Goal: Entertainment & Leisure: Browse casually

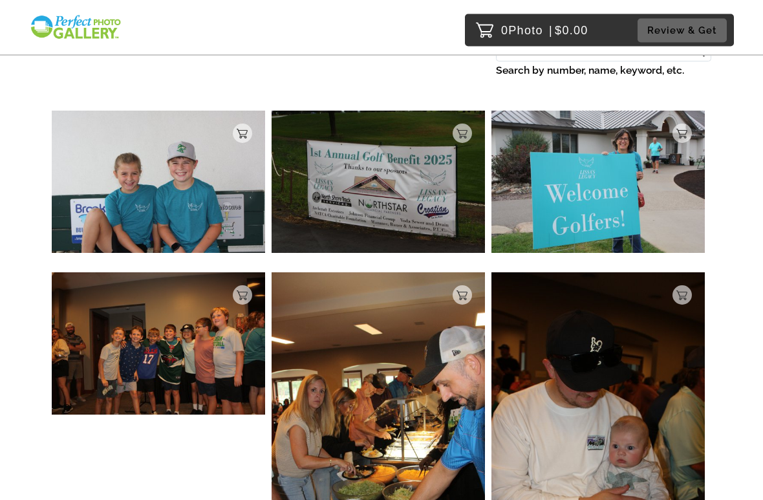
scroll to position [114, 0]
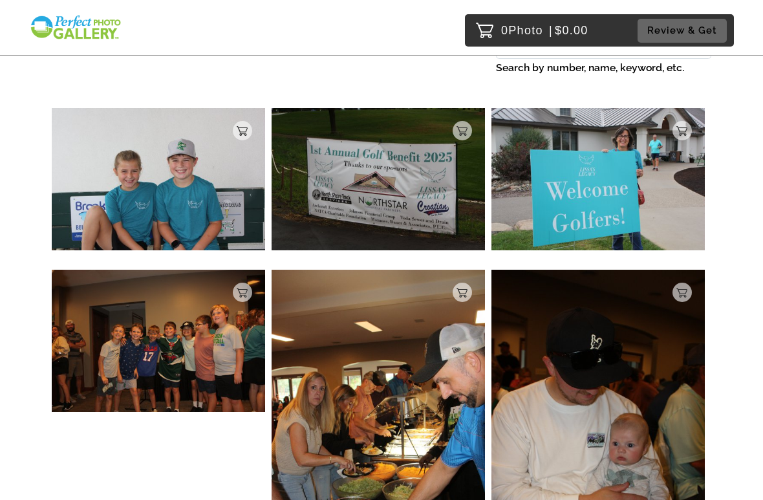
click at [173, 185] on img at bounding box center [158, 179] width 213 height 142
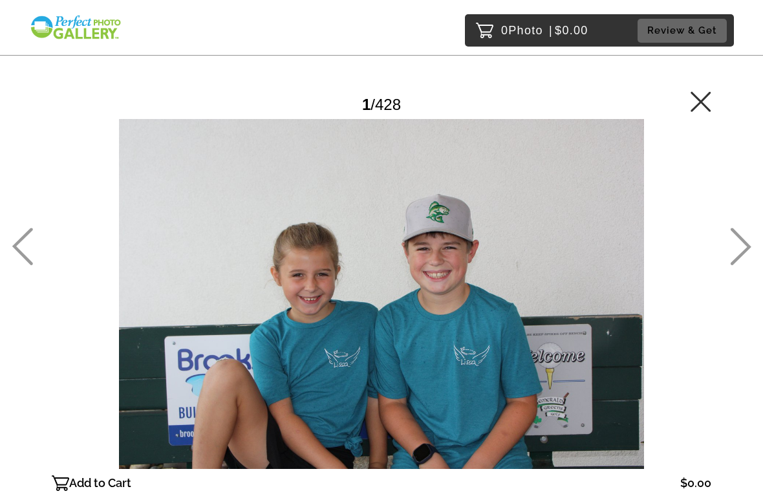
click at [742, 245] on icon at bounding box center [740, 247] width 21 height 38
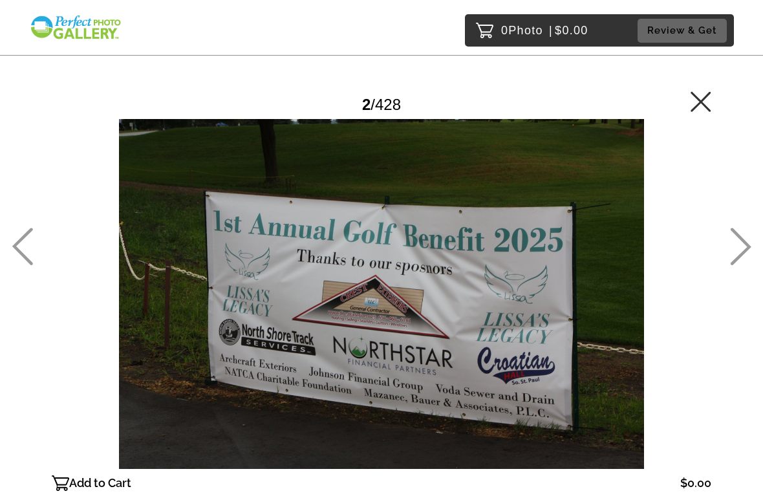
click at [745, 249] on icon at bounding box center [740, 247] width 21 height 38
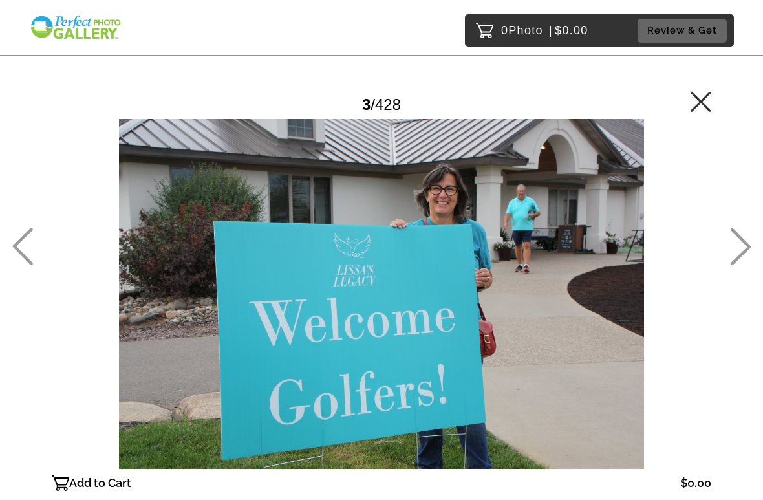
click at [743, 244] on icon at bounding box center [740, 247] width 21 height 38
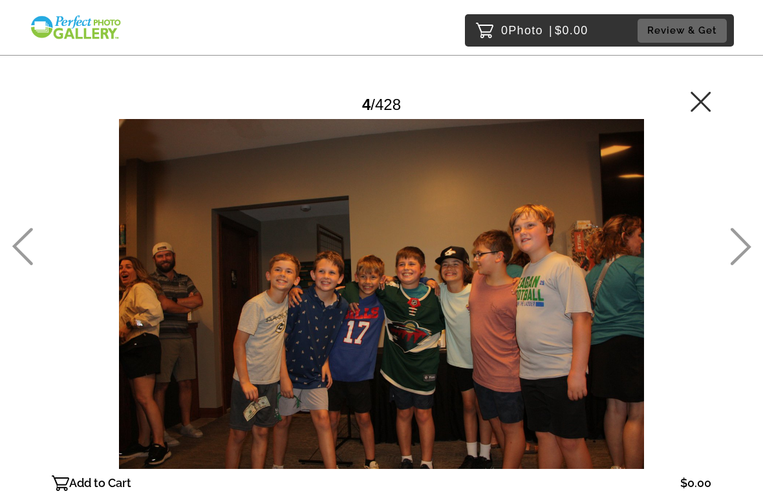
click at [744, 248] on icon at bounding box center [740, 247] width 21 height 38
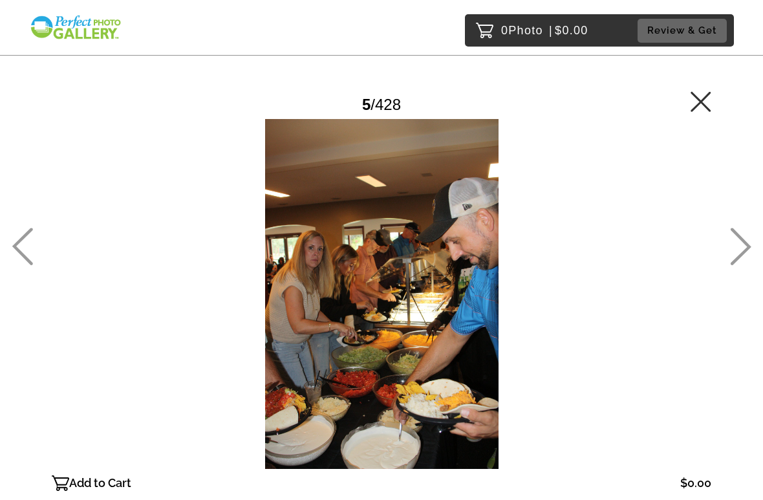
click at [742, 252] on icon at bounding box center [740, 247] width 21 height 38
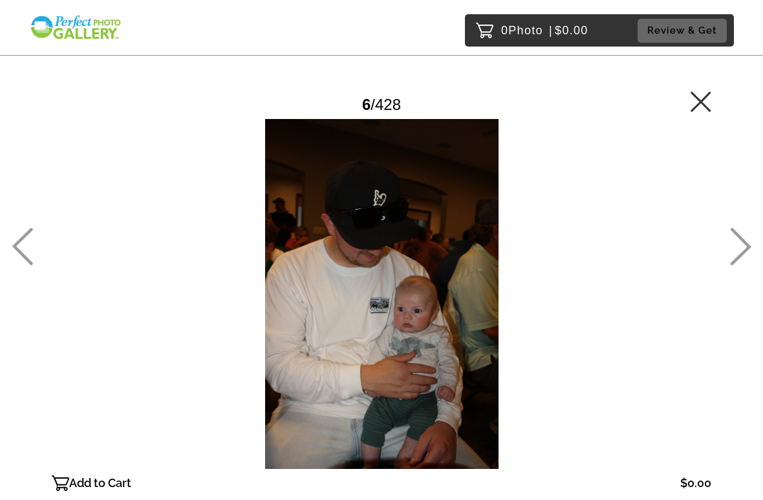
click at [745, 254] on icon at bounding box center [740, 247] width 21 height 38
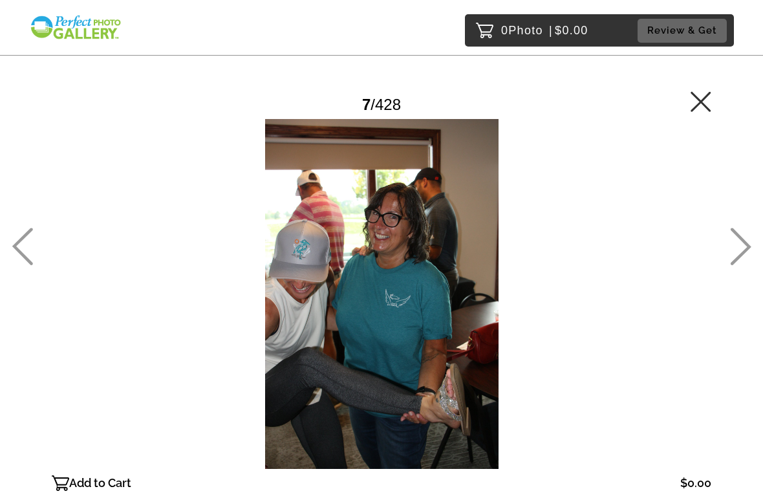
click at [743, 246] on icon at bounding box center [740, 247] width 21 height 38
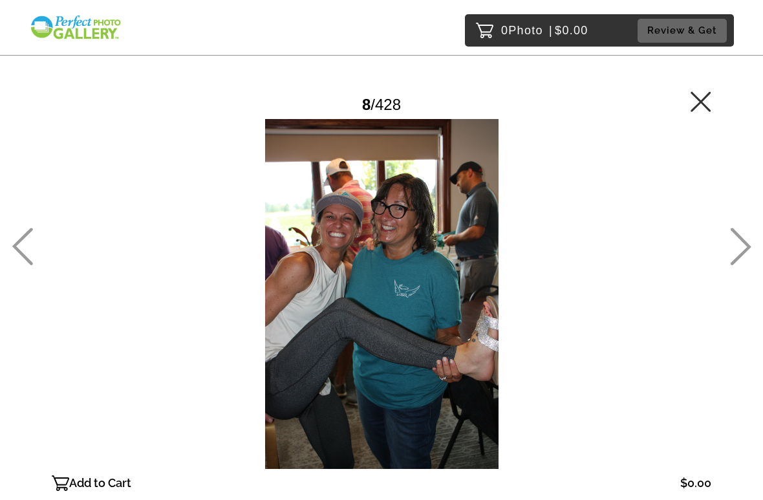
click at [745, 242] on icon at bounding box center [741, 247] width 21 height 38
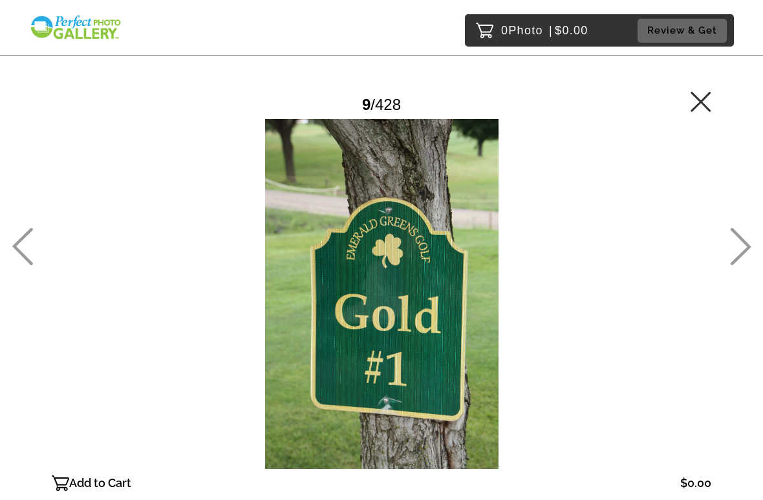
click at [745, 248] on icon at bounding box center [740, 247] width 21 height 38
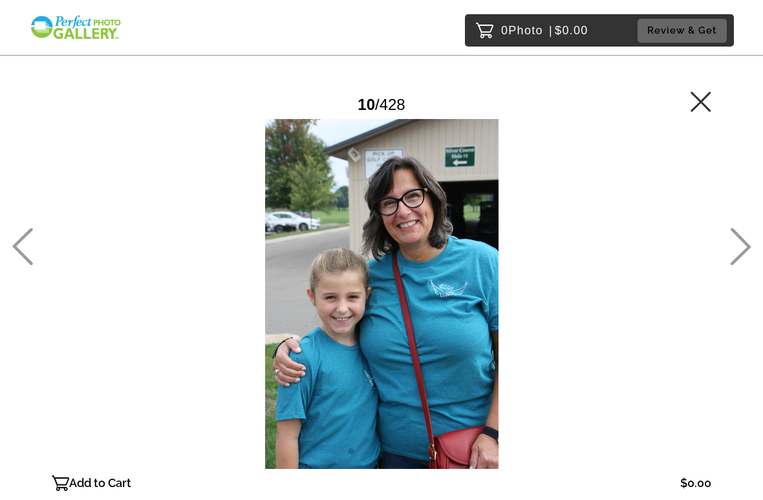
click at [747, 246] on icon at bounding box center [741, 247] width 21 height 38
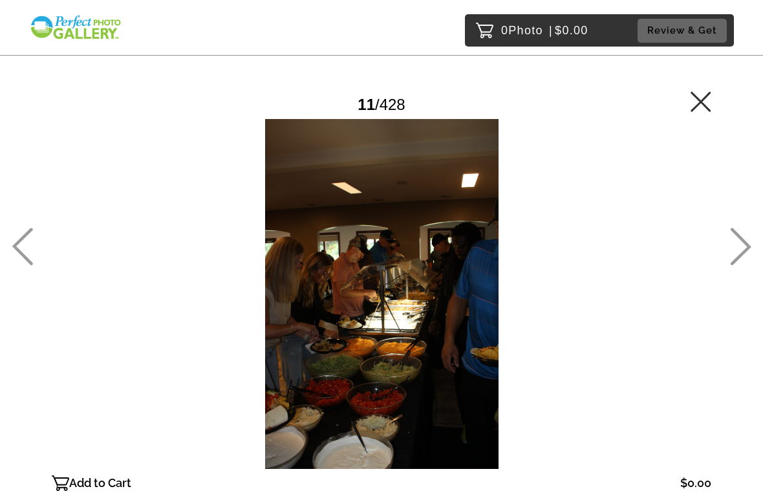
click at [748, 244] on icon at bounding box center [741, 247] width 21 height 38
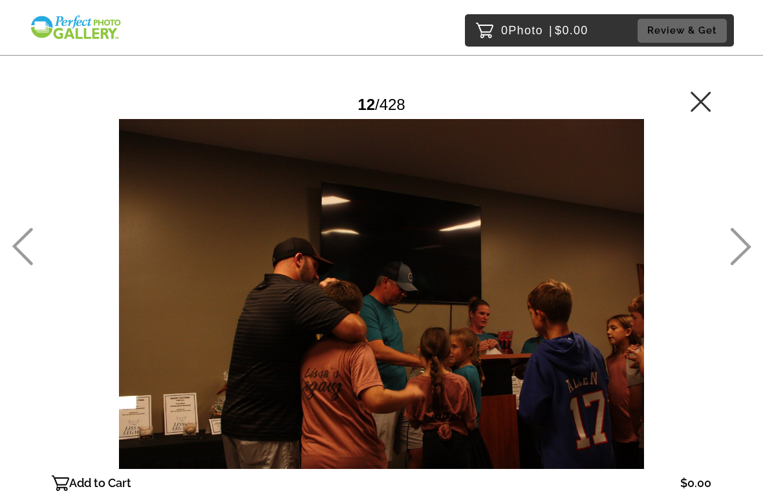
click at [747, 242] on icon at bounding box center [740, 247] width 21 height 38
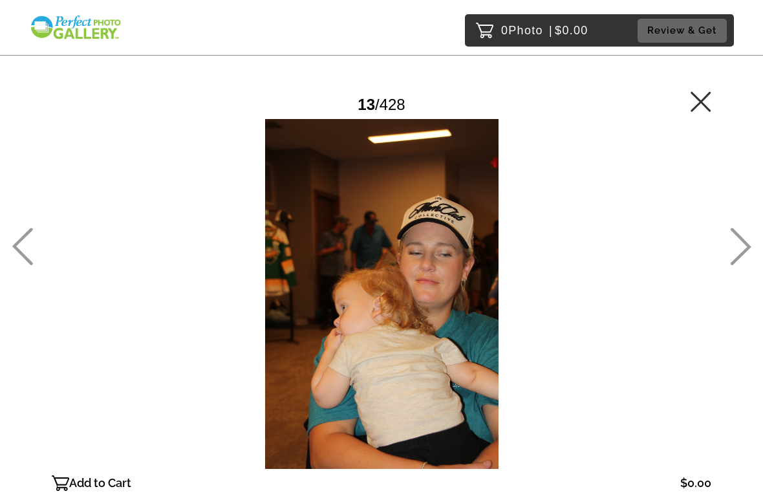
click at [746, 248] on icon at bounding box center [740, 247] width 21 height 38
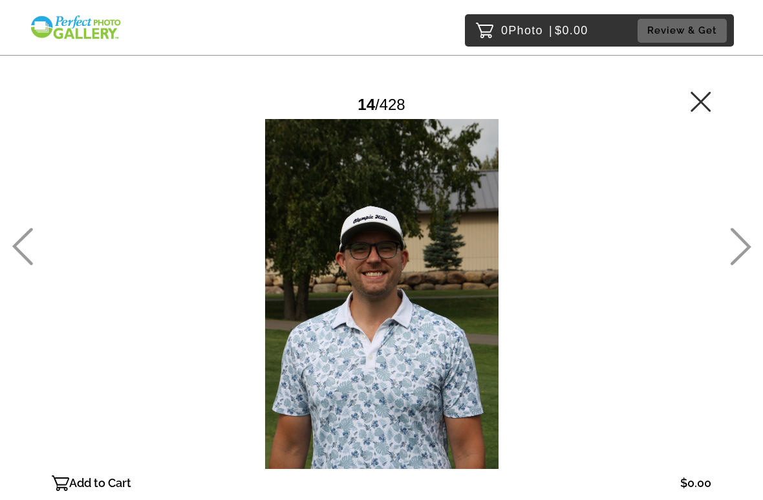
click at [747, 245] on icon at bounding box center [741, 247] width 21 height 38
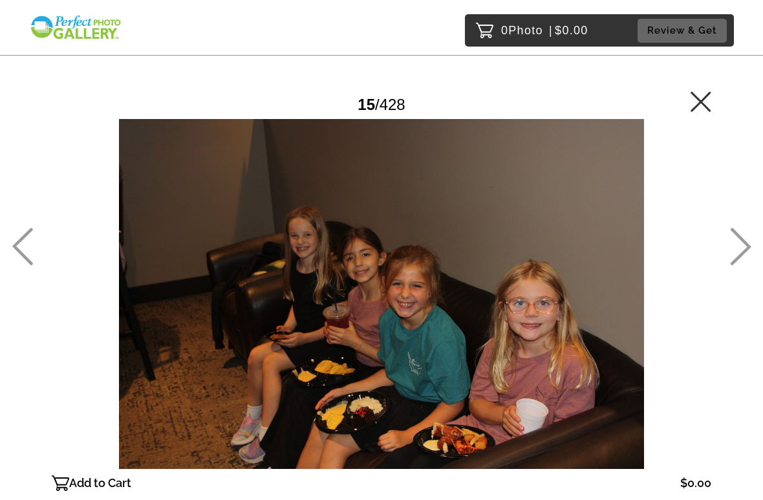
click at [749, 251] on icon at bounding box center [740, 247] width 21 height 38
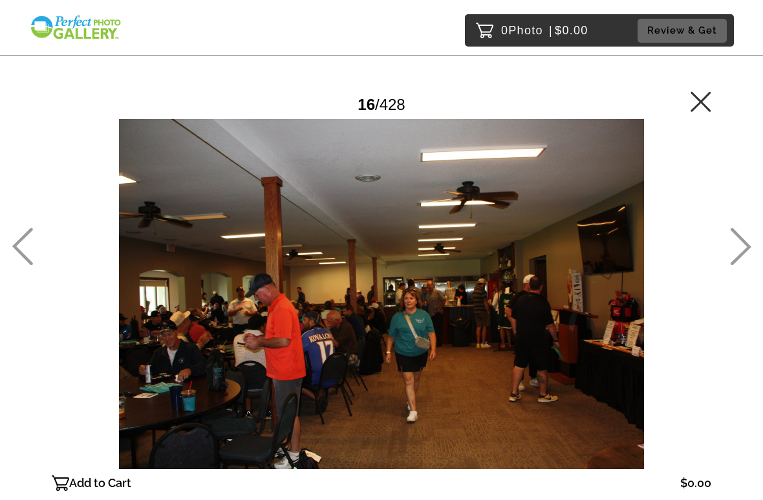
click at [750, 249] on icon at bounding box center [740, 247] width 21 height 38
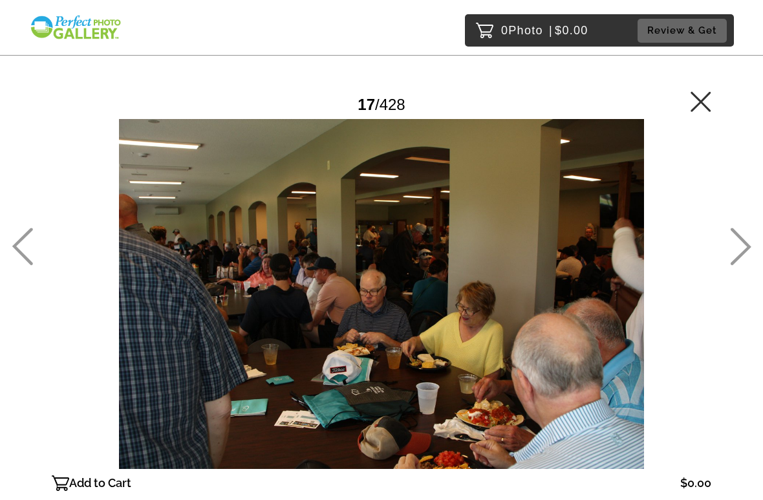
click at [748, 246] on icon at bounding box center [741, 247] width 21 height 38
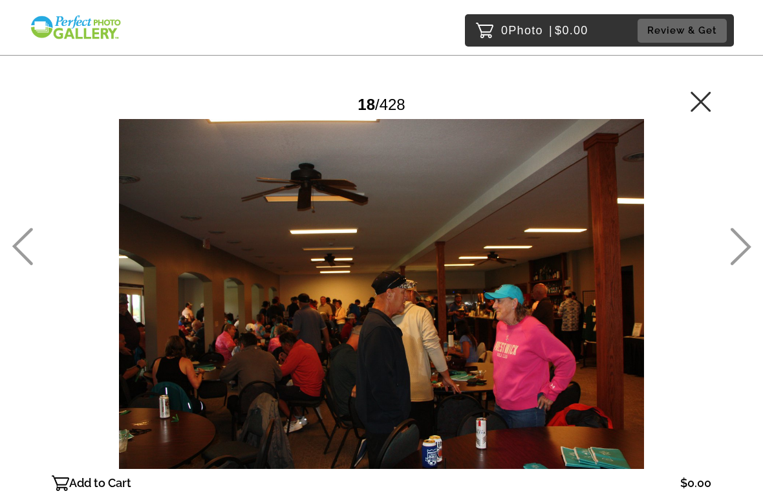
click at [746, 249] on icon at bounding box center [741, 247] width 21 height 38
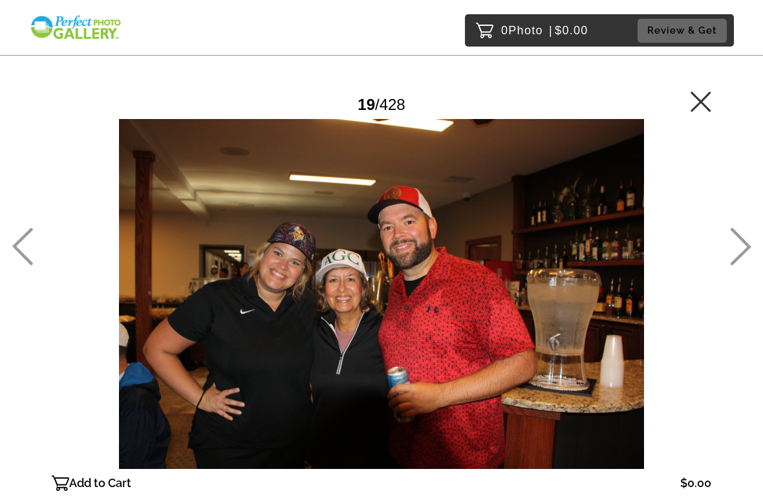
click at [743, 246] on icon at bounding box center [740, 247] width 21 height 38
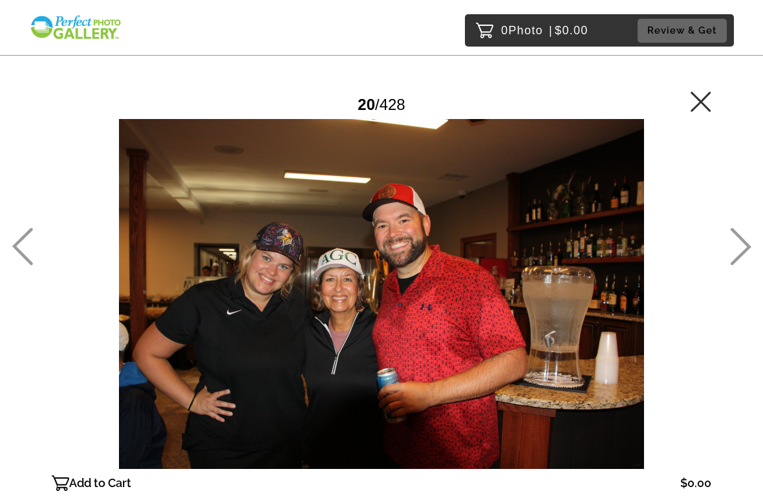
click at [750, 244] on icon at bounding box center [740, 247] width 21 height 38
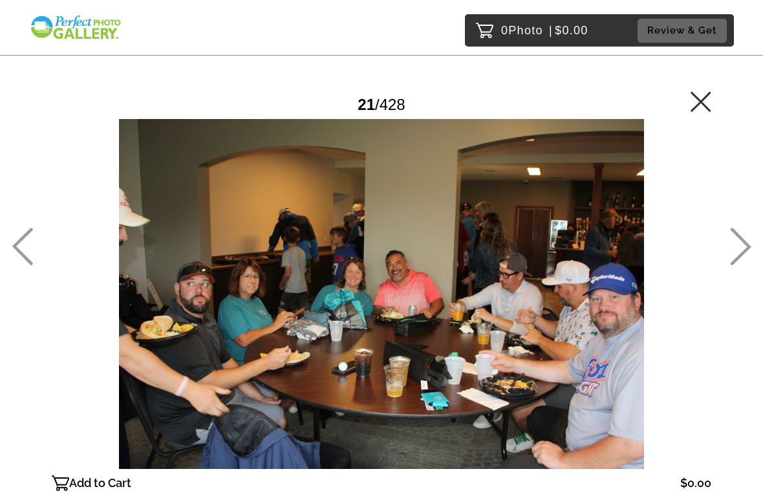
click at [750, 248] on icon at bounding box center [741, 247] width 21 height 38
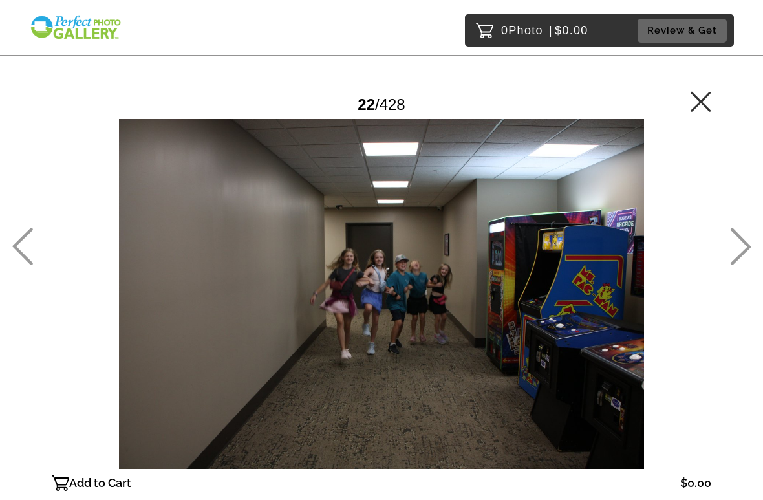
click at [746, 246] on icon at bounding box center [740, 247] width 21 height 38
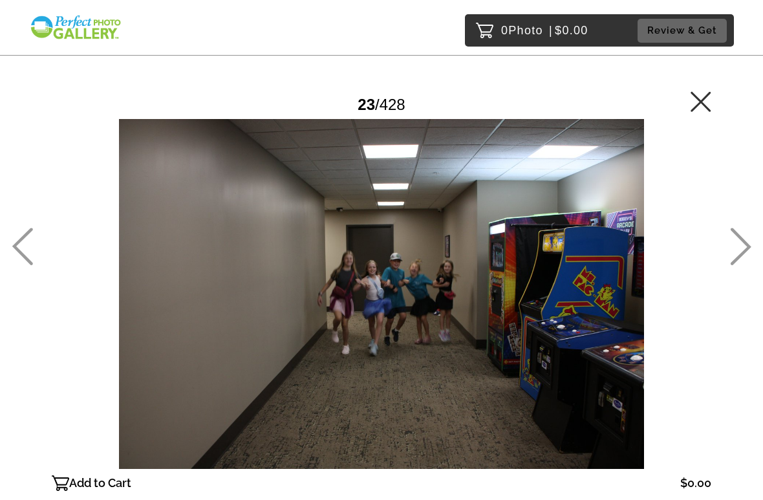
click at [748, 244] on icon at bounding box center [741, 247] width 21 height 38
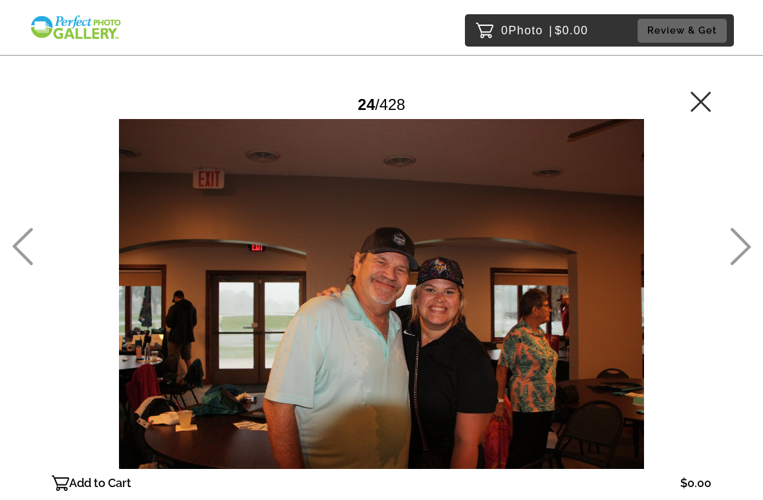
click at [747, 248] on icon at bounding box center [741, 247] width 21 height 38
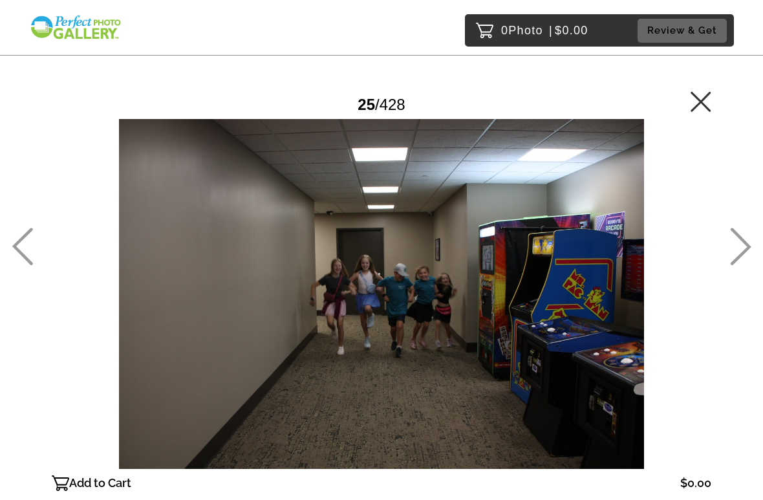
click at [750, 240] on icon at bounding box center [740, 247] width 21 height 38
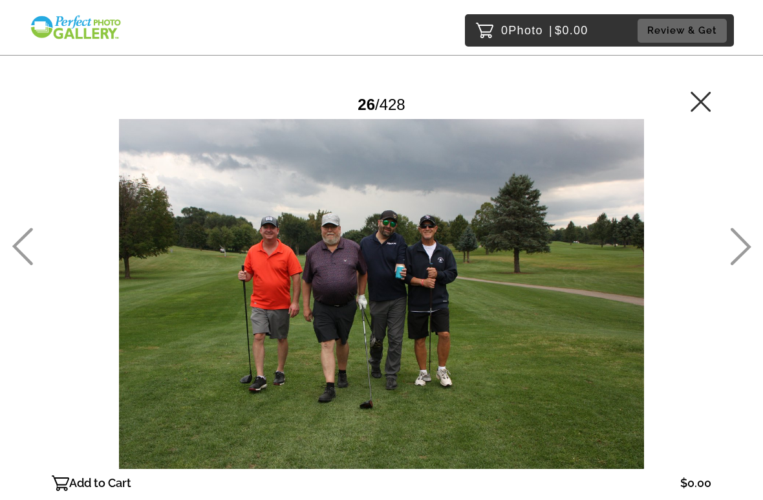
click at [751, 239] on icon at bounding box center [740, 247] width 21 height 38
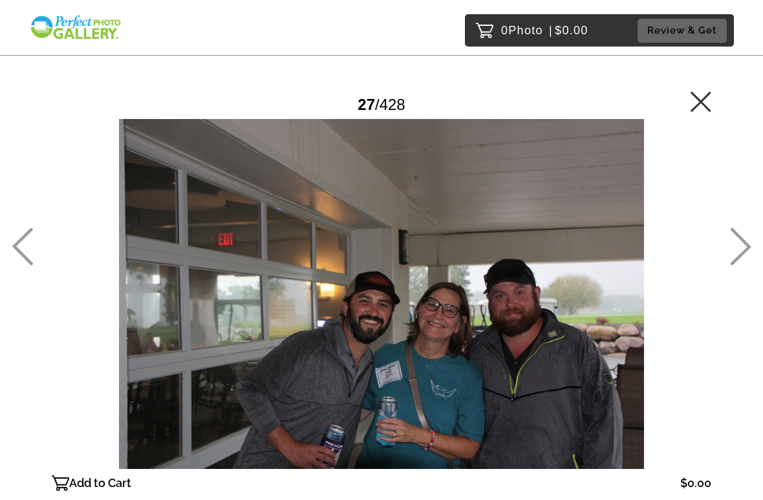
click at [750, 242] on icon at bounding box center [740, 247] width 21 height 38
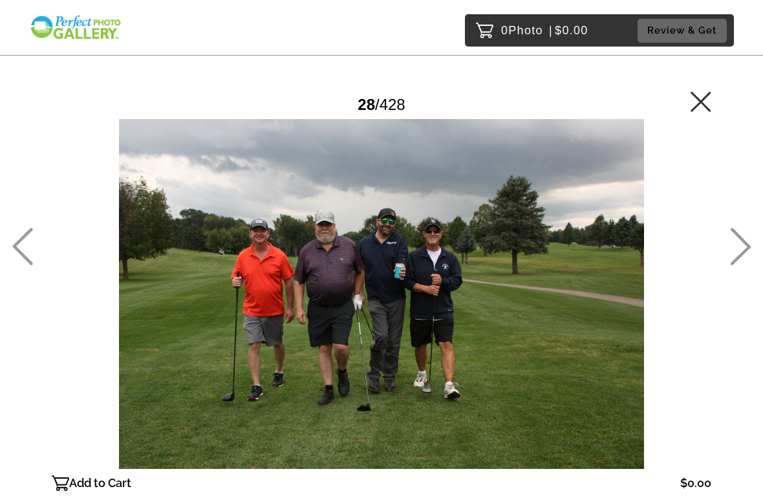
click at [749, 250] on icon at bounding box center [740, 247] width 21 height 38
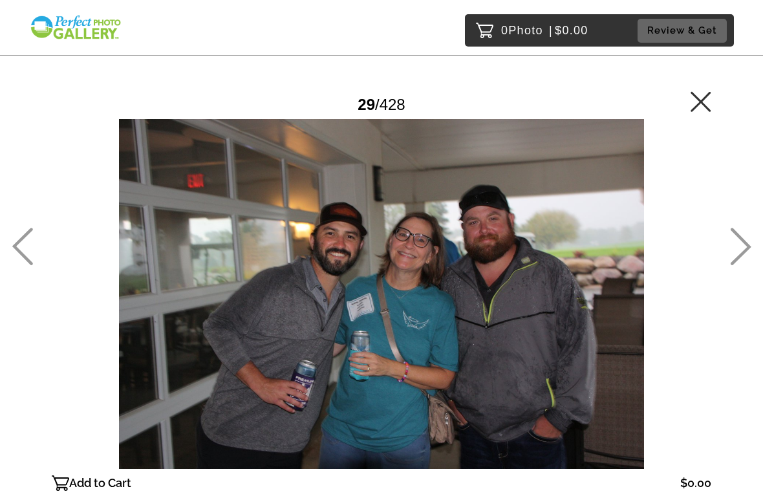
click at [750, 249] on icon at bounding box center [740, 247] width 21 height 38
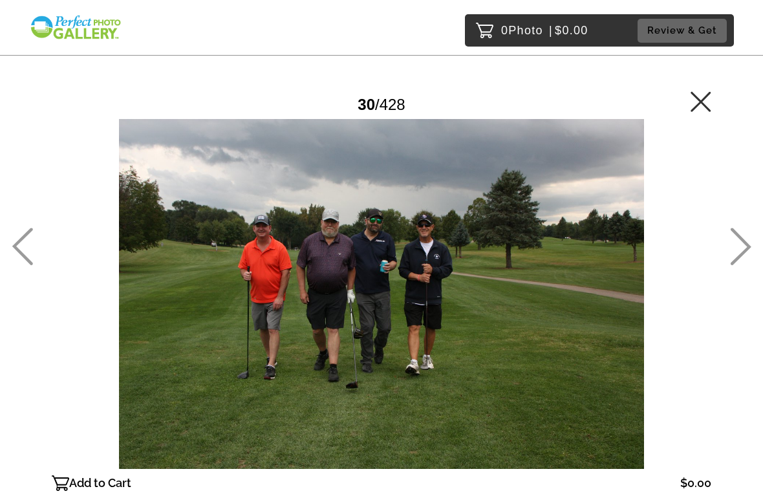
click at [748, 248] on icon at bounding box center [741, 247] width 21 height 38
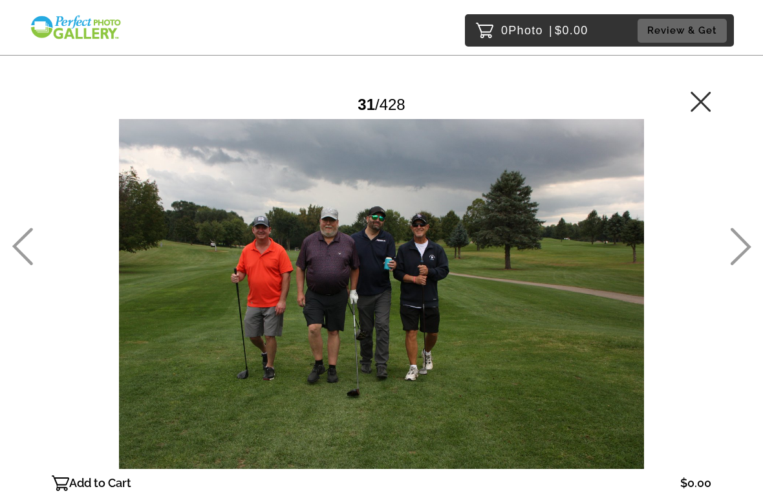
click at [748, 254] on icon at bounding box center [740, 247] width 21 height 38
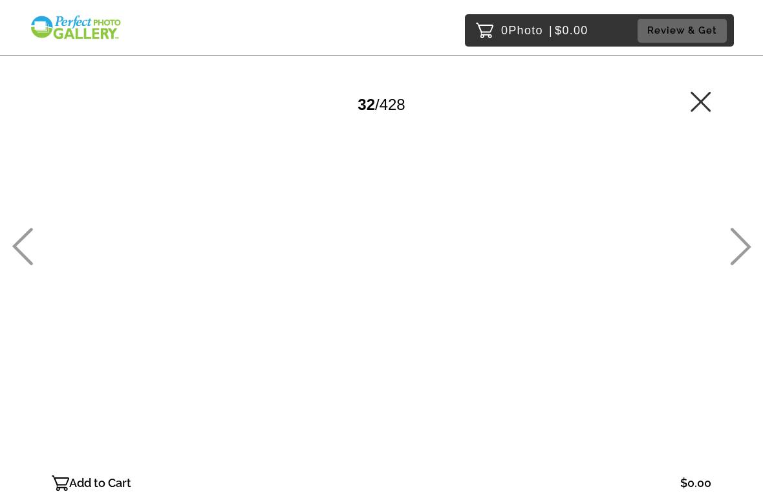
click at [750, 250] on icon at bounding box center [740, 247] width 21 height 38
click at [747, 242] on icon at bounding box center [740, 247] width 21 height 38
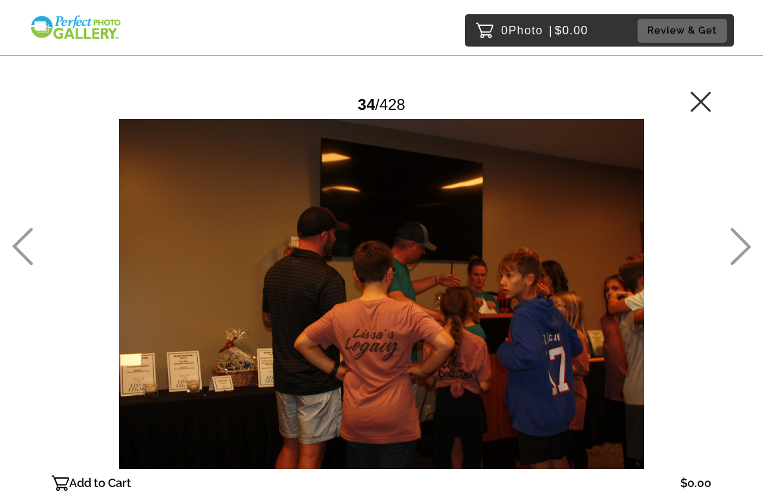
click at [746, 252] on icon at bounding box center [741, 247] width 21 height 38
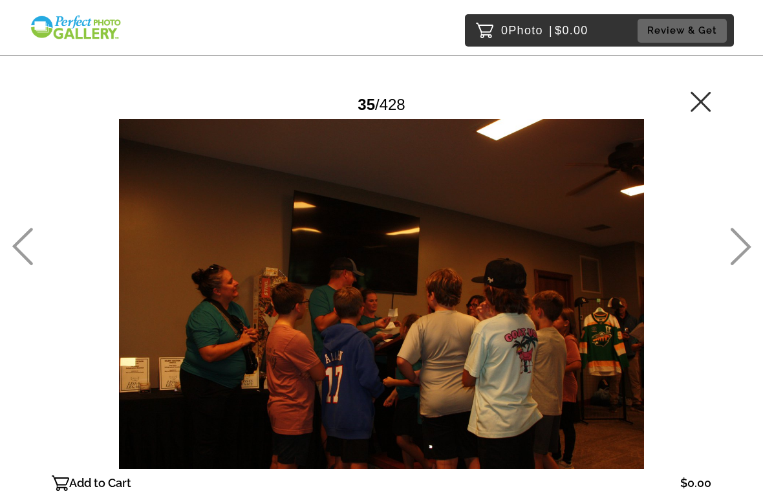
click at [746, 247] on icon at bounding box center [740, 247] width 21 height 38
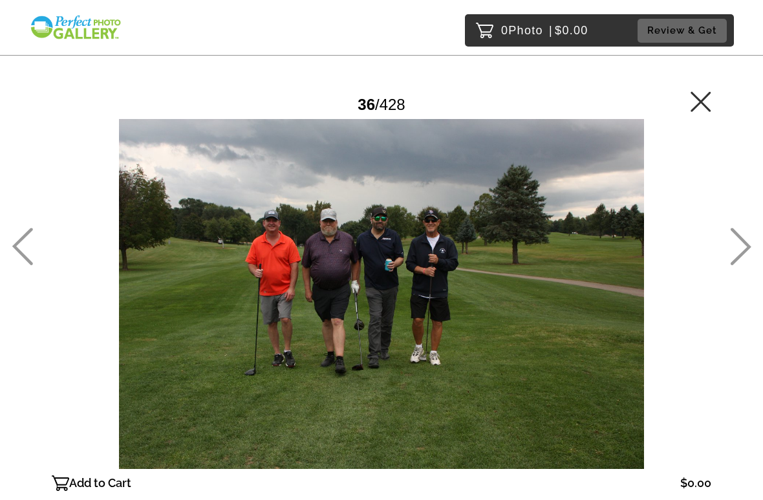
click at [746, 248] on icon at bounding box center [741, 247] width 21 height 38
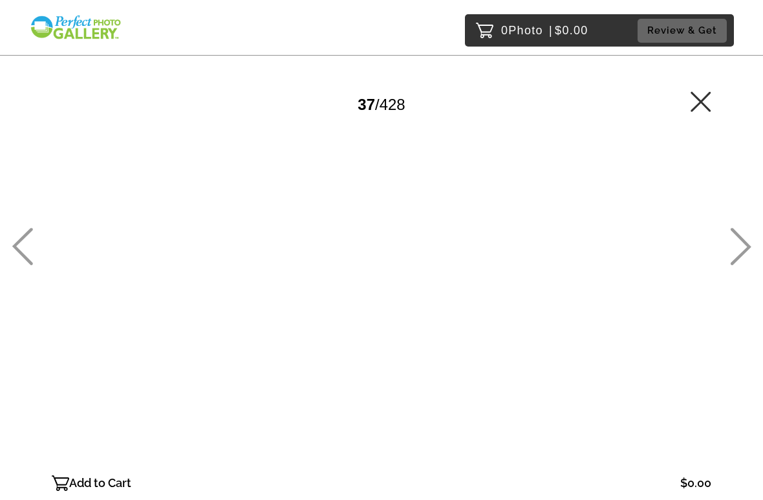
click at [746, 250] on icon at bounding box center [741, 247] width 21 height 38
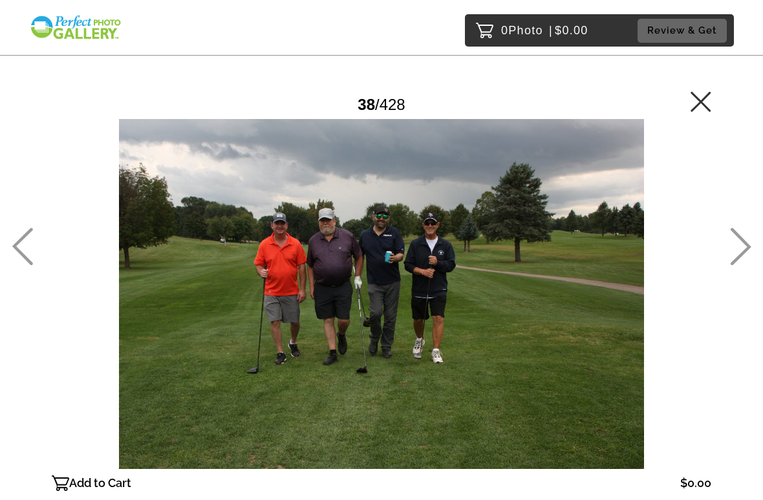
click at [746, 250] on icon at bounding box center [741, 247] width 21 height 38
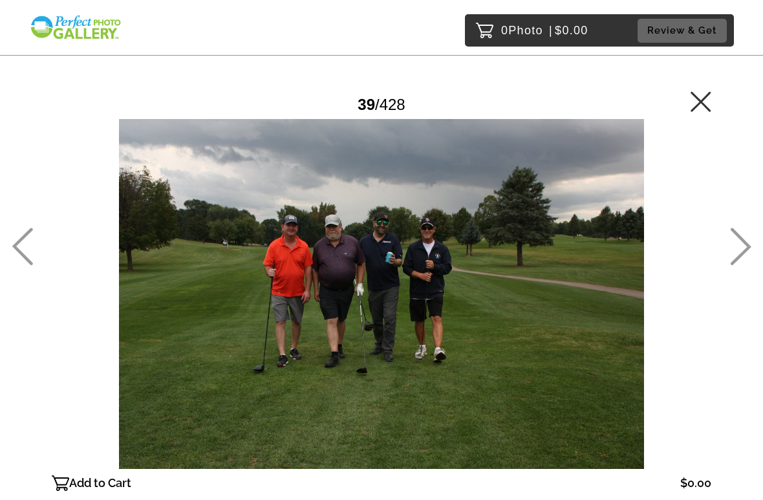
click at [745, 247] on icon at bounding box center [740, 247] width 21 height 38
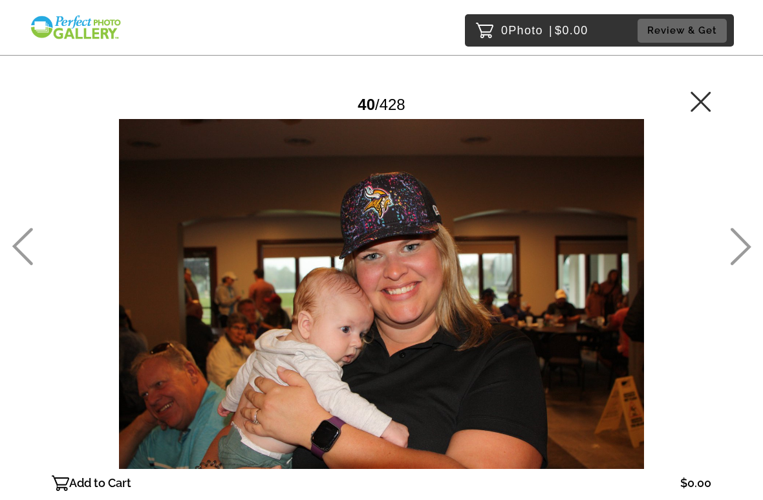
click at [744, 244] on icon at bounding box center [740, 247] width 21 height 38
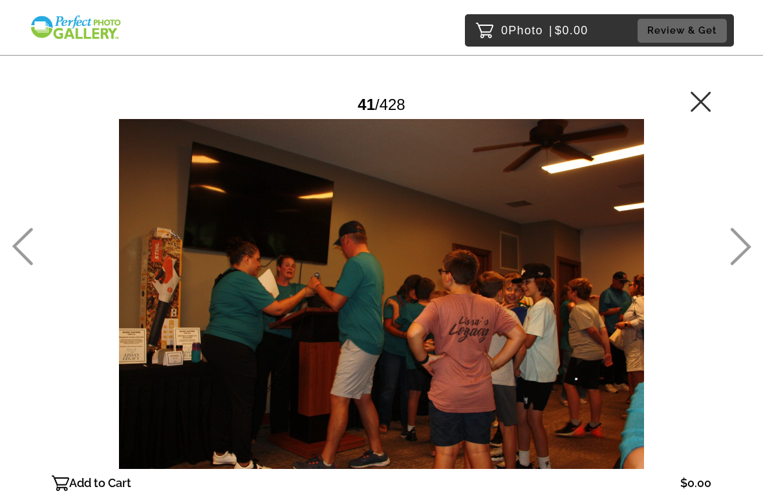
click at [747, 244] on icon at bounding box center [741, 247] width 21 height 38
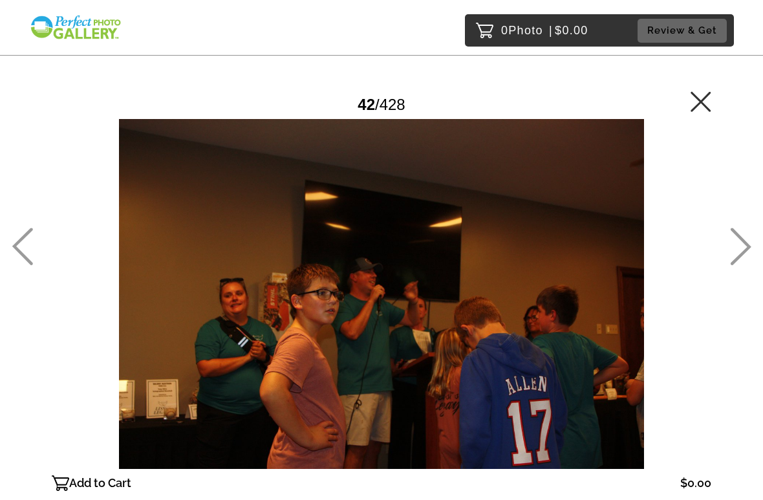
click at [747, 248] on icon at bounding box center [741, 247] width 21 height 38
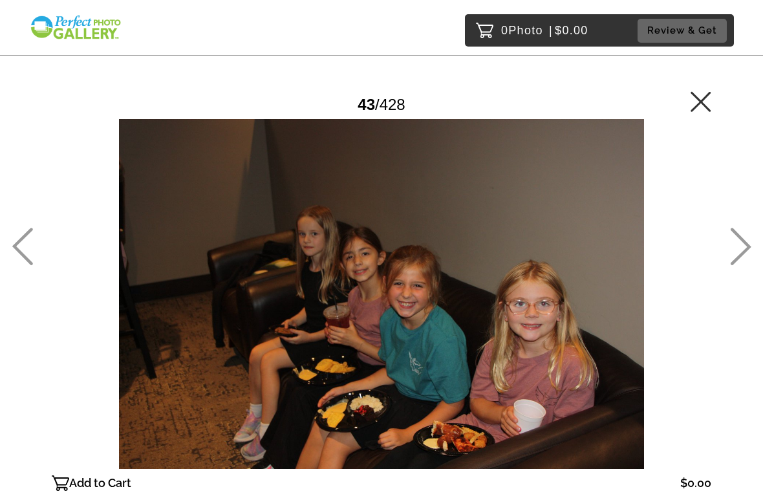
click at [744, 242] on icon at bounding box center [741, 247] width 21 height 38
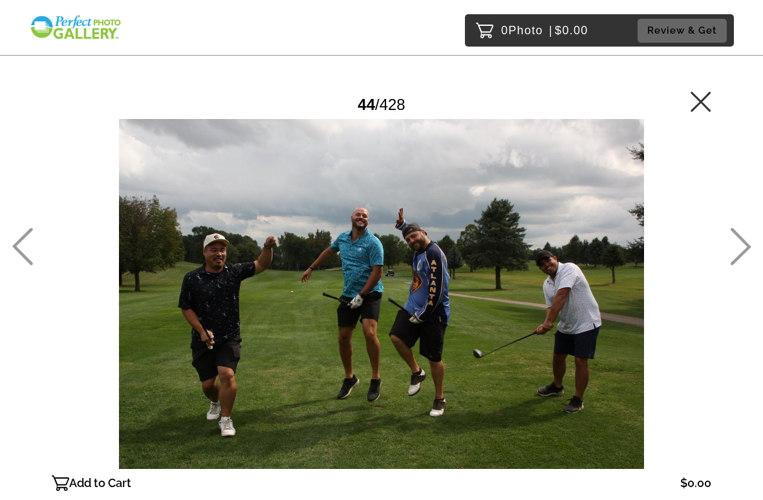
click at [751, 247] on icon at bounding box center [741, 247] width 21 height 38
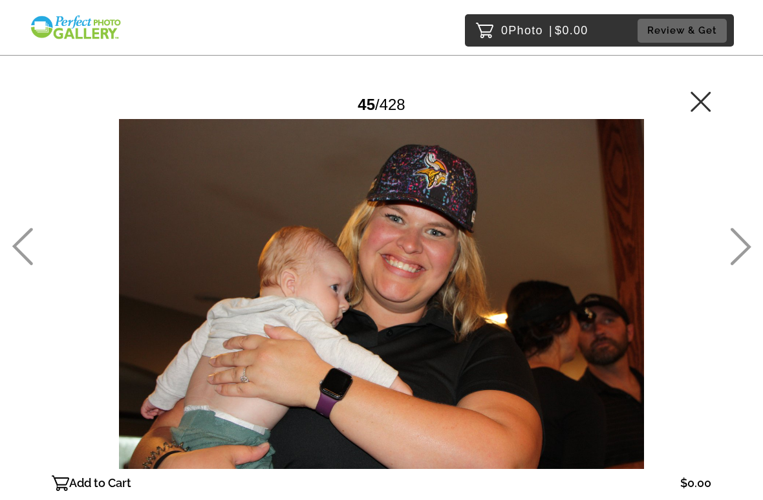
click at [748, 247] on icon at bounding box center [741, 247] width 21 height 38
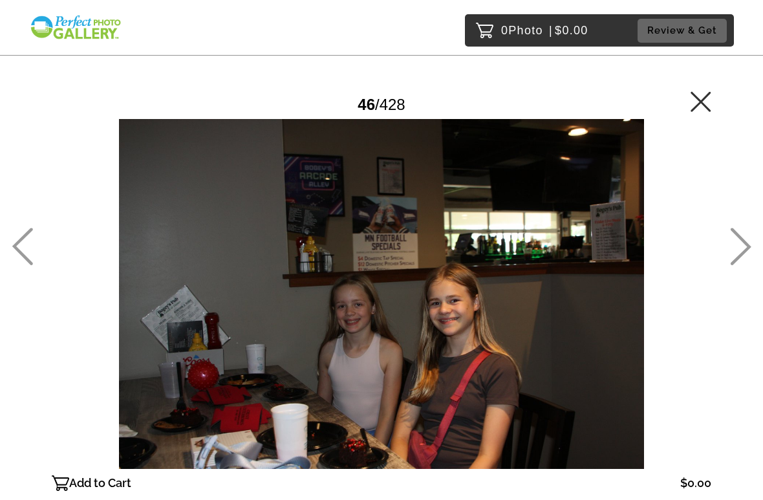
click at [743, 250] on icon at bounding box center [740, 247] width 21 height 38
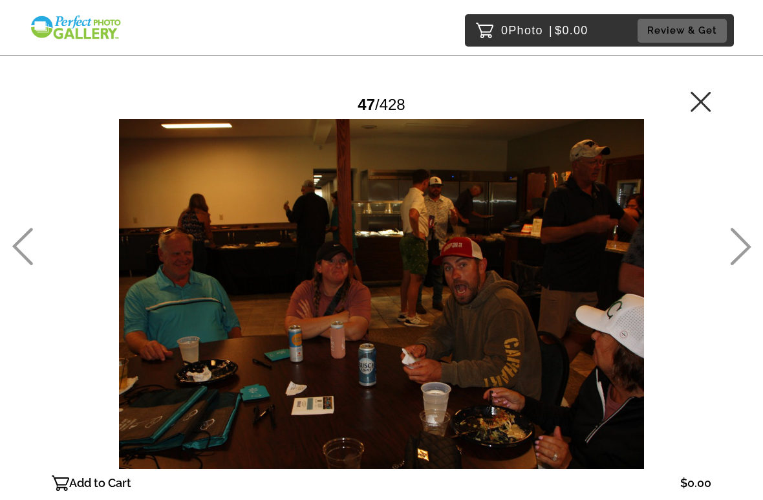
click at [747, 242] on icon at bounding box center [740, 247] width 21 height 38
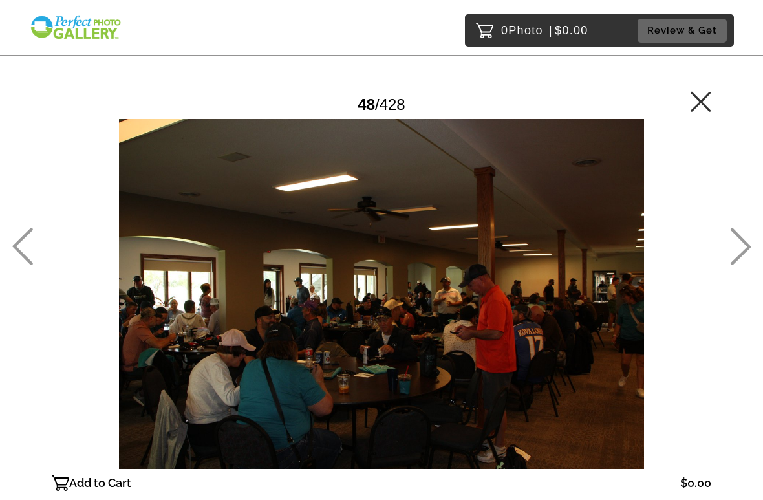
click at [743, 246] on icon at bounding box center [740, 247] width 21 height 38
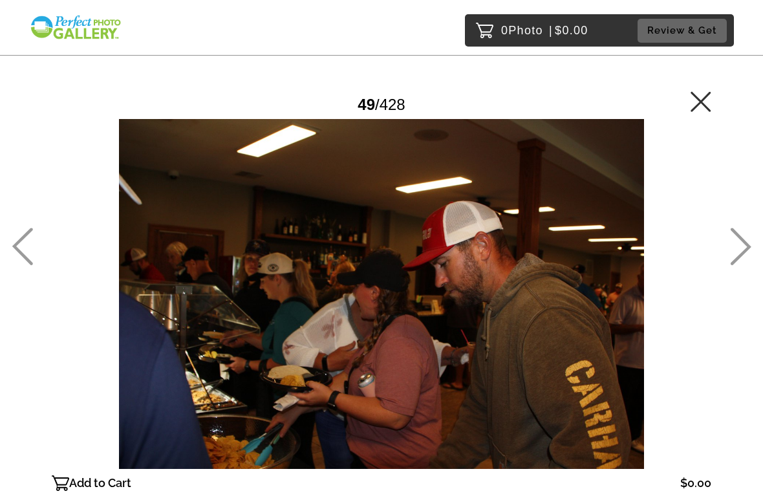
click at [743, 250] on icon at bounding box center [740, 247] width 21 height 38
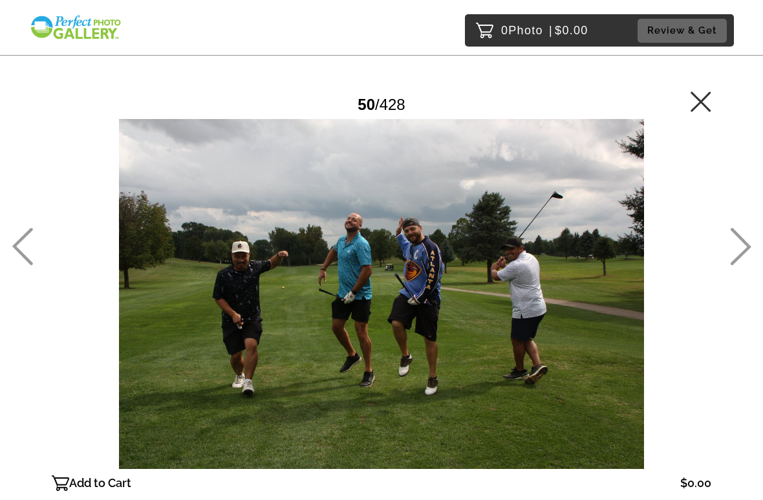
click at [746, 252] on icon at bounding box center [741, 247] width 21 height 38
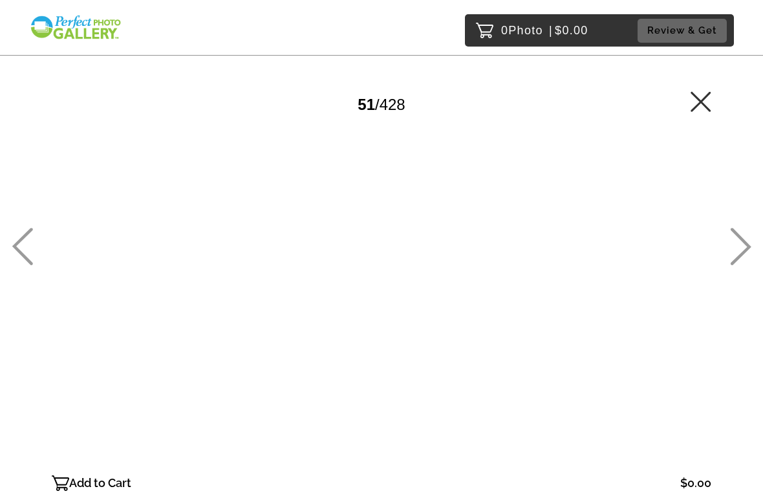
click at [744, 246] on icon at bounding box center [740, 247] width 21 height 38
click at [748, 251] on icon at bounding box center [740, 247] width 21 height 38
click at [748, 248] on icon at bounding box center [741, 247] width 21 height 38
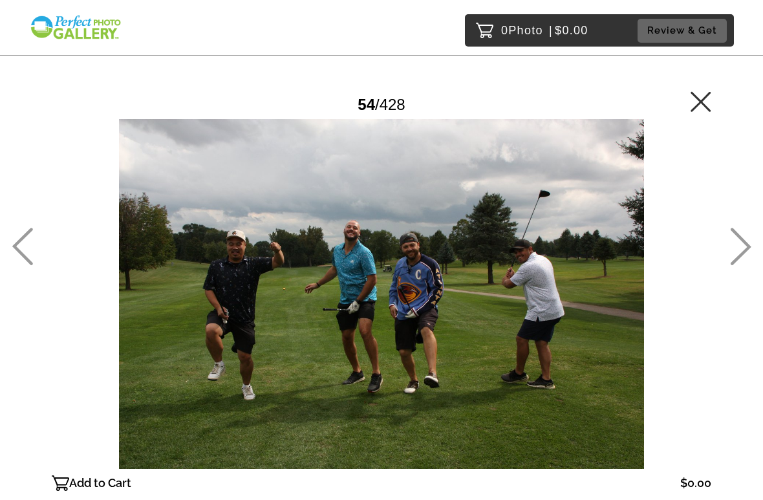
click at [744, 250] on icon at bounding box center [740, 247] width 21 height 38
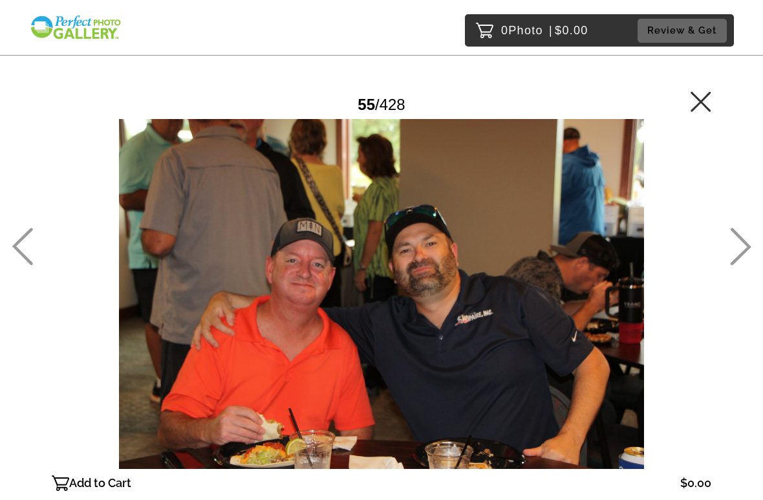
click at [744, 251] on icon at bounding box center [741, 247] width 21 height 38
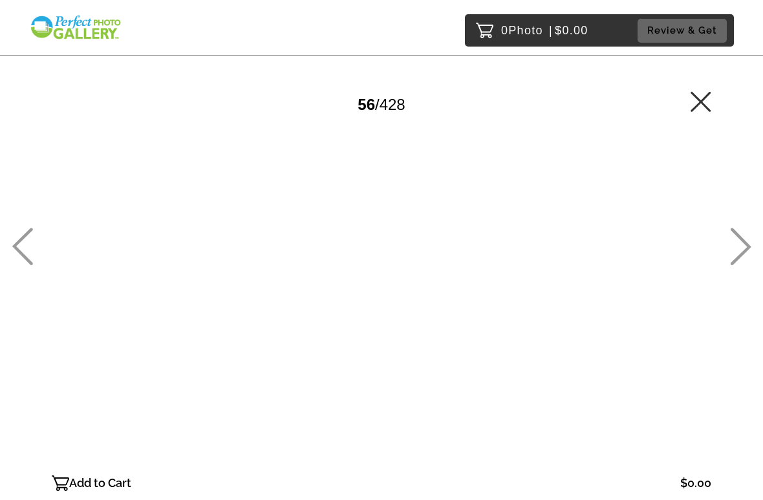
click at [744, 250] on icon at bounding box center [741, 247] width 21 height 38
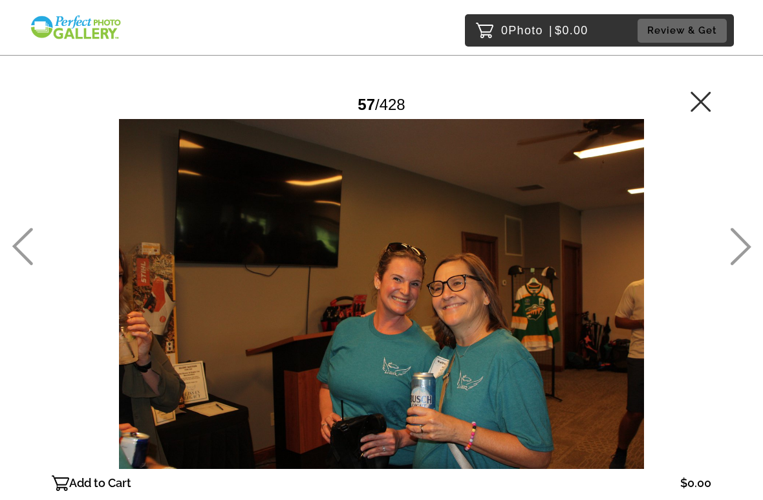
click at [744, 249] on icon at bounding box center [740, 247] width 21 height 38
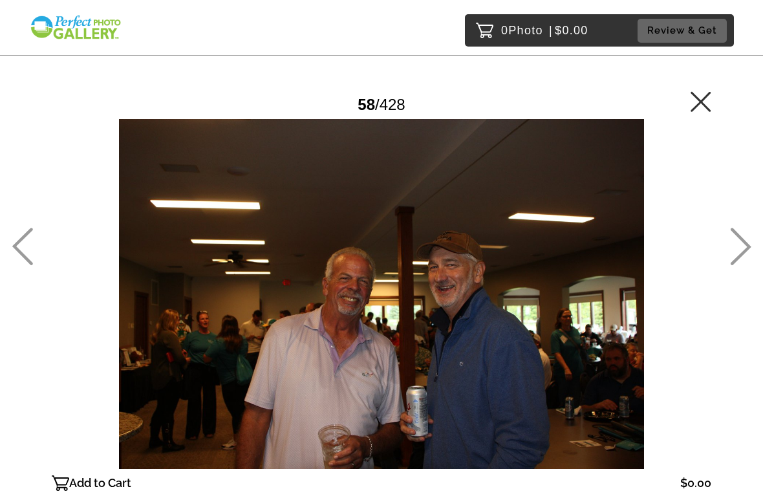
click at [743, 249] on icon at bounding box center [740, 247] width 21 height 38
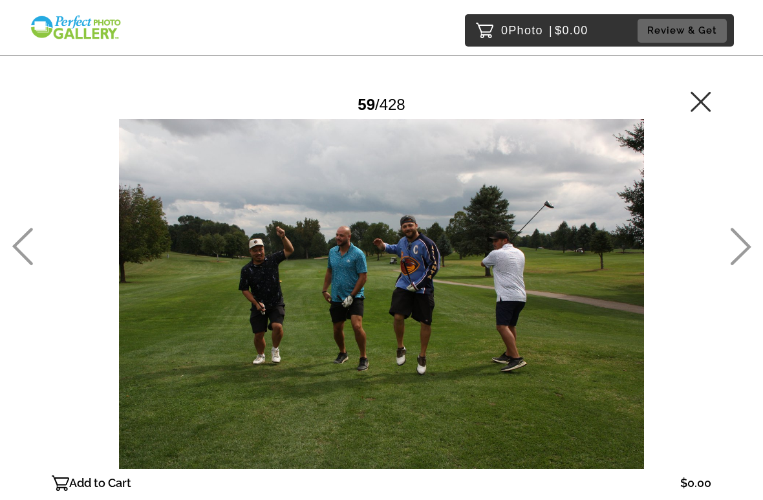
click at [748, 246] on icon at bounding box center [741, 247] width 21 height 38
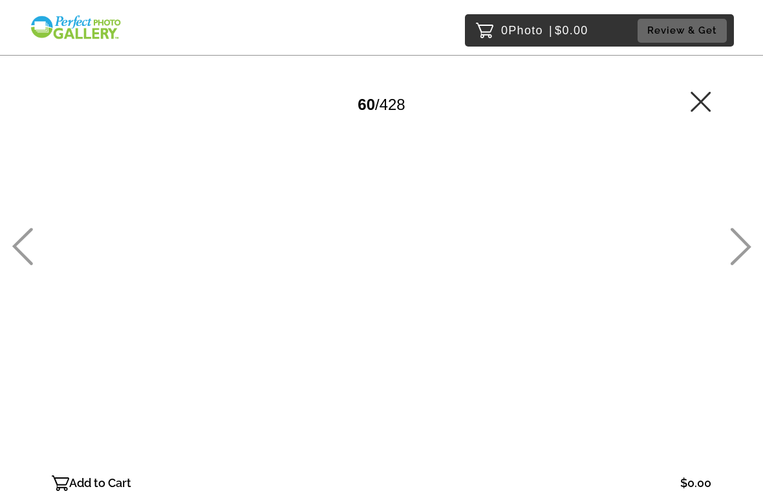
click at [746, 250] on icon at bounding box center [741, 247] width 21 height 38
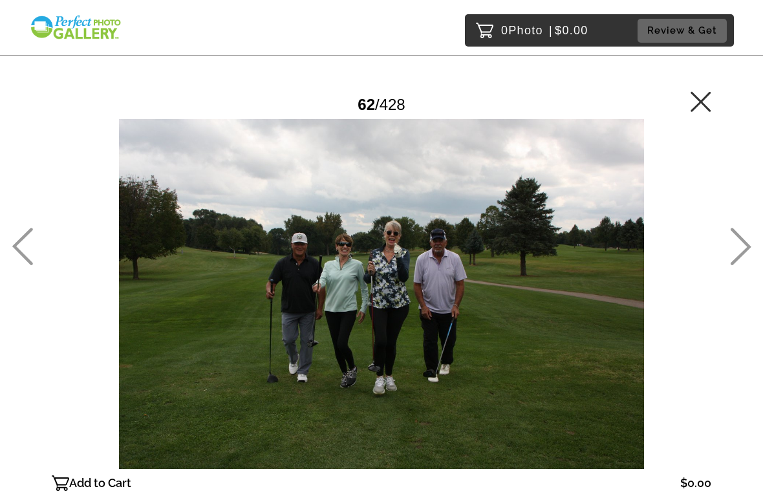
click at [748, 248] on icon at bounding box center [741, 247] width 21 height 38
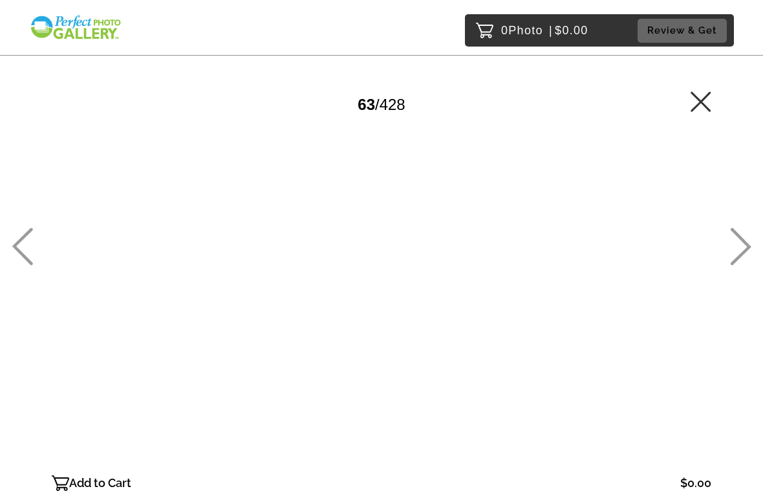
click at [749, 249] on icon at bounding box center [741, 247] width 21 height 38
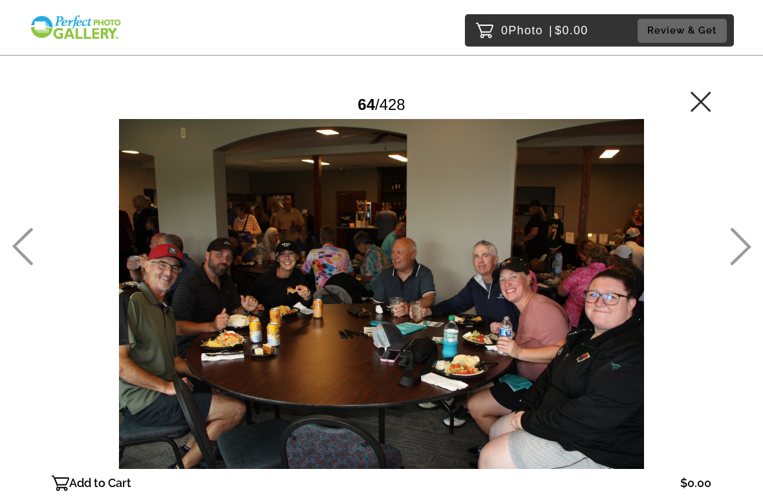
click at [746, 245] on icon at bounding box center [741, 247] width 21 height 38
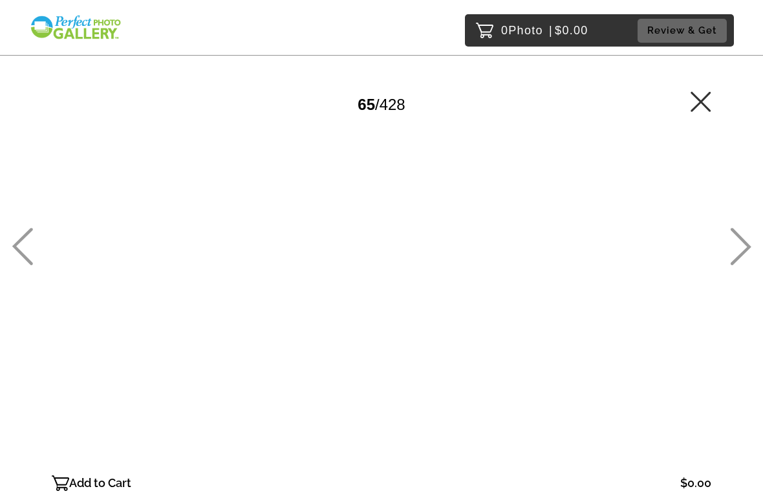
click at [748, 248] on icon at bounding box center [741, 247] width 21 height 38
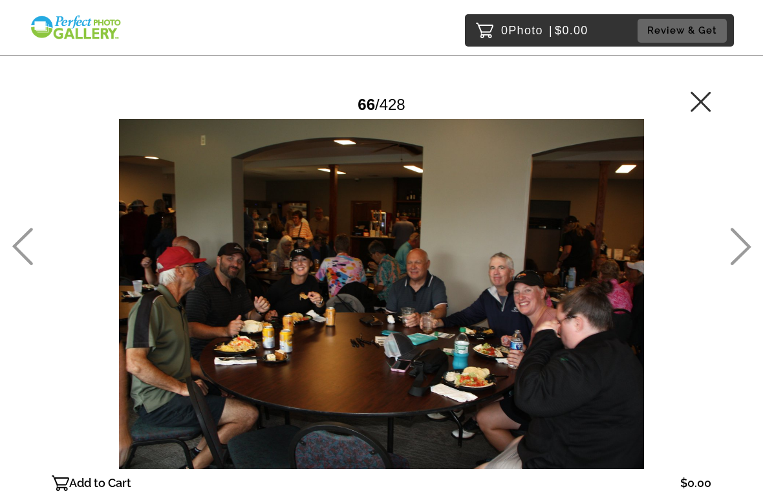
click at [748, 249] on icon at bounding box center [741, 247] width 21 height 38
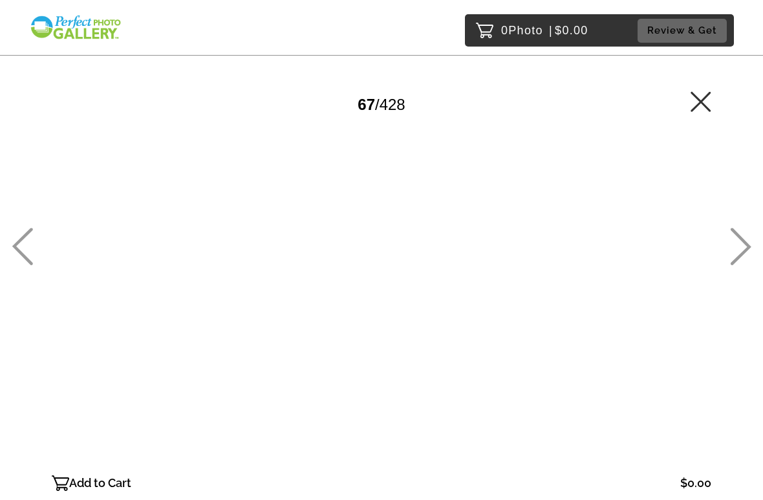
click at [750, 250] on icon at bounding box center [740, 247] width 21 height 38
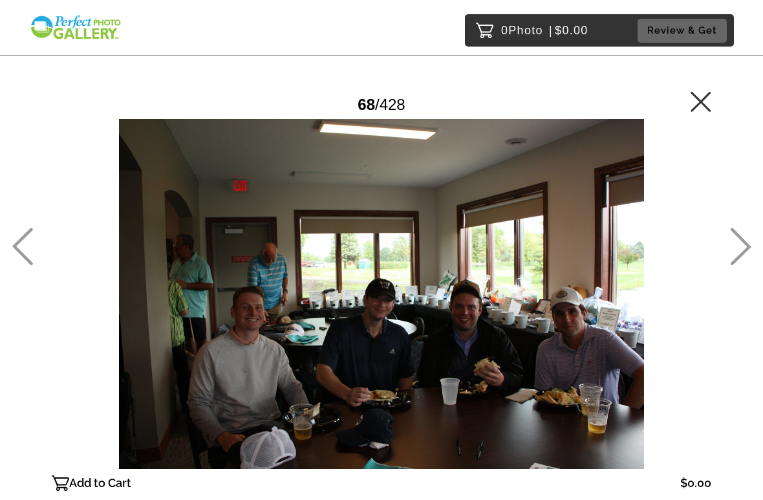
click at [750, 248] on icon at bounding box center [741, 247] width 21 height 38
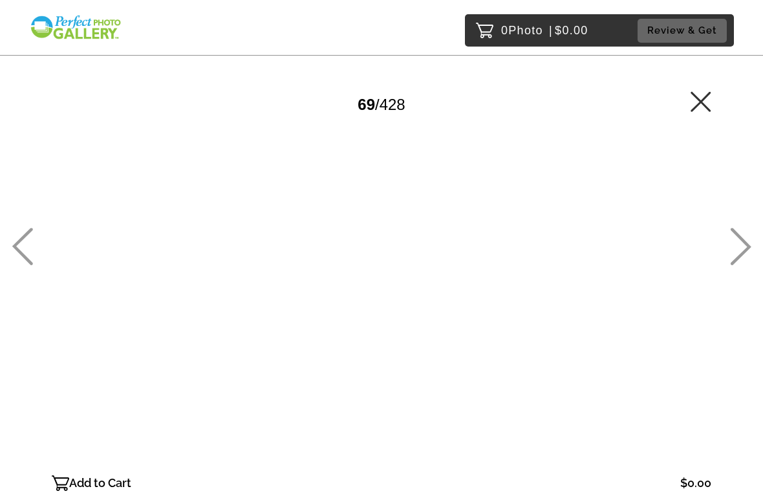
click at [747, 247] on icon at bounding box center [740, 247] width 21 height 38
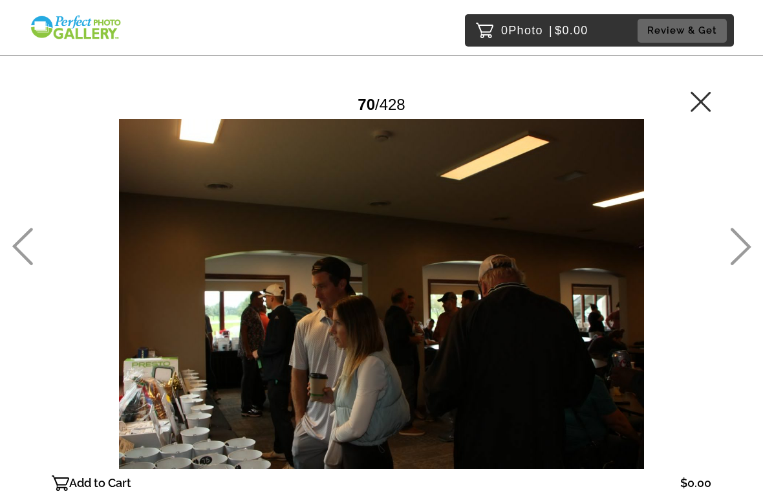
click at [748, 245] on icon at bounding box center [741, 247] width 21 height 38
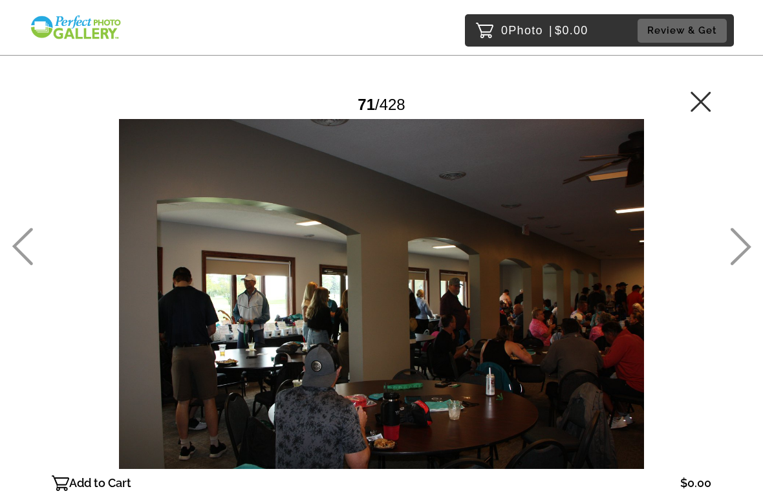
click at [746, 252] on icon at bounding box center [740, 247] width 21 height 38
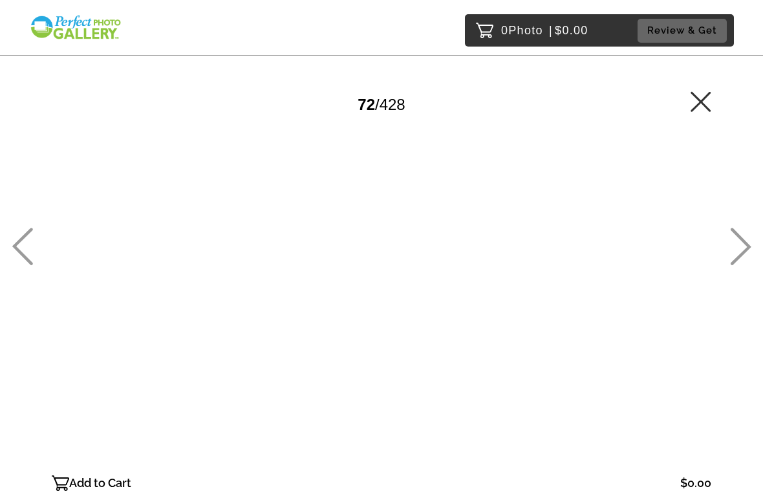
click at [748, 250] on icon at bounding box center [740, 247] width 21 height 38
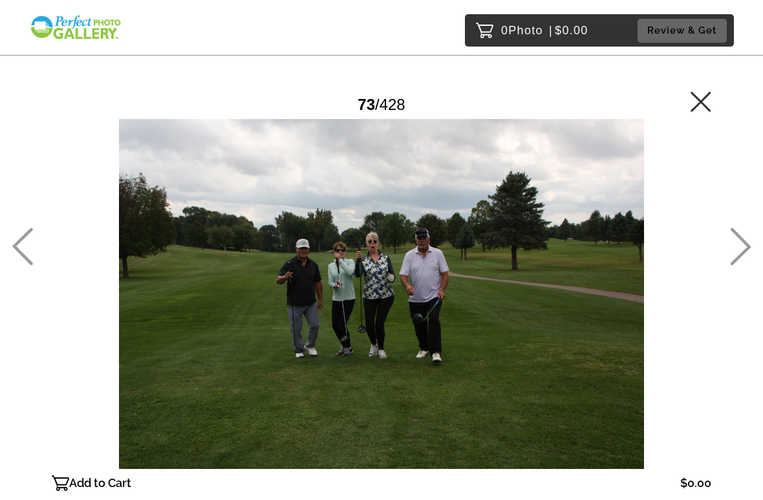
click at [748, 248] on icon at bounding box center [741, 247] width 21 height 38
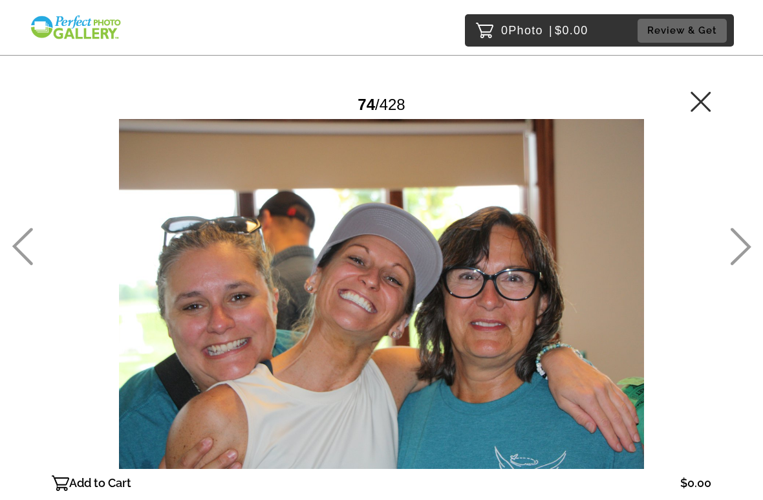
click at [749, 251] on icon at bounding box center [740, 247] width 21 height 38
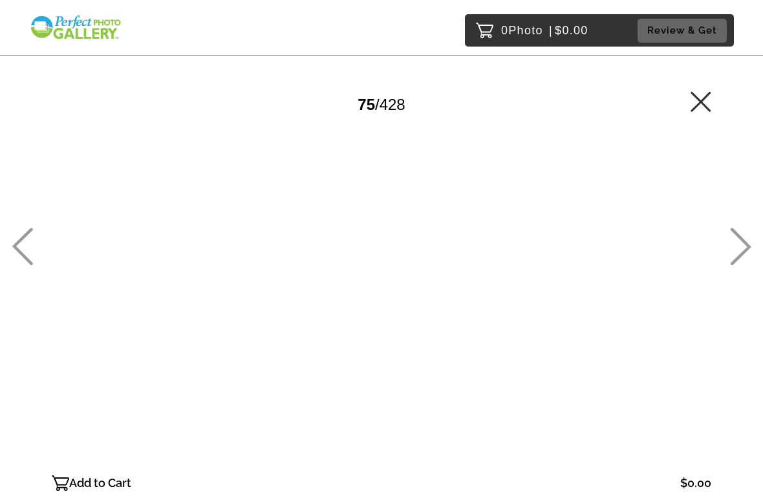
click at [748, 250] on icon at bounding box center [741, 247] width 21 height 38
click at [746, 250] on icon at bounding box center [741, 247] width 21 height 38
click at [746, 251] on icon at bounding box center [741, 247] width 21 height 38
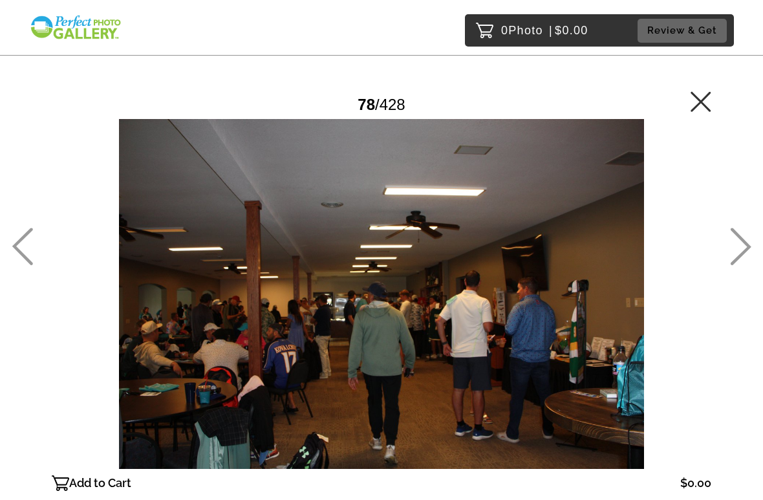
click at [747, 252] on icon at bounding box center [740, 247] width 21 height 38
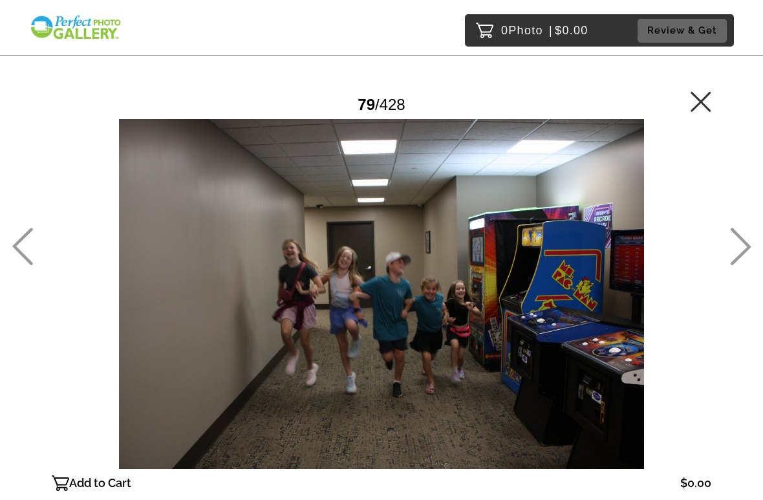
click at [749, 250] on icon at bounding box center [740, 247] width 21 height 38
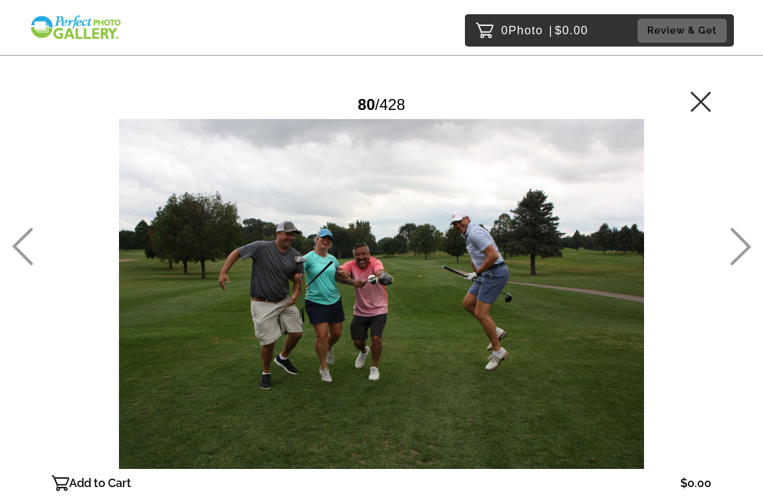
click at [748, 247] on icon at bounding box center [741, 247] width 21 height 38
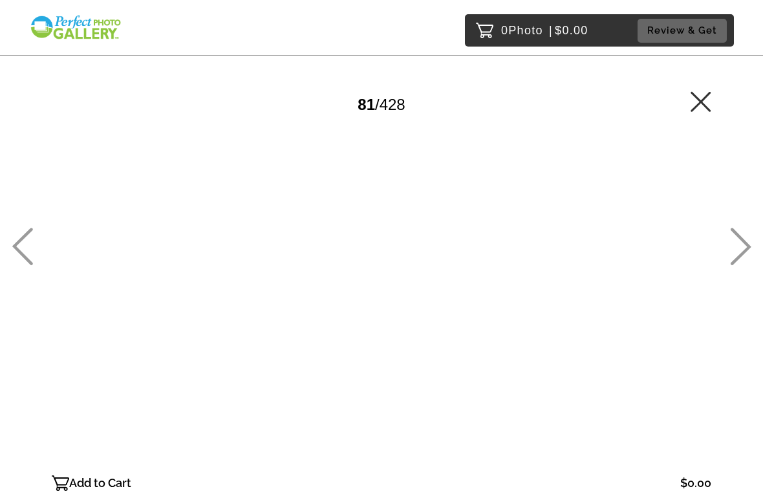
click at [746, 246] on icon at bounding box center [740, 247] width 21 height 38
click at [747, 246] on icon at bounding box center [741, 247] width 21 height 38
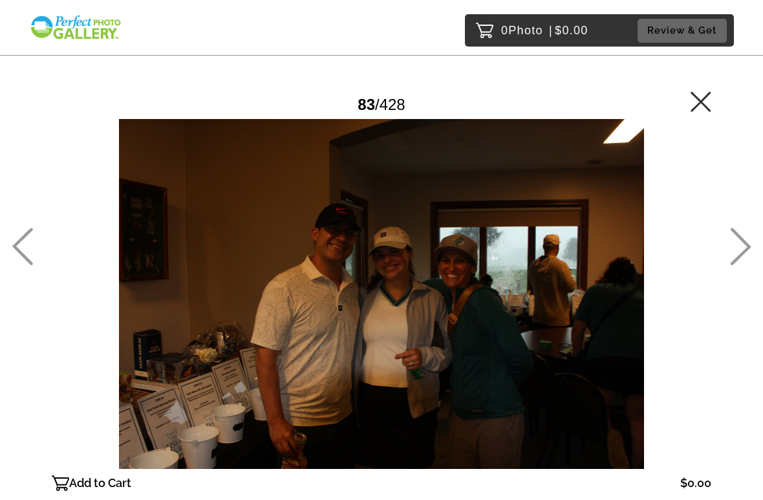
click at [750, 243] on icon at bounding box center [740, 247] width 21 height 38
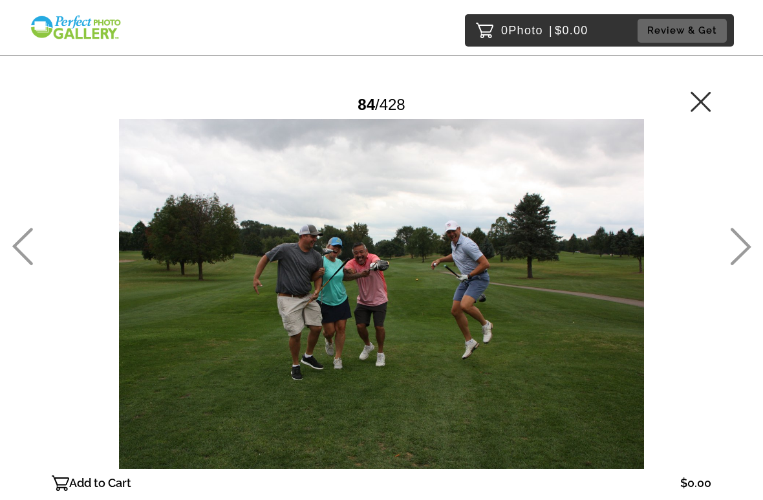
click at [741, 256] on icon at bounding box center [741, 247] width 21 height 38
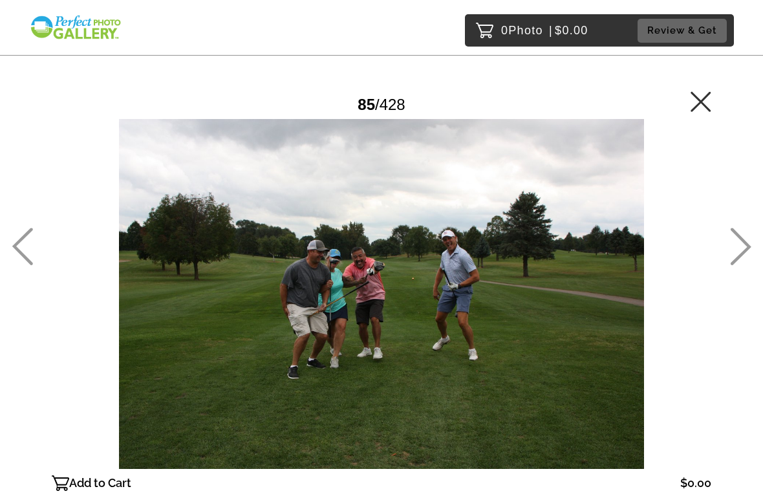
click at [743, 250] on icon at bounding box center [740, 247] width 21 height 38
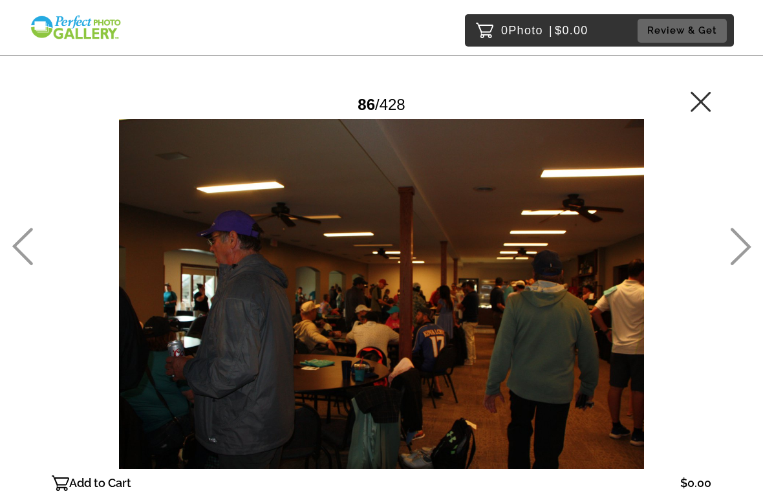
click at [745, 250] on icon at bounding box center [741, 247] width 21 height 38
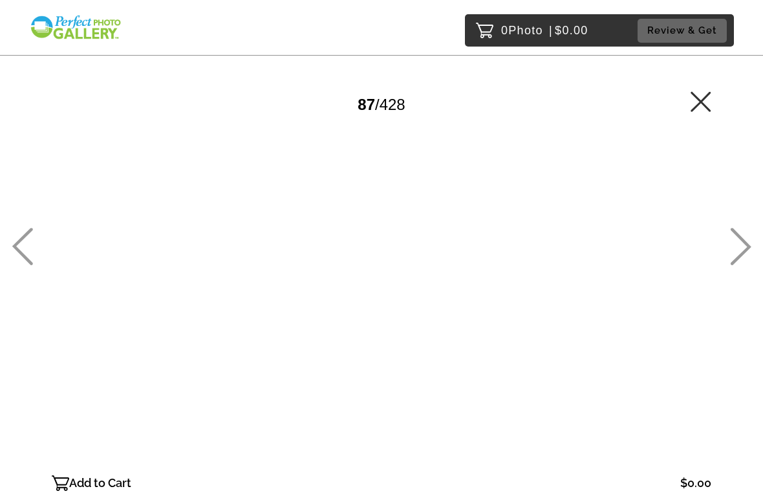
click at [748, 249] on icon at bounding box center [741, 247] width 21 height 38
click at [746, 250] on icon at bounding box center [741, 247] width 21 height 38
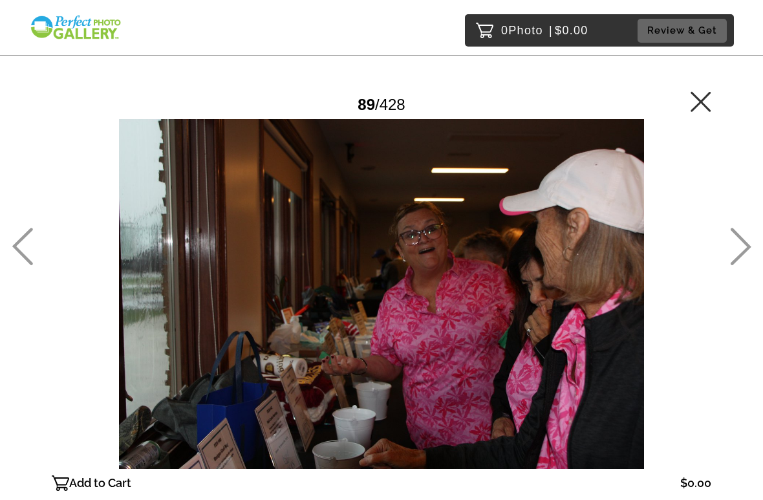
click at [746, 249] on icon at bounding box center [741, 247] width 21 height 38
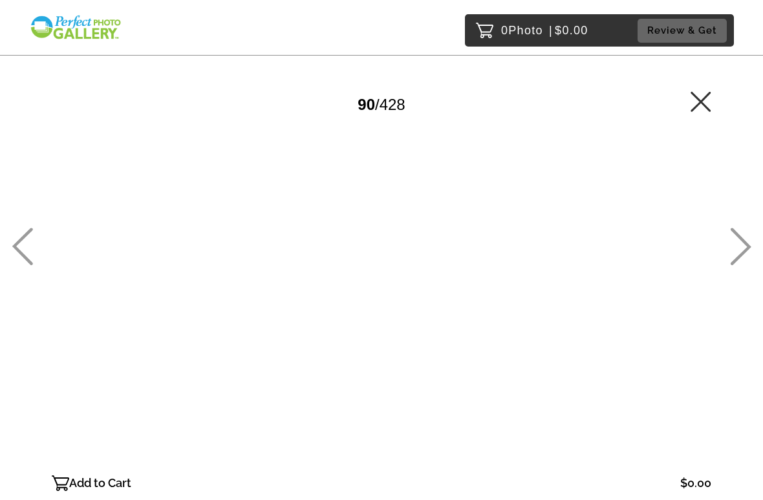
click at [743, 254] on icon at bounding box center [741, 247] width 21 height 38
click at [745, 252] on icon at bounding box center [741, 247] width 21 height 38
click at [743, 250] on icon at bounding box center [740, 247] width 21 height 38
click at [744, 250] on icon at bounding box center [740, 247] width 21 height 38
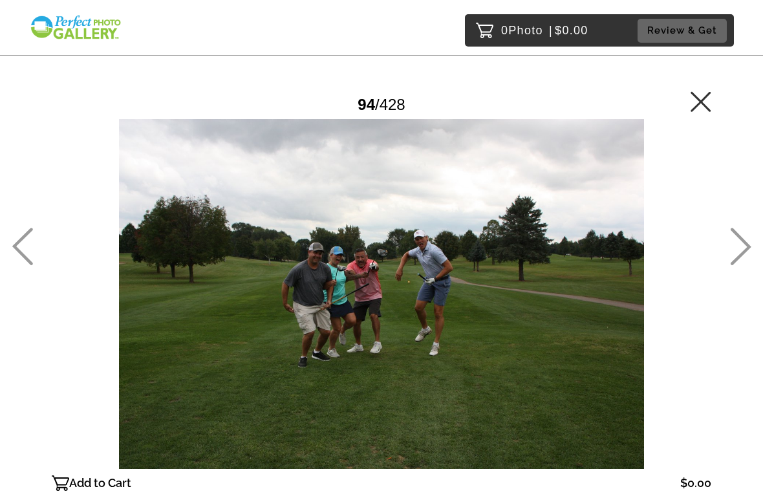
click at [744, 250] on icon at bounding box center [741, 247] width 21 height 38
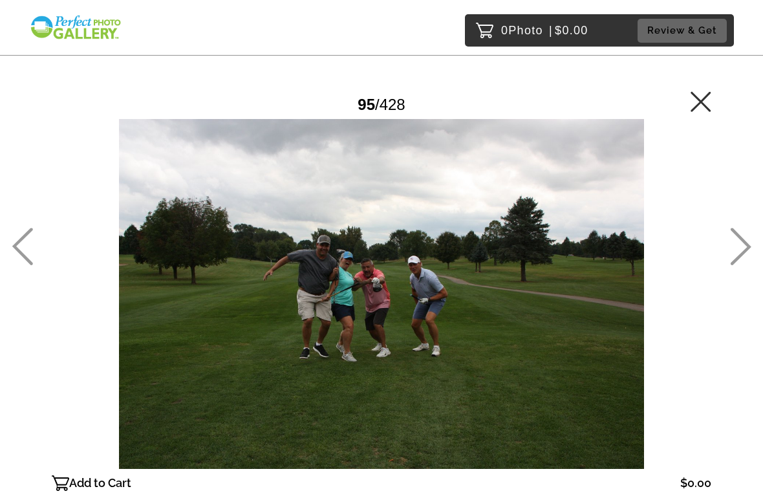
click at [744, 250] on icon at bounding box center [740, 247] width 21 height 38
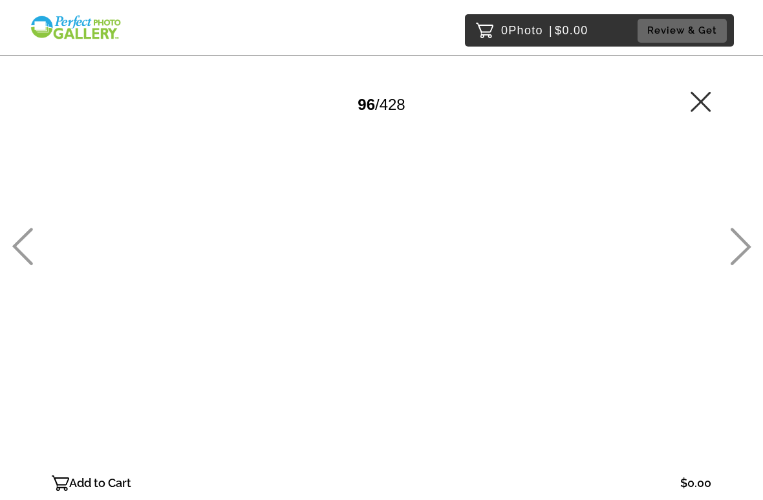
click at [745, 252] on icon at bounding box center [741, 247] width 21 height 38
click at [744, 250] on icon at bounding box center [741, 247] width 21 height 38
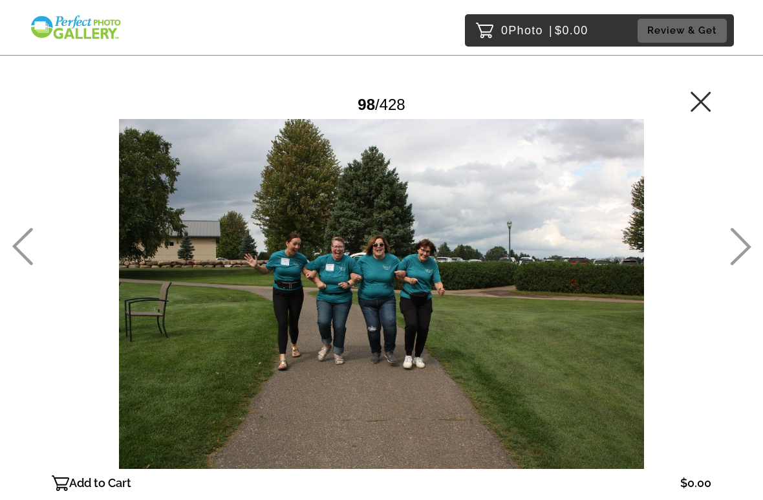
click at [744, 248] on icon at bounding box center [740, 247] width 21 height 38
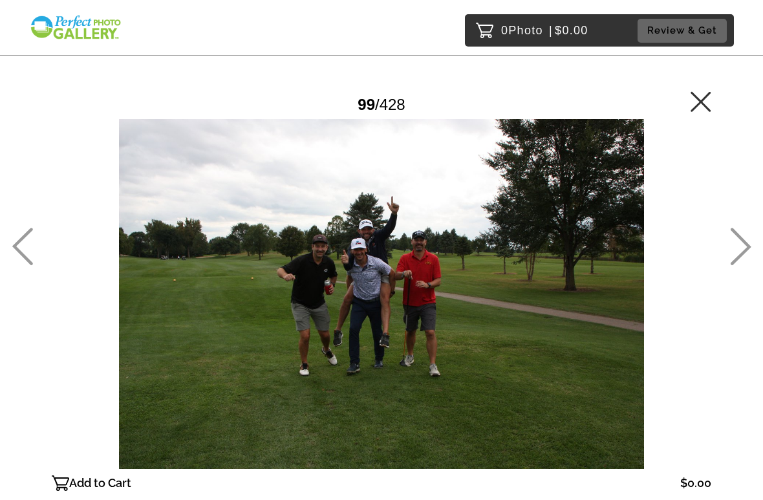
click at [743, 250] on icon at bounding box center [740, 247] width 21 height 38
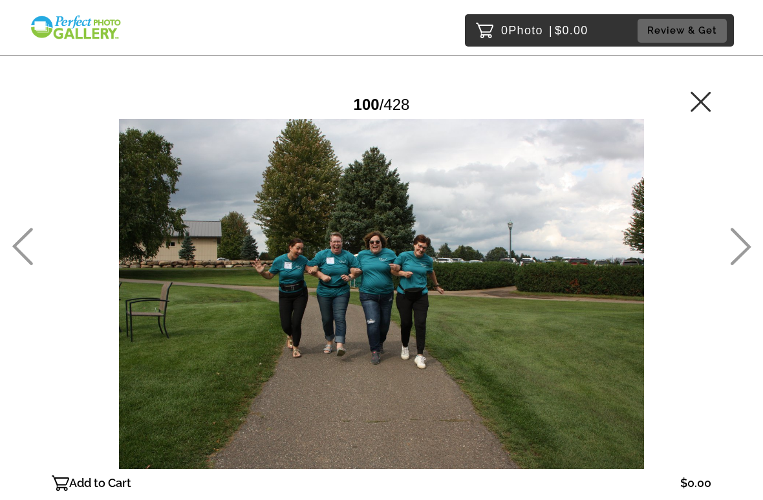
click at [743, 252] on icon at bounding box center [741, 247] width 21 height 38
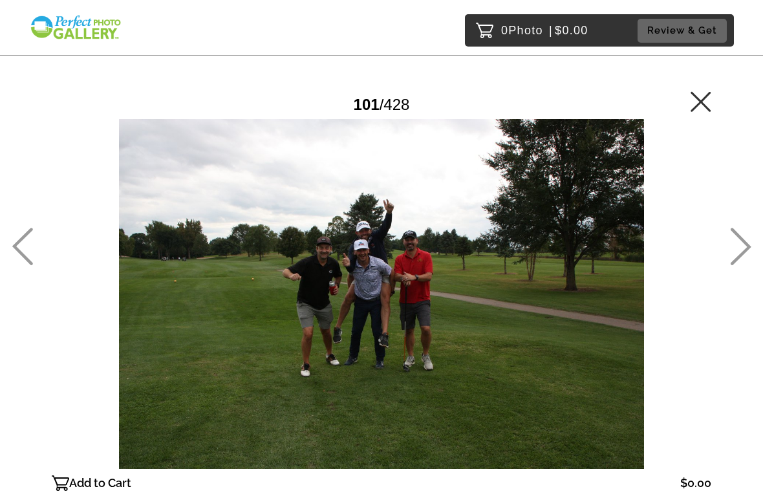
click at [743, 254] on icon at bounding box center [741, 247] width 21 height 38
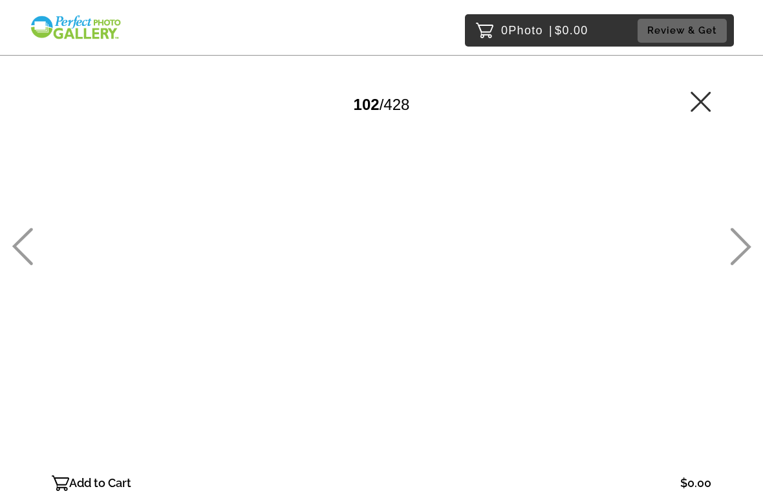
click at [743, 253] on icon at bounding box center [741, 247] width 21 height 38
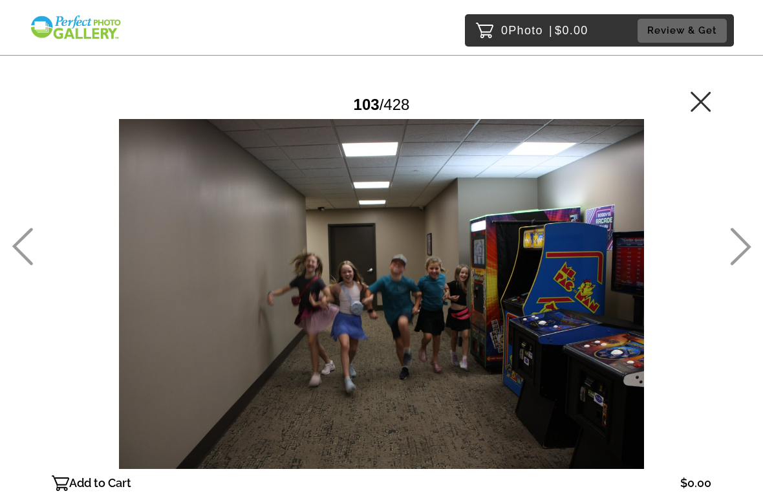
click at [743, 254] on icon at bounding box center [741, 247] width 21 height 38
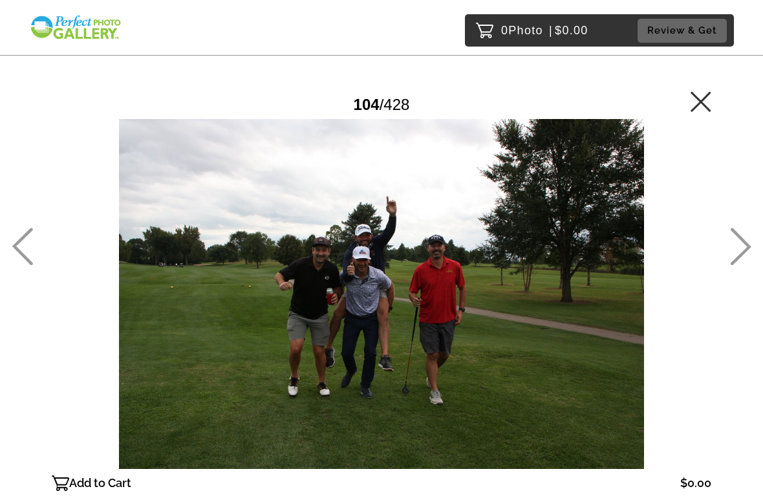
click at [743, 254] on icon at bounding box center [741, 247] width 21 height 38
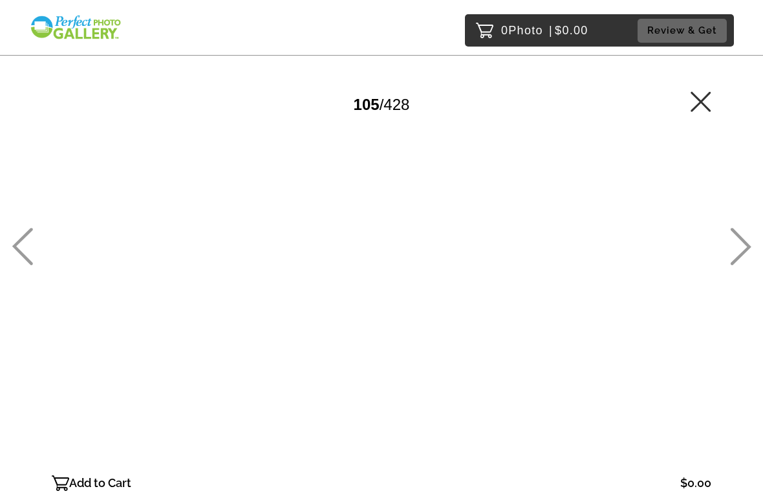
click at [743, 251] on icon at bounding box center [740, 247] width 21 height 38
click at [742, 250] on icon at bounding box center [740, 247] width 21 height 38
click at [743, 251] on icon at bounding box center [740, 247] width 21 height 38
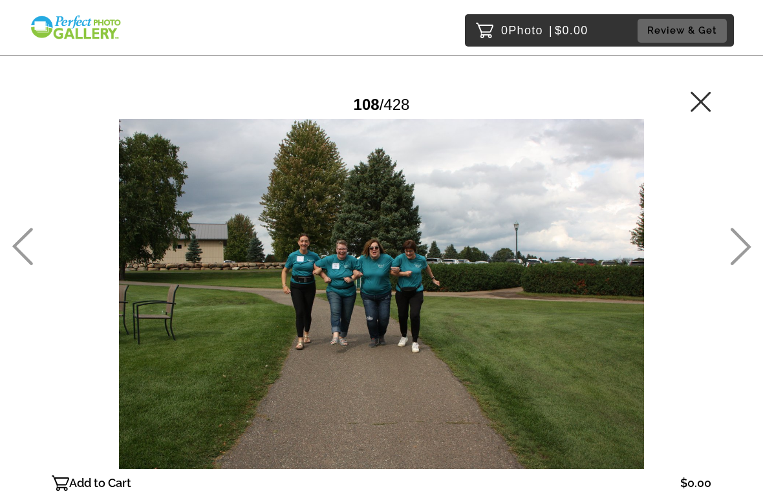
click at [742, 250] on icon at bounding box center [740, 247] width 21 height 38
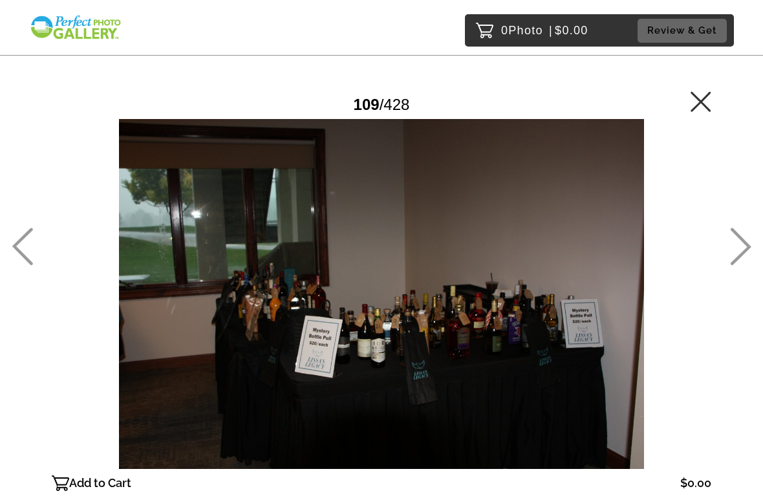
click at [742, 252] on icon at bounding box center [740, 247] width 21 height 38
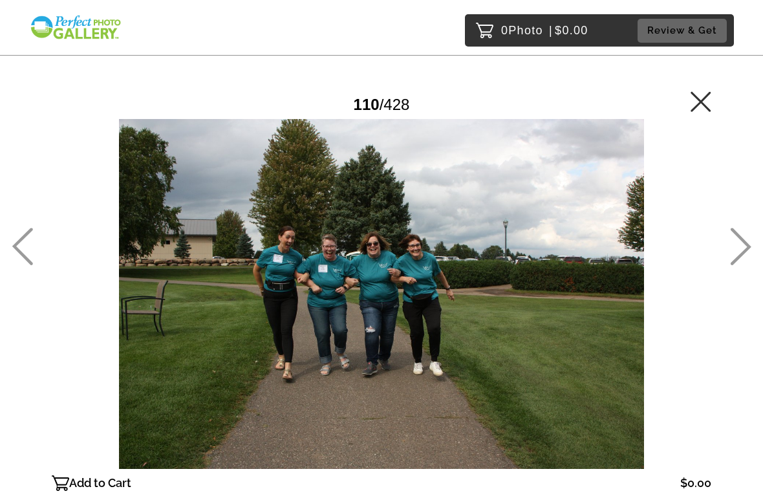
click at [27, 242] on icon at bounding box center [22, 247] width 21 height 38
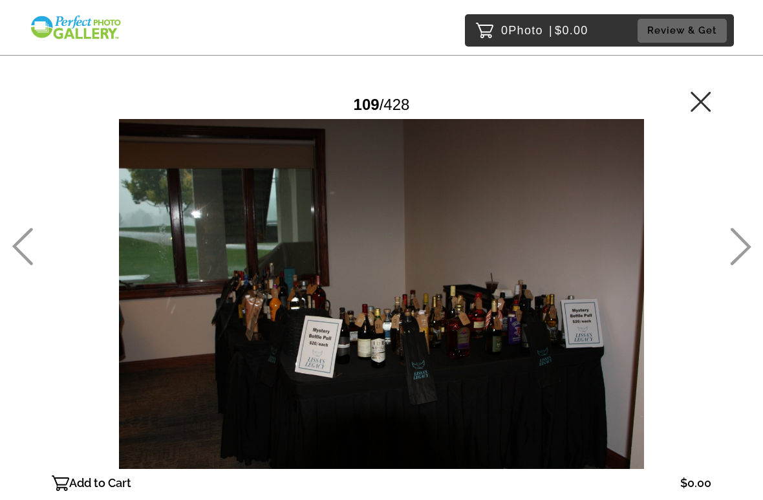
click at [746, 244] on icon at bounding box center [741, 247] width 21 height 38
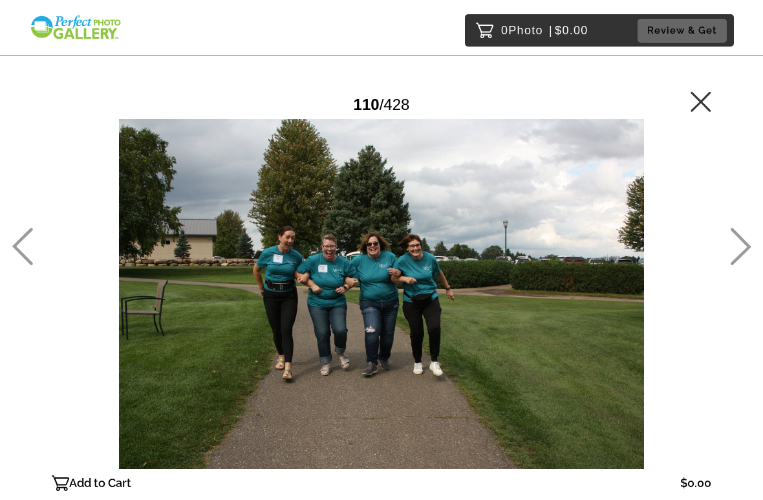
click at [748, 244] on icon at bounding box center [741, 247] width 21 height 38
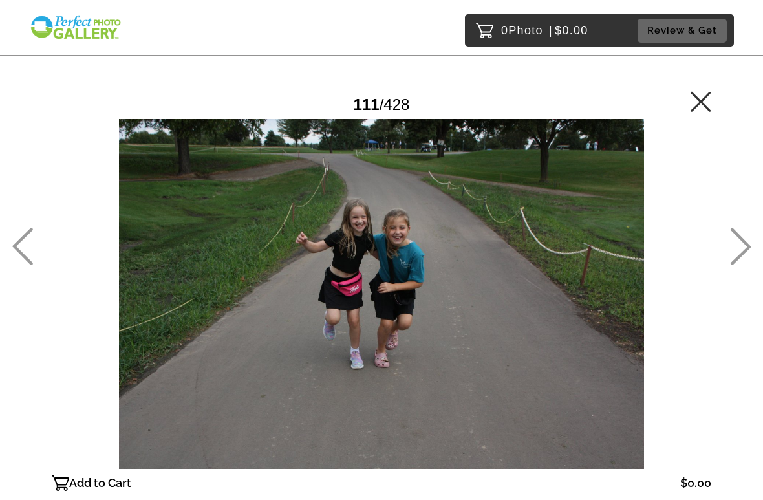
click at [747, 237] on icon at bounding box center [740, 247] width 21 height 38
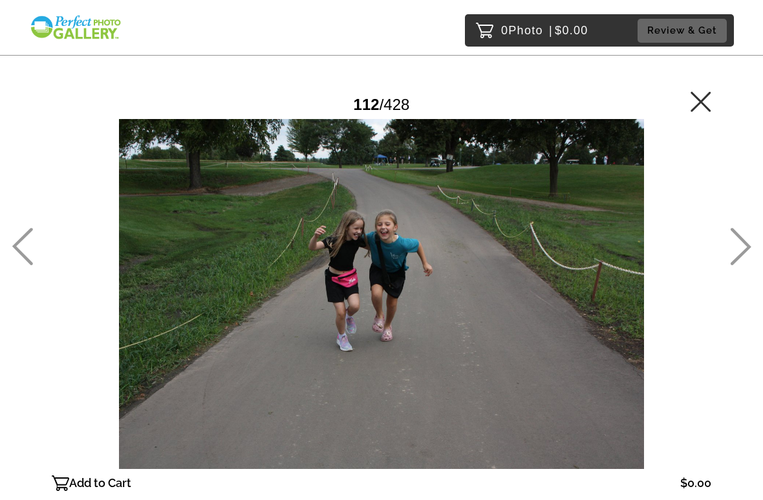
click at [747, 241] on icon at bounding box center [740, 247] width 21 height 38
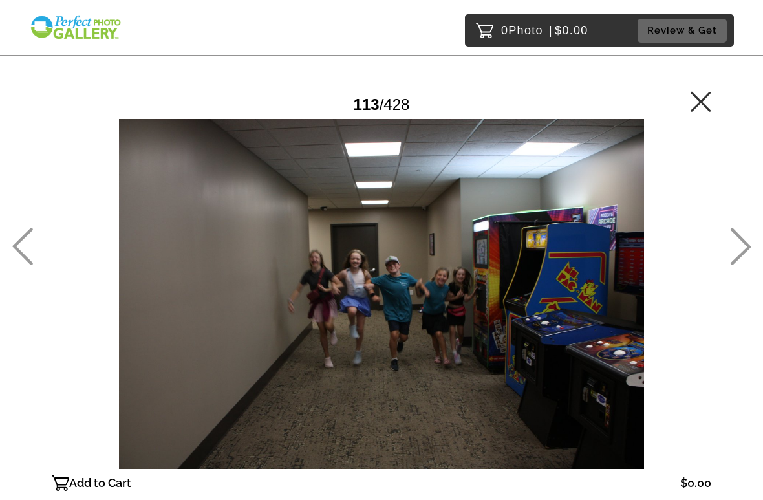
click at [746, 247] on icon at bounding box center [740, 247] width 21 height 38
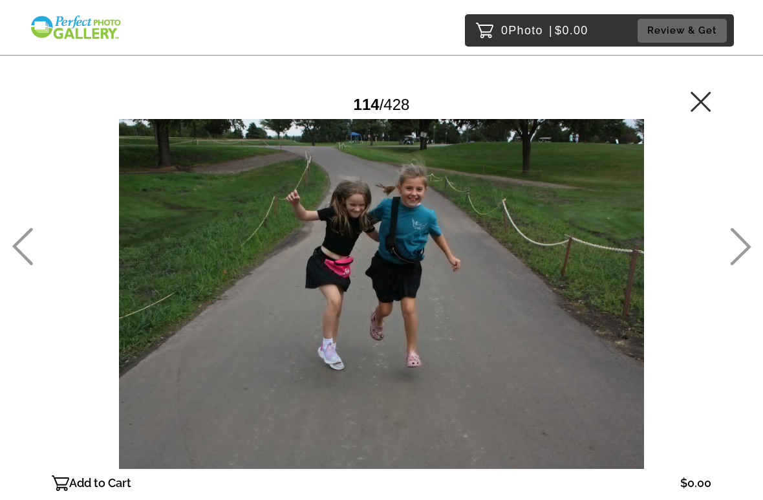
click at [748, 243] on icon at bounding box center [740, 247] width 21 height 38
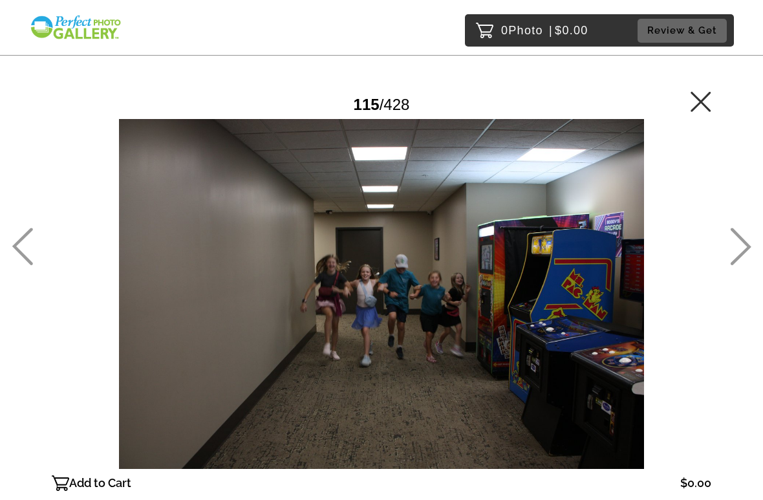
click at [750, 244] on icon at bounding box center [740, 247] width 21 height 38
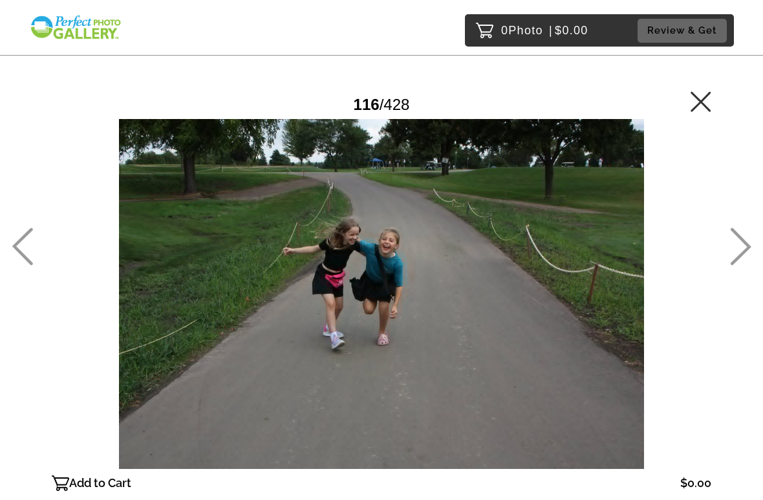
click at [746, 240] on icon at bounding box center [740, 247] width 21 height 38
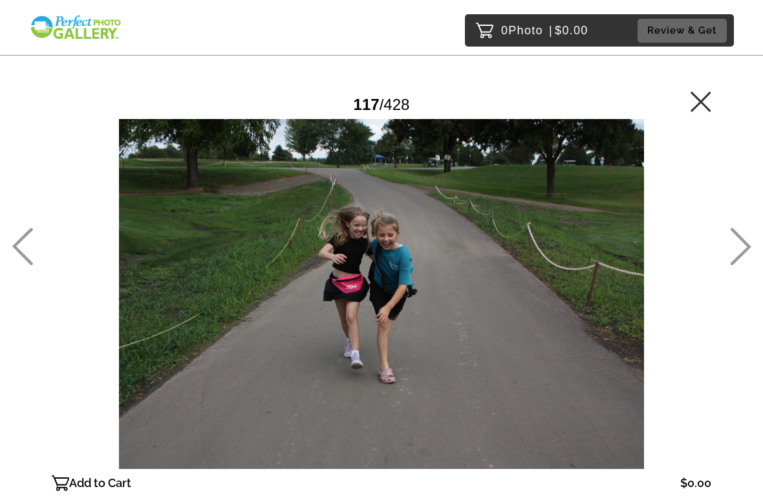
click at [748, 241] on icon at bounding box center [740, 247] width 21 height 38
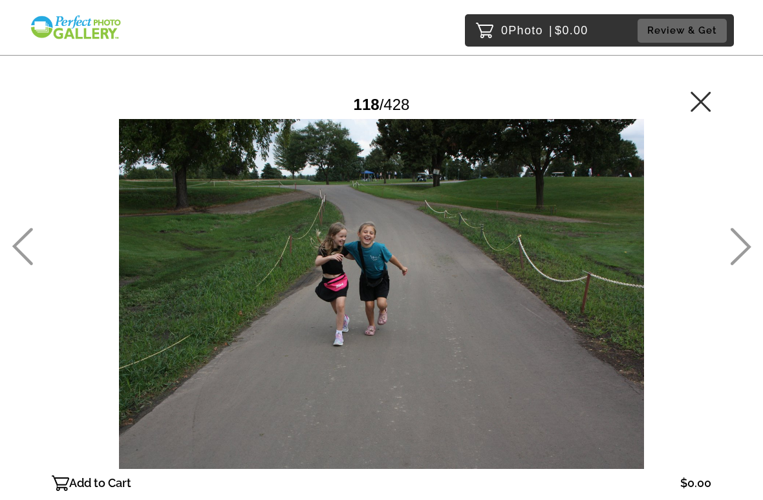
click at [751, 243] on icon at bounding box center [740, 247] width 21 height 38
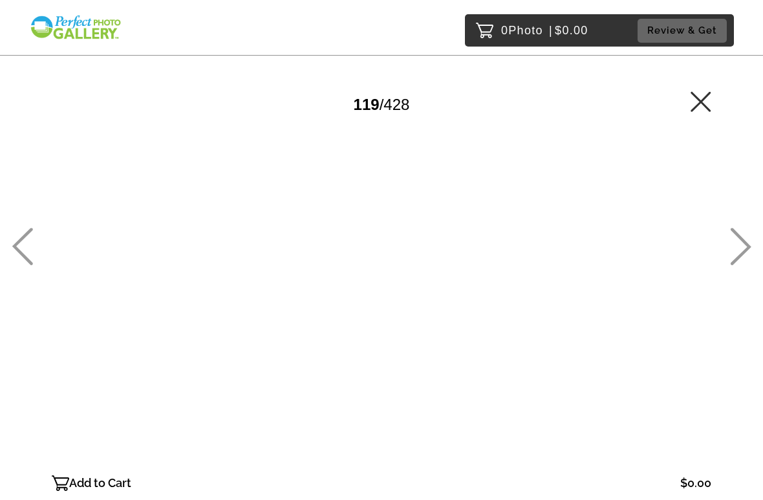
click at [748, 248] on icon at bounding box center [741, 247] width 21 height 38
click at [748, 247] on icon at bounding box center [741, 247] width 21 height 38
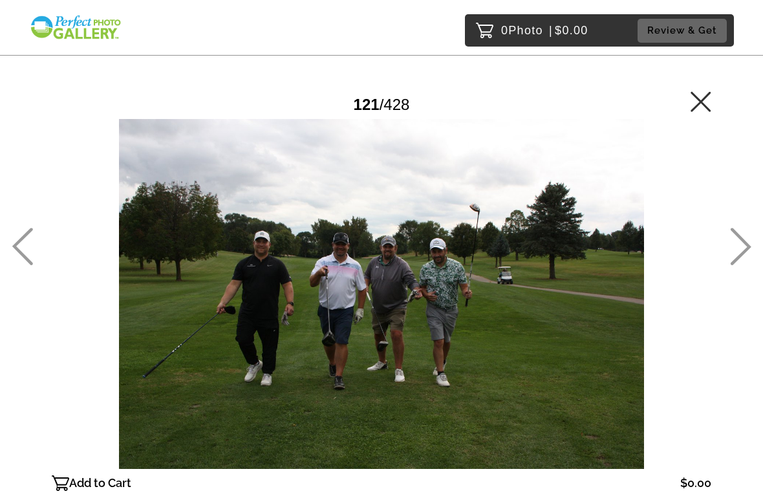
click at [744, 239] on icon at bounding box center [740, 247] width 21 height 38
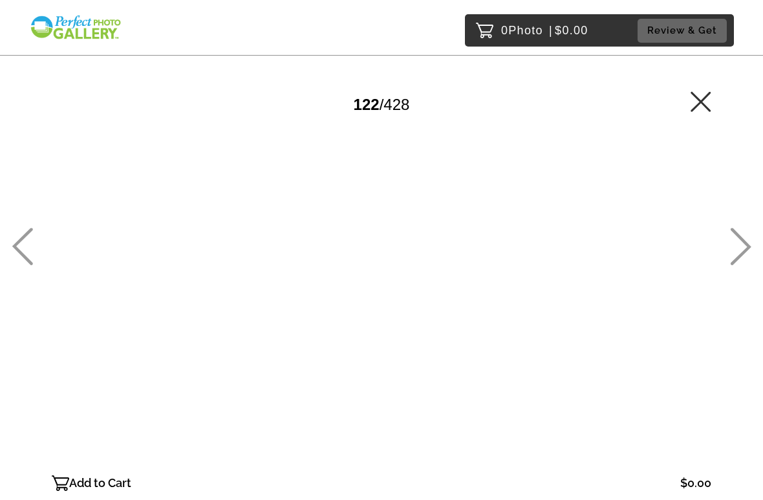
click at [745, 248] on icon at bounding box center [740, 247] width 21 height 38
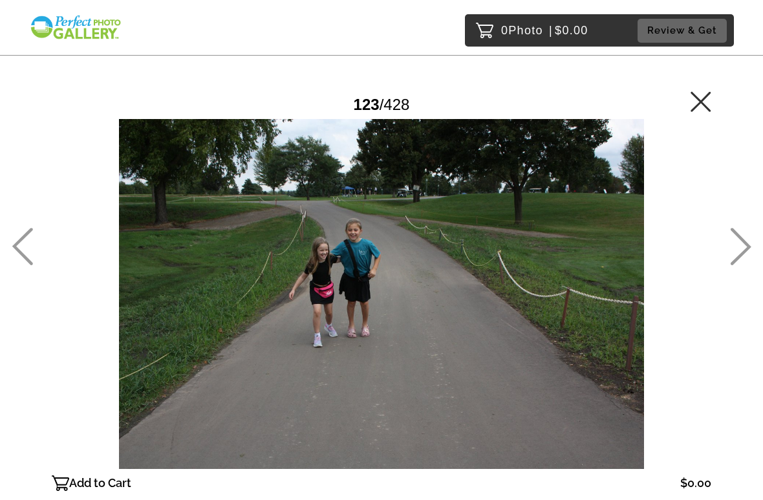
click at [744, 244] on icon at bounding box center [740, 247] width 21 height 38
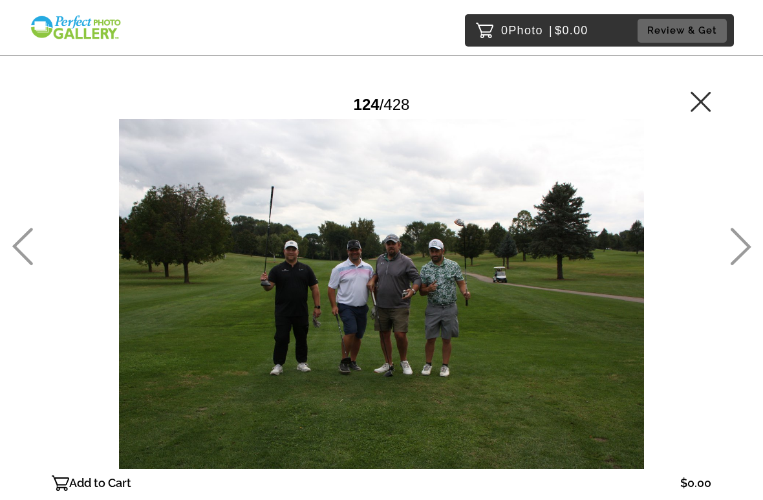
click at [745, 246] on icon at bounding box center [740, 247] width 21 height 38
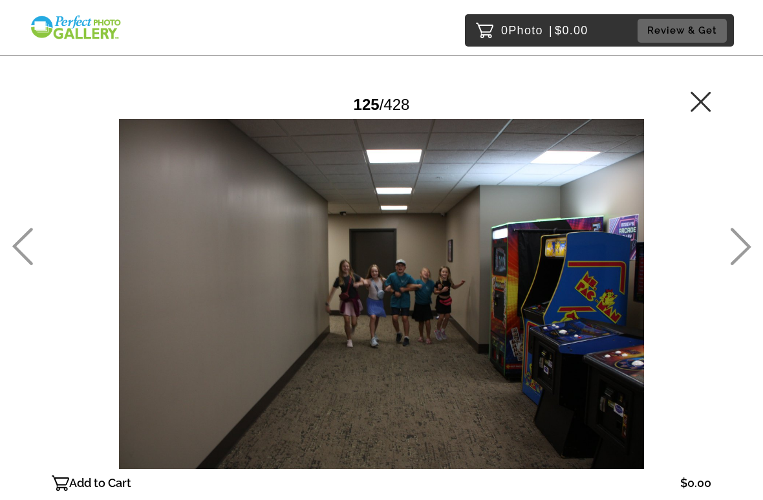
click at [747, 248] on icon at bounding box center [741, 247] width 21 height 38
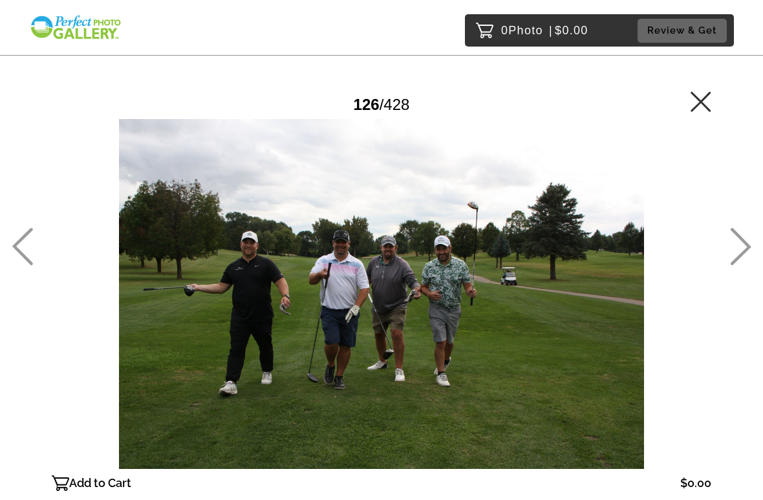
click at [749, 248] on icon at bounding box center [741, 247] width 21 height 38
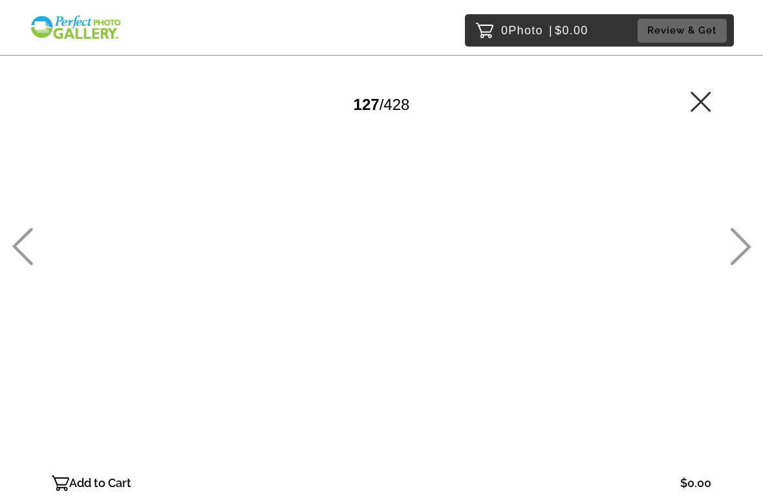
click at [751, 243] on icon at bounding box center [740, 247] width 21 height 38
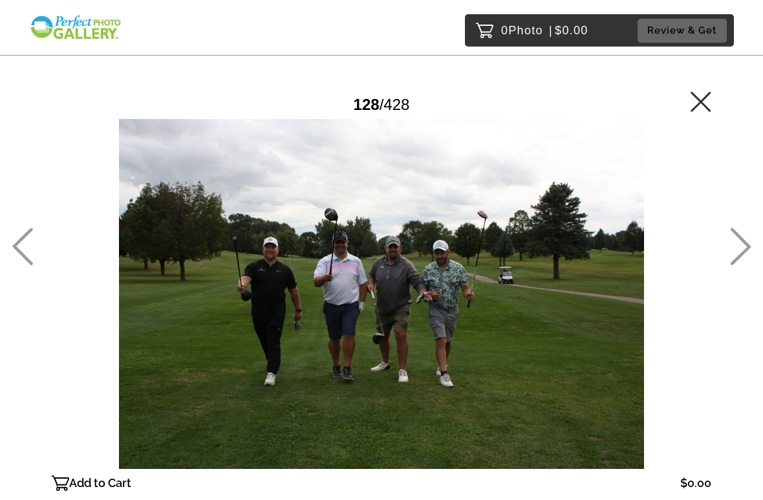
click at [751, 247] on icon at bounding box center [741, 247] width 21 height 38
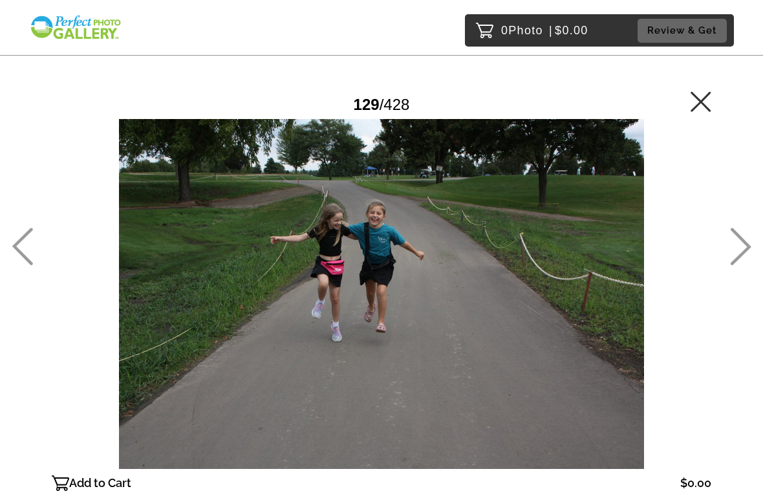
click at [751, 244] on icon at bounding box center [740, 247] width 21 height 38
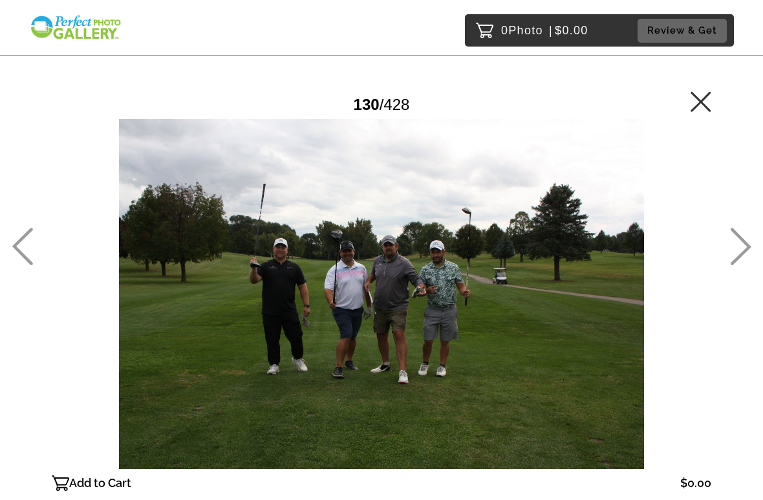
click at [751, 244] on icon at bounding box center [740, 247] width 21 height 38
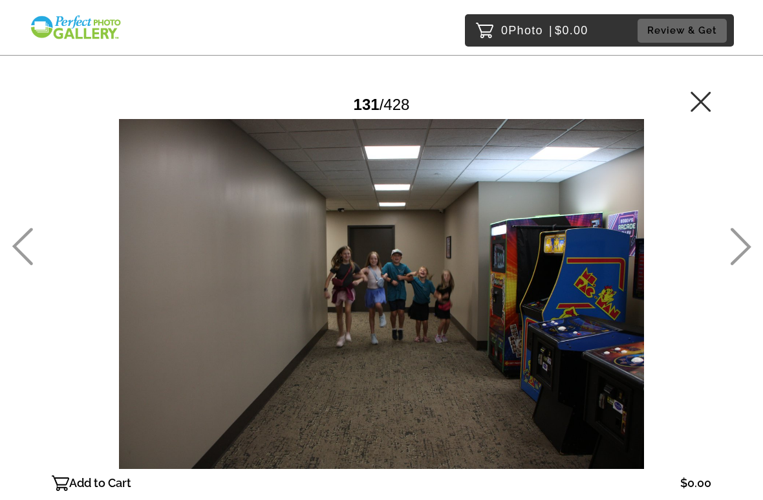
click at [751, 239] on icon at bounding box center [740, 247] width 21 height 38
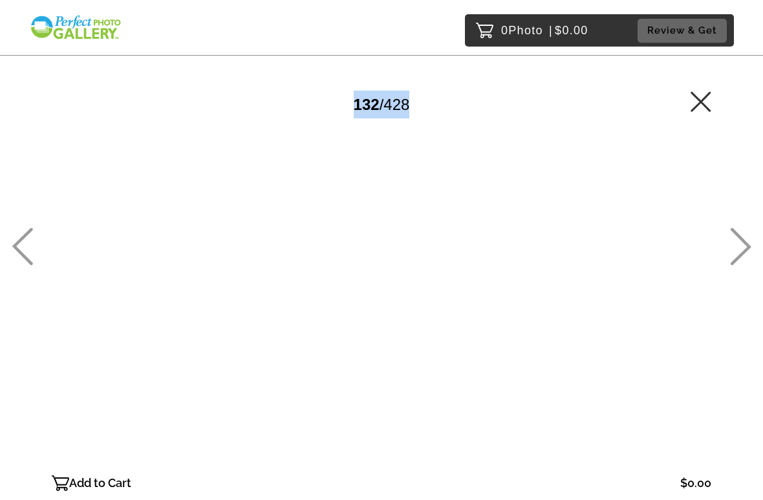
click at [743, 250] on icon at bounding box center [740, 247] width 21 height 38
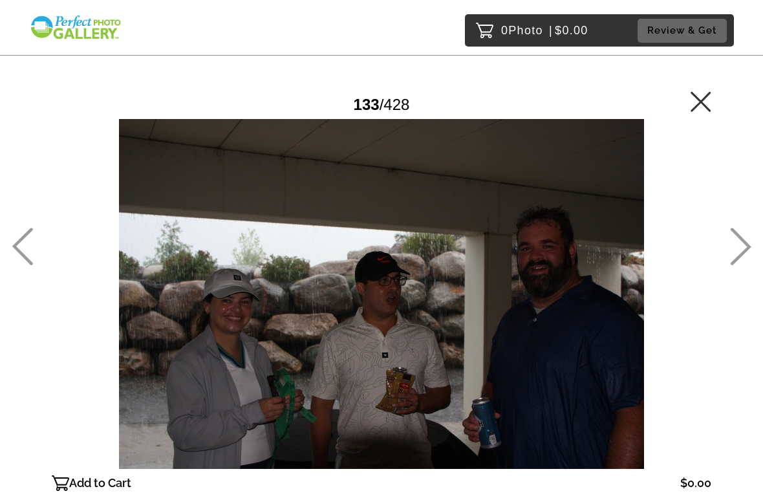
click at [747, 246] on icon at bounding box center [741, 247] width 21 height 38
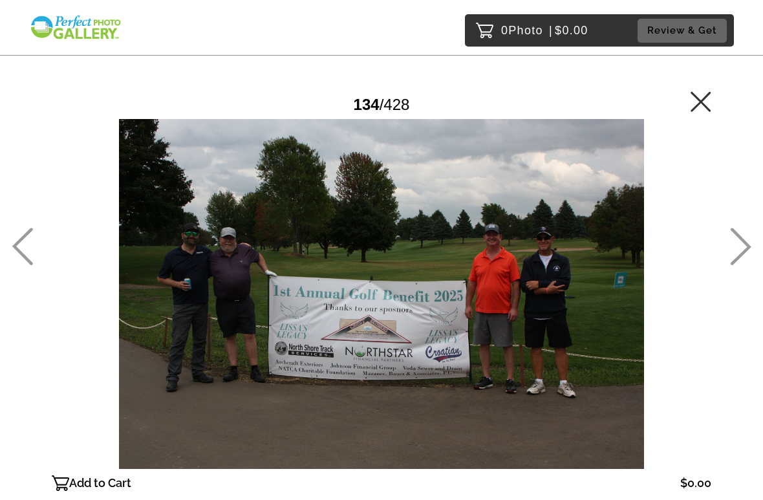
click at [748, 248] on icon at bounding box center [741, 247] width 21 height 38
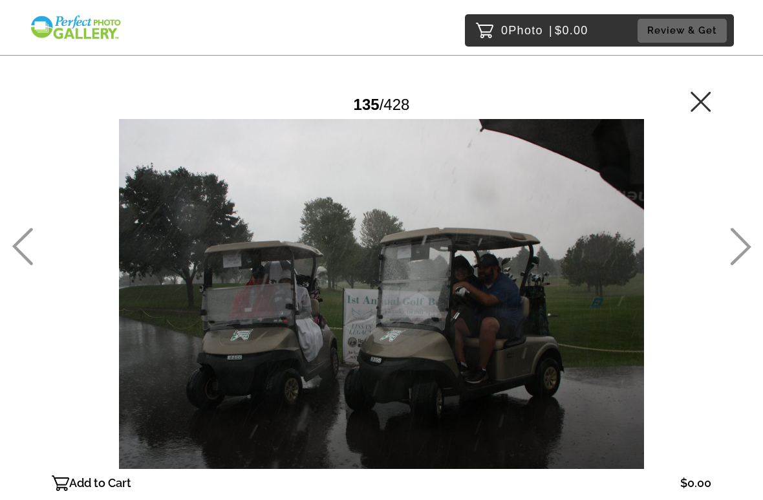
click at [748, 251] on icon at bounding box center [740, 247] width 21 height 38
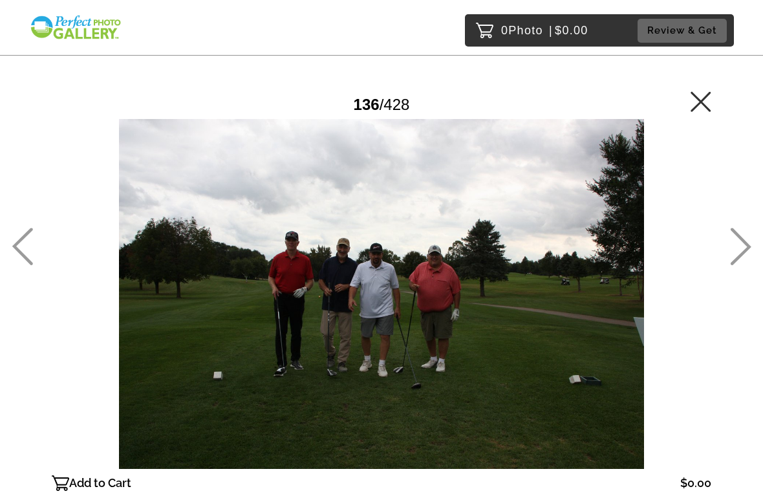
click at [748, 252] on icon at bounding box center [740, 247] width 21 height 38
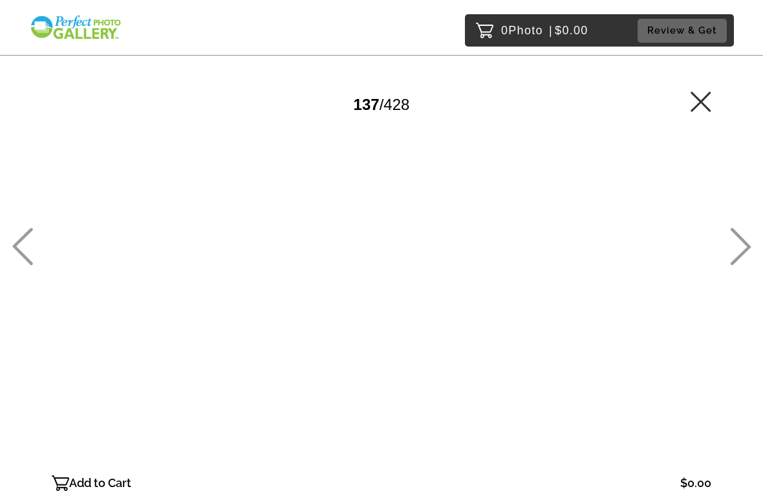
click at [746, 246] on icon at bounding box center [740, 247] width 21 height 38
click at [747, 252] on icon at bounding box center [740, 247] width 21 height 38
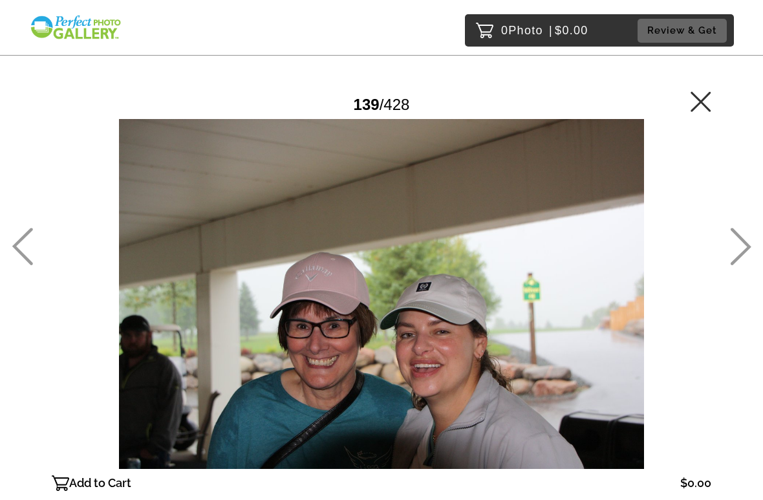
click at [750, 247] on icon at bounding box center [741, 247] width 21 height 38
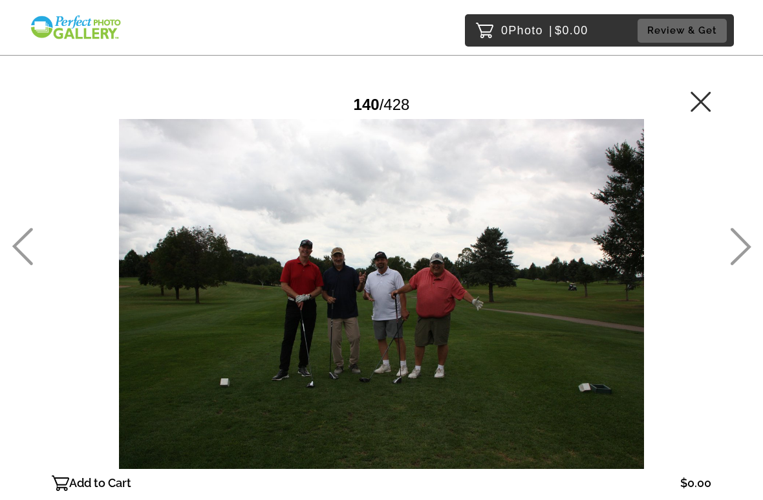
click at [746, 249] on icon at bounding box center [741, 247] width 21 height 38
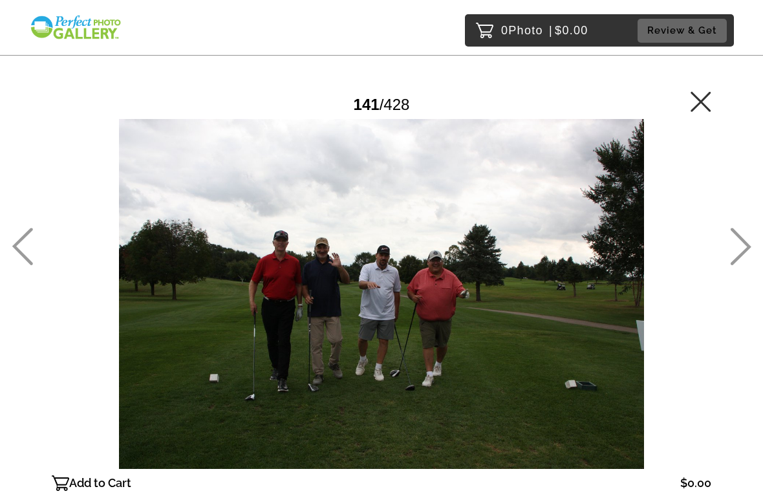
click at [746, 248] on icon at bounding box center [740, 247] width 21 height 38
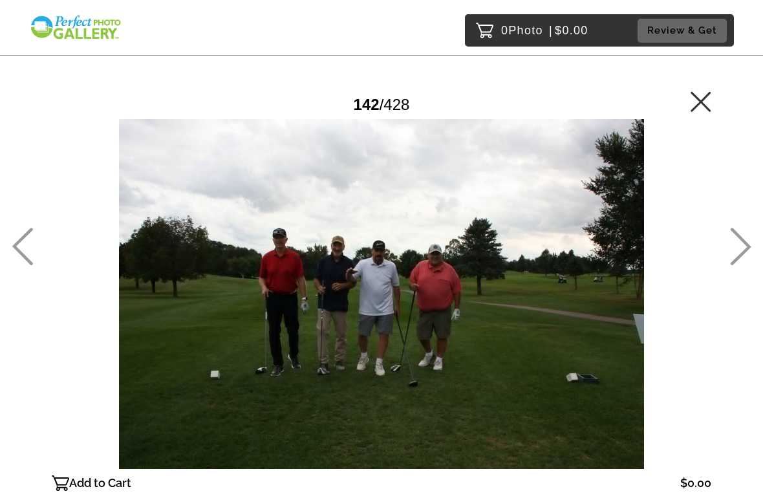
click at [746, 246] on icon at bounding box center [740, 247] width 21 height 38
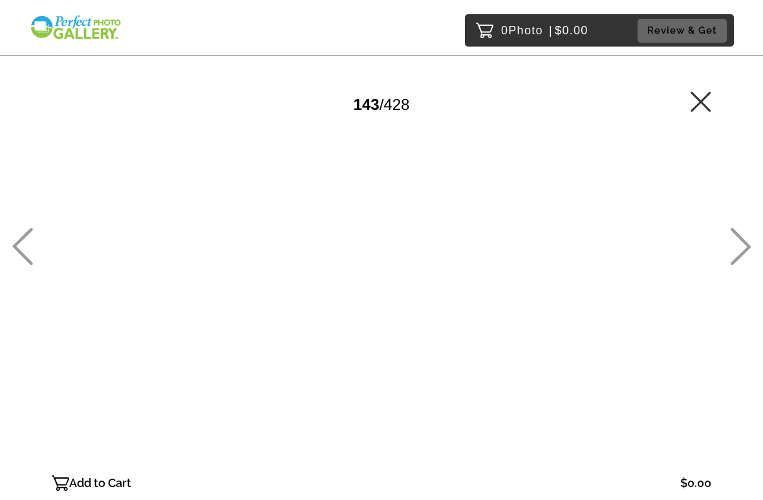
click at [750, 241] on icon at bounding box center [740, 247] width 21 height 38
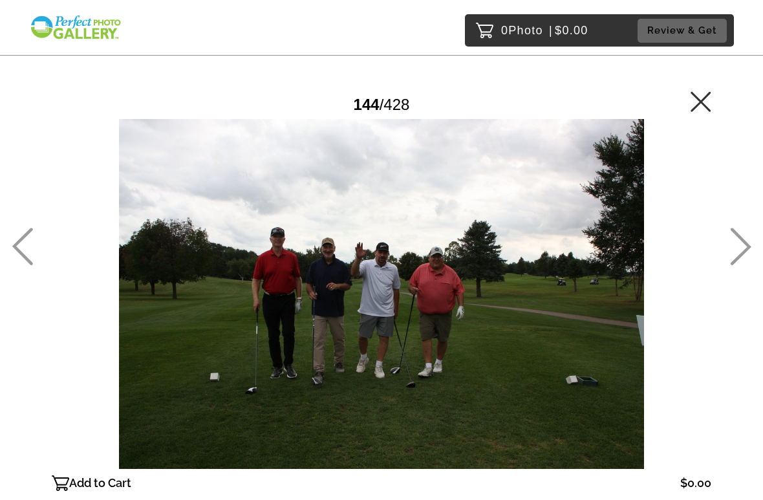
click at [746, 246] on icon at bounding box center [740, 247] width 21 height 38
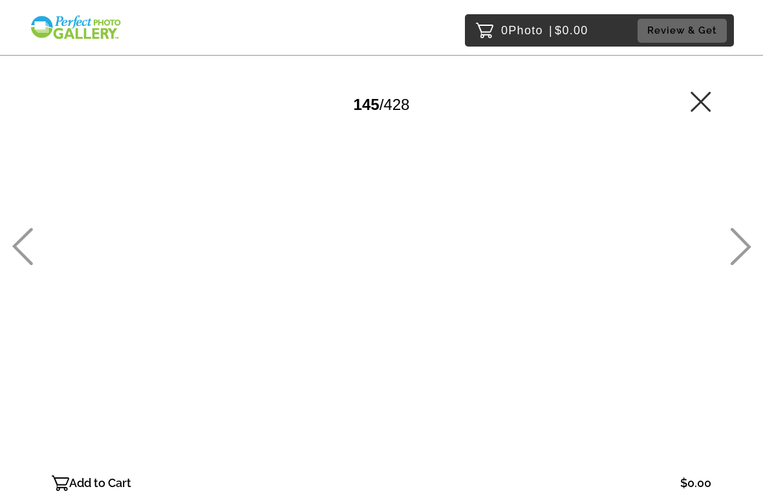
click at [748, 246] on icon at bounding box center [741, 247] width 21 height 38
click at [748, 247] on icon at bounding box center [741, 247] width 21 height 38
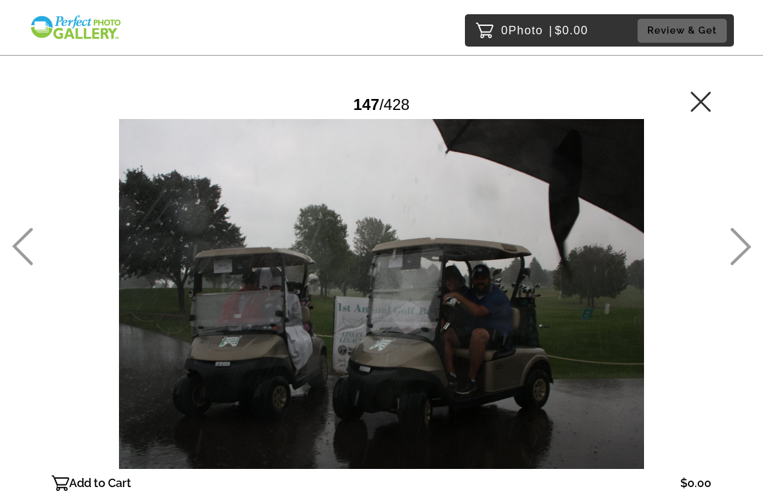
click at [742, 255] on icon at bounding box center [741, 247] width 21 height 38
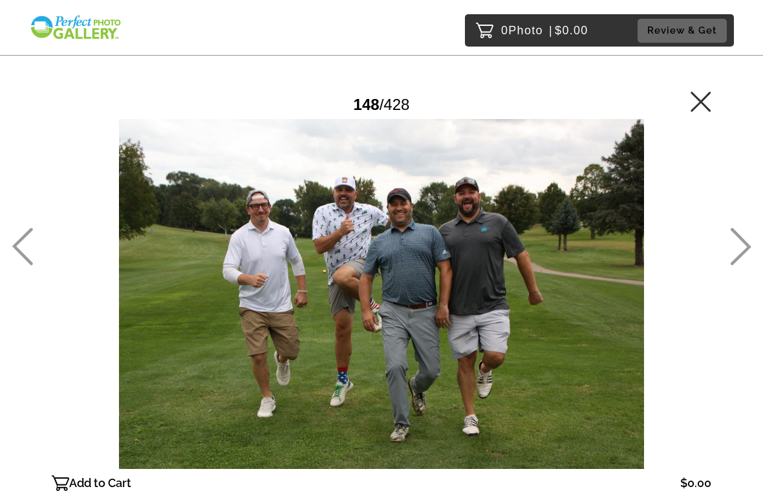
click at [751, 250] on icon at bounding box center [740, 247] width 21 height 38
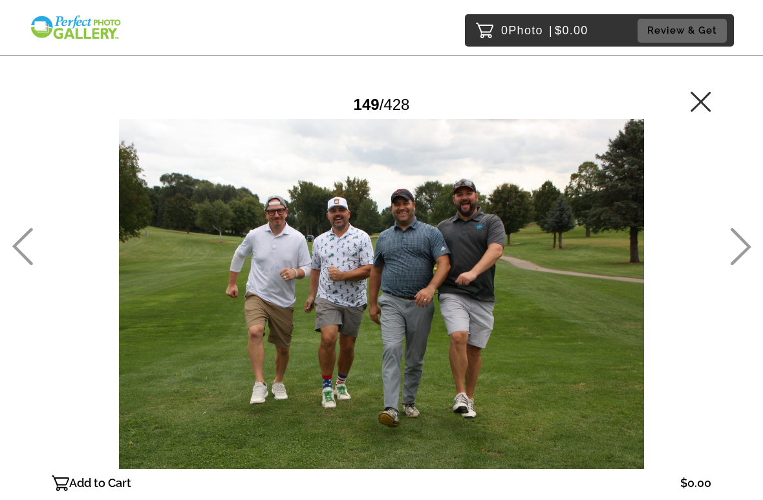
click at [750, 242] on icon at bounding box center [740, 247] width 21 height 38
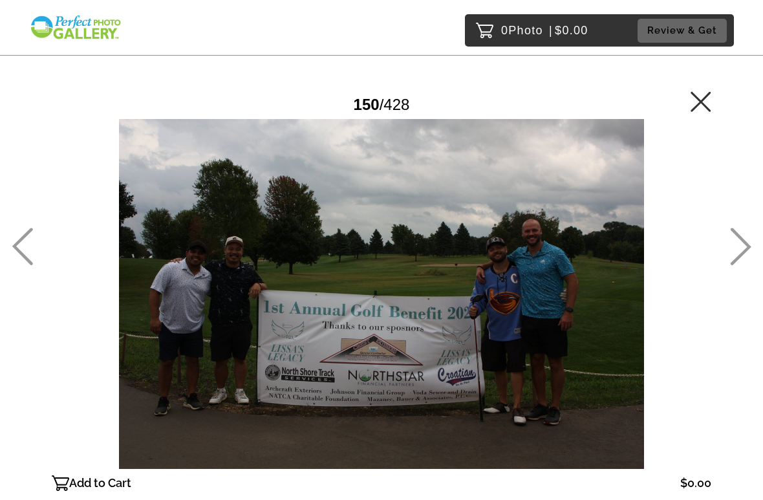
click at [750, 241] on icon at bounding box center [740, 247] width 21 height 38
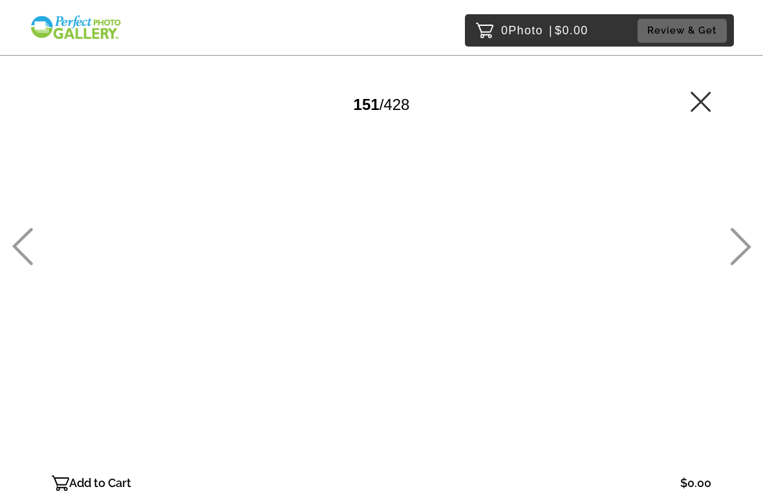
click at [750, 244] on icon at bounding box center [740, 247] width 21 height 38
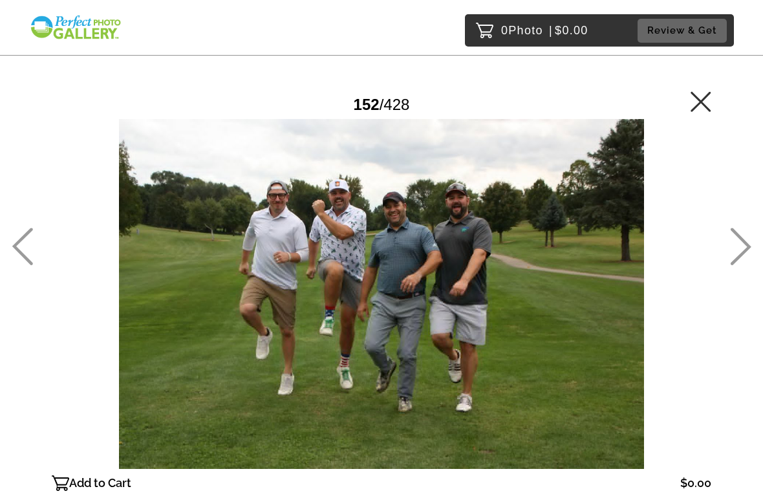
click at [742, 252] on icon at bounding box center [740, 247] width 21 height 38
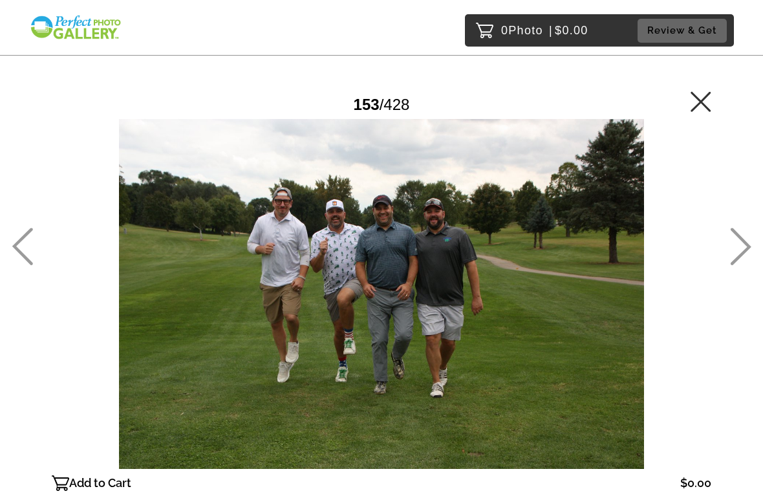
click at [747, 250] on icon at bounding box center [741, 247] width 21 height 38
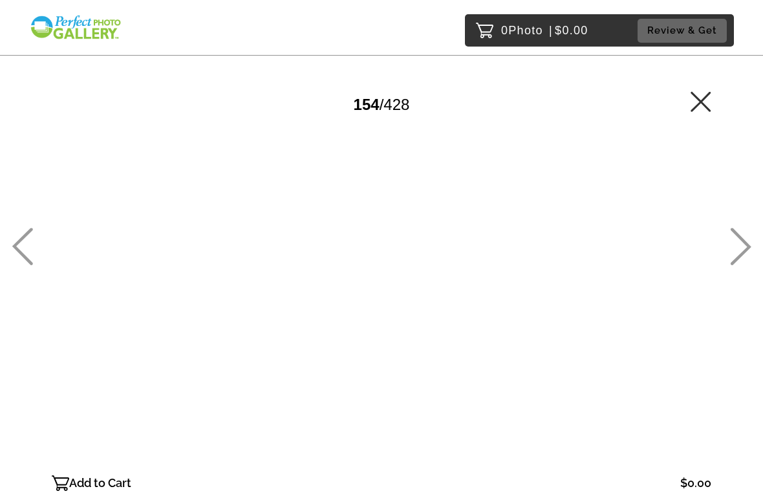
click at [747, 249] on icon at bounding box center [741, 247] width 21 height 38
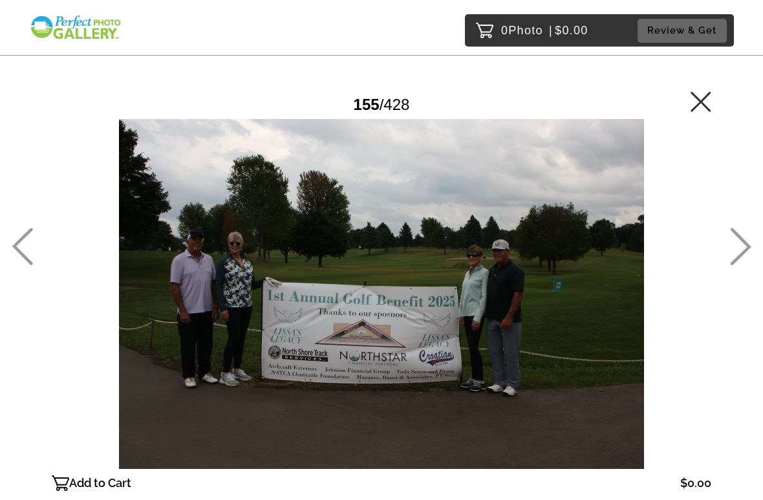
click at [747, 250] on icon at bounding box center [741, 247] width 21 height 38
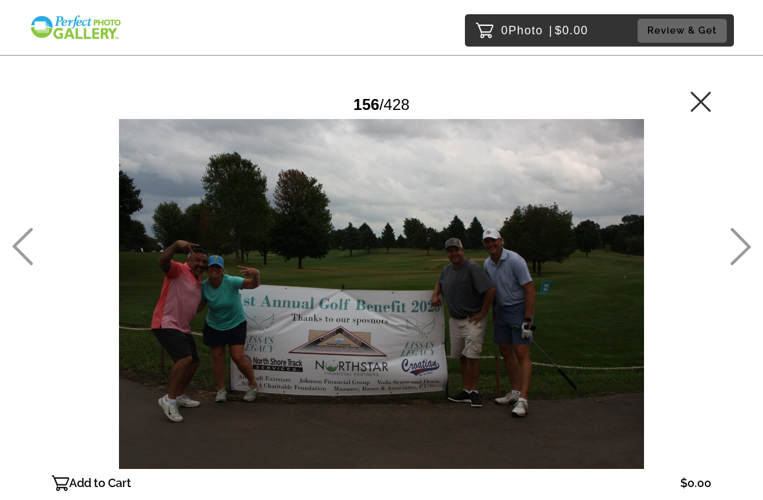
click at [744, 254] on icon at bounding box center [741, 247] width 21 height 38
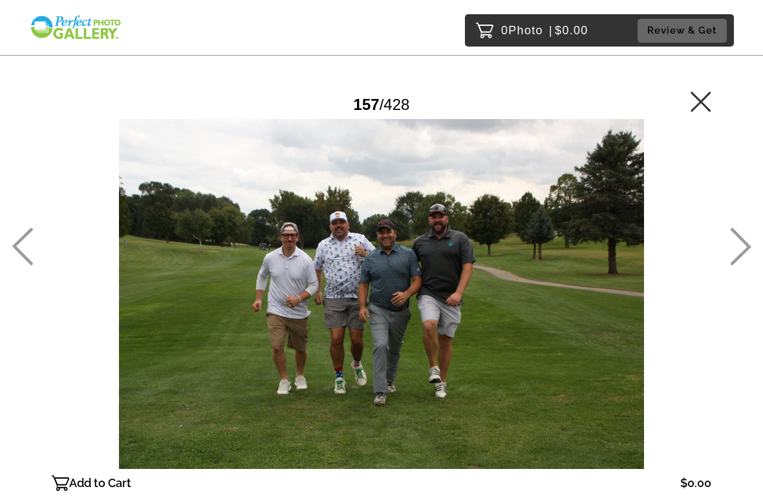
click at [746, 255] on icon at bounding box center [740, 247] width 21 height 38
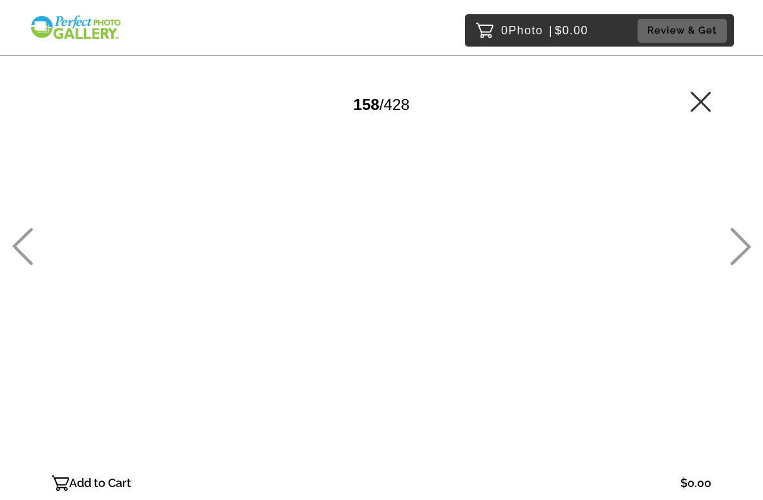
click at [747, 249] on icon at bounding box center [741, 247] width 21 height 38
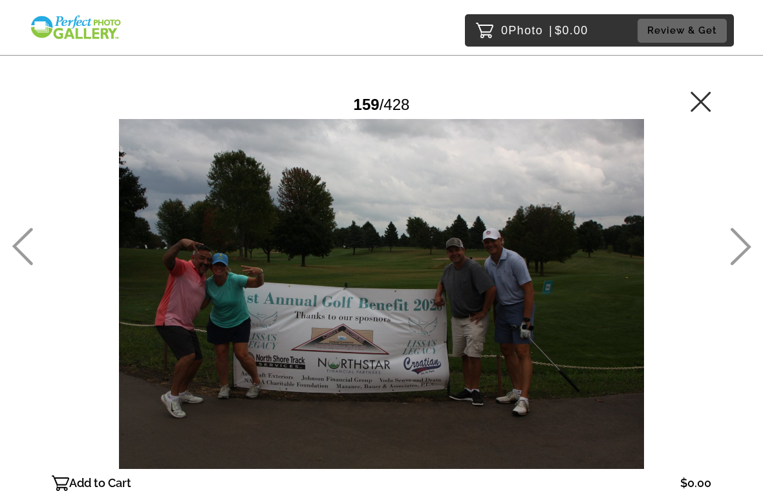
click at [748, 248] on icon at bounding box center [741, 247] width 21 height 38
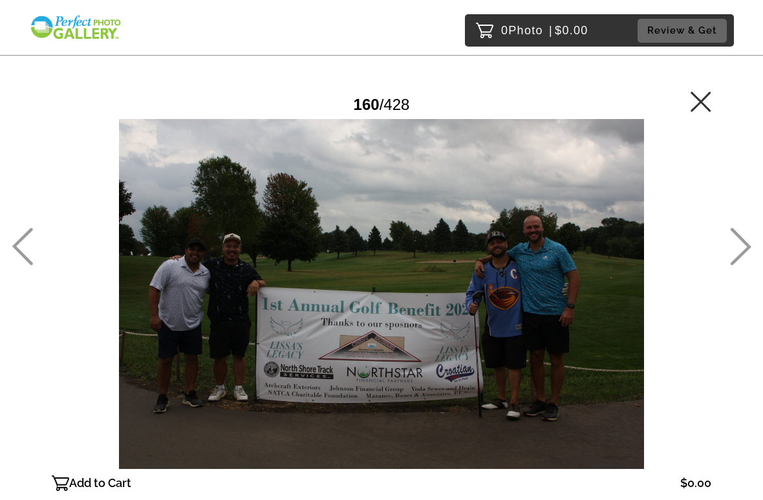
click at [749, 248] on icon at bounding box center [741, 247] width 21 height 38
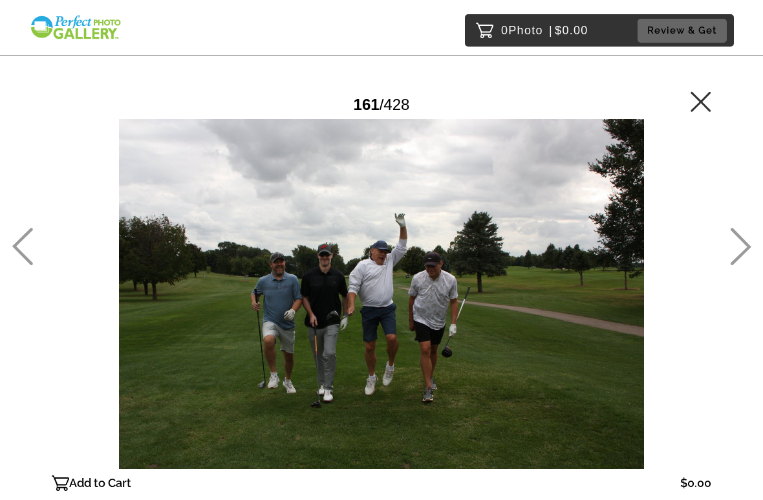
click at [750, 246] on icon at bounding box center [740, 247] width 21 height 38
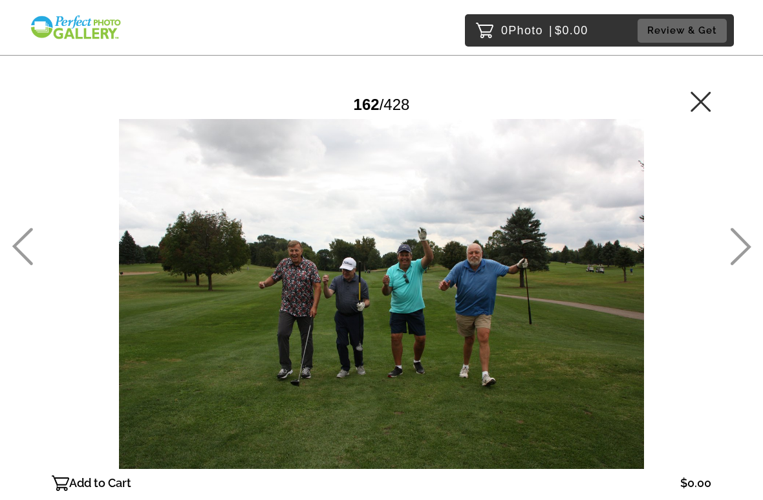
click at [750, 248] on icon at bounding box center [741, 247] width 21 height 38
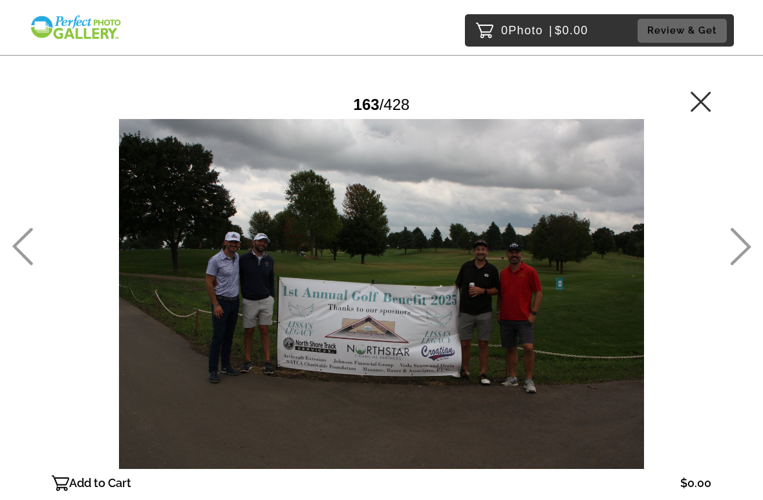
click at [748, 245] on icon at bounding box center [741, 247] width 21 height 38
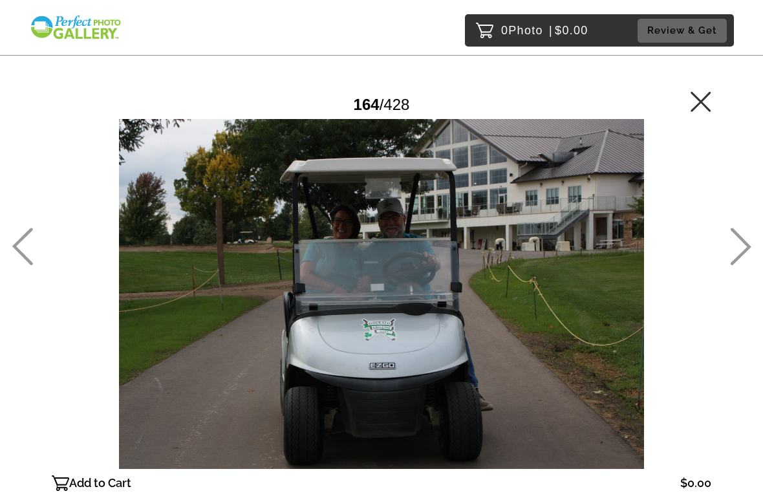
click at [749, 248] on icon at bounding box center [741, 247] width 21 height 38
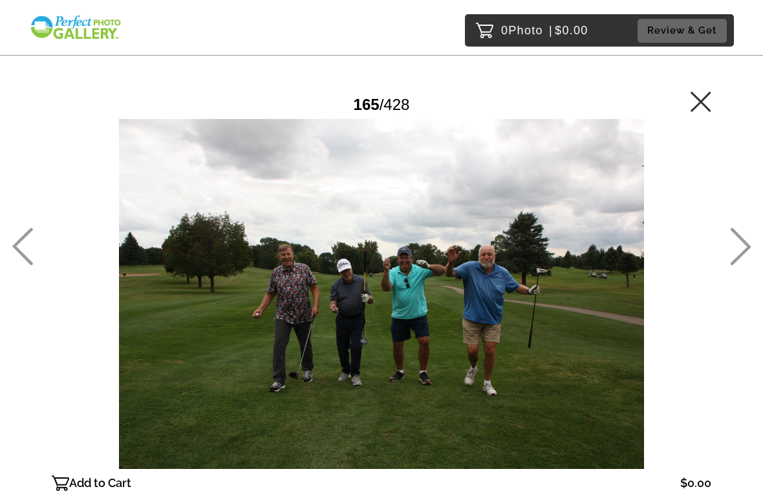
click at [748, 246] on icon at bounding box center [741, 247] width 21 height 38
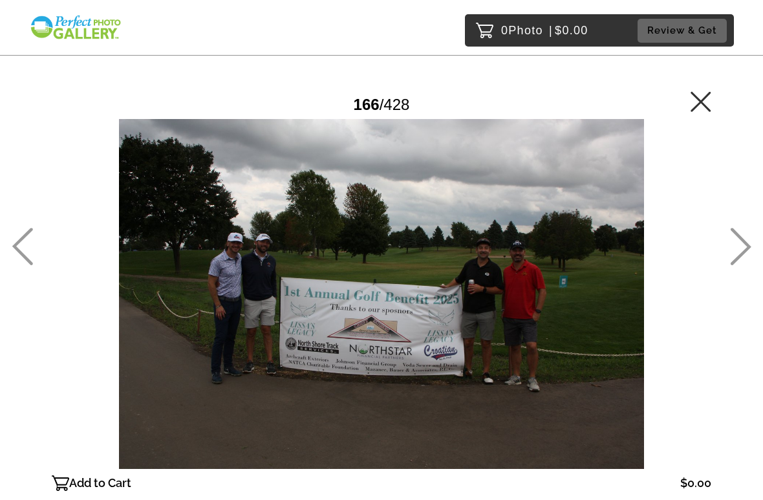
click at [748, 248] on icon at bounding box center [741, 247] width 21 height 38
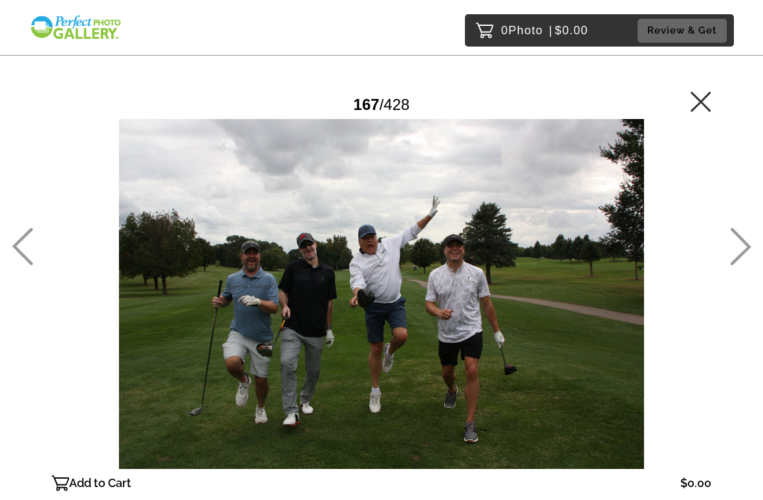
click at [750, 246] on icon at bounding box center [741, 247] width 21 height 38
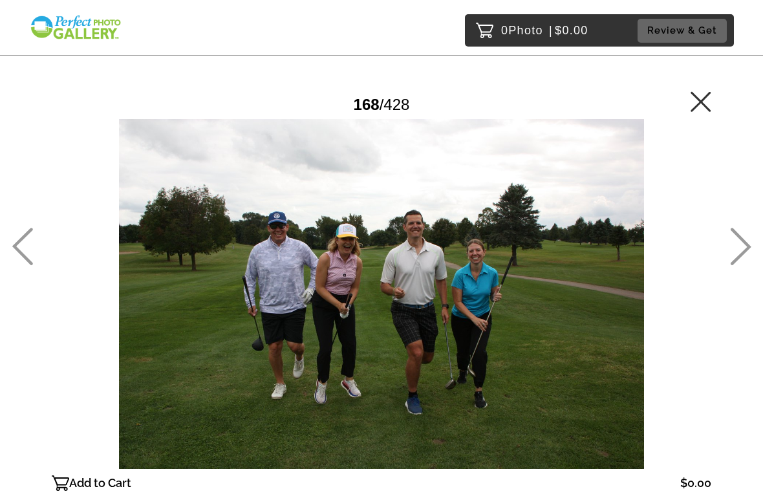
click at [751, 239] on icon at bounding box center [740, 247] width 21 height 38
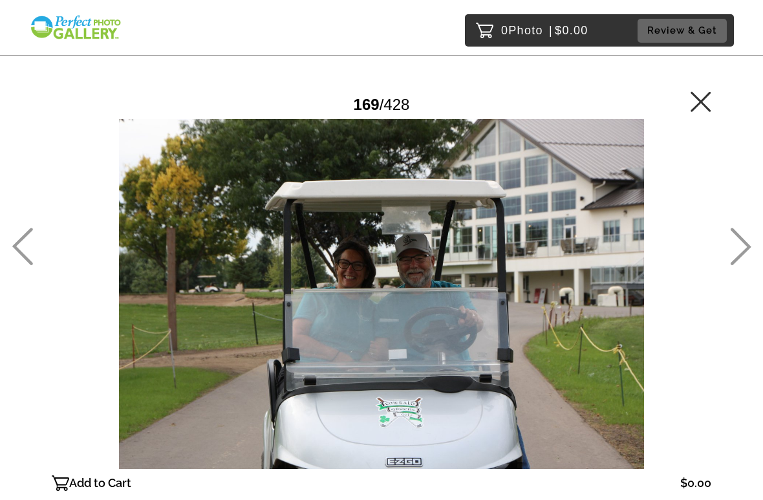
click at [751, 243] on icon at bounding box center [740, 247] width 21 height 38
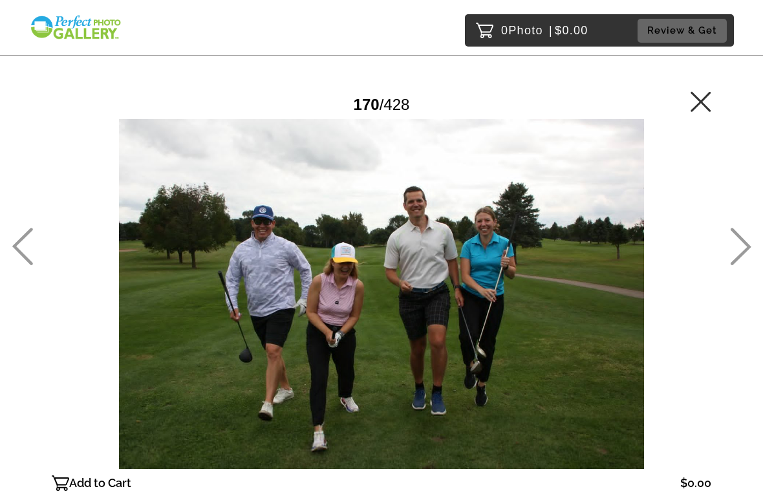
click at [26, 245] on icon at bounding box center [22, 247] width 21 height 38
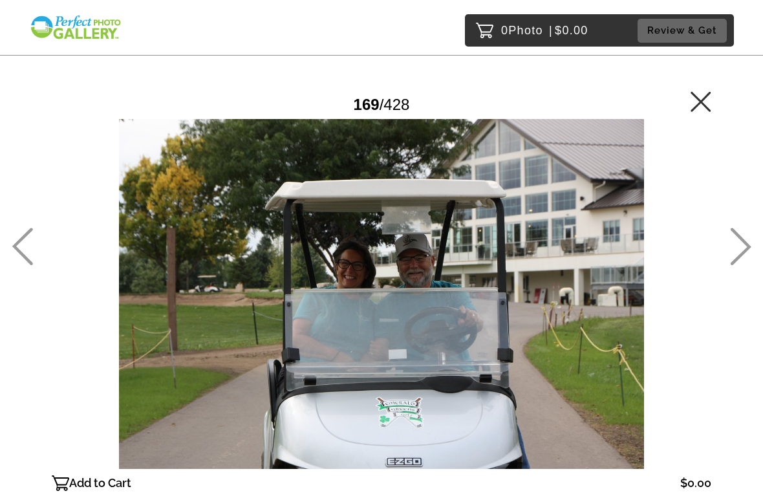
click at [746, 252] on icon at bounding box center [741, 247] width 21 height 38
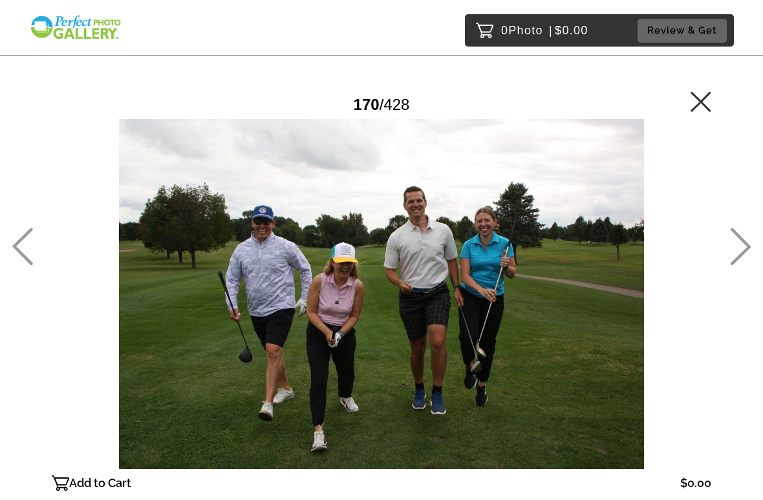
click at [746, 248] on icon at bounding box center [740, 247] width 21 height 38
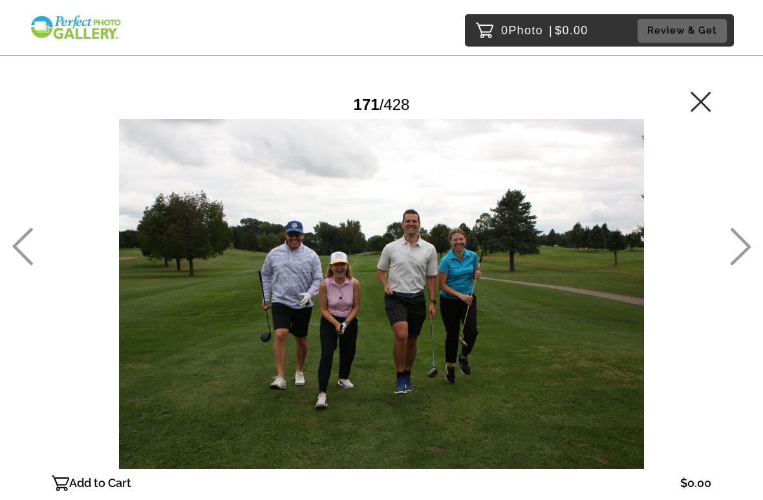
click at [744, 248] on icon at bounding box center [740, 247] width 21 height 38
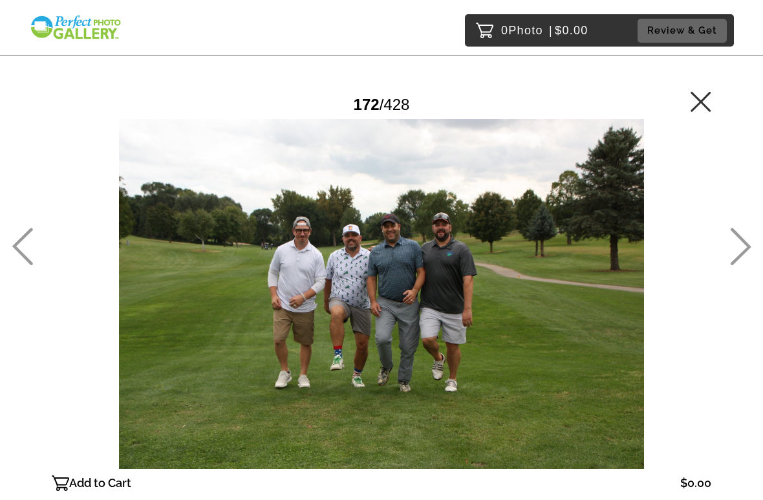
click at [744, 251] on icon at bounding box center [741, 247] width 21 height 38
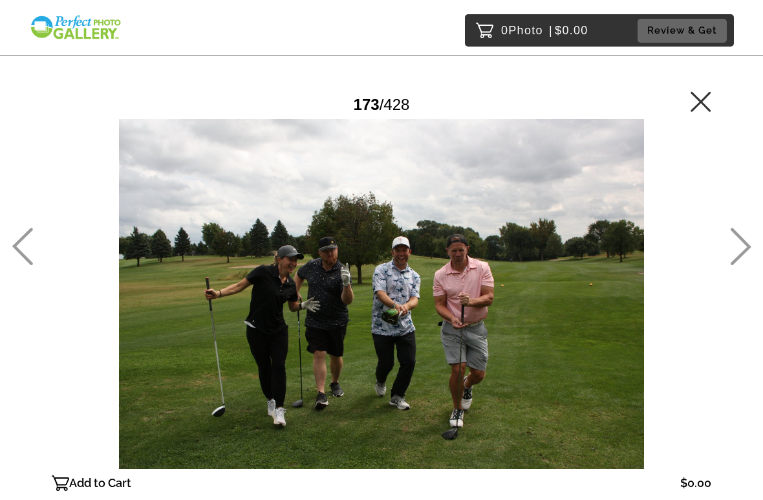
click at [742, 255] on icon at bounding box center [741, 247] width 21 height 38
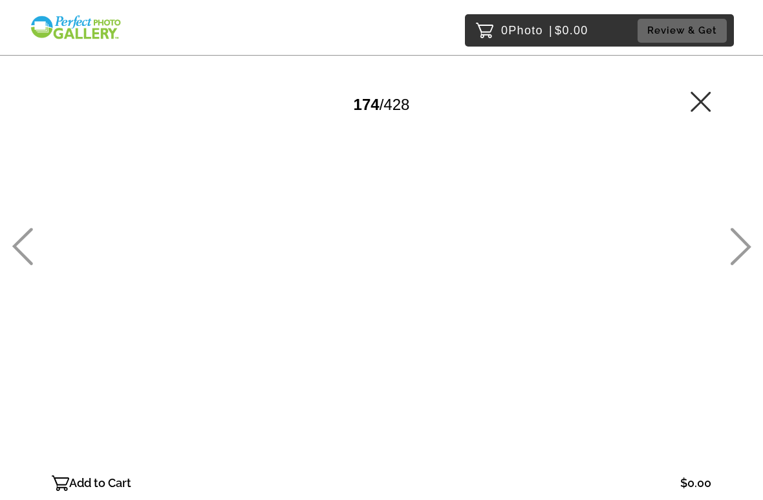
click at [745, 250] on icon at bounding box center [741, 247] width 21 height 38
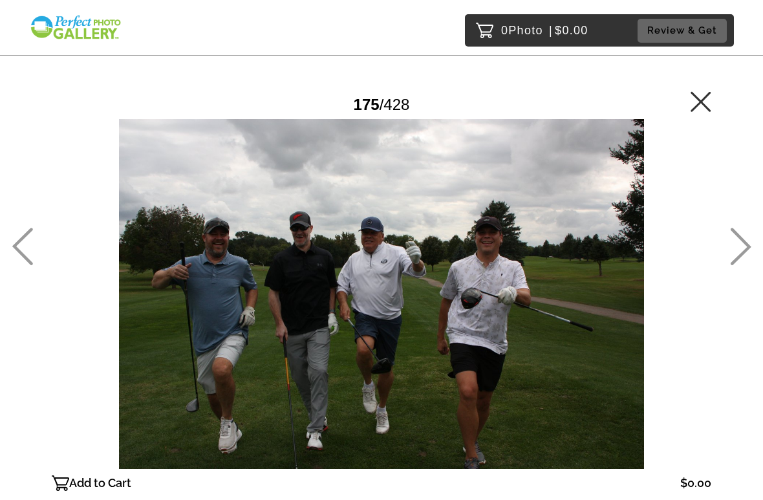
click at [751, 255] on icon at bounding box center [740, 247] width 21 height 38
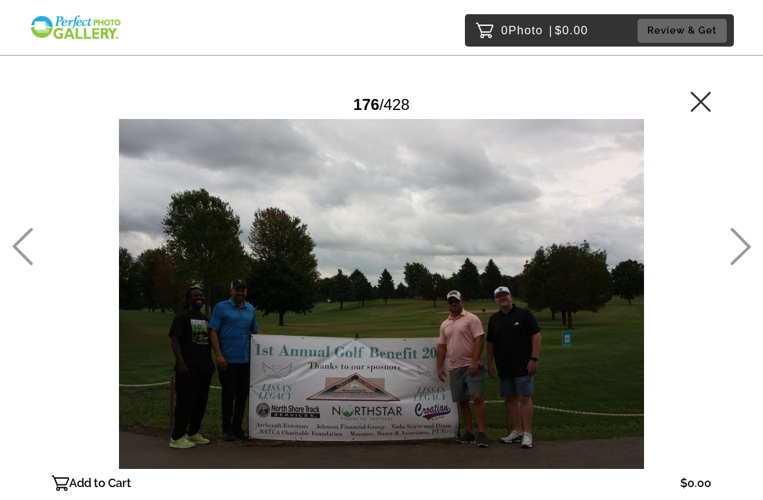
click at [745, 250] on icon at bounding box center [741, 247] width 21 height 38
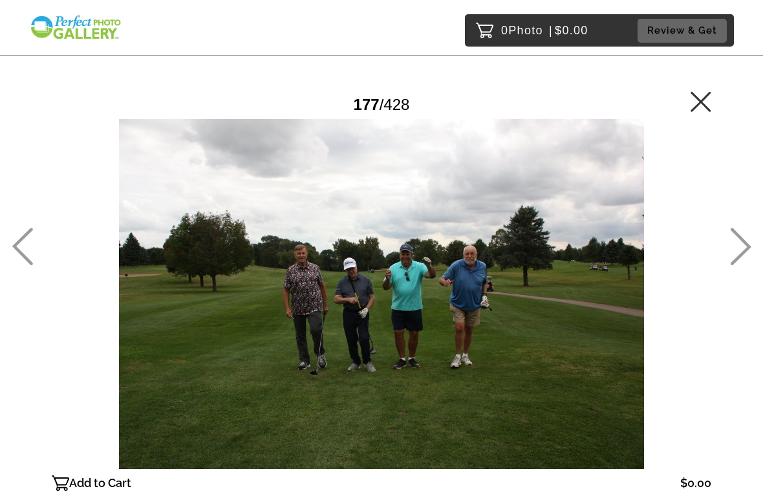
click at [746, 254] on icon at bounding box center [740, 247] width 21 height 38
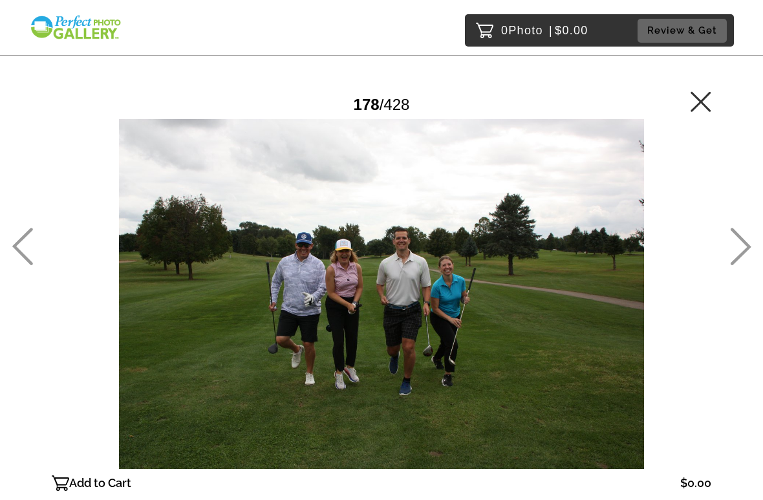
click at [746, 257] on icon at bounding box center [740, 247] width 21 height 38
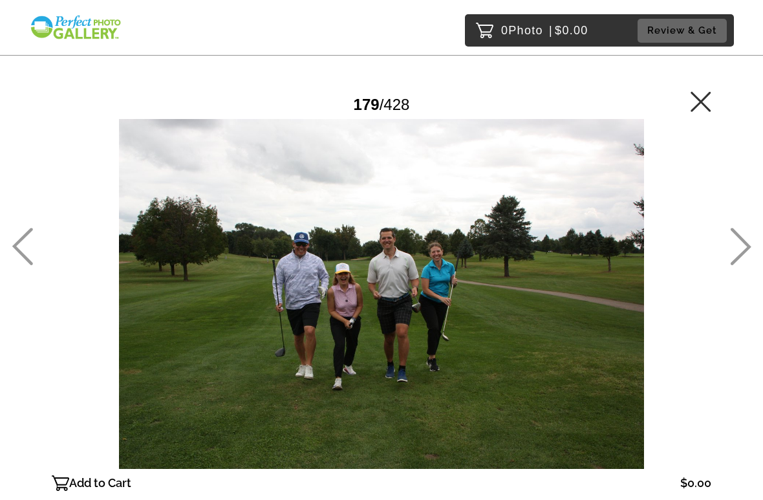
click at [743, 257] on icon at bounding box center [740, 247] width 21 height 38
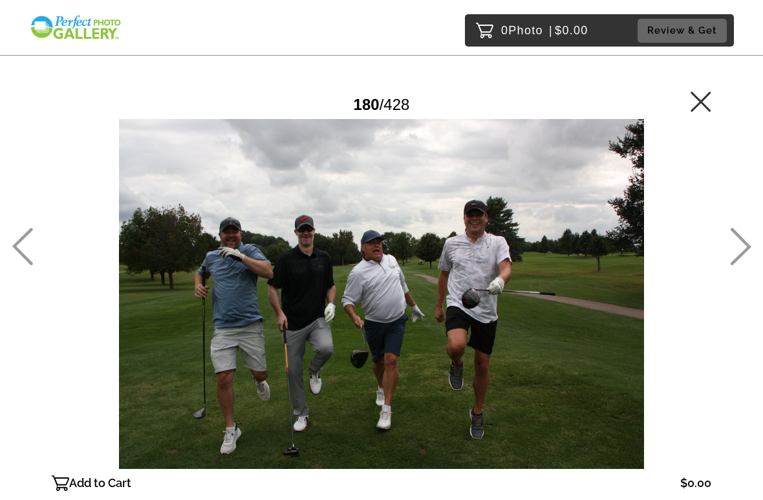
click at [746, 259] on icon at bounding box center [740, 247] width 21 height 38
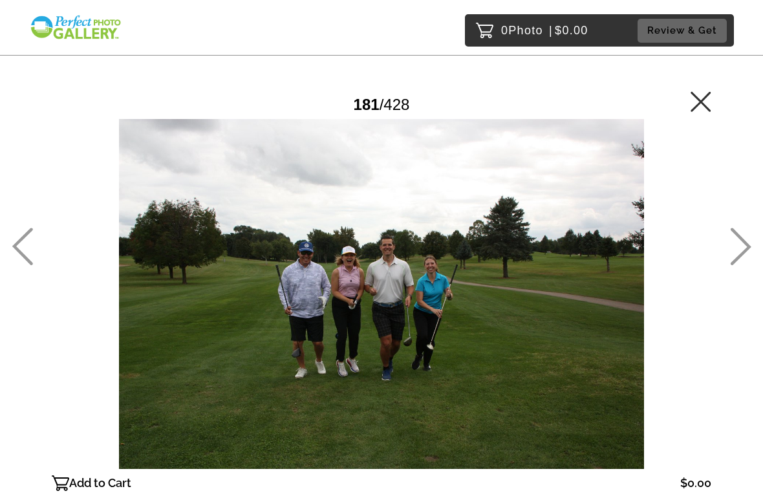
click at [745, 259] on icon at bounding box center [740, 247] width 21 height 38
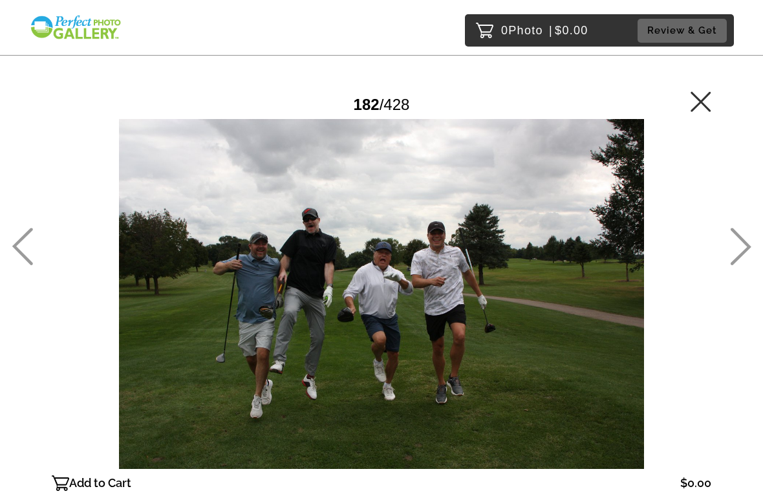
click at [746, 260] on icon at bounding box center [740, 247] width 21 height 38
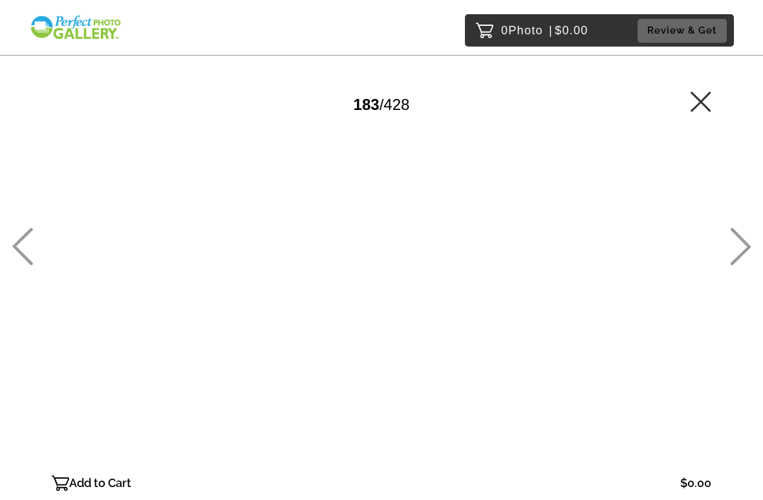
click at [746, 254] on icon at bounding box center [740, 247] width 21 height 38
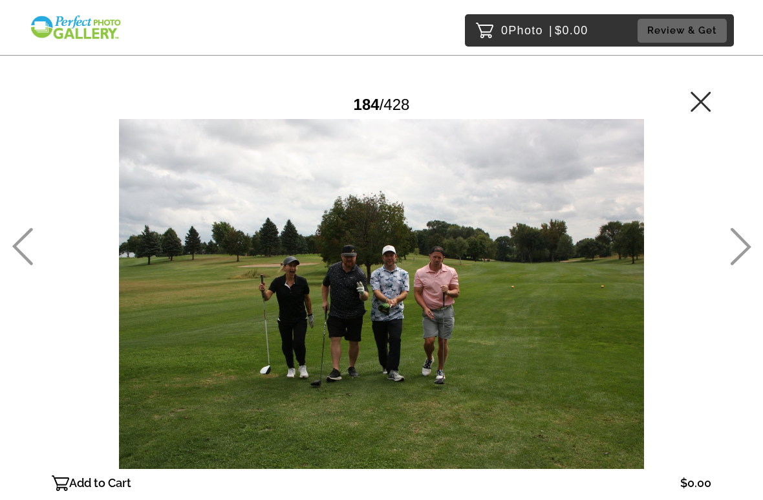
click at [746, 255] on icon at bounding box center [740, 247] width 21 height 38
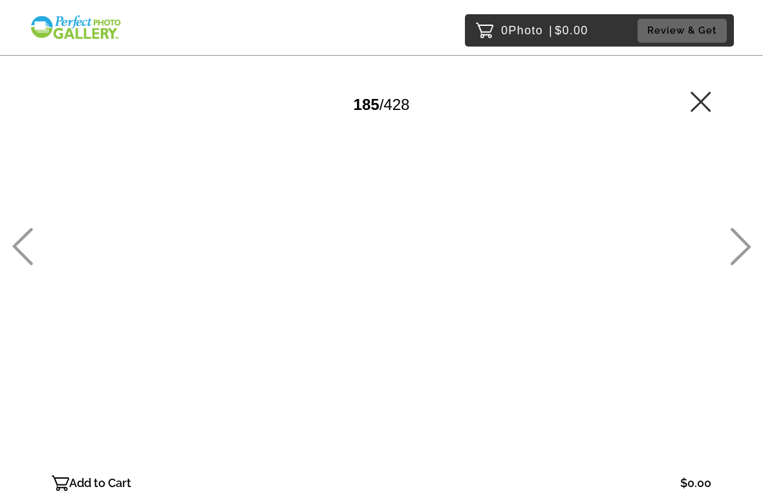
click at [743, 257] on icon at bounding box center [740, 247] width 21 height 38
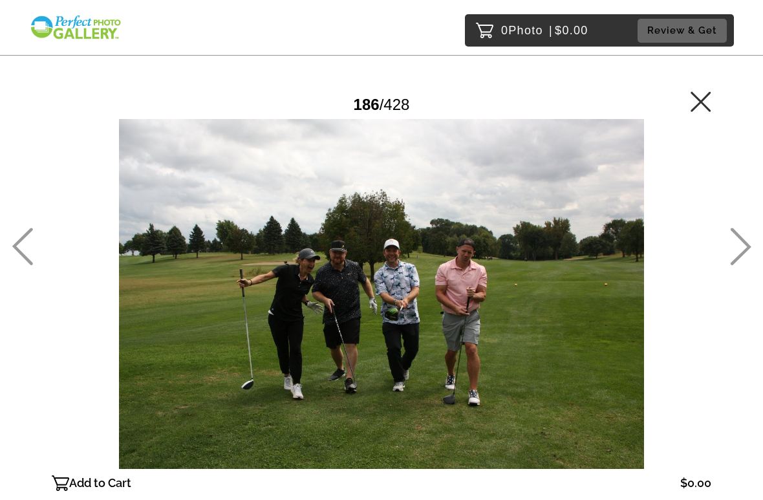
click at [744, 254] on icon at bounding box center [741, 247] width 21 height 38
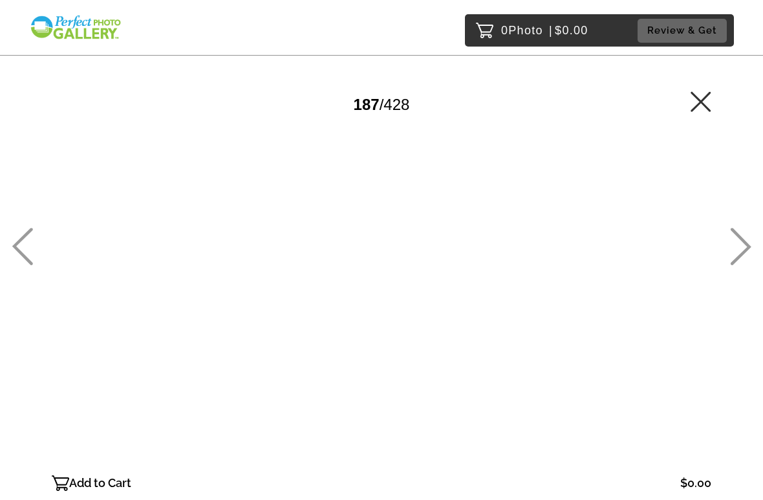
click at [745, 254] on icon at bounding box center [740, 247] width 21 height 38
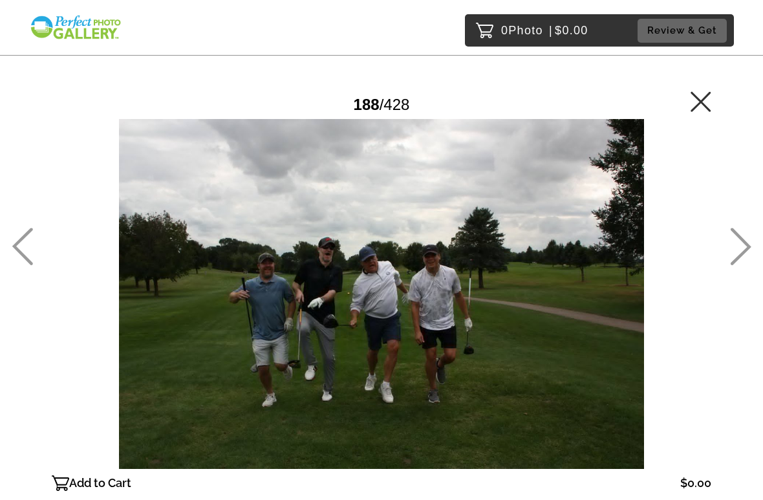
click at [744, 255] on icon at bounding box center [740, 247] width 21 height 38
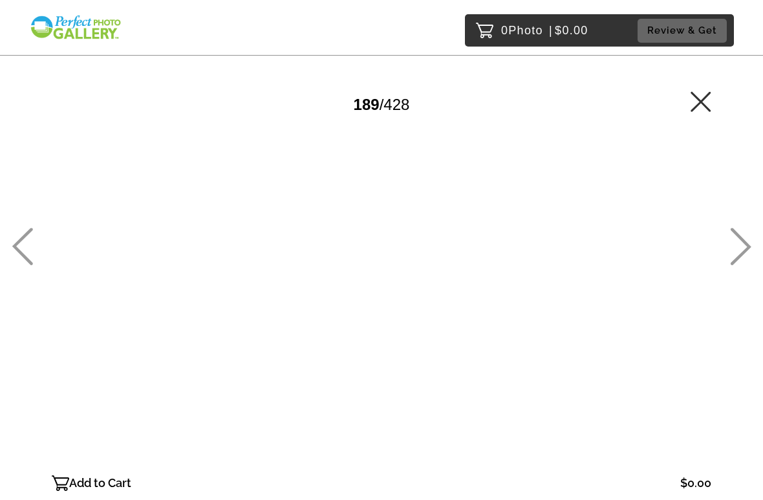
click at [743, 255] on icon at bounding box center [741, 247] width 21 height 38
click at [744, 252] on icon at bounding box center [741, 247] width 21 height 38
click at [743, 256] on icon at bounding box center [740, 247] width 21 height 38
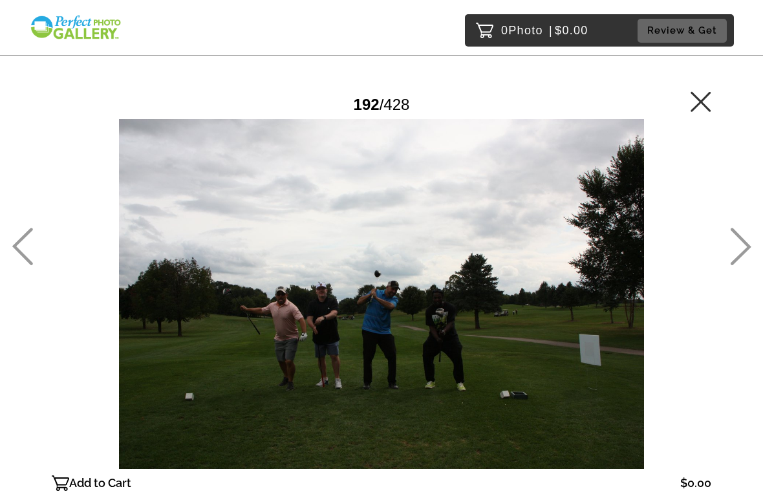
click at [746, 255] on icon at bounding box center [740, 247] width 21 height 38
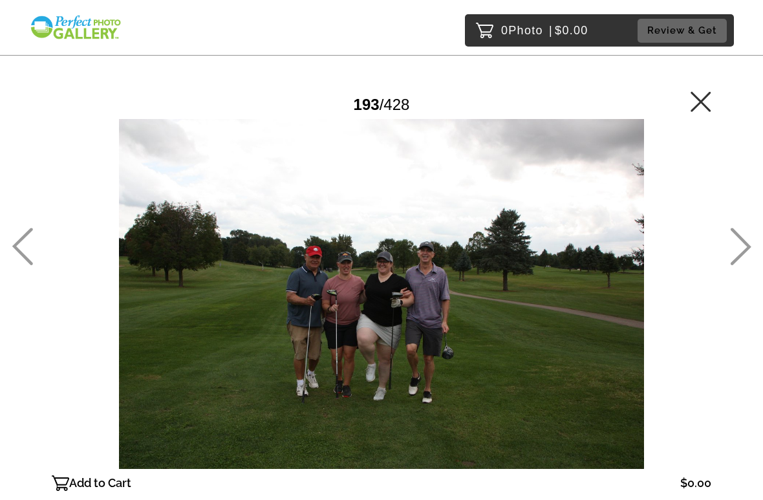
click at [746, 252] on icon at bounding box center [741, 247] width 21 height 38
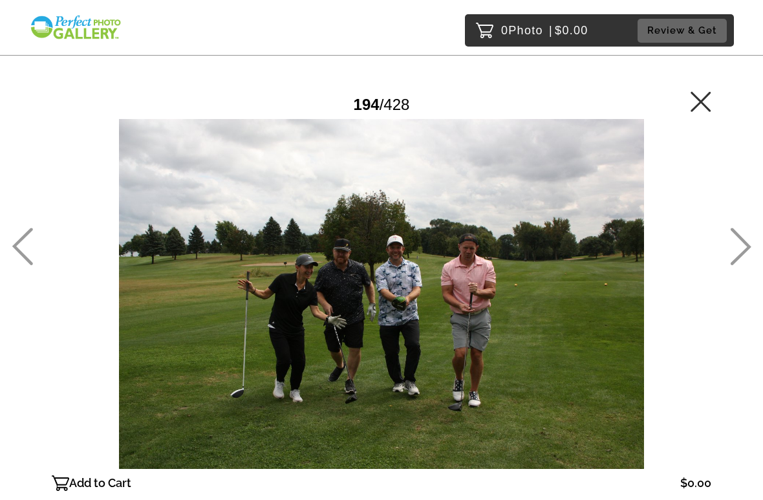
click at [746, 261] on icon at bounding box center [740, 247] width 21 height 38
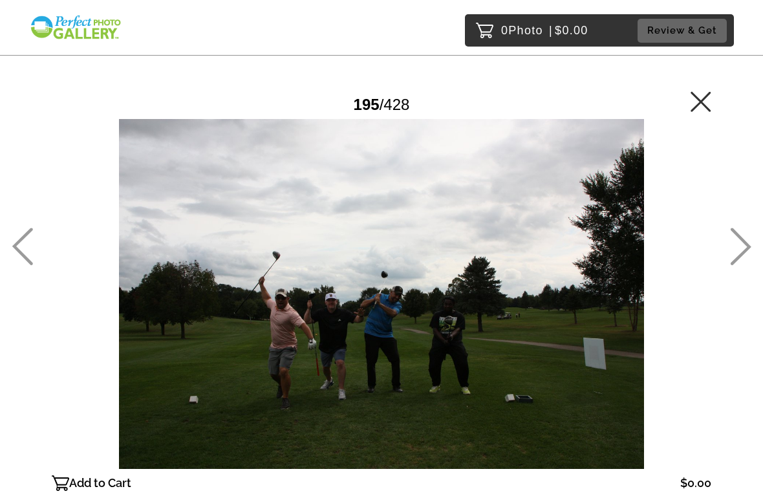
click at [745, 258] on icon at bounding box center [740, 247] width 21 height 38
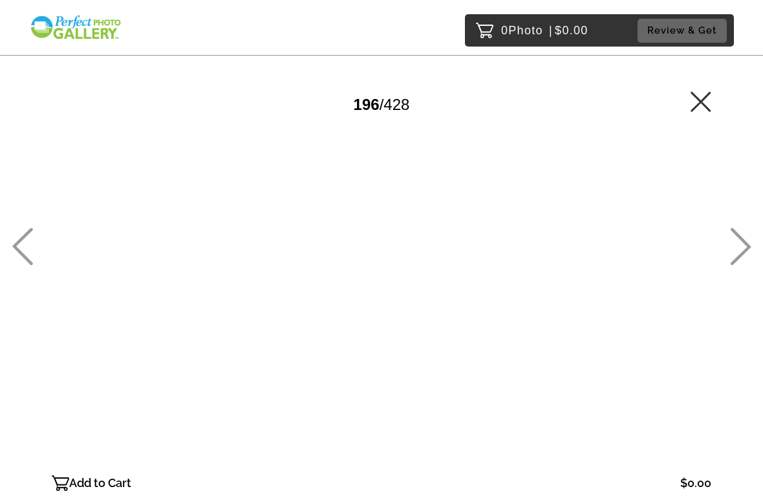
click at [748, 254] on icon at bounding box center [740, 247] width 21 height 38
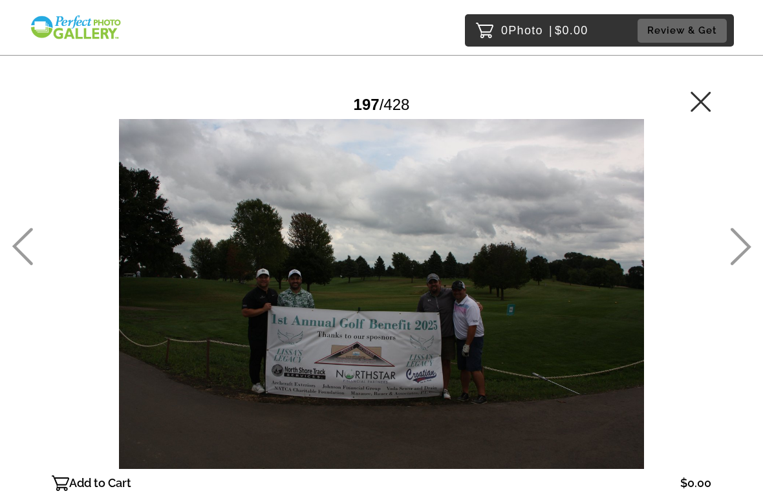
click at [750, 244] on icon at bounding box center [740, 247] width 21 height 38
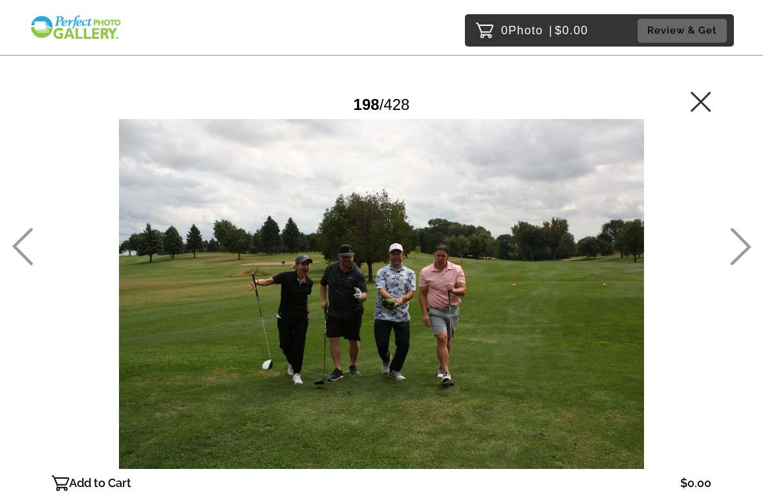
click at [750, 244] on icon at bounding box center [740, 247] width 21 height 38
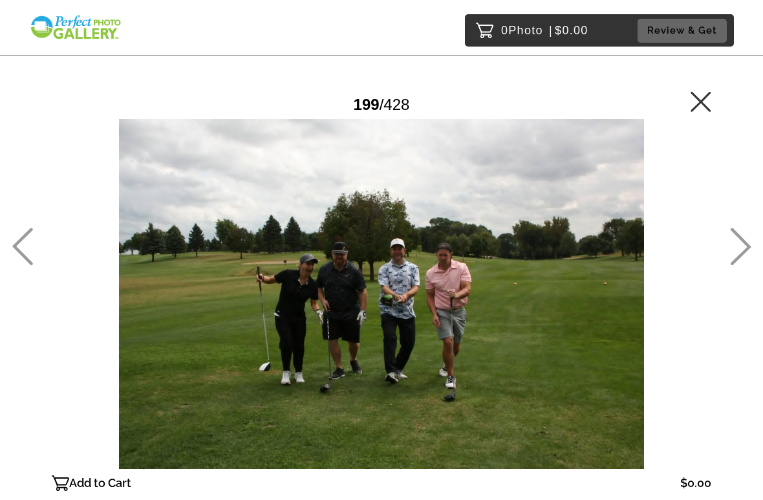
click at [750, 250] on icon at bounding box center [740, 247] width 21 height 38
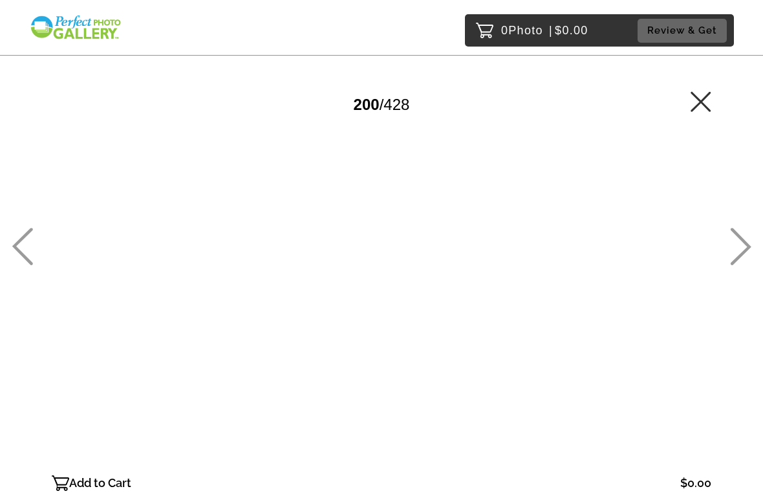
click at [750, 254] on icon at bounding box center [740, 247] width 21 height 38
click at [746, 254] on icon at bounding box center [740, 247] width 21 height 38
click at [747, 255] on icon at bounding box center [740, 247] width 21 height 38
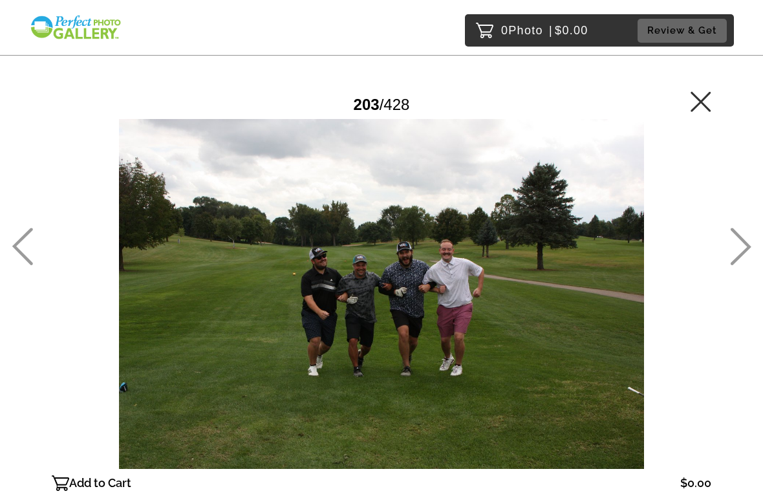
click at [746, 257] on icon at bounding box center [740, 247] width 21 height 38
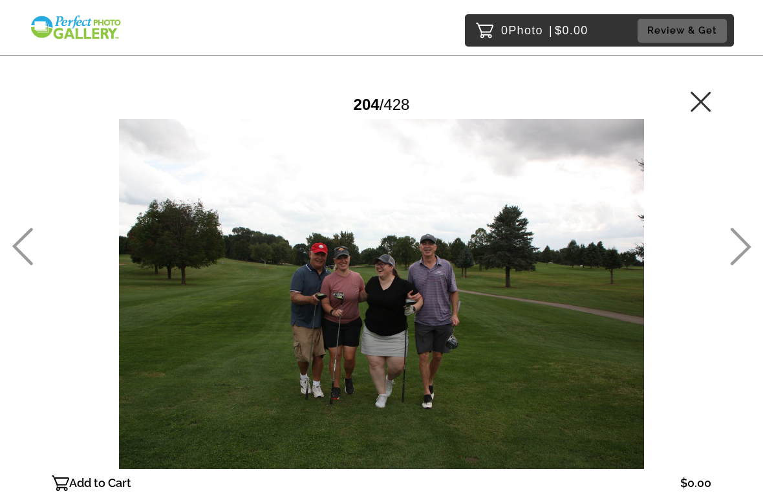
click at [743, 255] on icon at bounding box center [741, 247] width 21 height 38
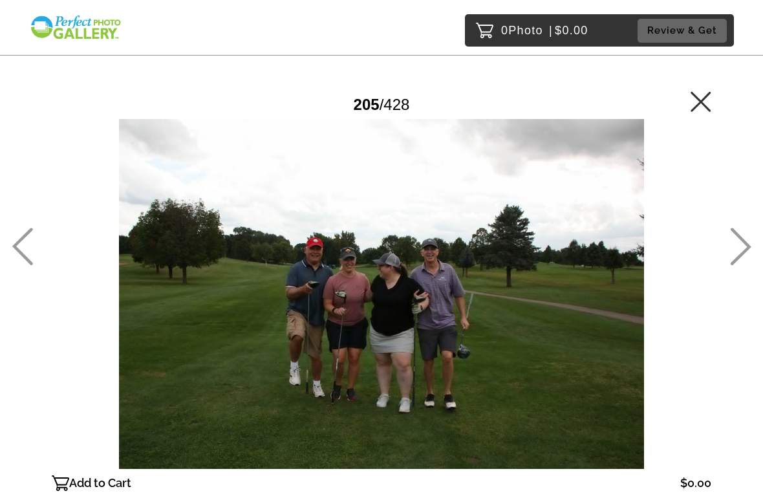
click at [745, 255] on icon at bounding box center [740, 247] width 21 height 38
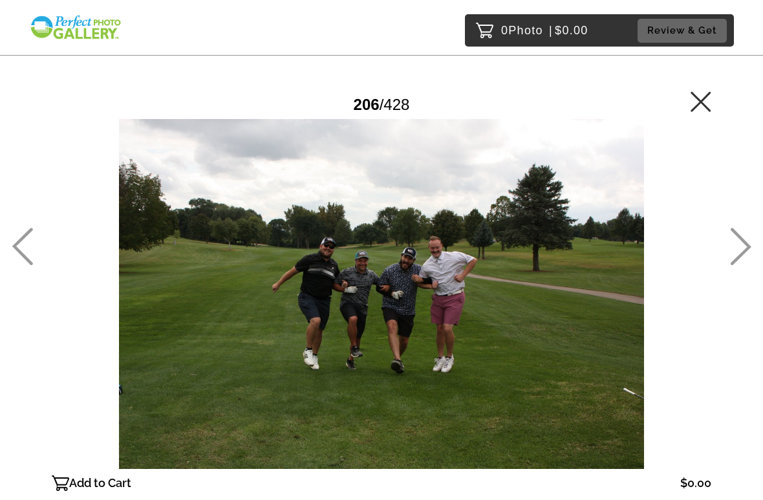
click at [750, 253] on icon at bounding box center [740, 247] width 21 height 38
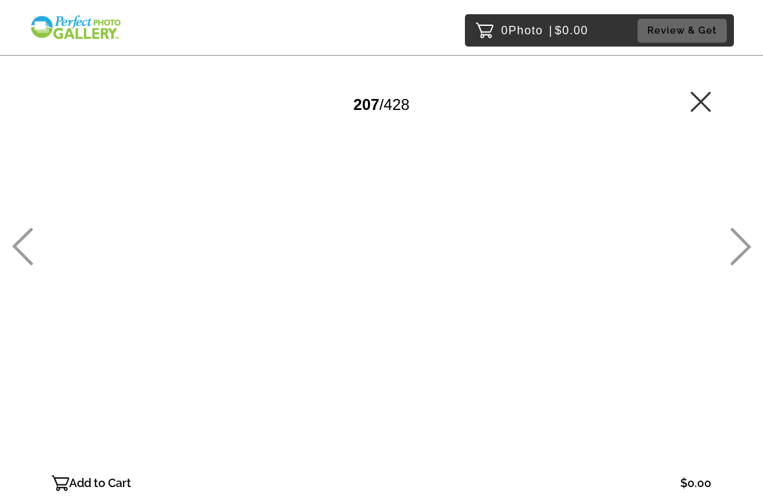
click at [748, 251] on icon at bounding box center [740, 247] width 21 height 38
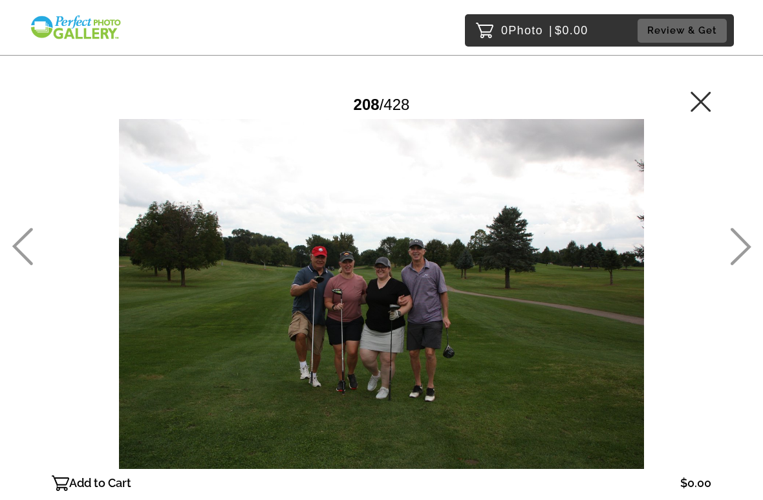
click at [746, 251] on icon at bounding box center [741, 247] width 21 height 38
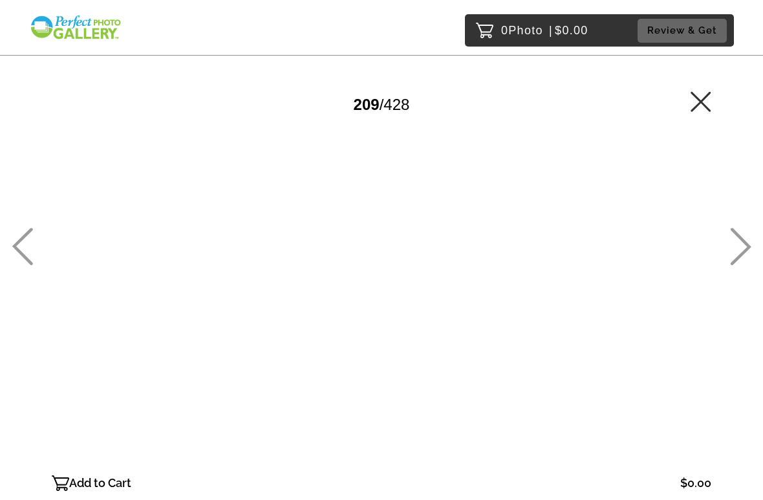
click at [748, 252] on icon at bounding box center [740, 247] width 21 height 38
click at [750, 247] on icon at bounding box center [741, 247] width 21 height 38
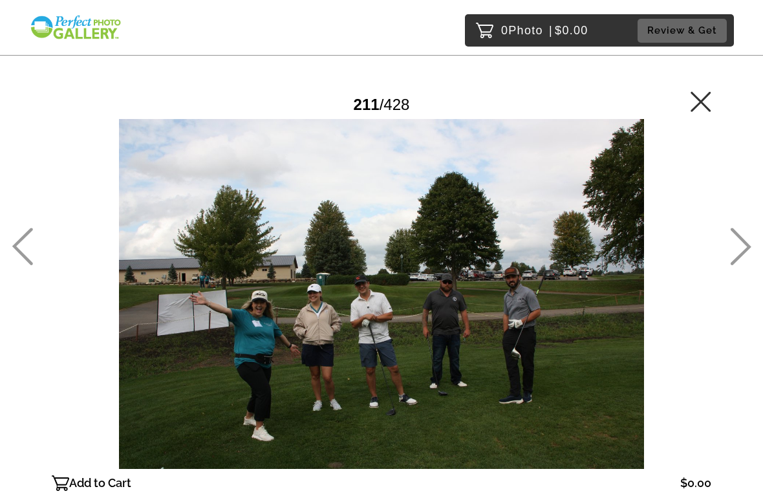
click at [751, 245] on icon at bounding box center [740, 247] width 21 height 38
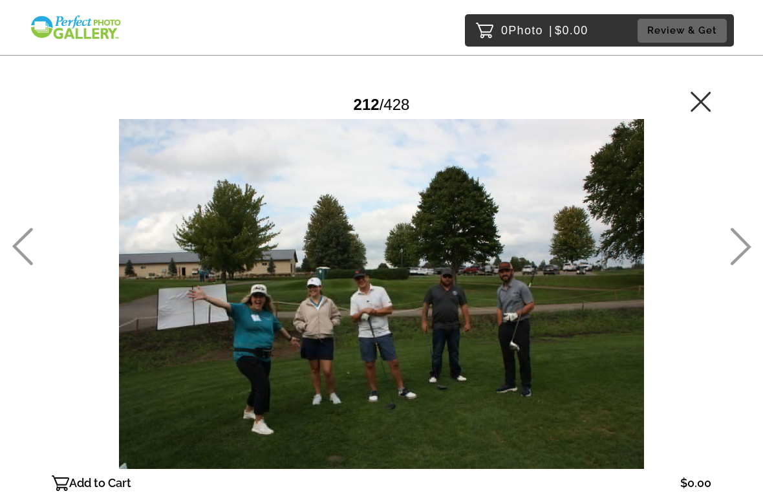
click at [749, 244] on icon at bounding box center [740, 247] width 21 height 38
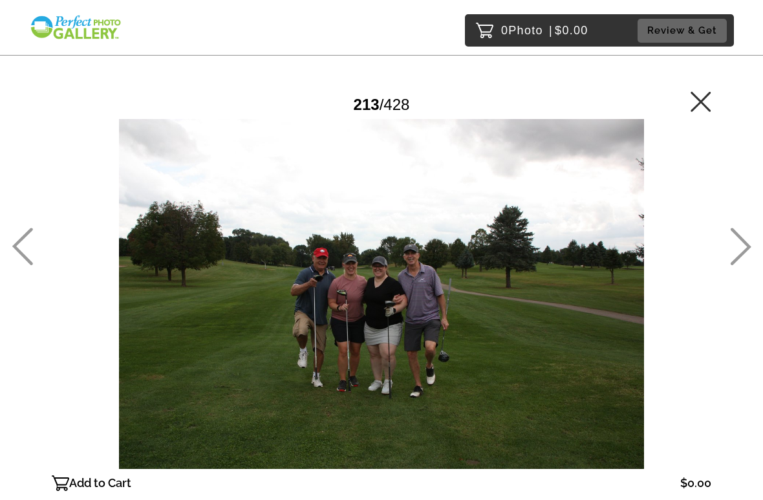
click at [750, 246] on icon at bounding box center [740, 247] width 21 height 38
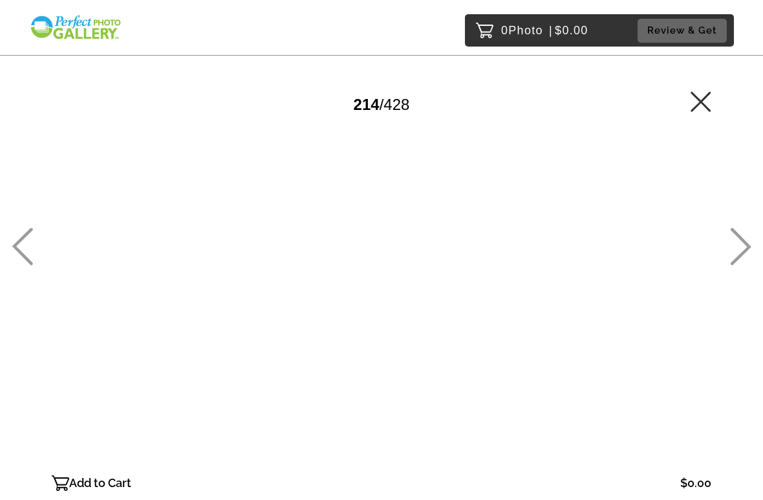
click at [750, 247] on icon at bounding box center [741, 247] width 21 height 38
click at [750, 248] on icon at bounding box center [740, 247] width 21 height 38
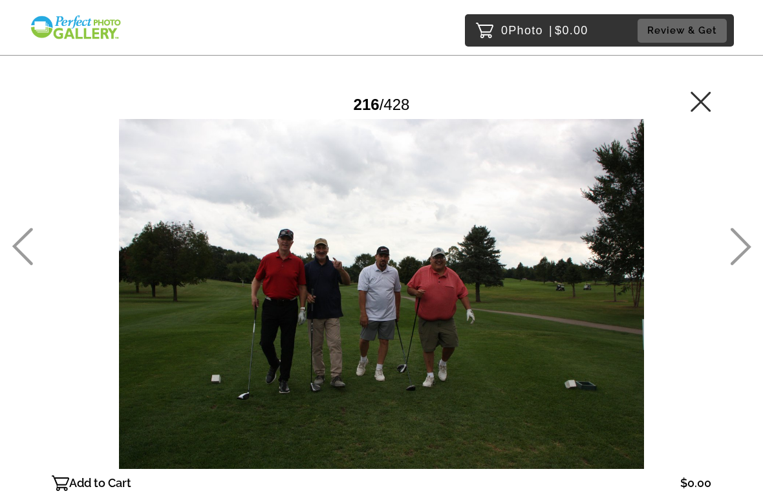
click at [751, 243] on icon at bounding box center [740, 247] width 21 height 38
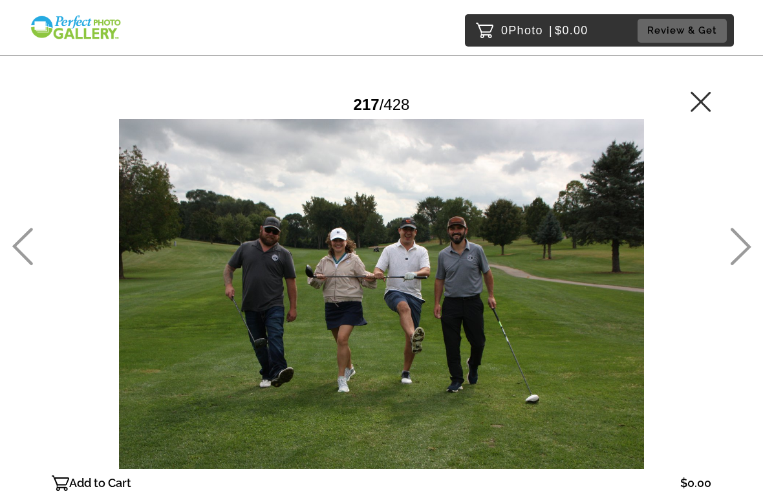
click at [751, 243] on icon at bounding box center [740, 247] width 21 height 38
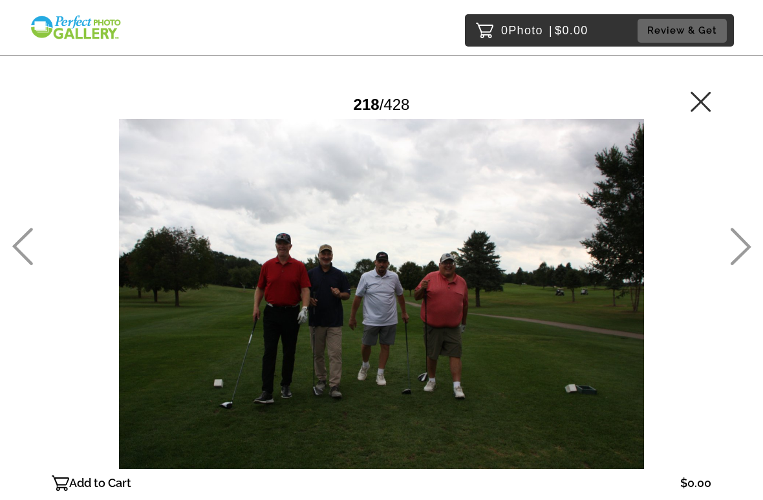
click at [751, 241] on icon at bounding box center [740, 247] width 21 height 38
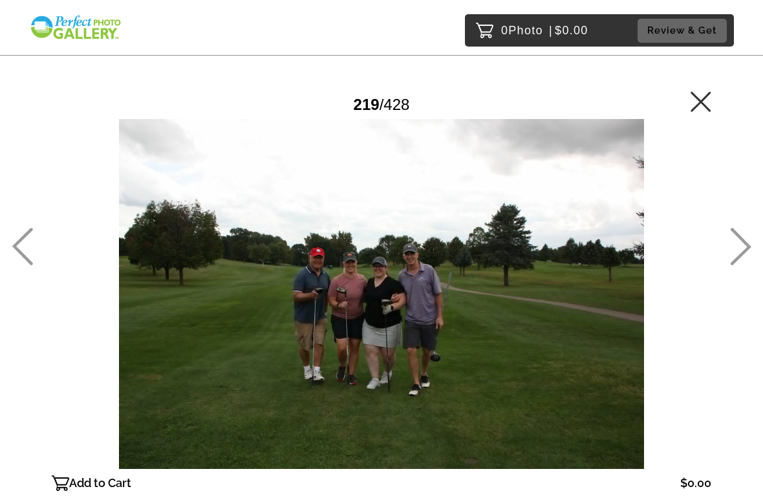
click at [750, 239] on icon at bounding box center [740, 247] width 21 height 38
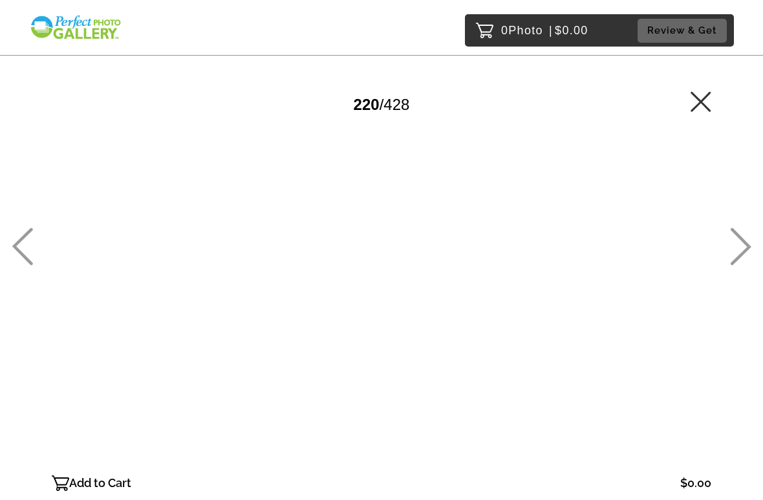
click at [751, 238] on icon at bounding box center [740, 247] width 21 height 38
click at [751, 239] on icon at bounding box center [740, 247] width 21 height 38
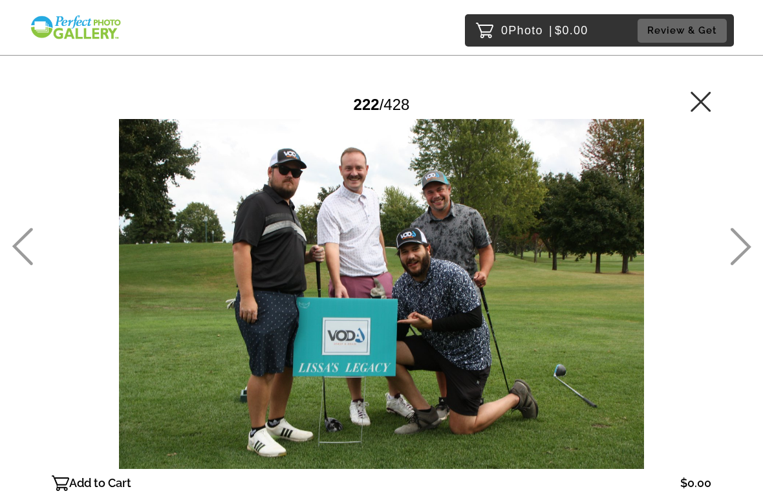
click at [750, 235] on icon at bounding box center [740, 247] width 21 height 38
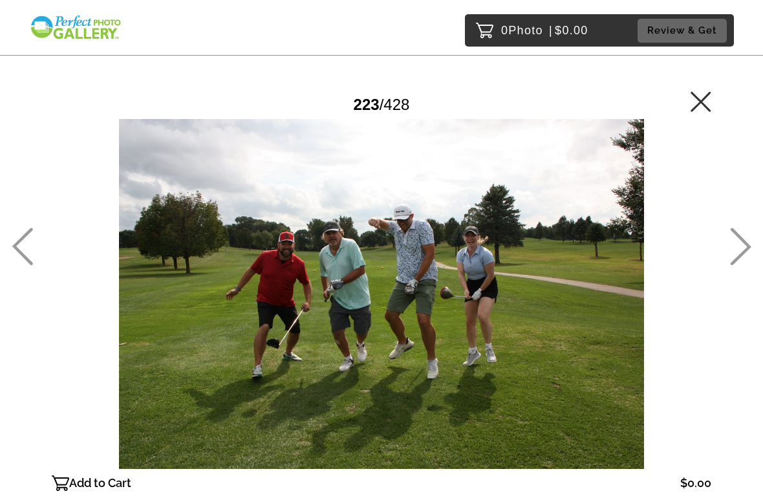
click at [748, 254] on icon at bounding box center [740, 247] width 21 height 38
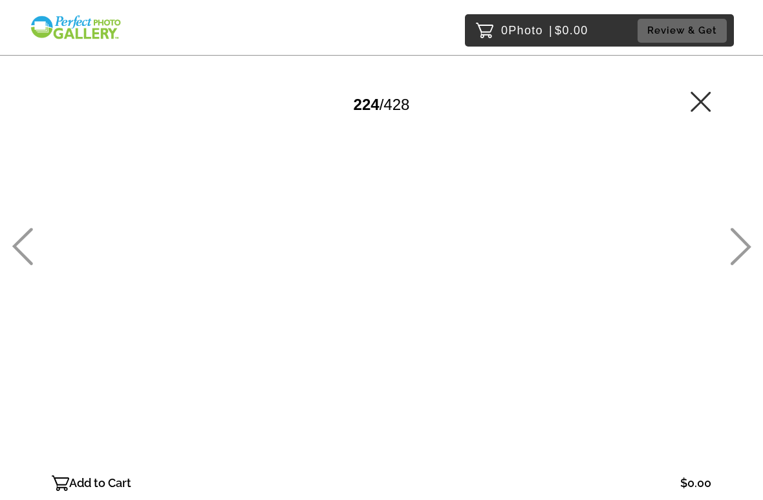
click at [745, 254] on icon at bounding box center [740, 247] width 21 height 38
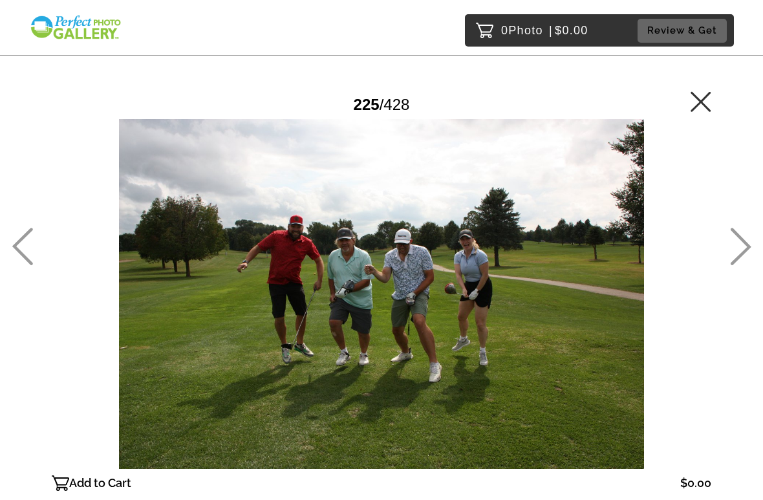
click at [748, 251] on icon at bounding box center [740, 247] width 21 height 38
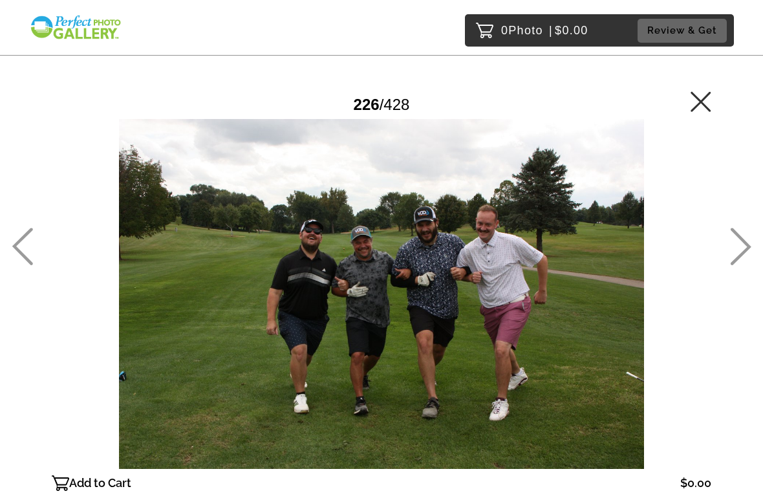
click at [746, 250] on icon at bounding box center [741, 247] width 21 height 38
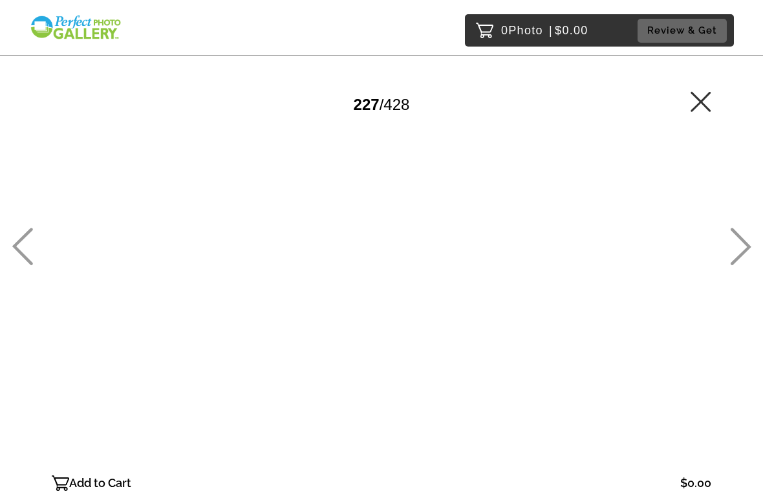
click at [746, 250] on icon at bounding box center [741, 247] width 21 height 38
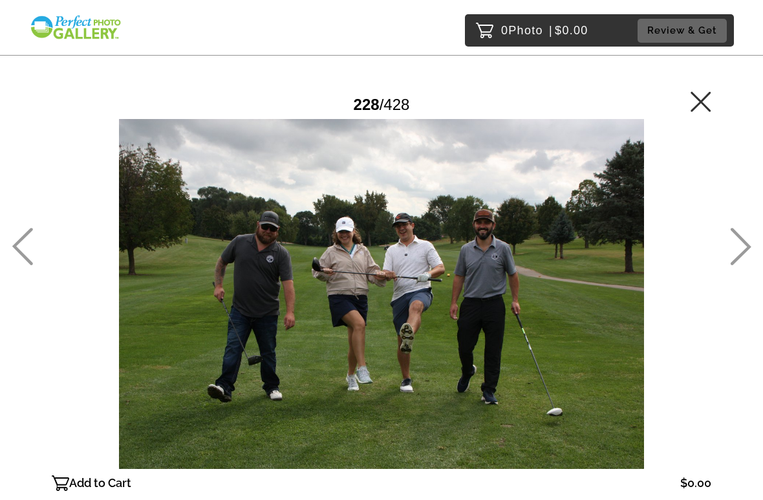
click at [748, 250] on icon at bounding box center [741, 247] width 21 height 38
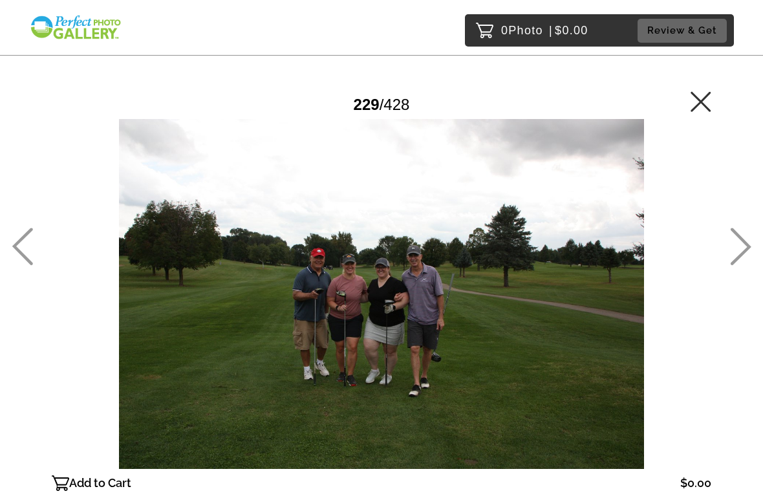
click at [750, 250] on icon at bounding box center [740, 247] width 21 height 38
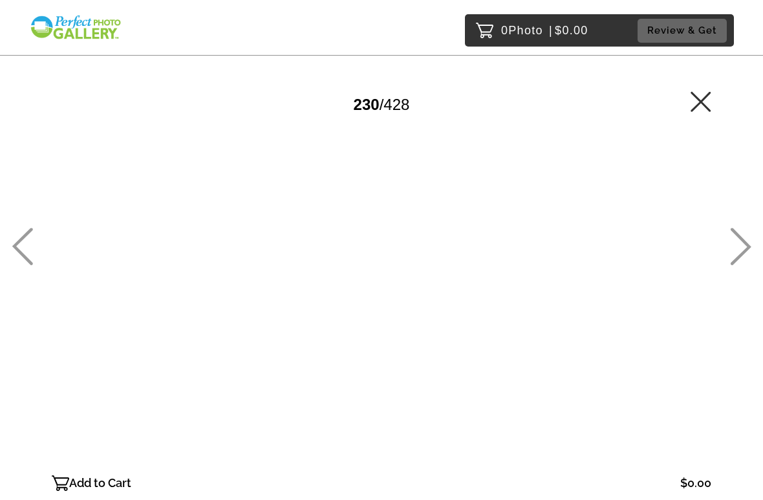
click at [748, 249] on icon at bounding box center [741, 247] width 21 height 38
click at [748, 245] on icon at bounding box center [741, 247] width 21 height 38
click at [748, 250] on icon at bounding box center [740, 247] width 21 height 38
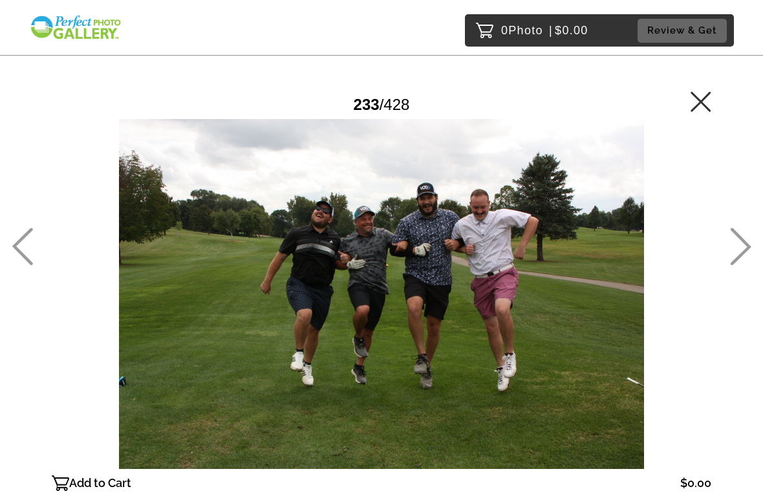
click at [739, 253] on icon at bounding box center [740, 247] width 21 height 38
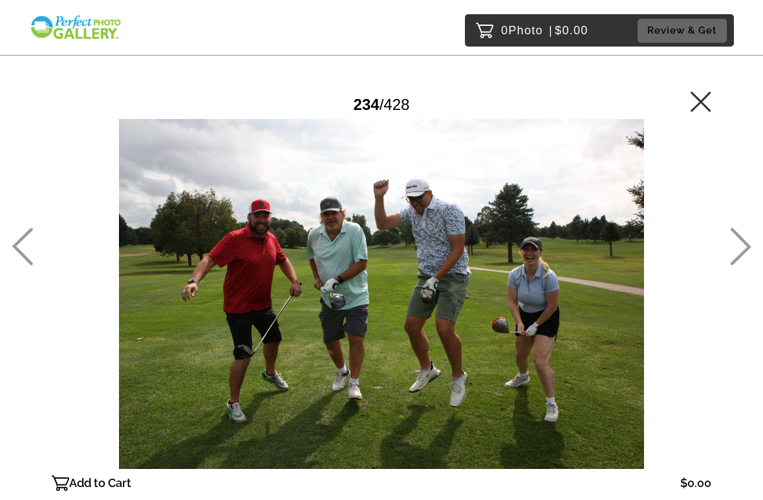
click at [744, 250] on icon at bounding box center [740, 247] width 21 height 38
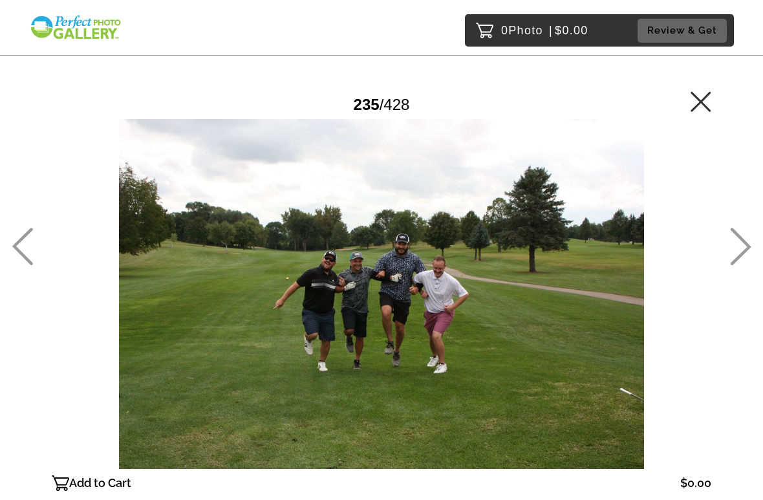
click at [745, 257] on icon at bounding box center [740, 247] width 21 height 38
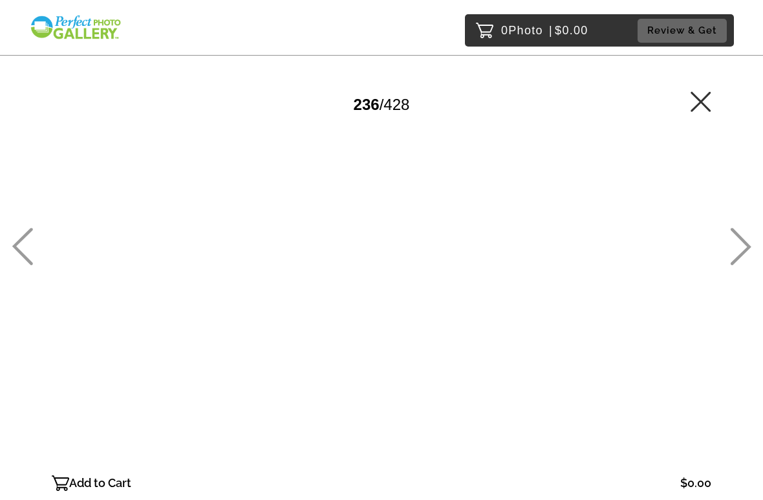
click at [745, 255] on icon at bounding box center [740, 247] width 21 height 38
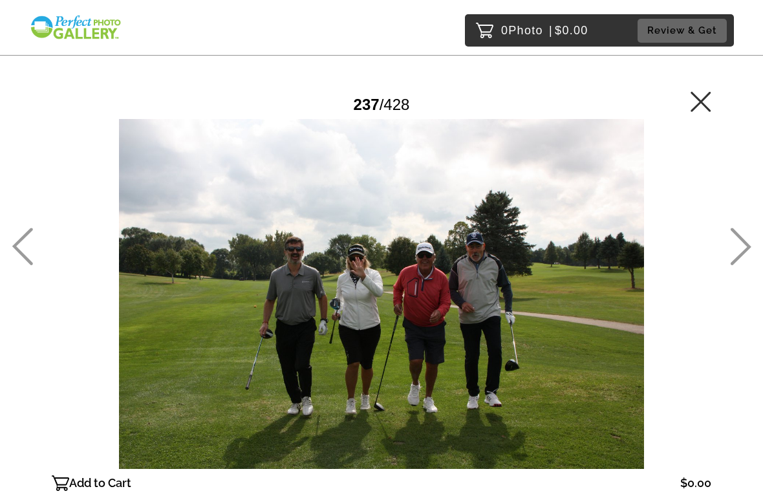
click at [745, 253] on icon at bounding box center [741, 247] width 21 height 38
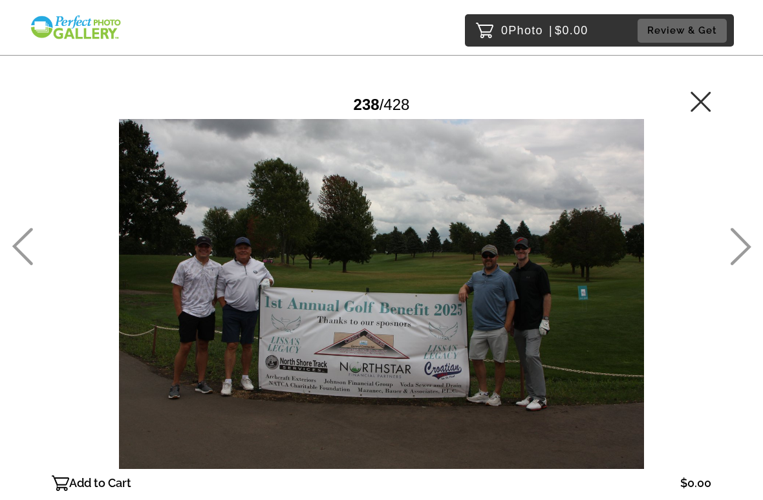
click at [748, 260] on icon at bounding box center [740, 247] width 21 height 38
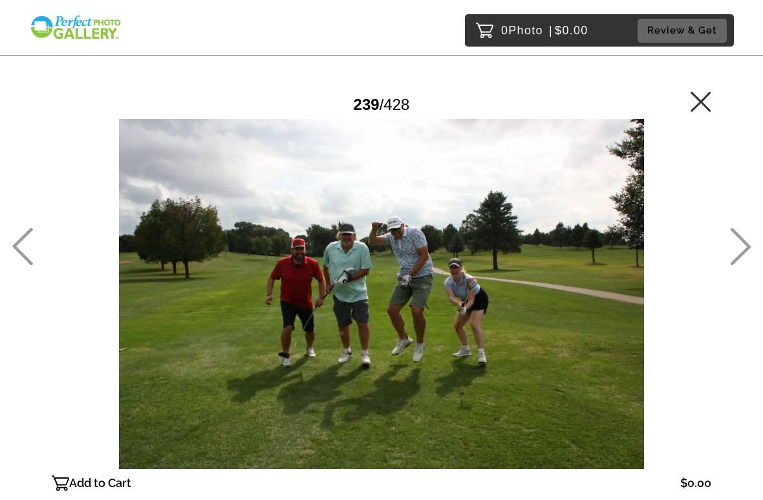
click at [745, 259] on icon at bounding box center [740, 247] width 21 height 38
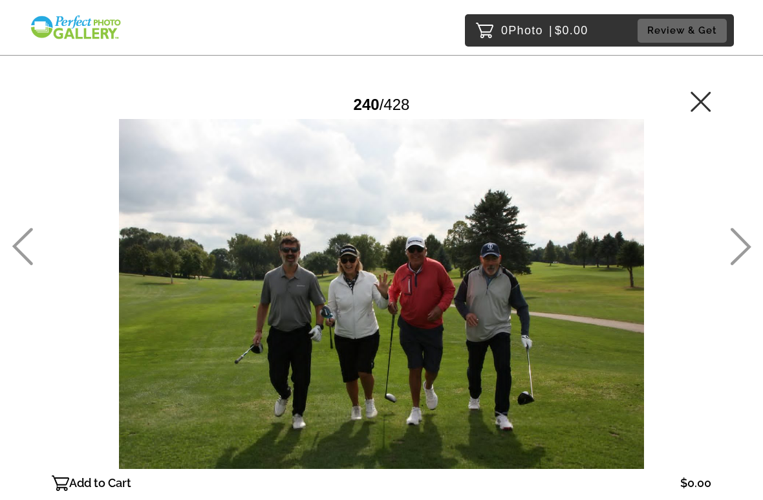
click at [750, 250] on icon at bounding box center [740, 247] width 21 height 38
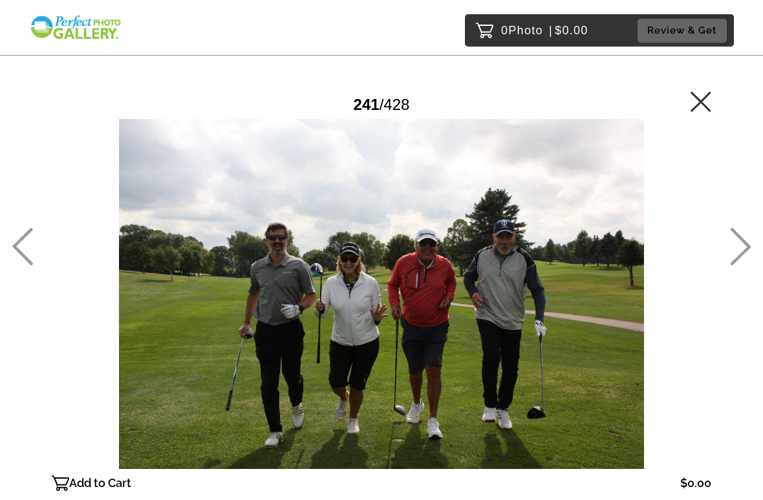
click at [746, 255] on icon at bounding box center [740, 247] width 21 height 38
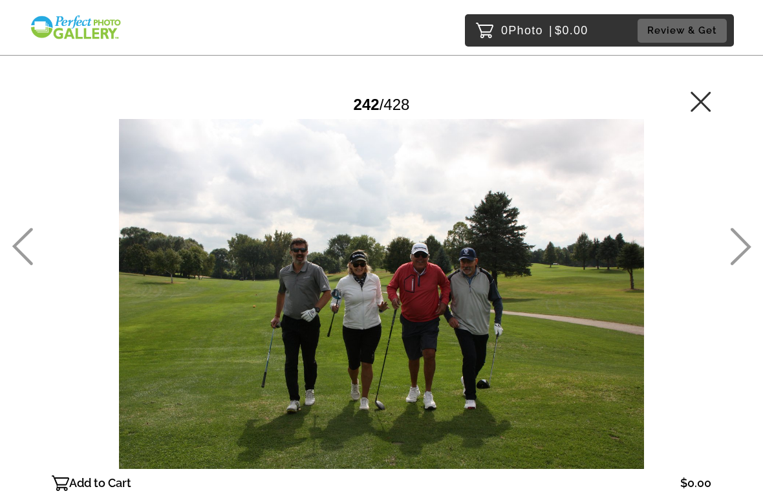
click at [749, 255] on icon at bounding box center [740, 247] width 21 height 38
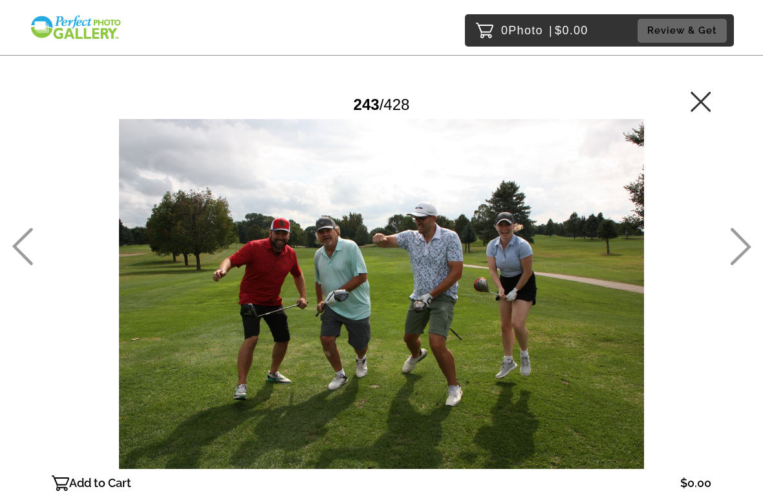
click at [741, 257] on icon at bounding box center [741, 247] width 21 height 38
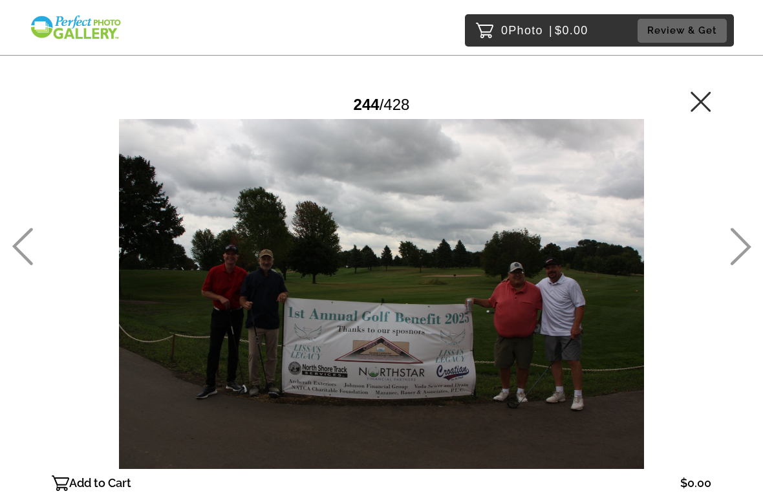
click at [745, 257] on icon at bounding box center [740, 247] width 21 height 38
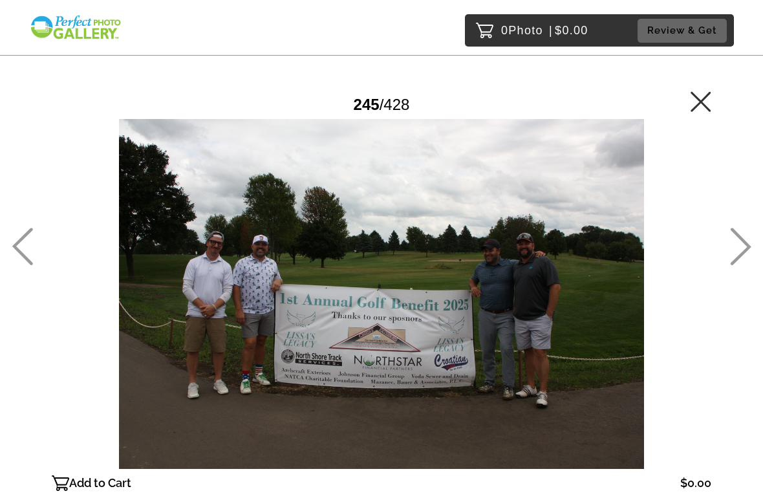
click at [747, 263] on icon at bounding box center [740, 247] width 21 height 38
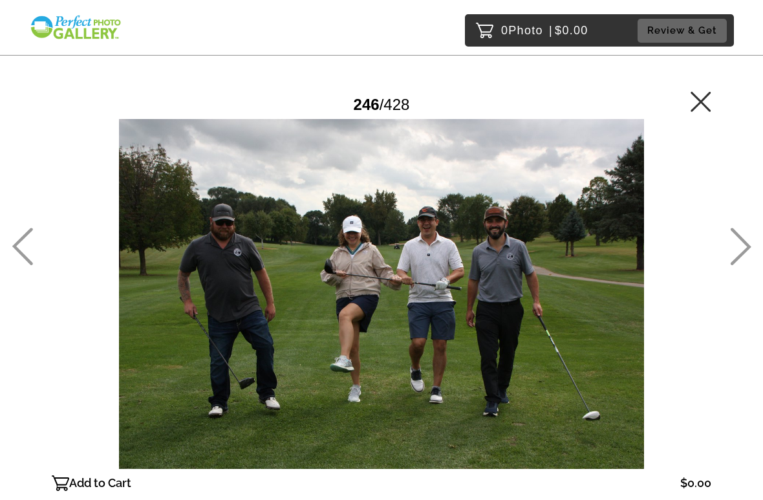
click at [746, 257] on icon at bounding box center [740, 247] width 21 height 38
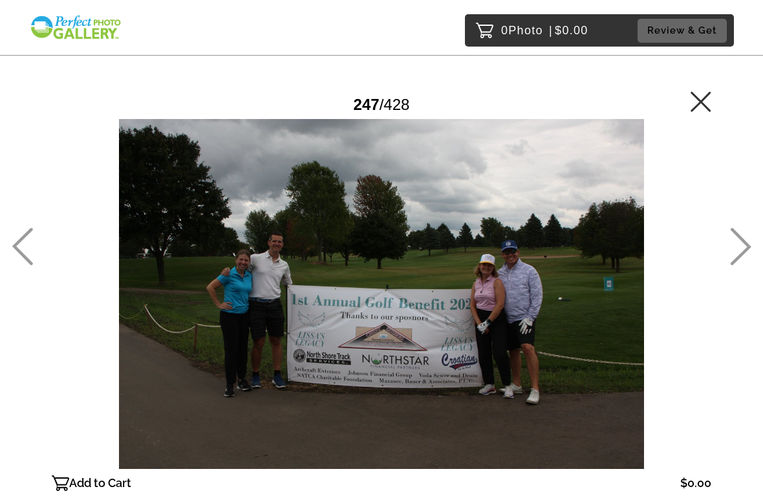
click at [748, 263] on icon at bounding box center [740, 247] width 21 height 38
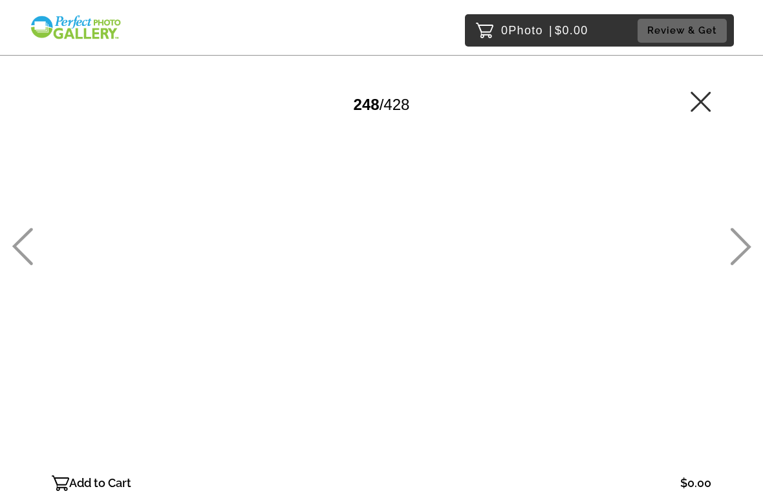
click at [744, 250] on icon at bounding box center [741, 247] width 21 height 38
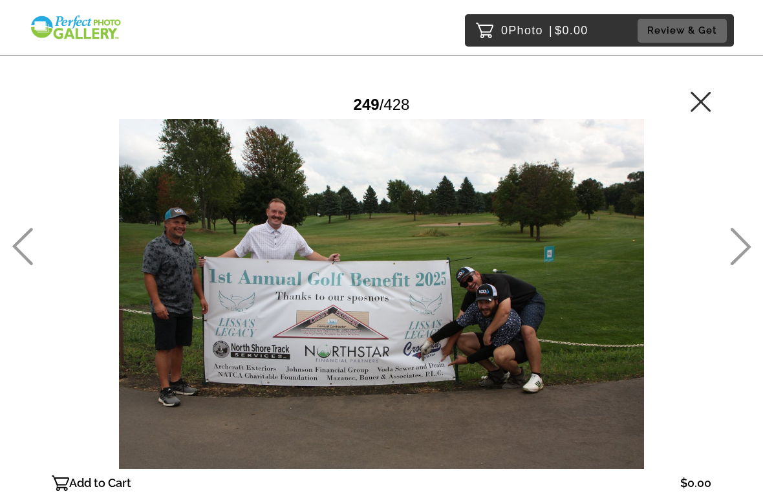
click at [745, 253] on icon at bounding box center [741, 247] width 21 height 38
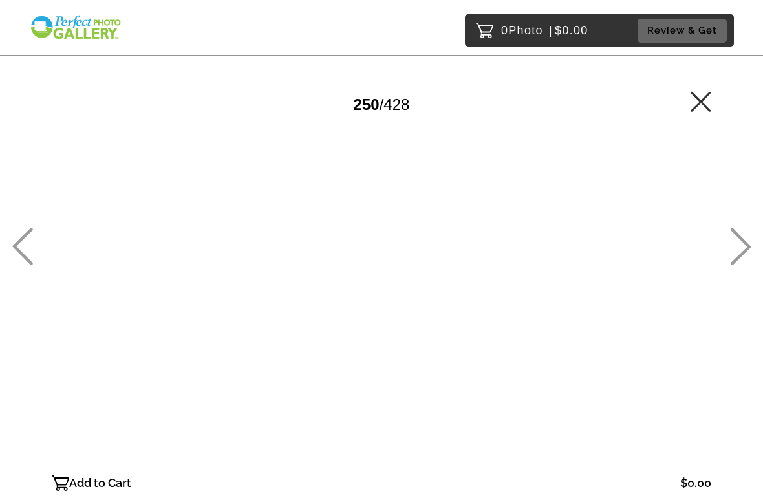
click at [744, 257] on icon at bounding box center [740, 247] width 21 height 38
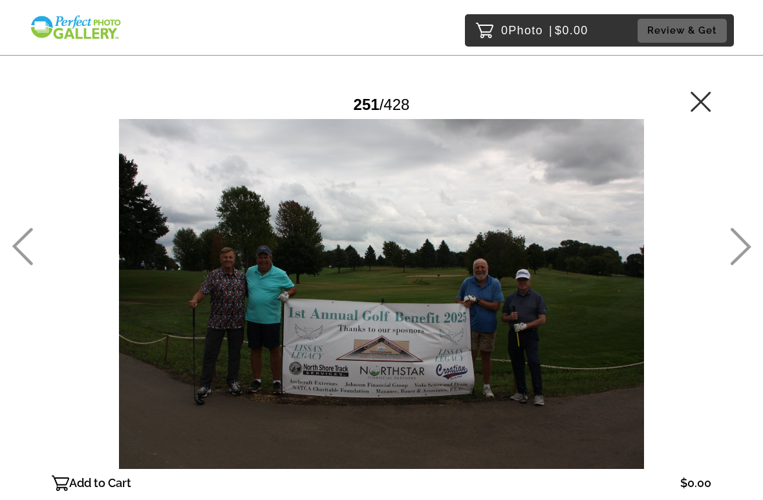
click at [743, 259] on icon at bounding box center [740, 247] width 21 height 38
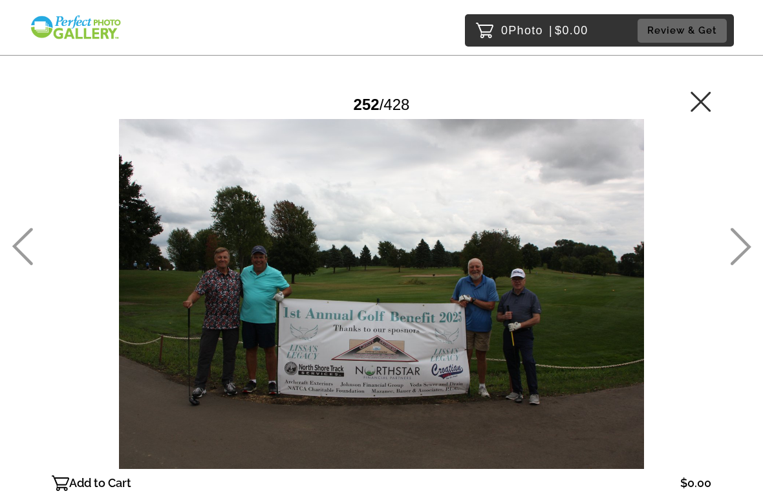
click at [744, 254] on icon at bounding box center [740, 247] width 21 height 38
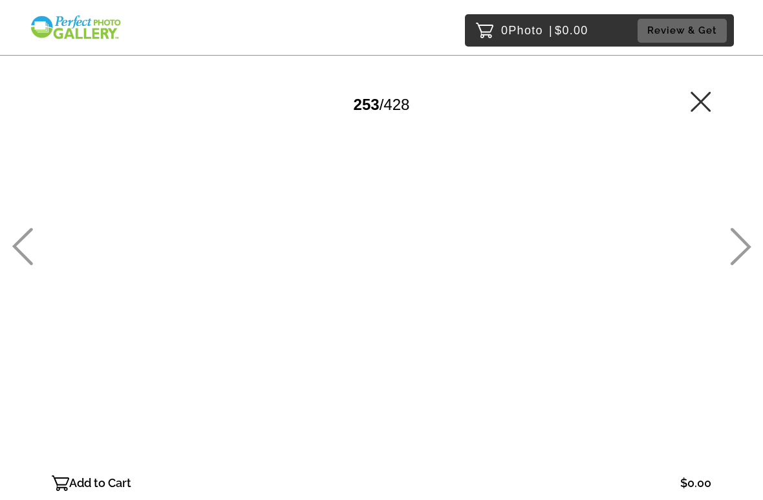
click at [747, 254] on icon at bounding box center [740, 247] width 21 height 38
click at [747, 253] on icon at bounding box center [740, 247] width 21 height 38
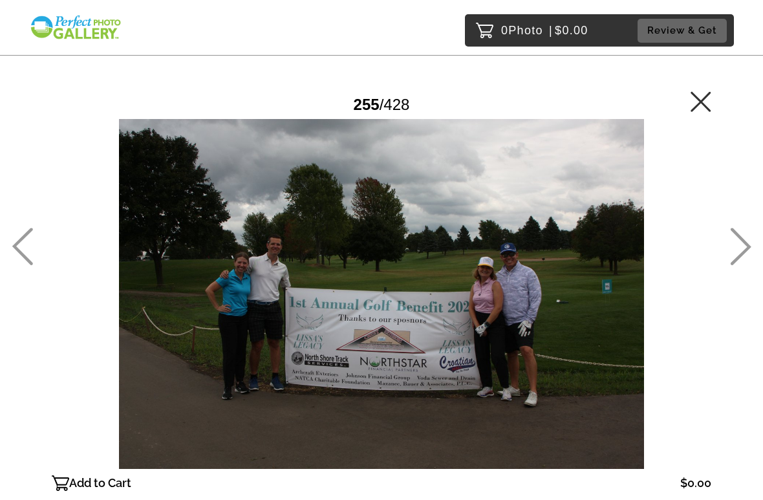
click at [746, 257] on icon at bounding box center [740, 247] width 21 height 38
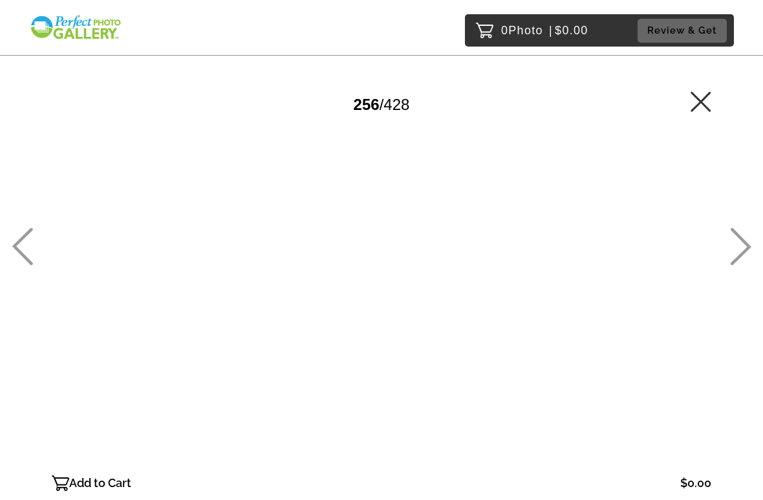
click at [746, 252] on icon at bounding box center [741, 247] width 21 height 38
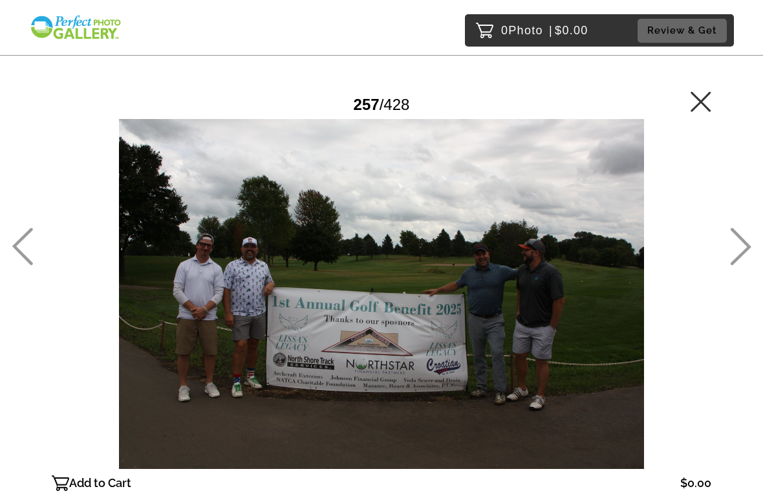
click at [747, 256] on icon at bounding box center [740, 247] width 21 height 38
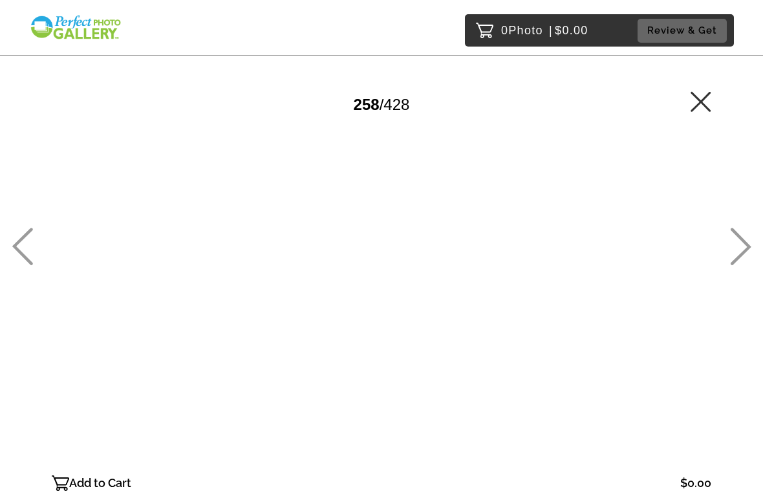
click at [745, 255] on icon at bounding box center [740, 247] width 21 height 38
click at [746, 255] on icon at bounding box center [740, 247] width 21 height 38
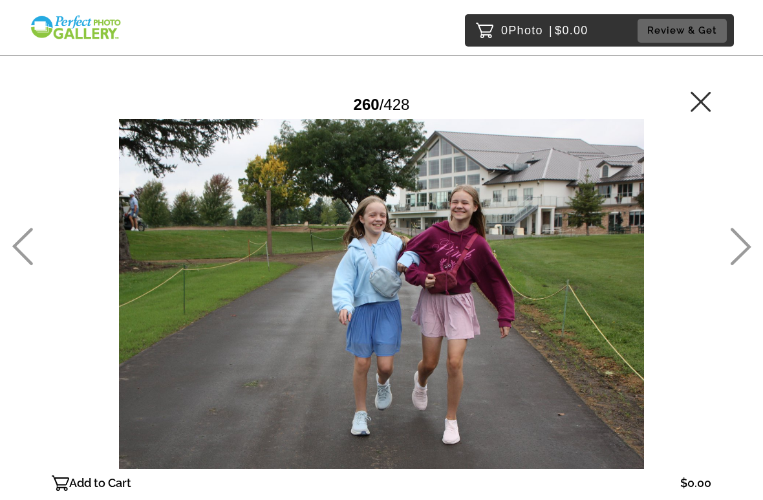
click at [746, 258] on icon at bounding box center [740, 247] width 21 height 38
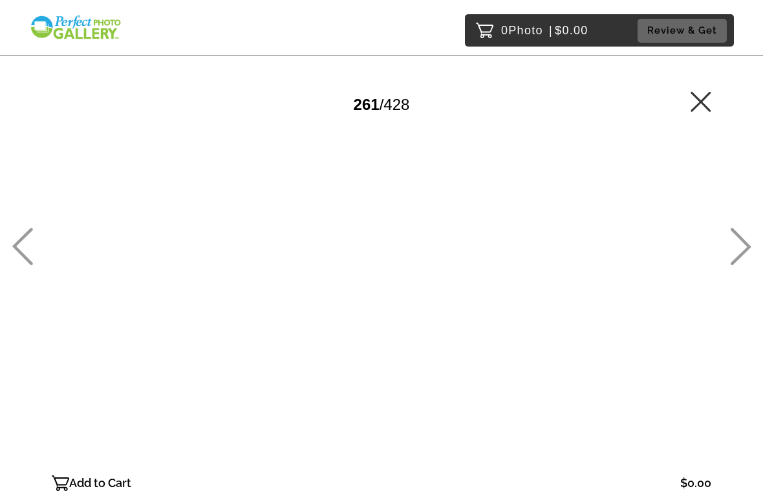
click at [747, 257] on icon at bounding box center [740, 247] width 21 height 38
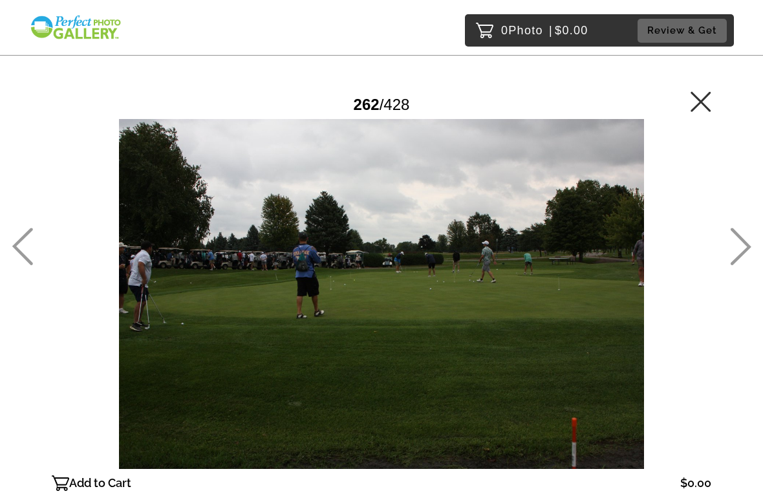
click at [748, 255] on icon at bounding box center [740, 247] width 21 height 38
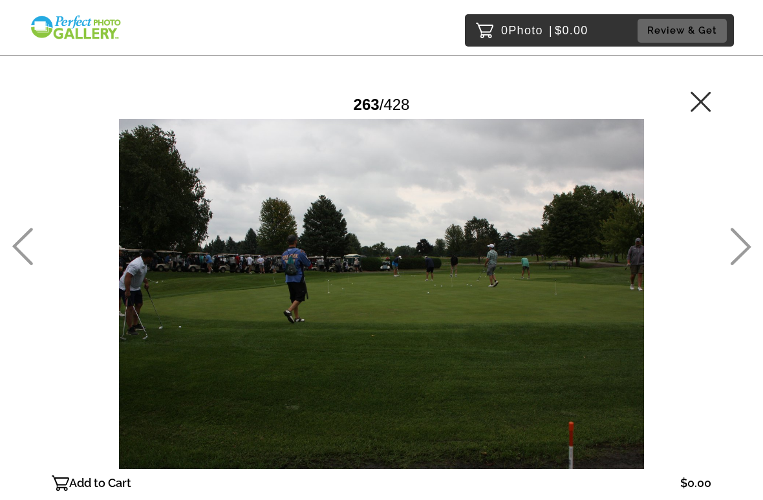
click at [748, 257] on icon at bounding box center [740, 247] width 21 height 38
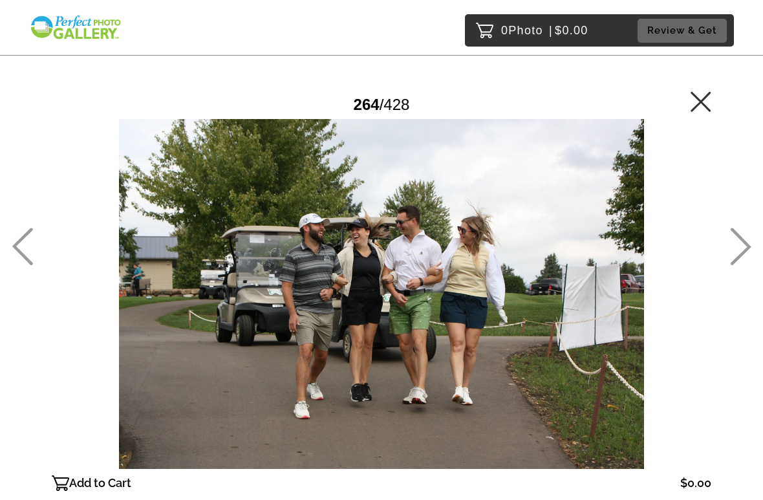
click at [748, 262] on icon at bounding box center [740, 247] width 21 height 38
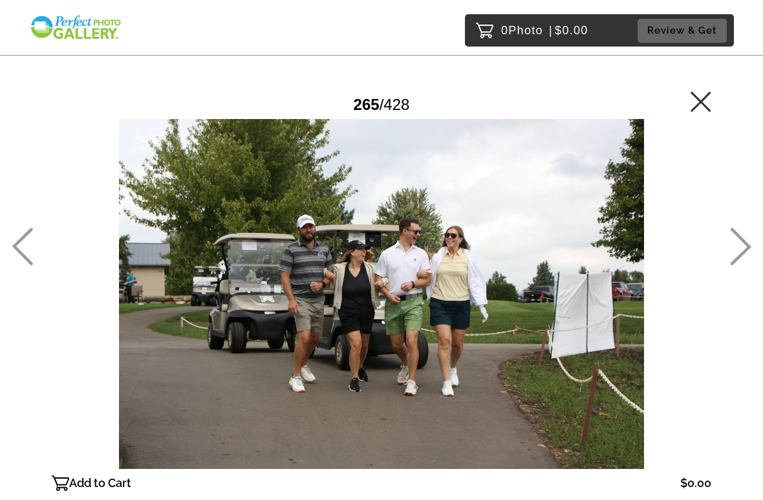
click at [747, 255] on icon at bounding box center [740, 247] width 21 height 38
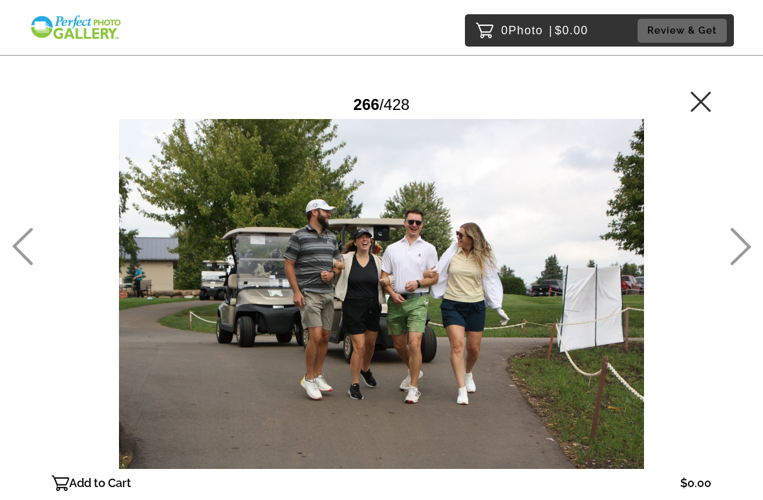
click at [747, 251] on icon at bounding box center [741, 247] width 21 height 38
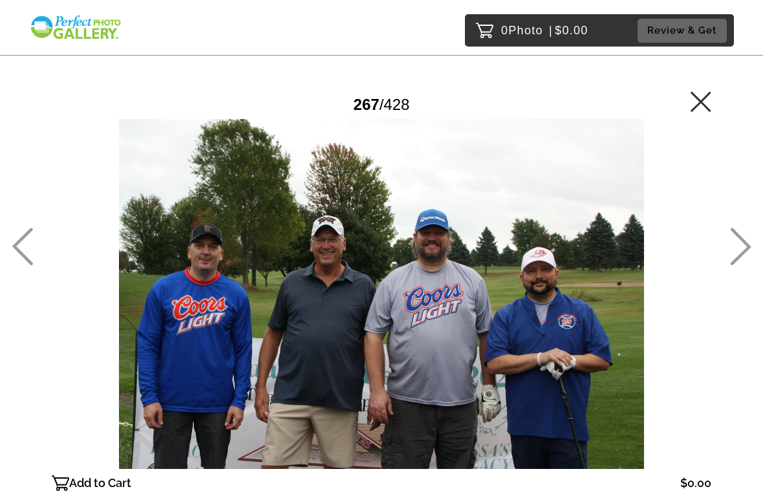
click at [743, 244] on icon at bounding box center [740, 247] width 21 height 38
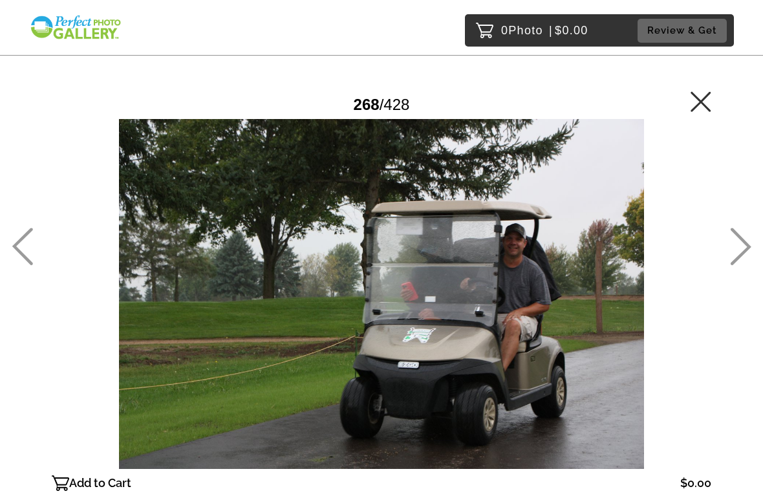
click at [747, 252] on icon at bounding box center [740, 247] width 21 height 38
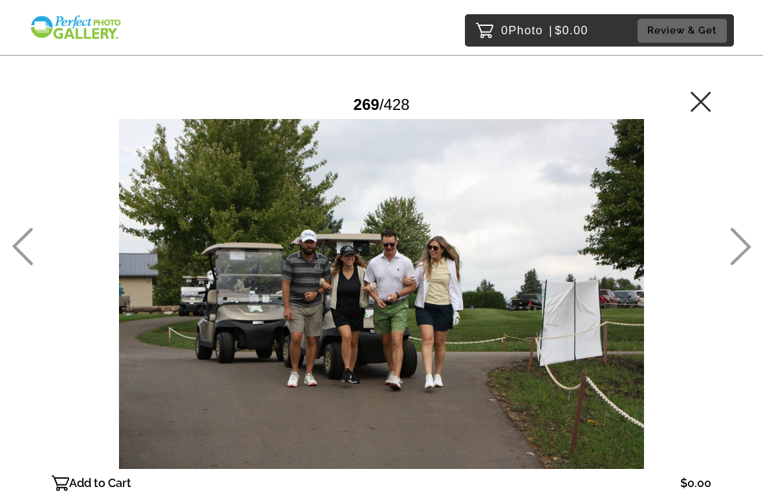
click at [746, 255] on icon at bounding box center [740, 247] width 21 height 38
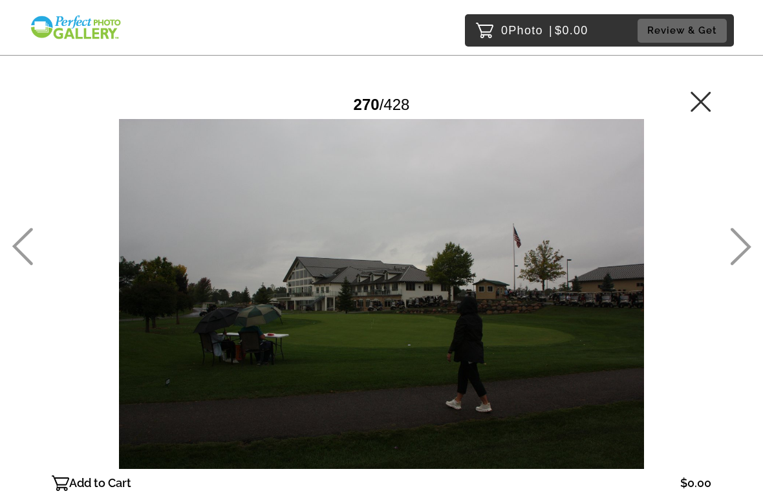
click at [750, 254] on icon at bounding box center [740, 247] width 21 height 38
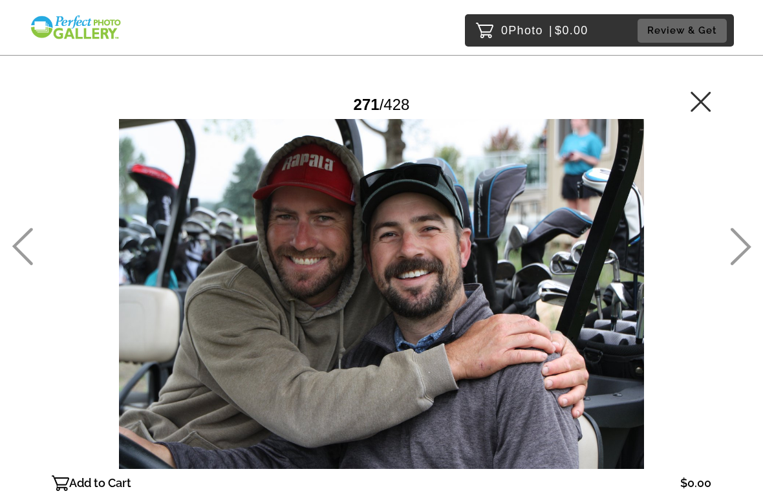
click at [744, 248] on icon at bounding box center [740, 247] width 21 height 38
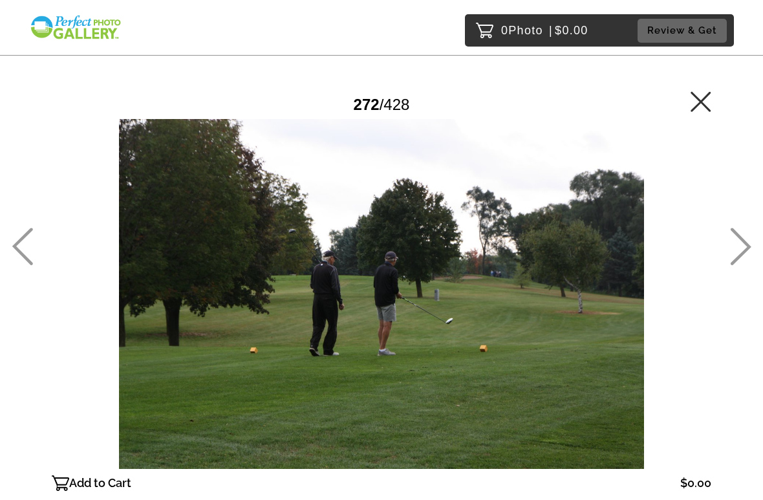
click at [743, 251] on icon at bounding box center [740, 247] width 21 height 38
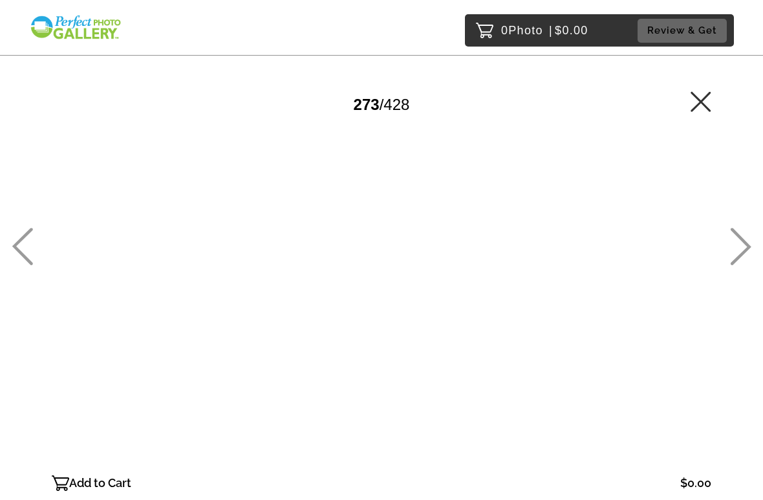
click at [745, 246] on icon at bounding box center [740, 247] width 21 height 38
click at [746, 244] on icon at bounding box center [741, 247] width 21 height 38
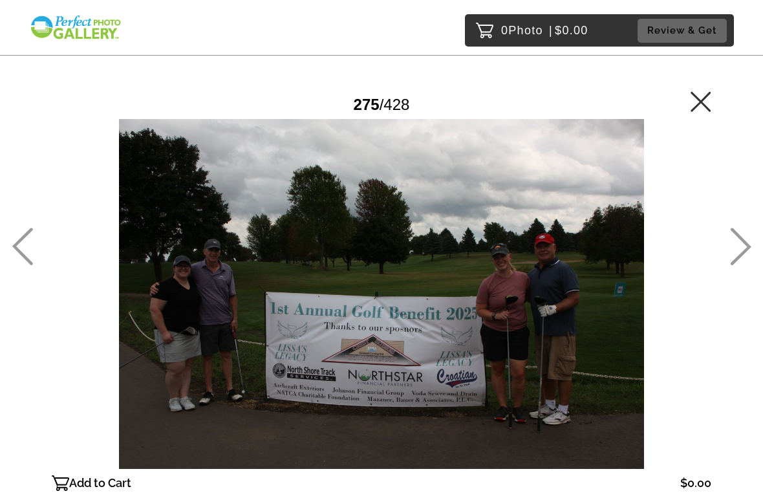
click at [743, 239] on icon at bounding box center [741, 247] width 21 height 38
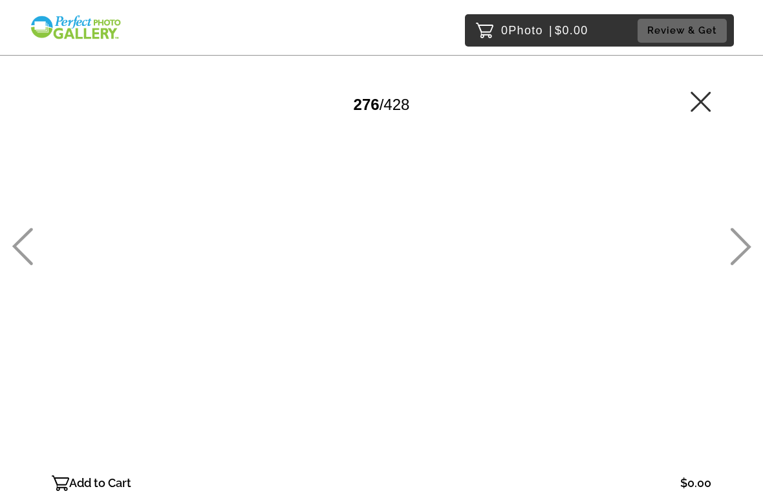
click at [748, 236] on icon at bounding box center [740, 247] width 21 height 38
click at [749, 246] on icon at bounding box center [741, 247] width 21 height 38
click at [746, 249] on icon at bounding box center [741, 247] width 21 height 38
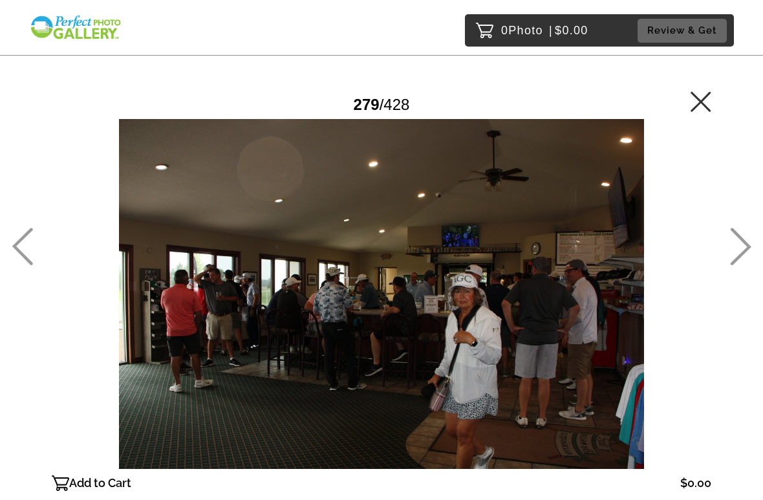
click at [746, 254] on icon at bounding box center [740, 247] width 21 height 38
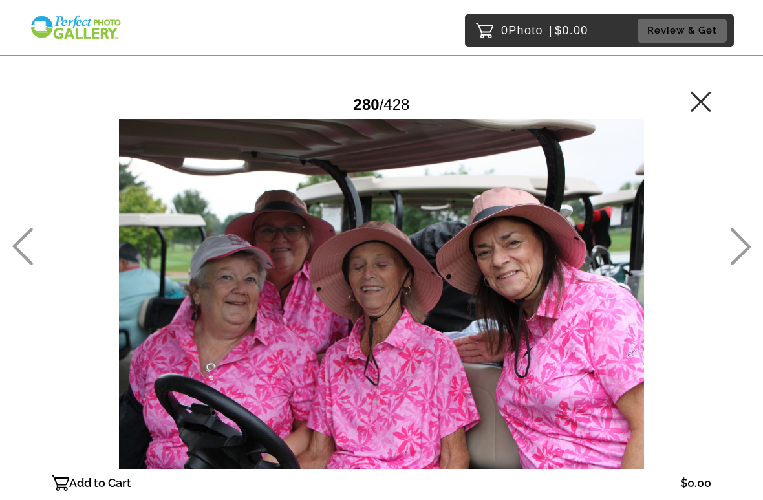
click at [750, 254] on icon at bounding box center [740, 247] width 21 height 38
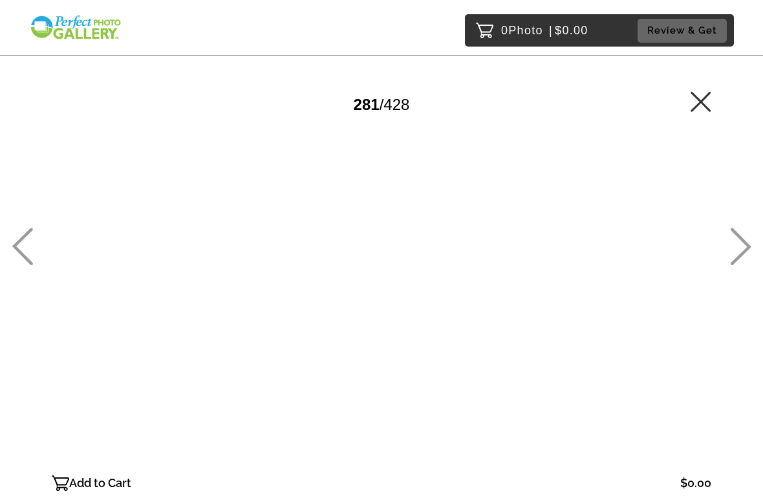
click at [750, 256] on icon at bounding box center [740, 247] width 21 height 38
click at [744, 257] on icon at bounding box center [740, 247] width 21 height 38
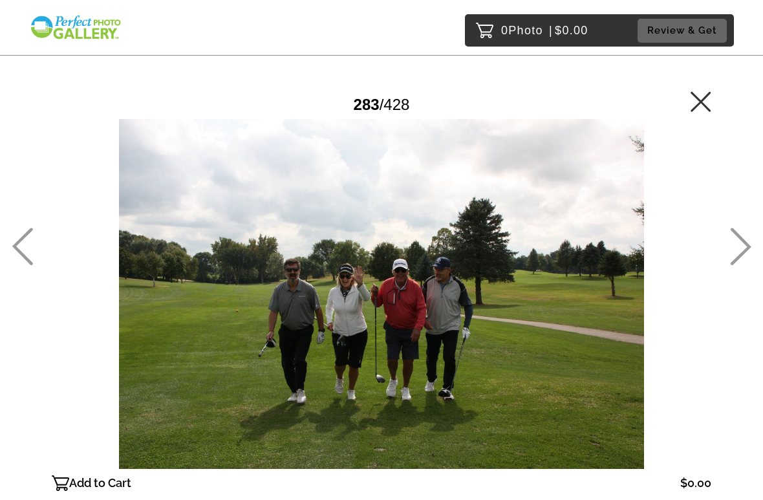
click at [750, 250] on icon at bounding box center [740, 247] width 21 height 38
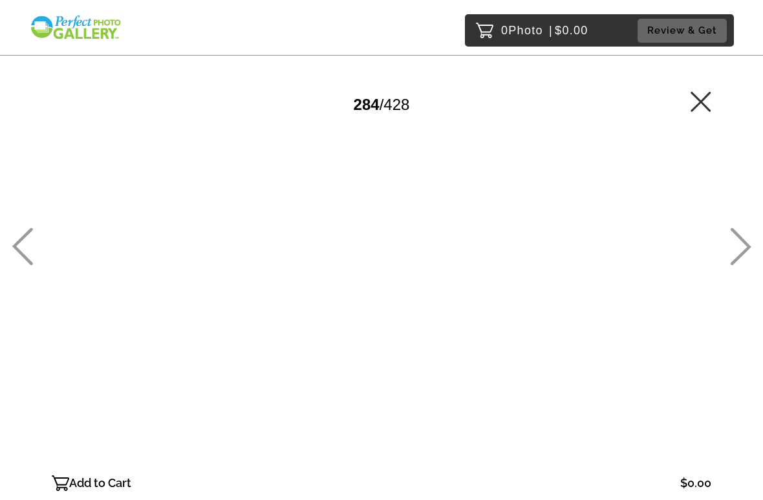
click at [749, 249] on icon at bounding box center [741, 247] width 21 height 38
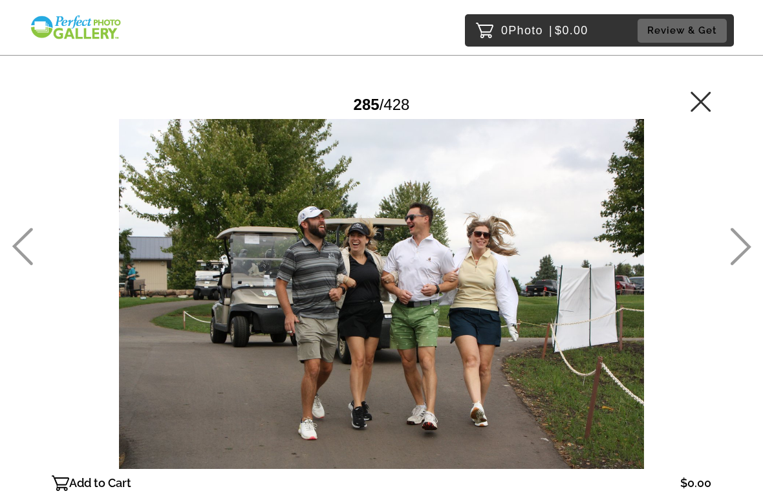
click at [750, 250] on icon at bounding box center [740, 247] width 21 height 38
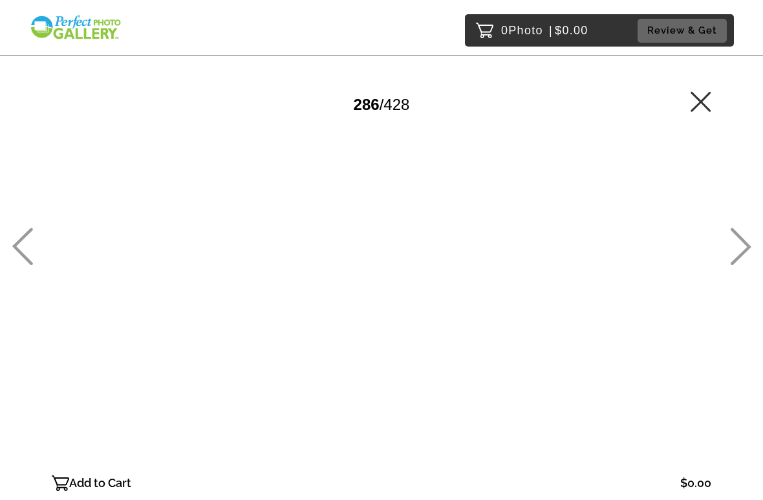
click at [751, 248] on icon at bounding box center [740, 247] width 21 height 38
click at [749, 248] on icon at bounding box center [741, 247] width 21 height 38
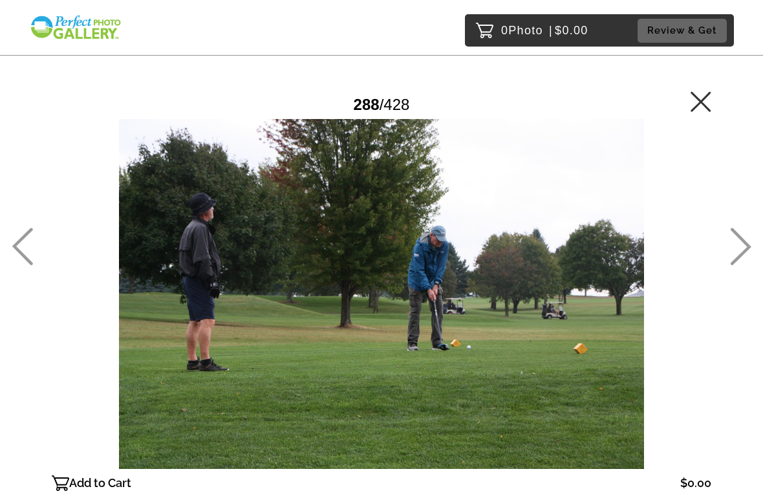
click at [747, 247] on icon at bounding box center [740, 247] width 21 height 38
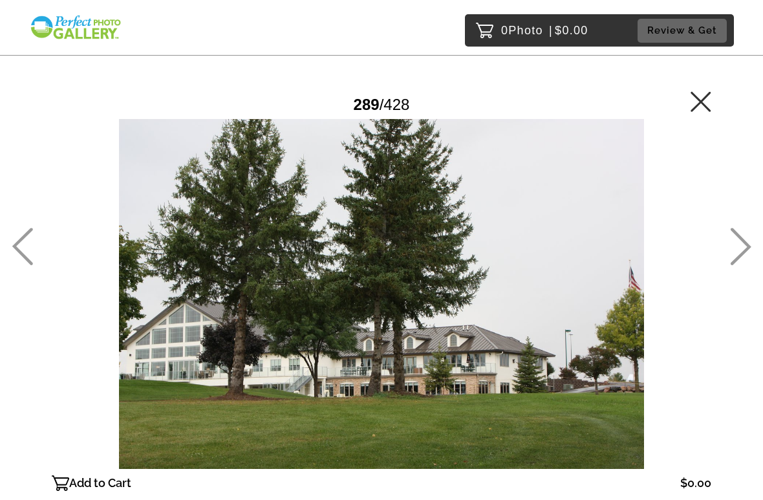
click at [750, 249] on icon at bounding box center [740, 247] width 21 height 38
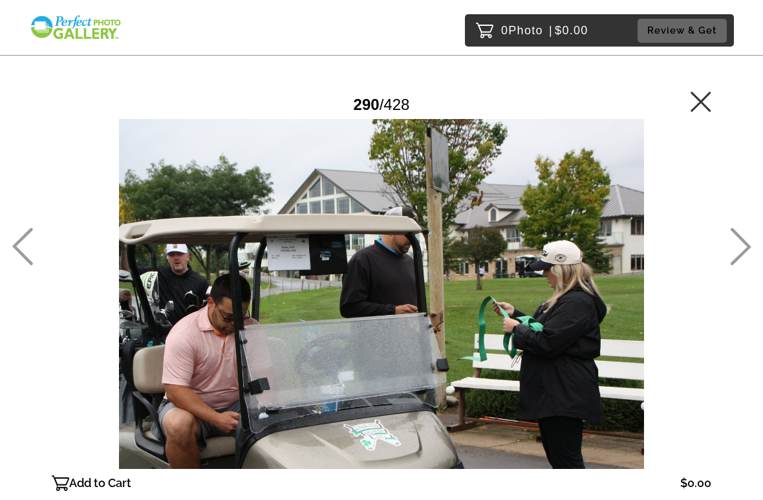
click at [746, 244] on icon at bounding box center [741, 247] width 21 height 38
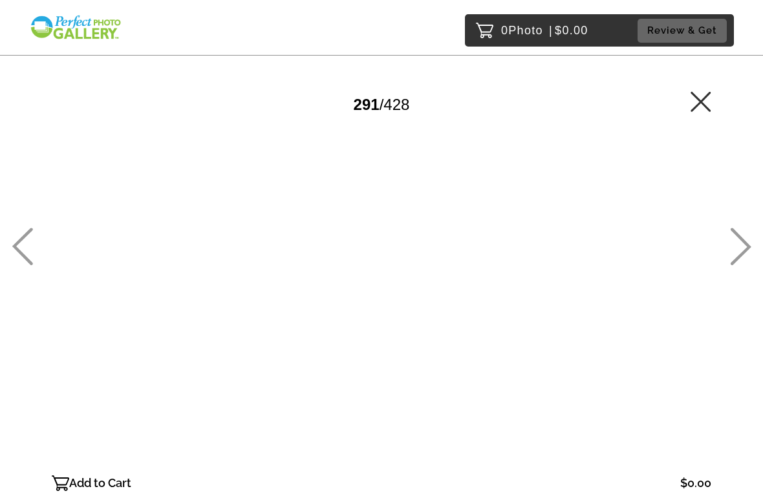
click at [744, 244] on icon at bounding box center [740, 247] width 21 height 38
click at [745, 243] on icon at bounding box center [741, 247] width 21 height 38
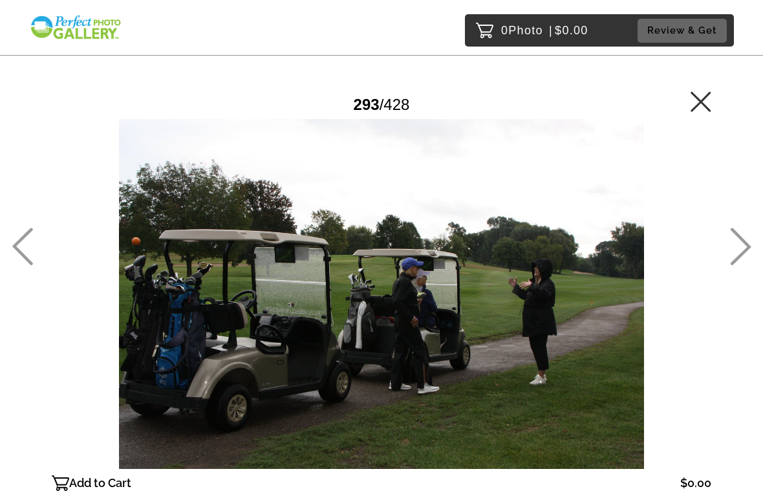
click at [745, 241] on icon at bounding box center [741, 247] width 21 height 38
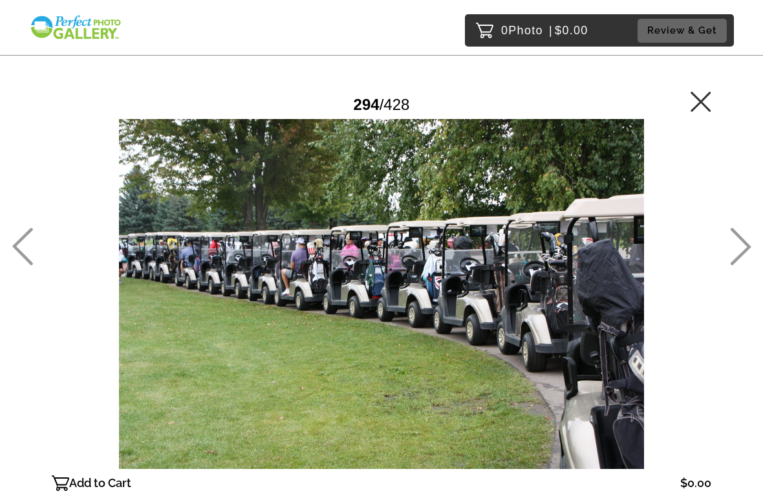
click at [746, 235] on icon at bounding box center [740, 247] width 21 height 38
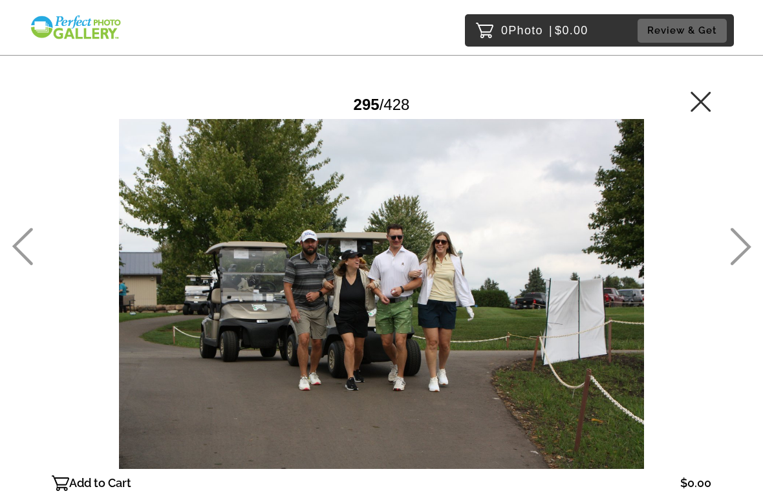
click at [747, 238] on icon at bounding box center [740, 247] width 21 height 38
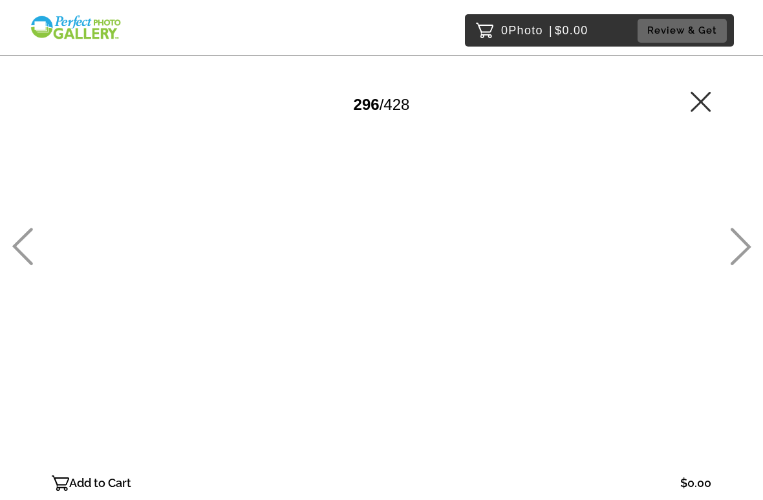
click at [746, 238] on icon at bounding box center [740, 247] width 21 height 38
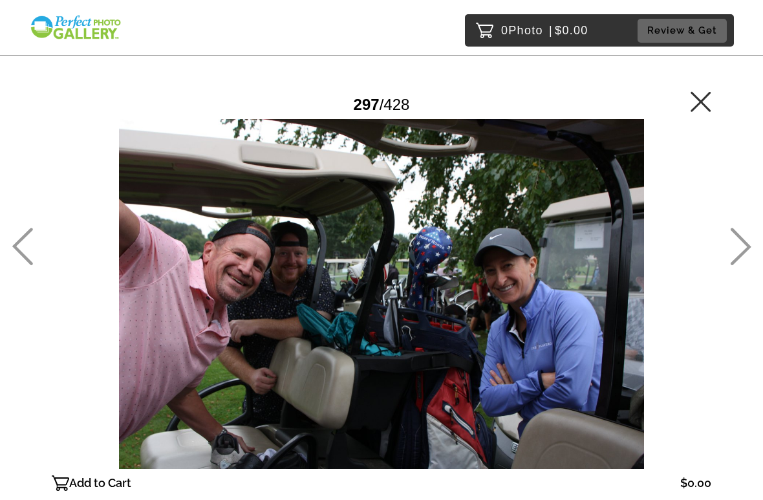
click at [746, 243] on icon at bounding box center [741, 247] width 21 height 38
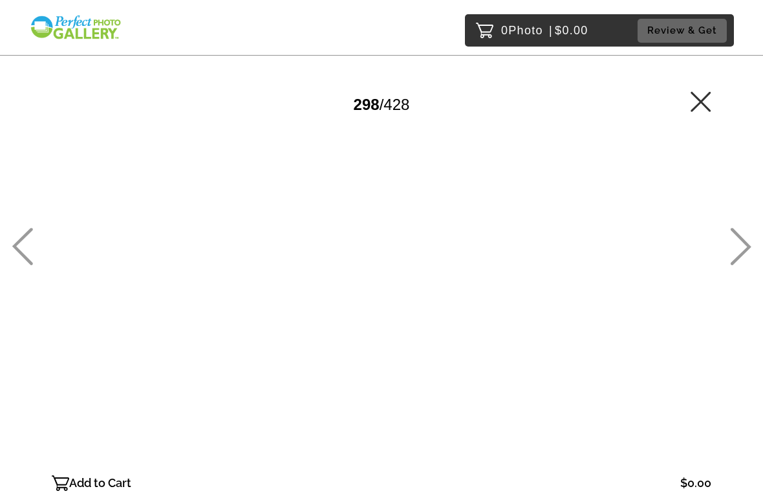
click at [748, 244] on icon at bounding box center [741, 247] width 21 height 38
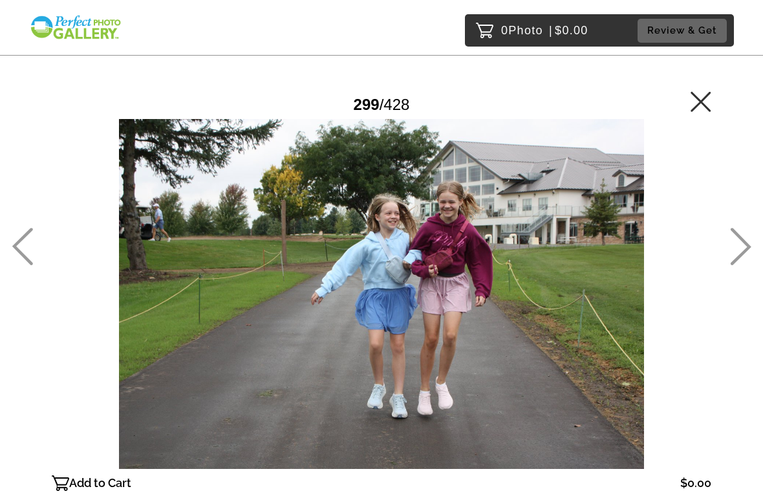
click at [746, 246] on icon at bounding box center [741, 247] width 21 height 38
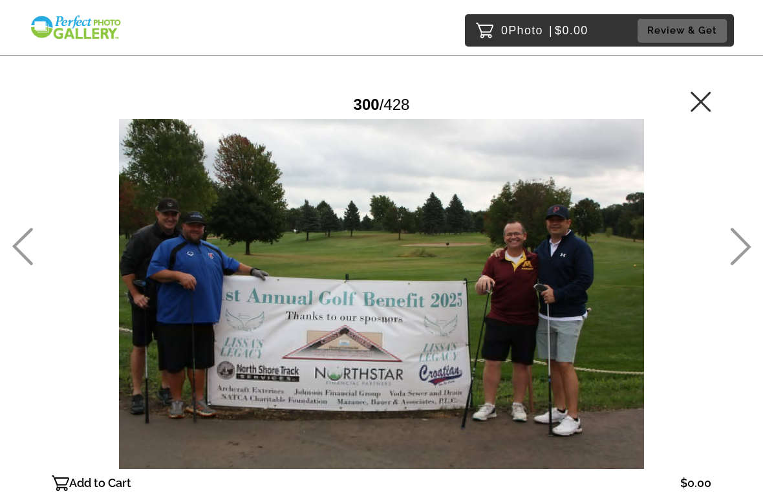
click at [743, 243] on icon at bounding box center [741, 247] width 21 height 38
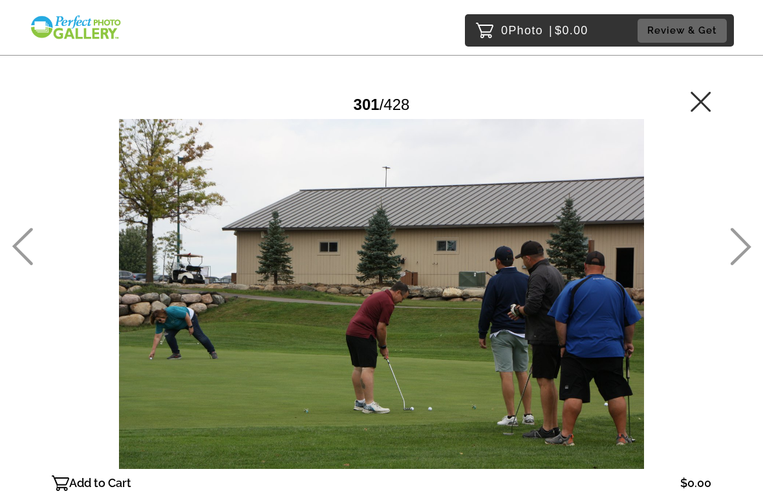
click at [749, 234] on icon at bounding box center [740, 247] width 21 height 38
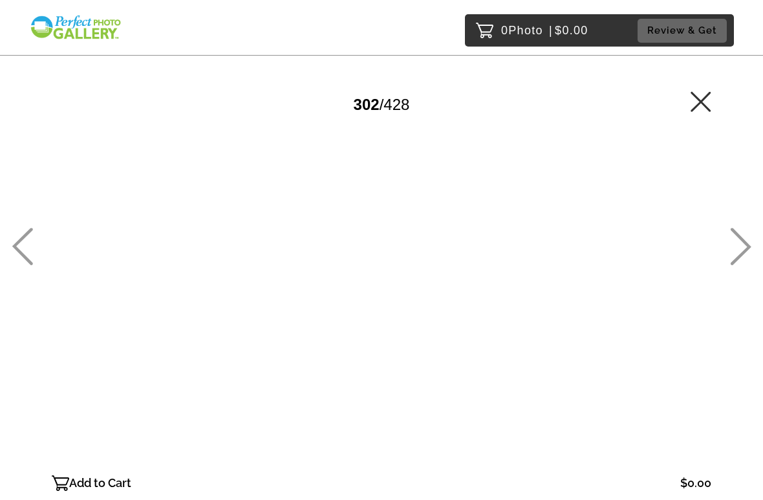
click at [743, 254] on icon at bounding box center [741, 247] width 21 height 38
click at [746, 251] on icon at bounding box center [741, 247] width 21 height 38
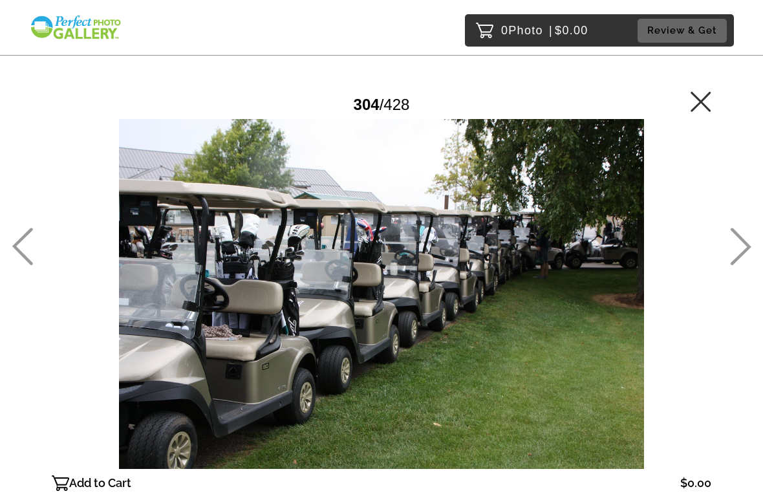
click at [745, 249] on icon at bounding box center [740, 247] width 21 height 38
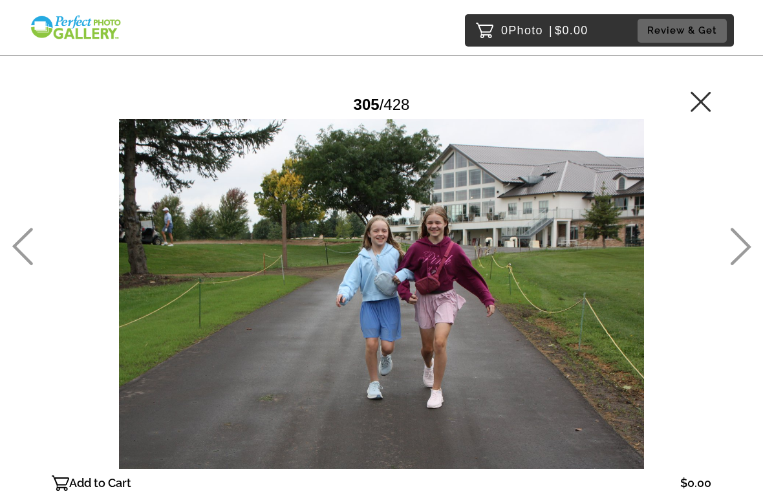
click at [745, 248] on icon at bounding box center [740, 247] width 21 height 38
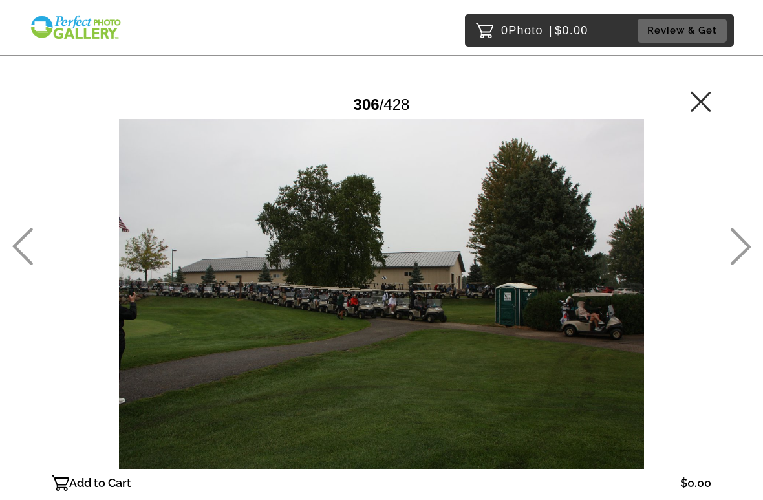
click at [745, 250] on icon at bounding box center [741, 247] width 21 height 38
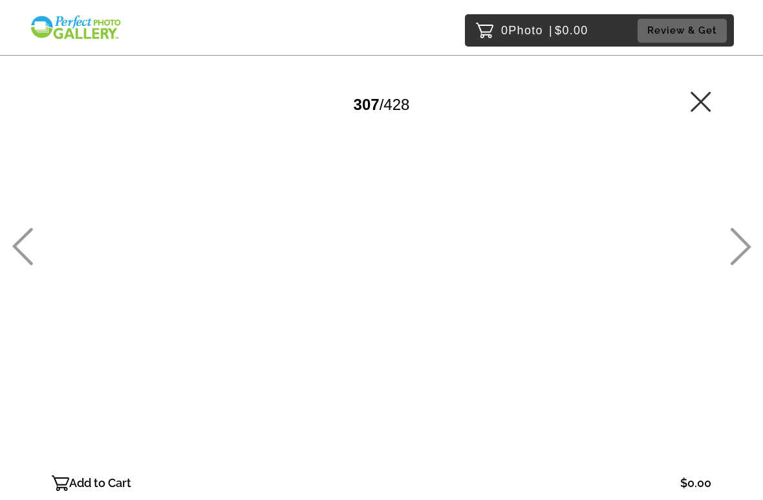
click at [749, 250] on icon at bounding box center [740, 247] width 21 height 38
click at [748, 249] on icon at bounding box center [741, 247] width 21 height 38
click at [747, 248] on icon at bounding box center [741, 247] width 21 height 38
click at [749, 245] on icon at bounding box center [741, 247] width 21 height 38
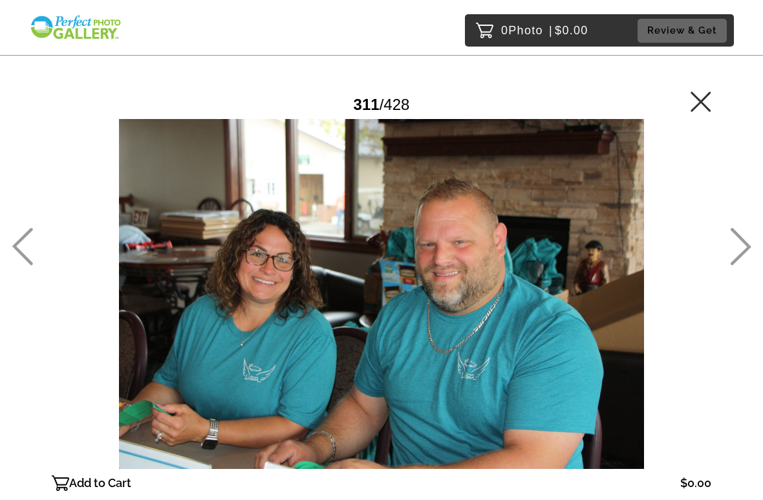
click at [744, 246] on icon at bounding box center [740, 247] width 21 height 38
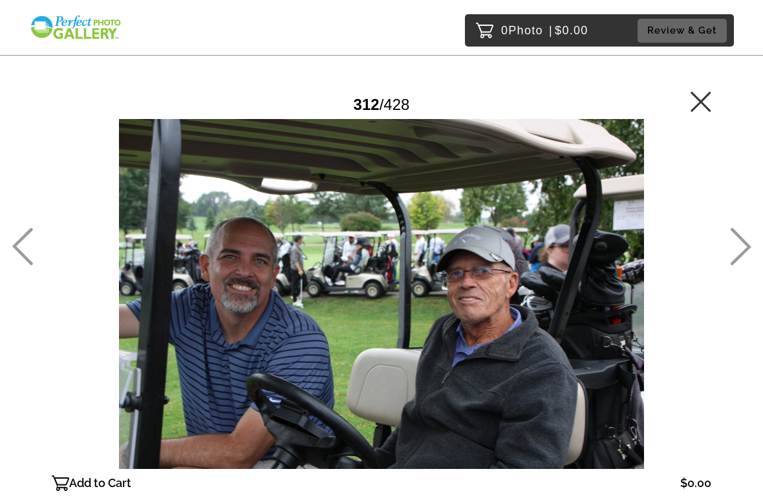
click at [744, 252] on icon at bounding box center [741, 247] width 21 height 38
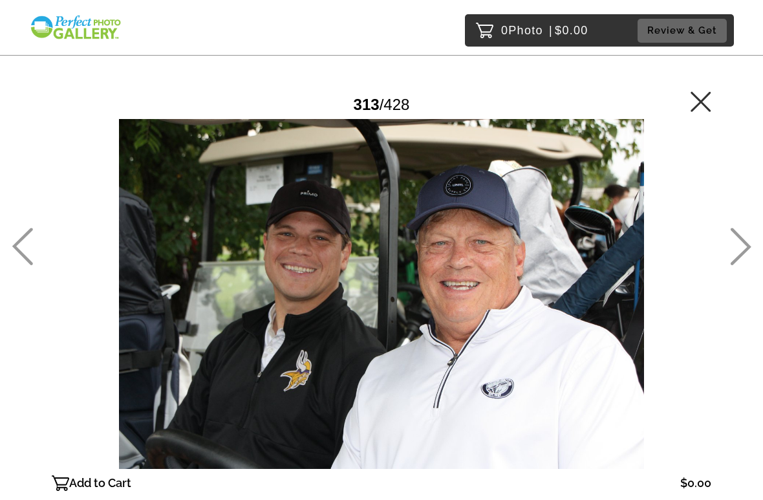
click at [743, 252] on icon at bounding box center [741, 247] width 21 height 38
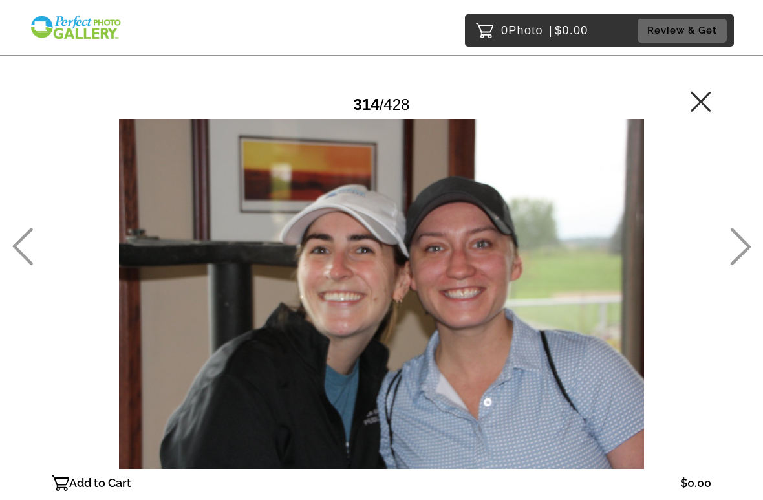
click at [744, 248] on icon at bounding box center [740, 247] width 21 height 38
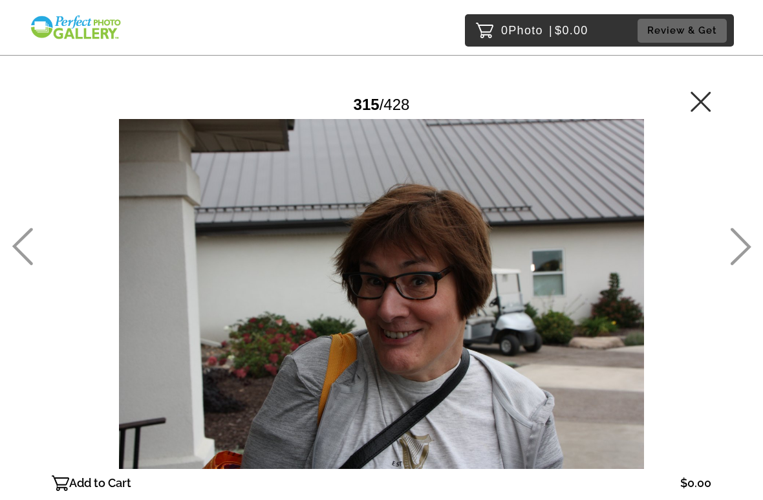
click at [744, 250] on icon at bounding box center [741, 247] width 21 height 38
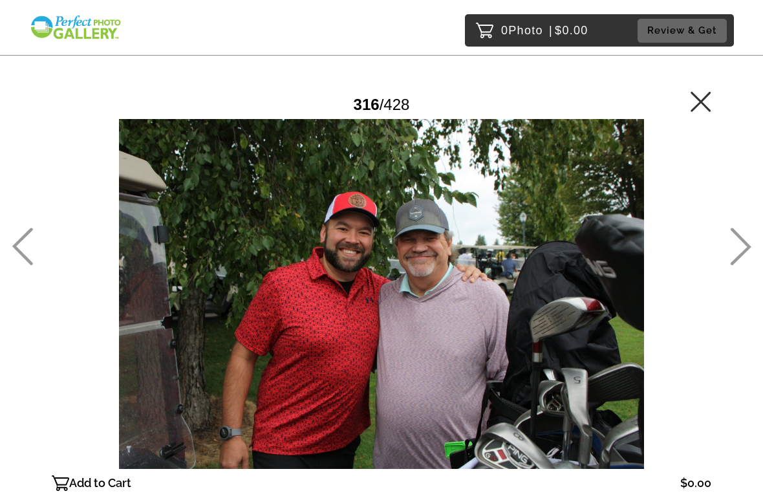
click at [747, 251] on icon at bounding box center [741, 247] width 21 height 38
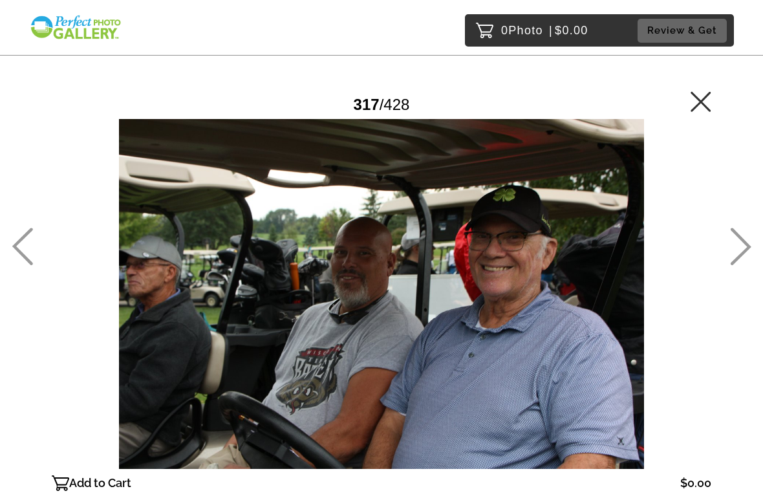
click at [741, 253] on icon at bounding box center [740, 247] width 21 height 38
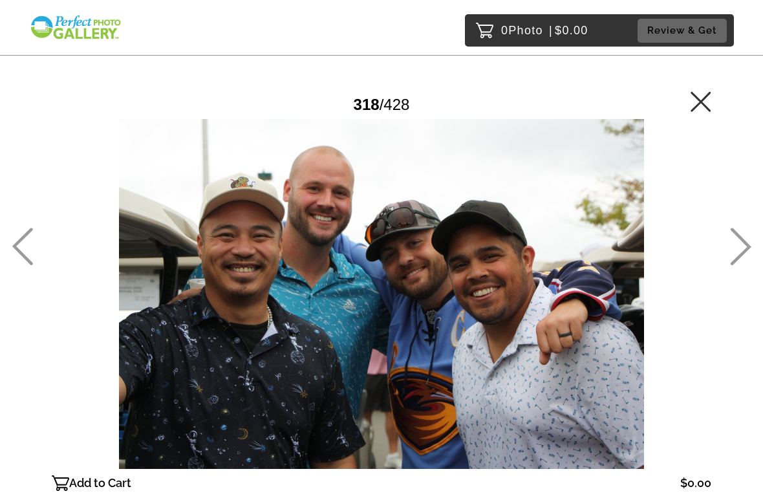
click at [745, 246] on icon at bounding box center [740, 247] width 21 height 38
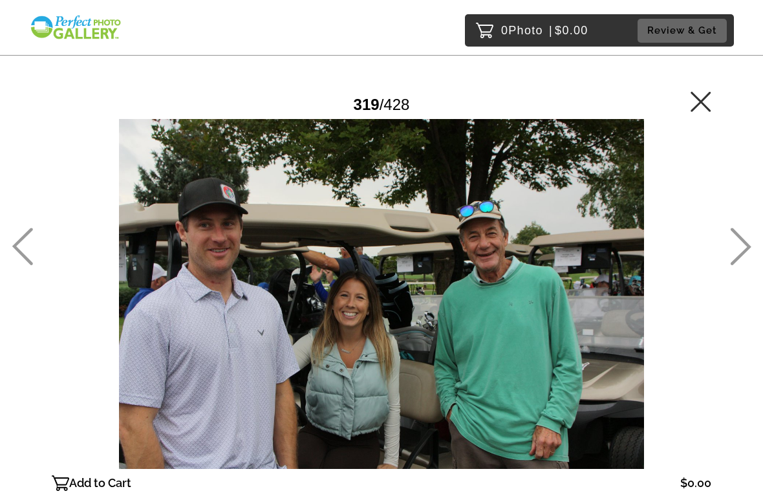
click at [744, 252] on icon at bounding box center [741, 247] width 21 height 38
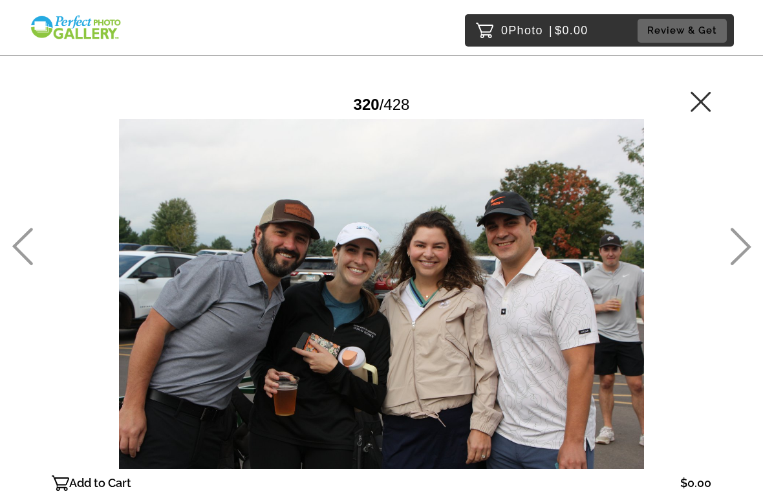
click at [746, 253] on icon at bounding box center [740, 247] width 21 height 38
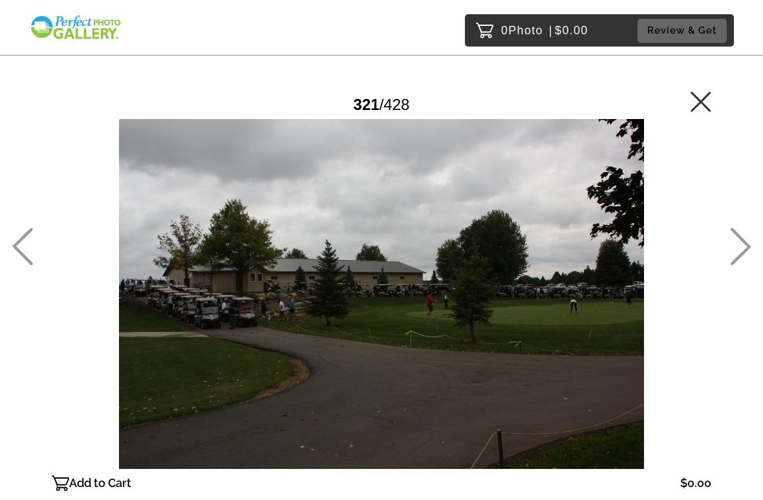
click at [746, 247] on icon at bounding box center [740, 247] width 21 height 38
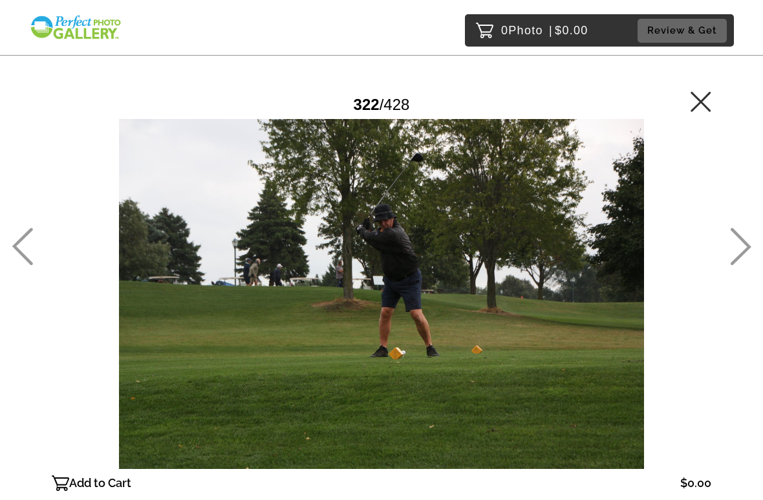
click at [748, 244] on icon at bounding box center [741, 247] width 21 height 38
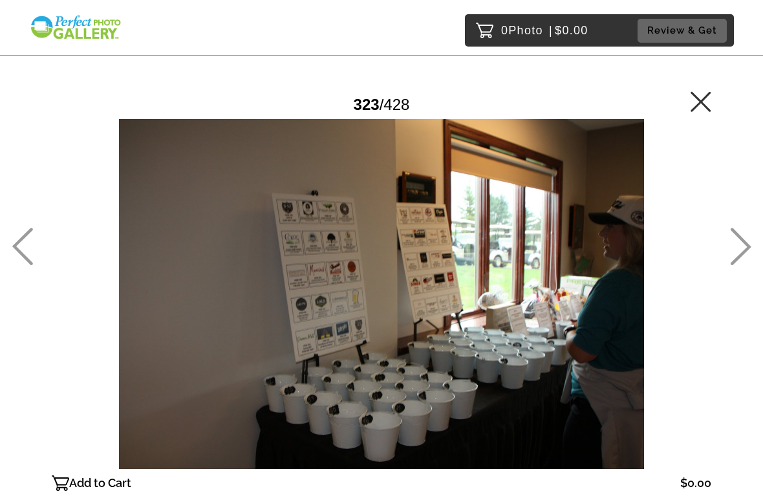
click at [746, 247] on icon at bounding box center [740, 247] width 21 height 38
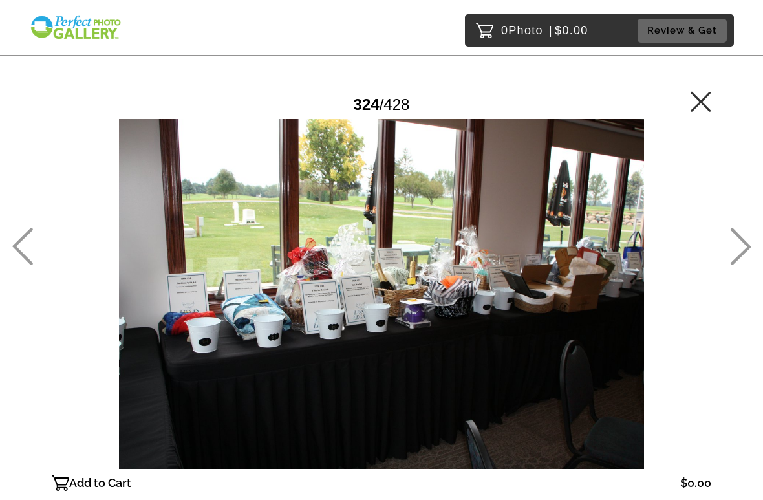
click at [746, 252] on icon at bounding box center [741, 247] width 21 height 38
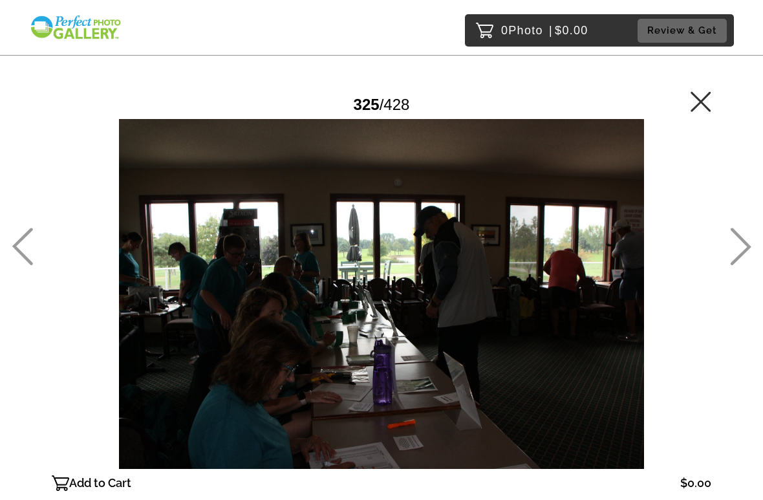
click at [748, 248] on icon at bounding box center [741, 247] width 21 height 38
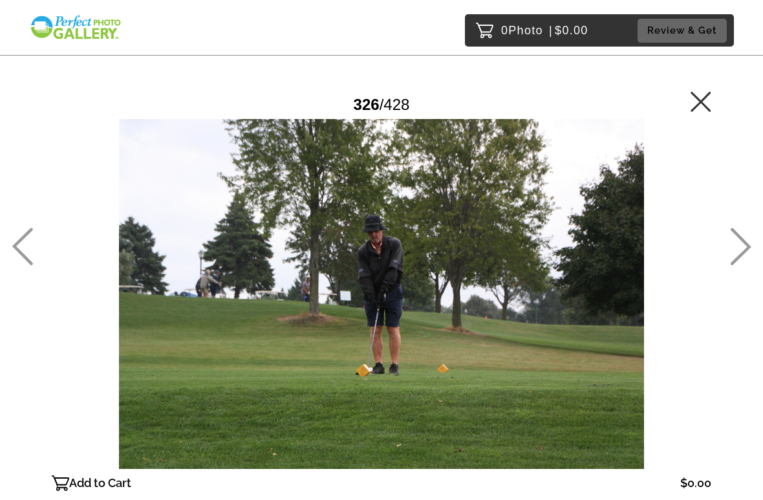
click at [748, 243] on icon at bounding box center [740, 247] width 21 height 38
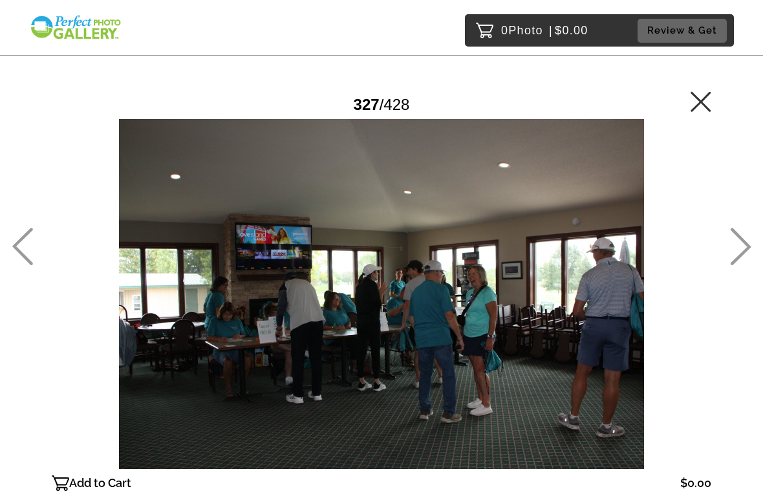
click at [747, 243] on icon at bounding box center [740, 247] width 21 height 38
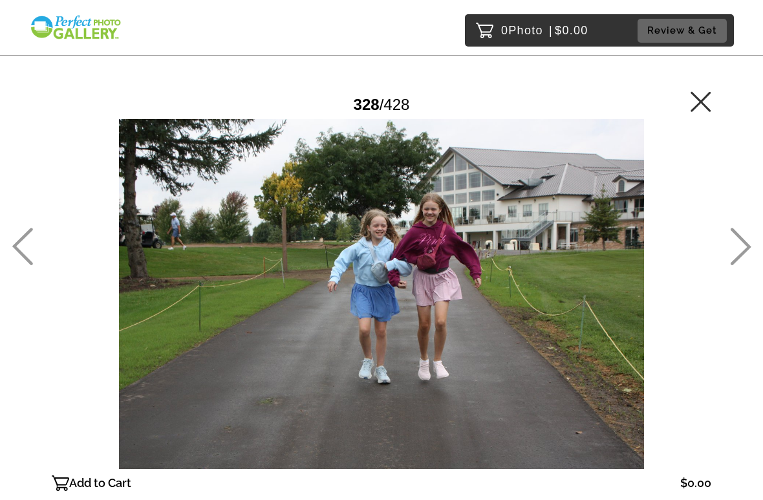
click at [749, 244] on icon at bounding box center [740, 247] width 21 height 38
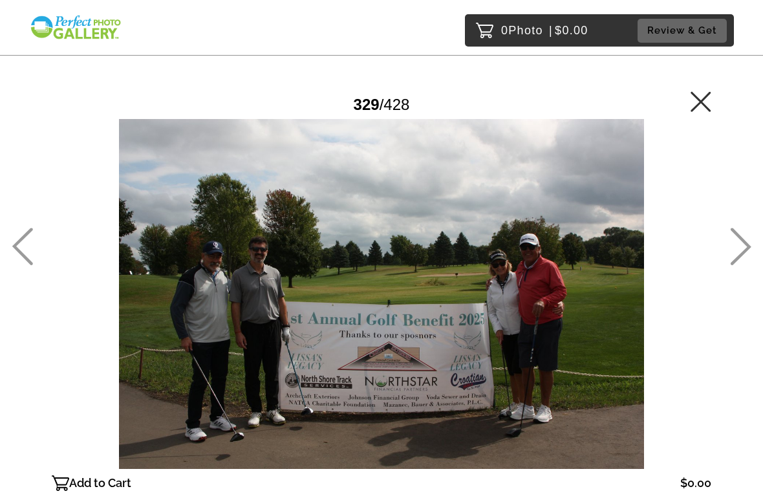
click at [745, 241] on icon at bounding box center [741, 247] width 21 height 38
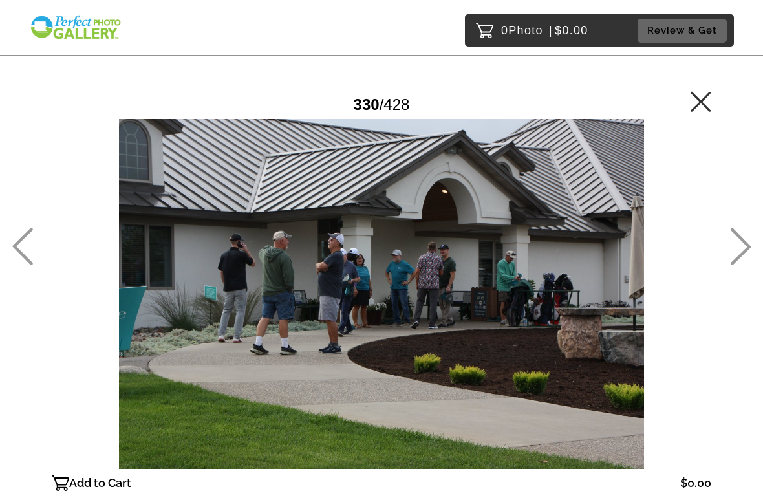
click at [746, 250] on icon at bounding box center [741, 247] width 21 height 38
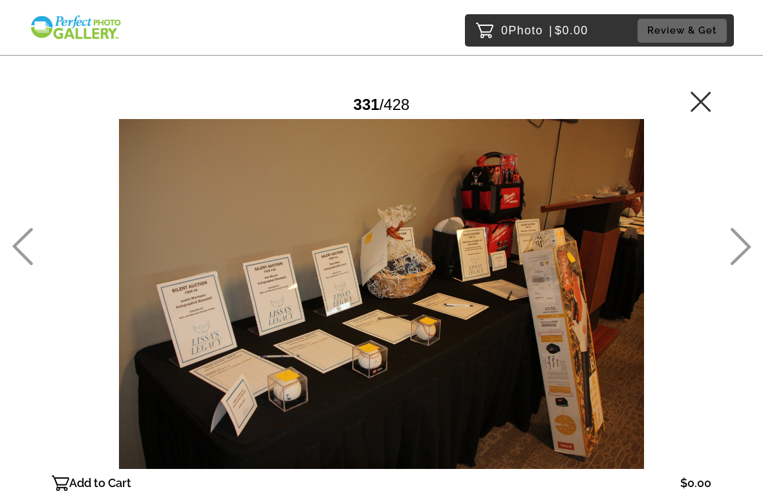
click at [746, 248] on icon at bounding box center [741, 247] width 21 height 38
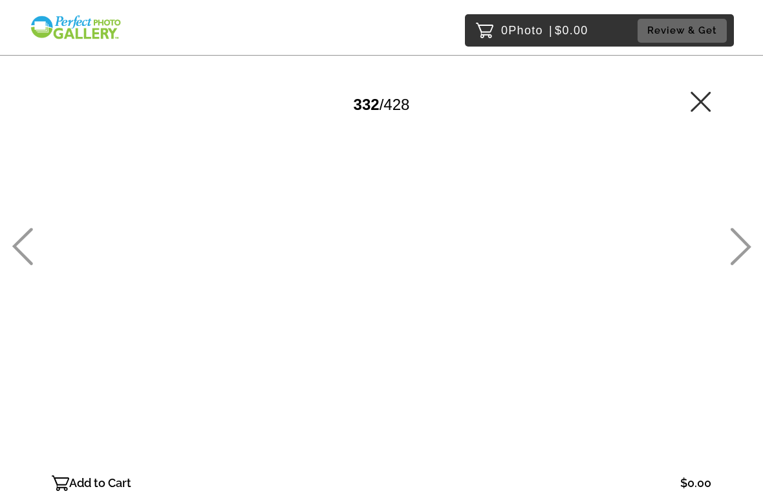
click at [750, 251] on icon at bounding box center [740, 247] width 21 height 38
click at [750, 245] on icon at bounding box center [740, 247] width 21 height 38
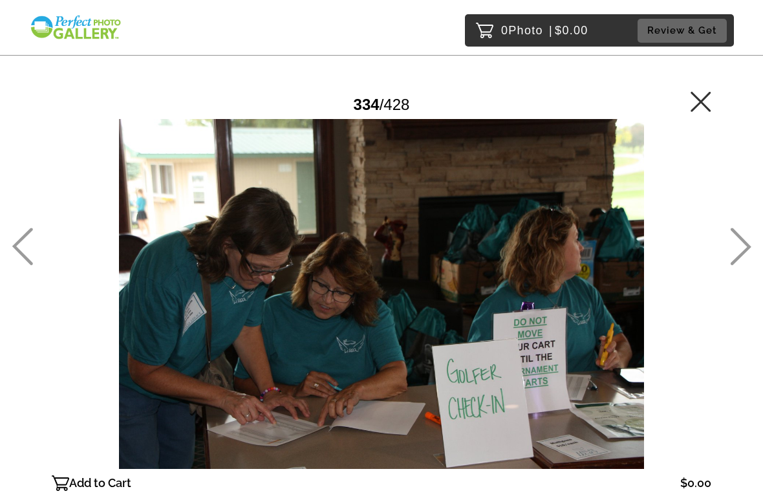
click at [747, 247] on icon at bounding box center [740, 247] width 21 height 38
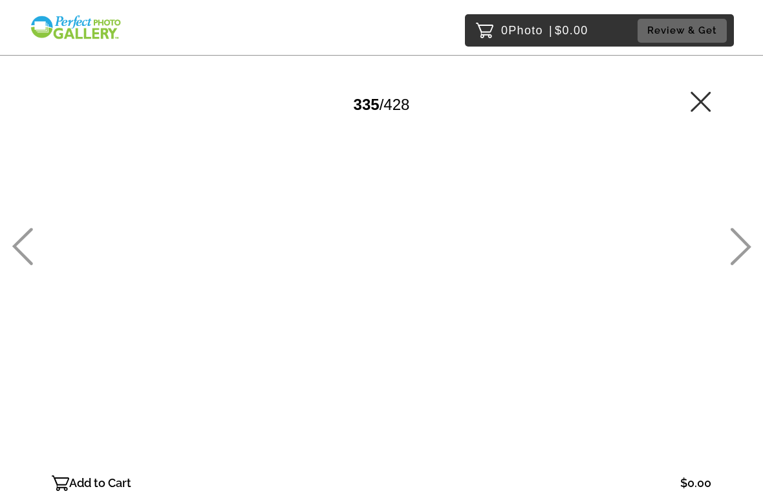
click at [750, 244] on icon at bounding box center [740, 247] width 21 height 38
click at [29, 238] on icon at bounding box center [22, 247] width 21 height 38
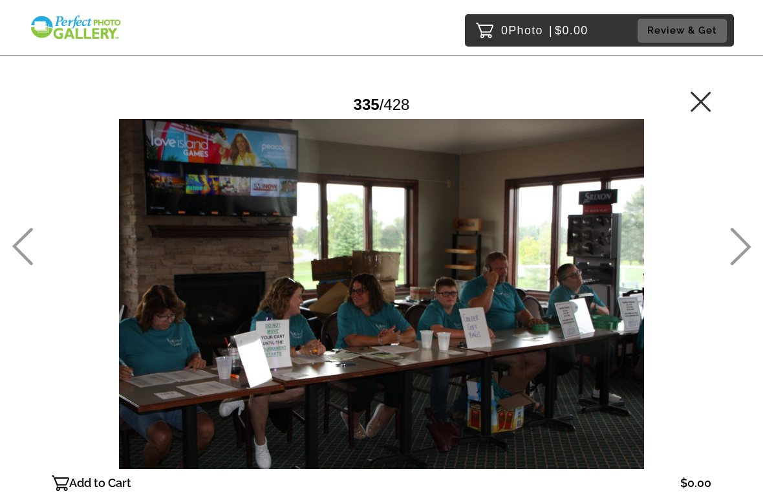
click at [746, 254] on icon at bounding box center [740, 247] width 21 height 38
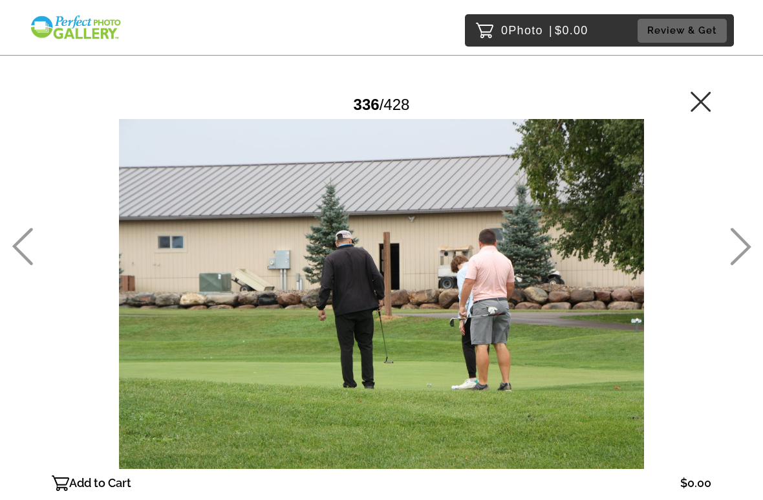
click at [746, 254] on icon at bounding box center [740, 247] width 21 height 38
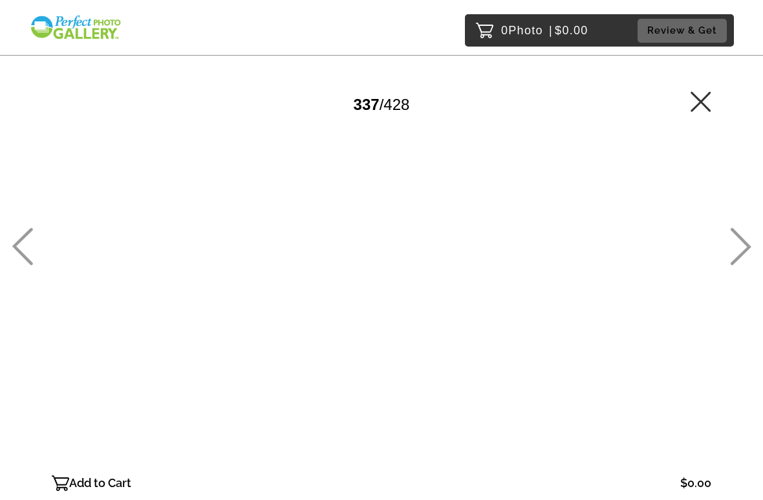
click at [744, 258] on icon at bounding box center [740, 247] width 21 height 38
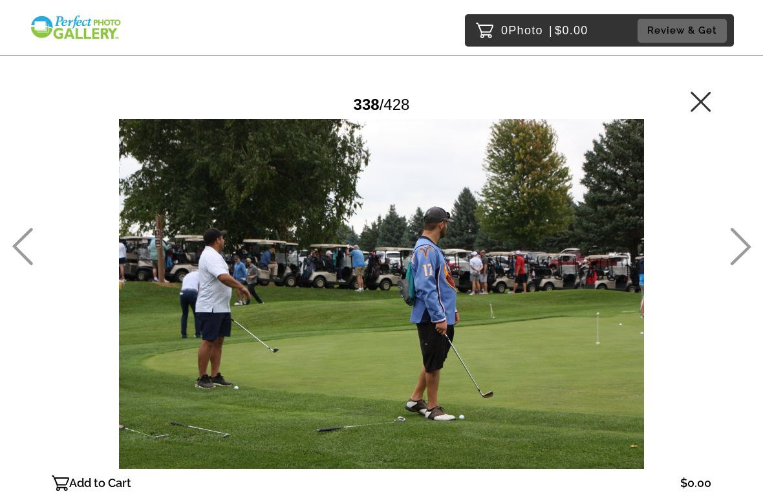
click at [746, 244] on icon at bounding box center [741, 247] width 21 height 38
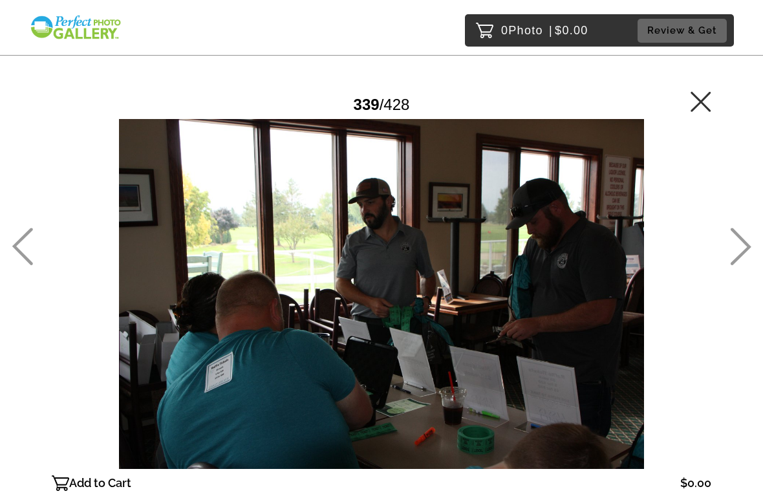
click at [745, 250] on icon at bounding box center [741, 247] width 21 height 38
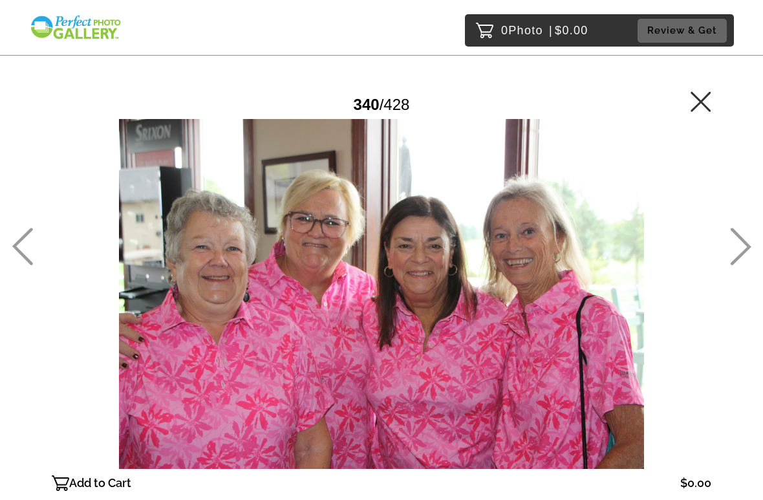
click at [21, 236] on icon at bounding box center [22, 247] width 21 height 38
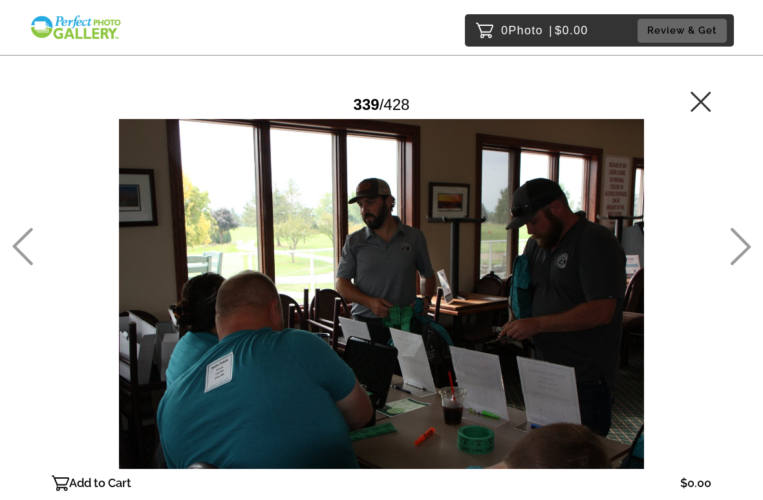
click at [746, 243] on icon at bounding box center [741, 247] width 21 height 38
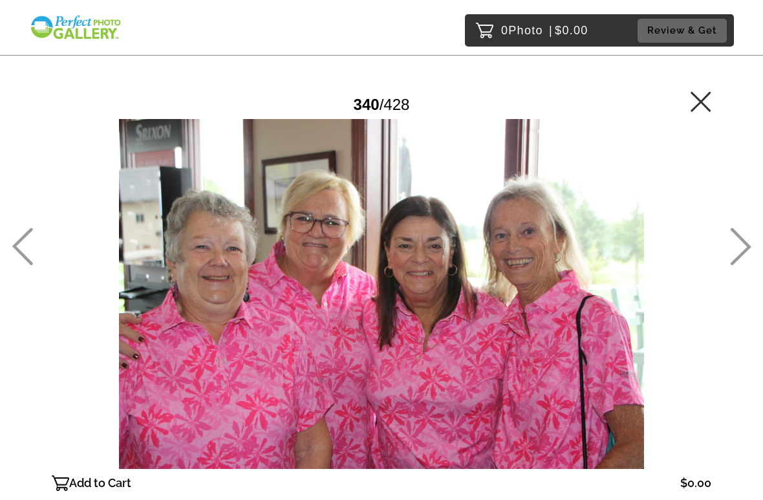
click at [750, 257] on icon at bounding box center [740, 247] width 21 height 38
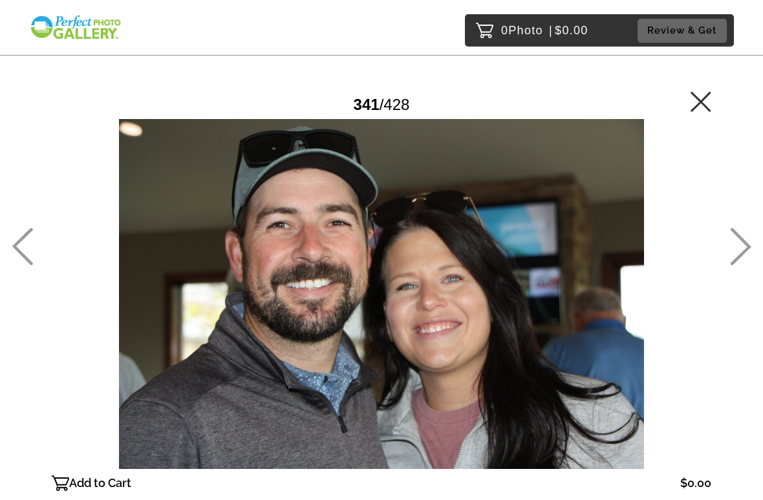
click at [744, 250] on icon at bounding box center [740, 247] width 21 height 38
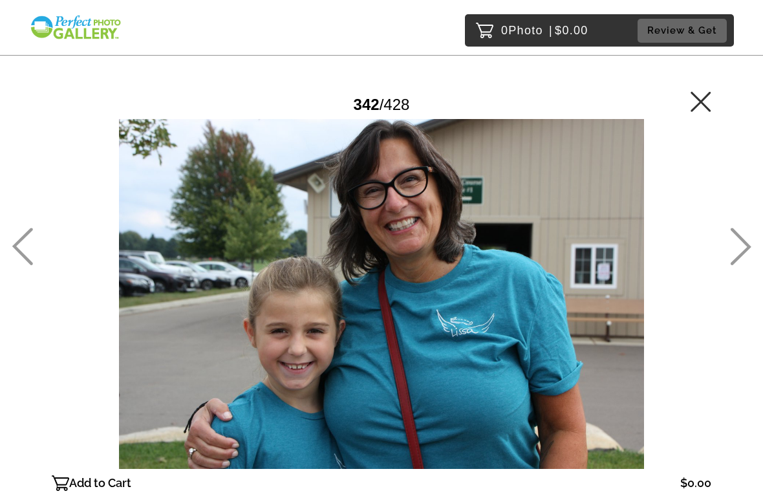
click at [746, 247] on icon at bounding box center [740, 247] width 21 height 38
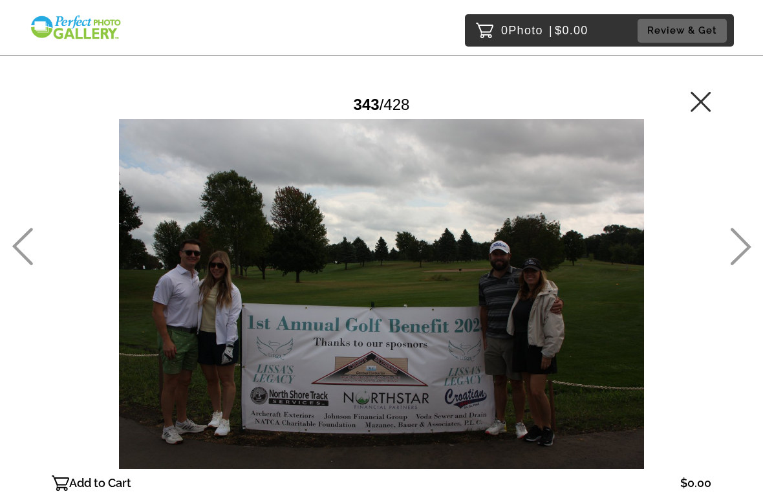
click at [737, 257] on icon at bounding box center [740, 247] width 21 height 38
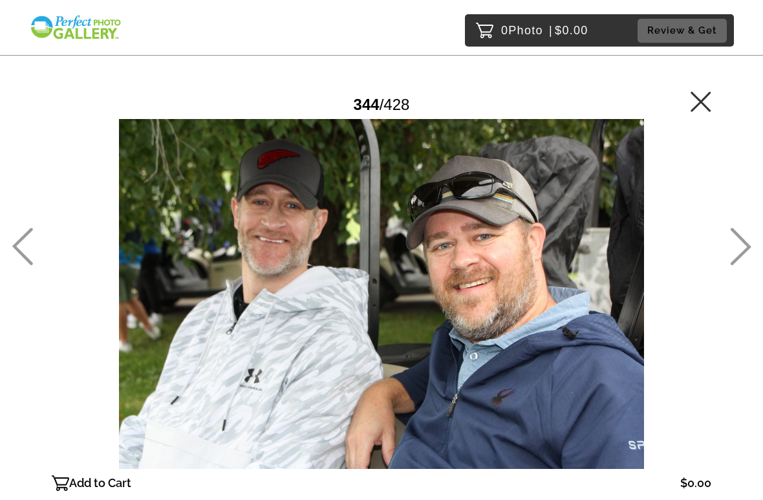
click at [739, 254] on icon at bounding box center [740, 247] width 21 height 38
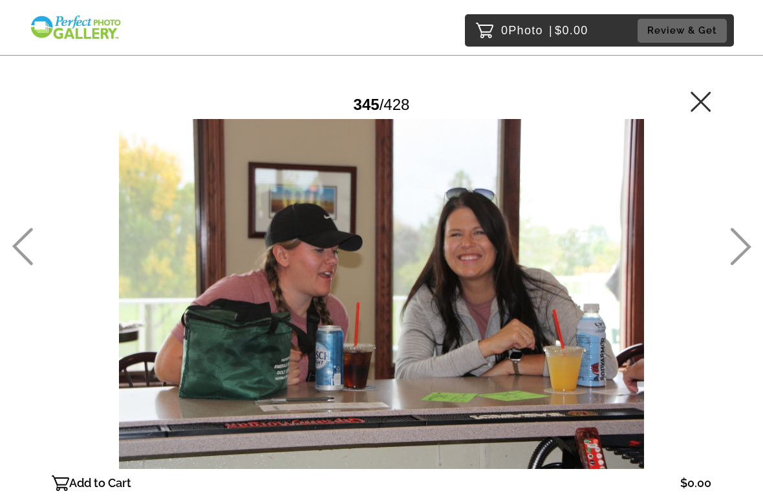
click at [739, 257] on icon at bounding box center [741, 247] width 21 height 38
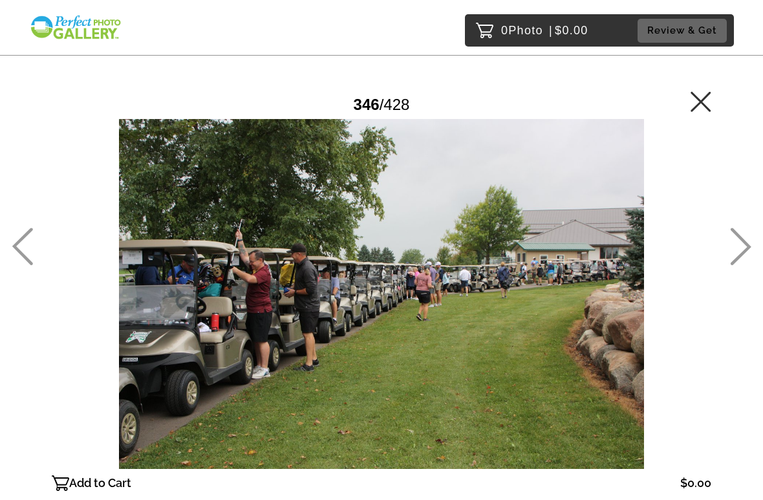
click at [743, 250] on icon at bounding box center [740, 247] width 21 height 38
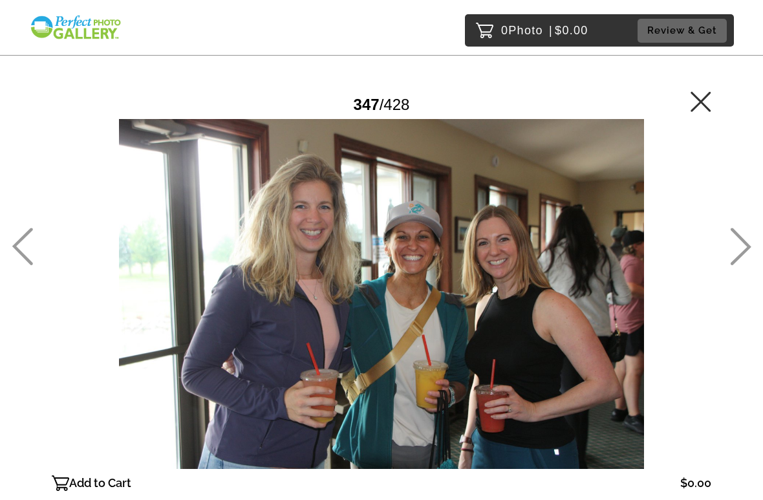
click at [748, 263] on icon at bounding box center [740, 247] width 21 height 38
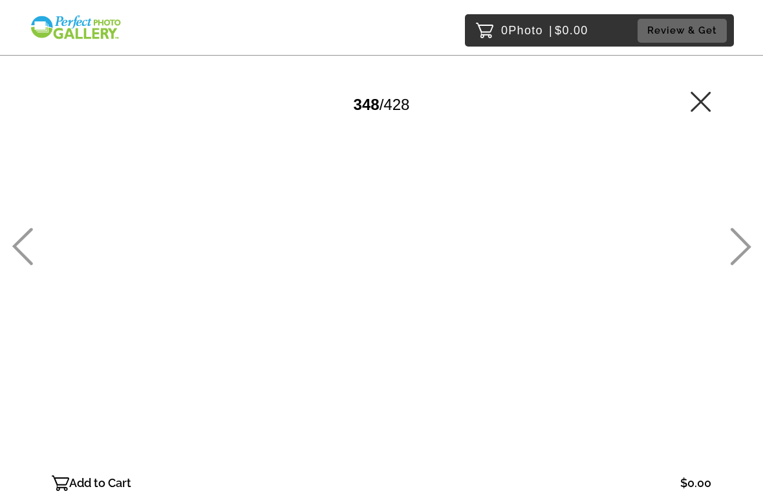
click at [742, 254] on icon at bounding box center [741, 247] width 21 height 38
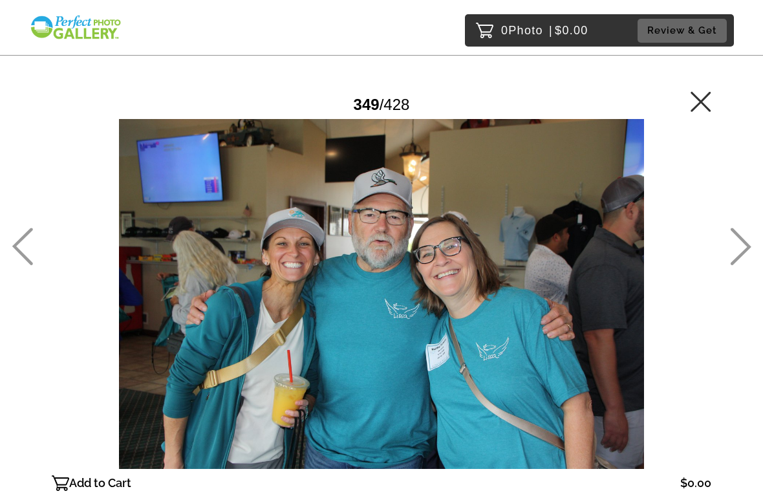
click at [746, 248] on icon at bounding box center [740, 247] width 21 height 38
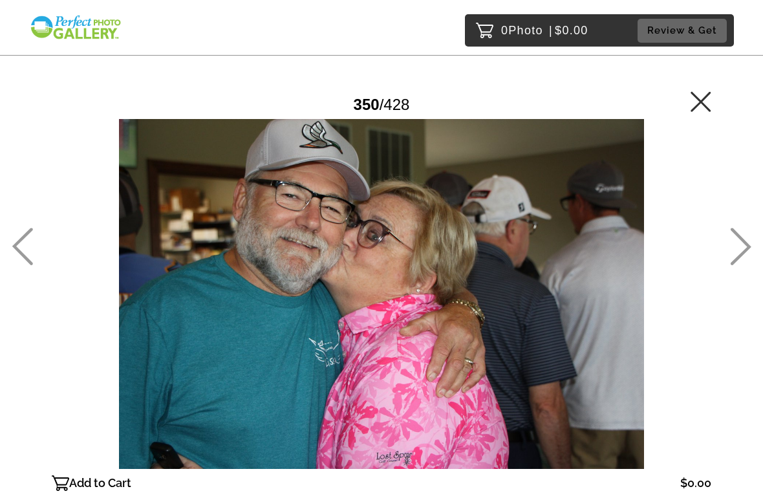
click at [743, 246] on icon at bounding box center [740, 247] width 21 height 38
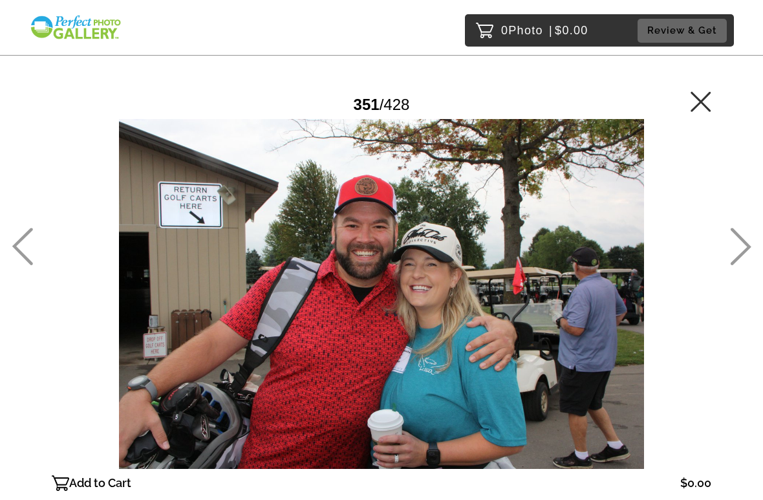
click at [742, 254] on icon at bounding box center [741, 247] width 21 height 38
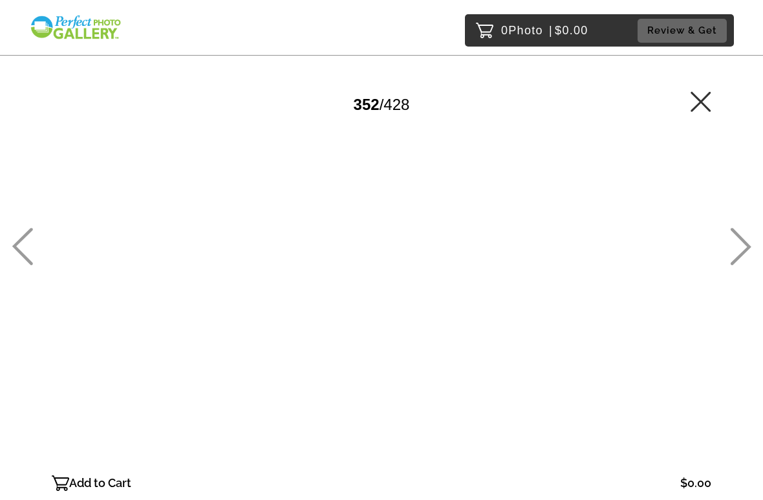
click at [738, 250] on icon at bounding box center [740, 247] width 21 height 38
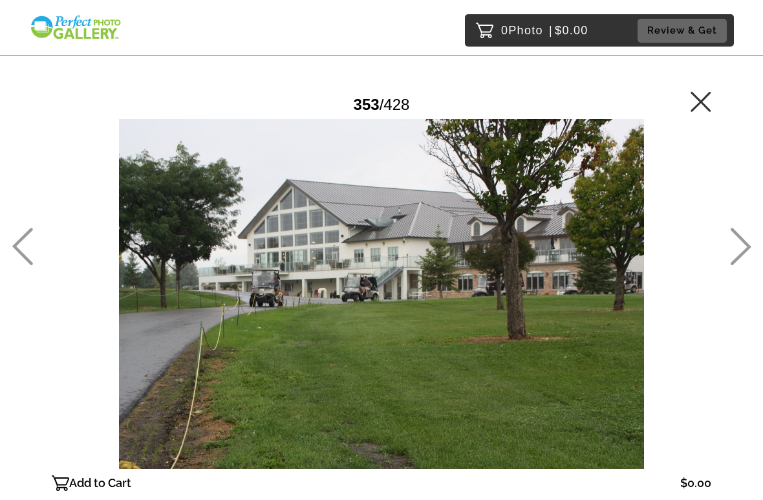
click at [737, 254] on icon at bounding box center [740, 247] width 21 height 38
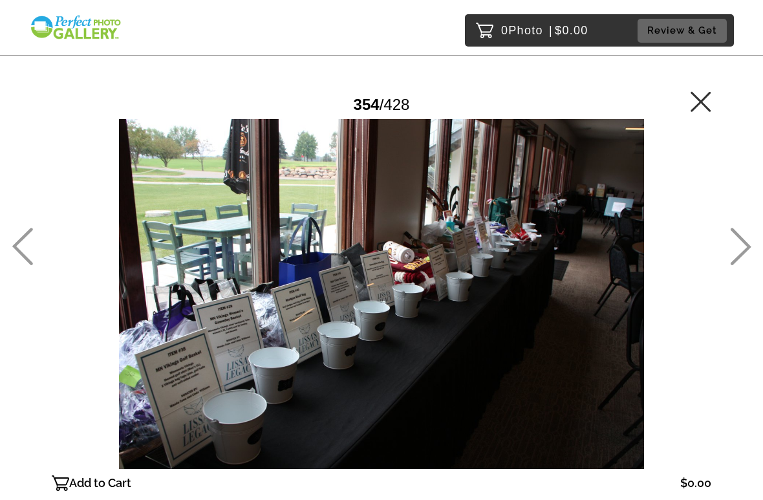
click at [739, 259] on icon at bounding box center [740, 247] width 21 height 38
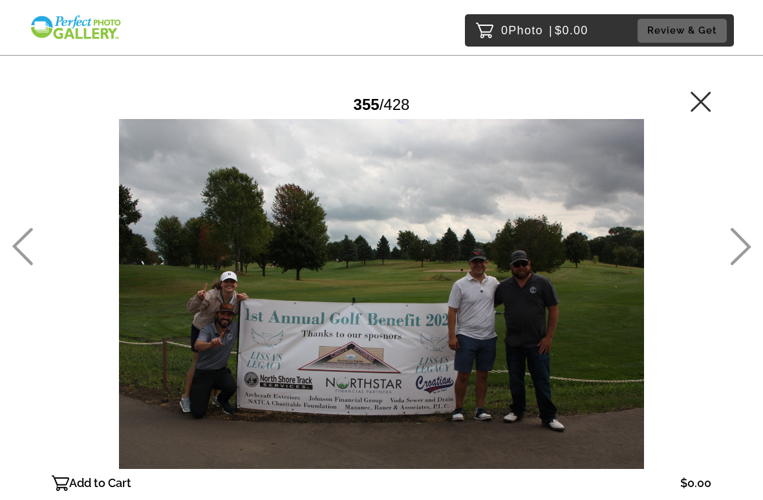
click at [732, 261] on icon at bounding box center [740, 247] width 21 height 38
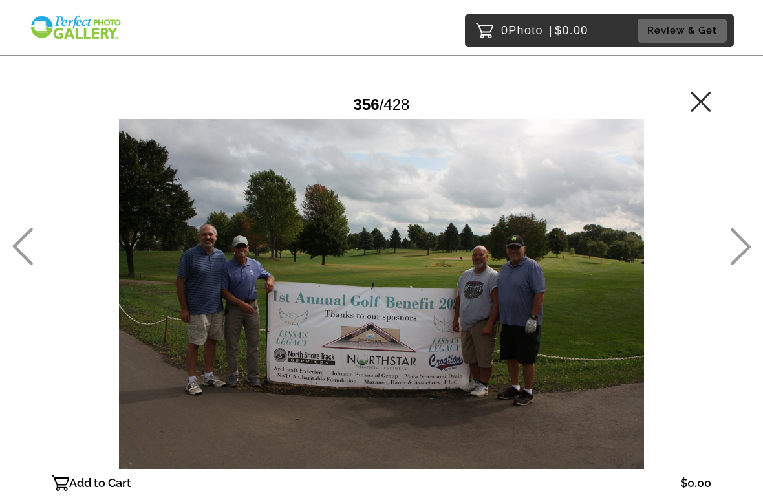
click at [731, 261] on icon at bounding box center [740, 247] width 21 height 38
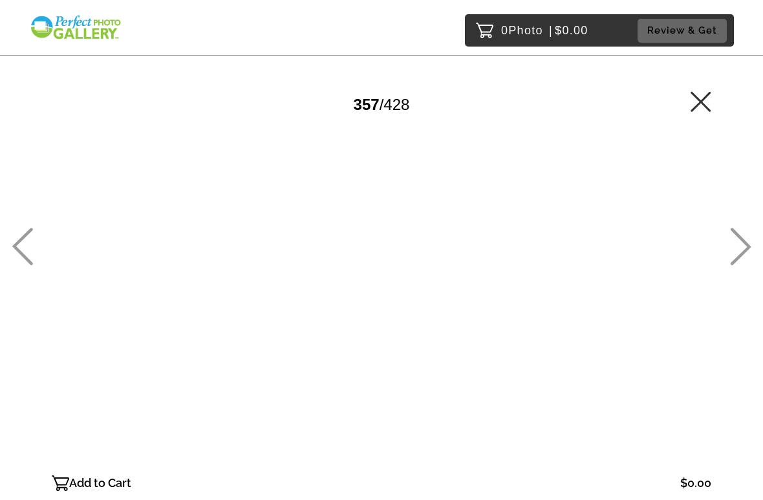
click at [732, 265] on icon at bounding box center [741, 247] width 21 height 38
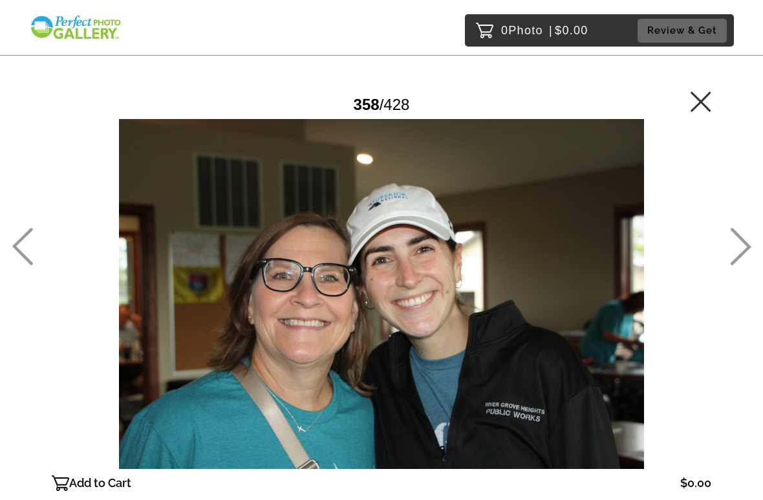
click at [730, 266] on link at bounding box center [740, 261] width 21 height 14
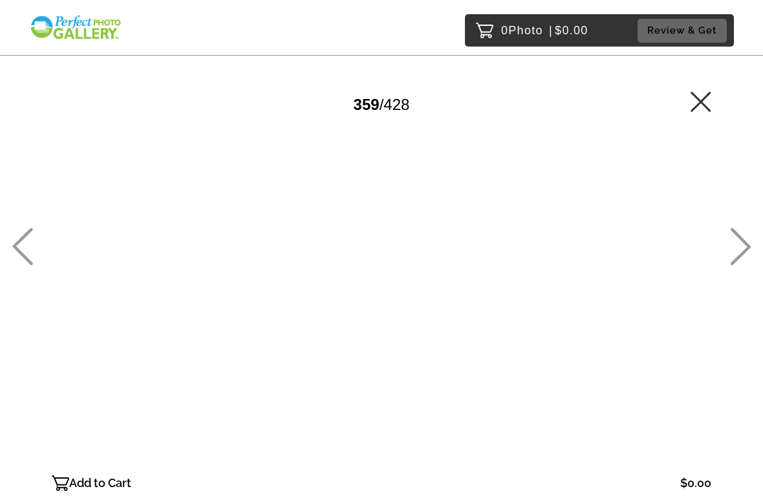
click at [743, 263] on icon at bounding box center [740, 247] width 21 height 38
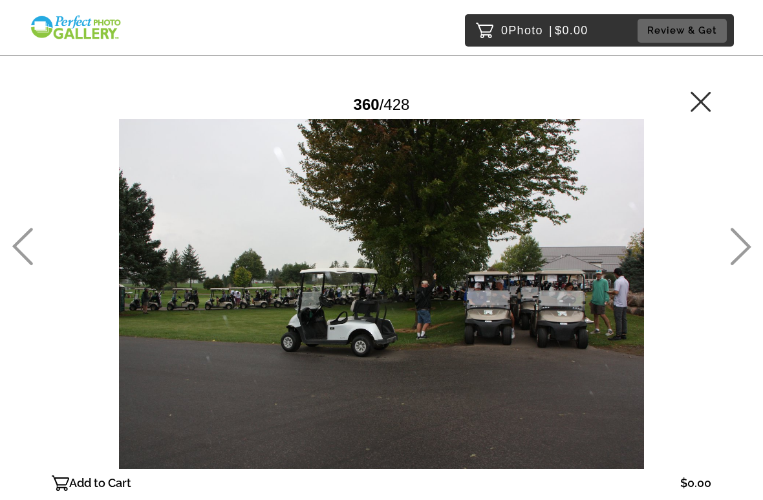
click at [732, 259] on icon at bounding box center [740, 247] width 21 height 38
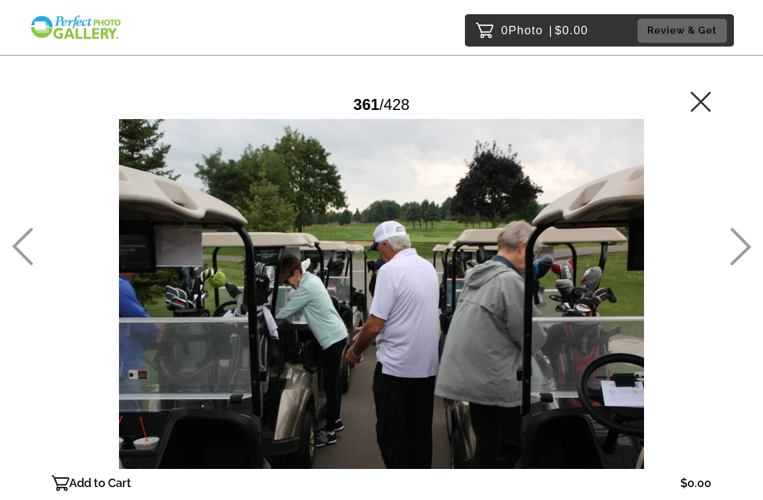
click at [745, 255] on icon at bounding box center [740, 247] width 21 height 38
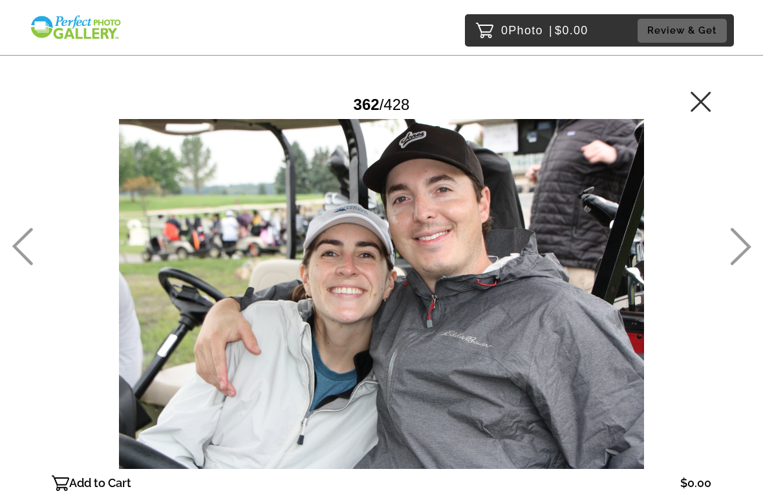
click at [739, 255] on icon at bounding box center [740, 247] width 21 height 38
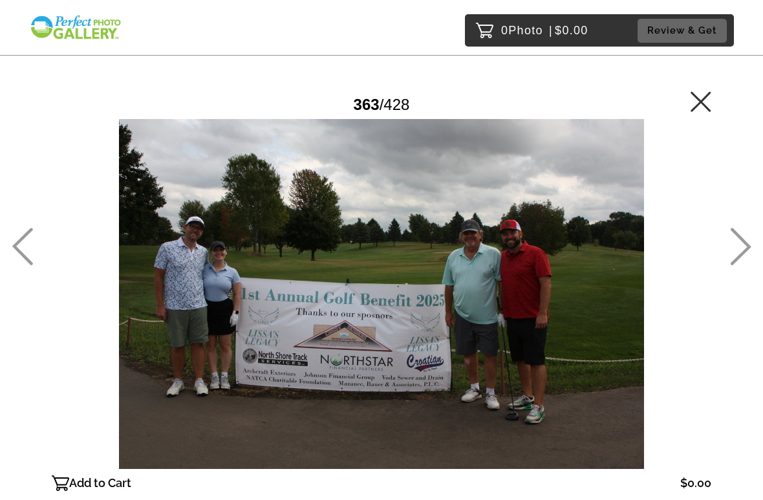
click at [728, 265] on main "Password Checker bypassed 363 / 428 Add to Cart $0.00 Gallery $0.00 Add" at bounding box center [381, 270] width 763 height 541
click at [740, 256] on icon at bounding box center [741, 247] width 21 height 38
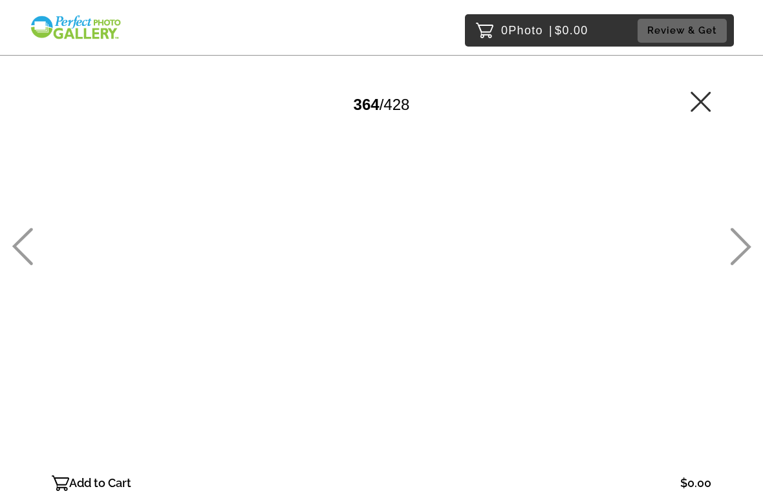
click at [732, 260] on icon at bounding box center [740, 247] width 21 height 38
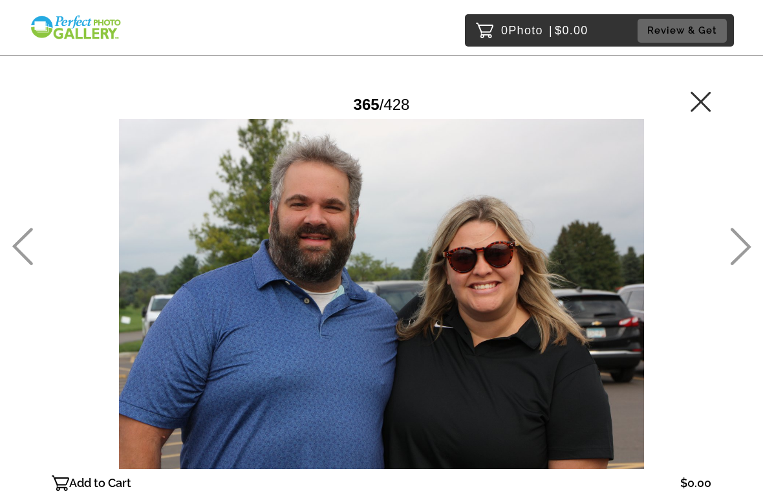
click at [735, 259] on icon at bounding box center [740, 247] width 21 height 38
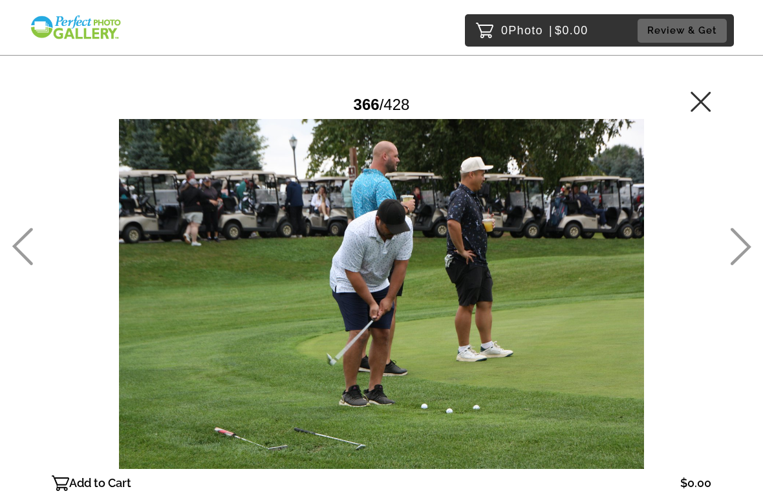
click at [731, 263] on icon at bounding box center [740, 247] width 21 height 38
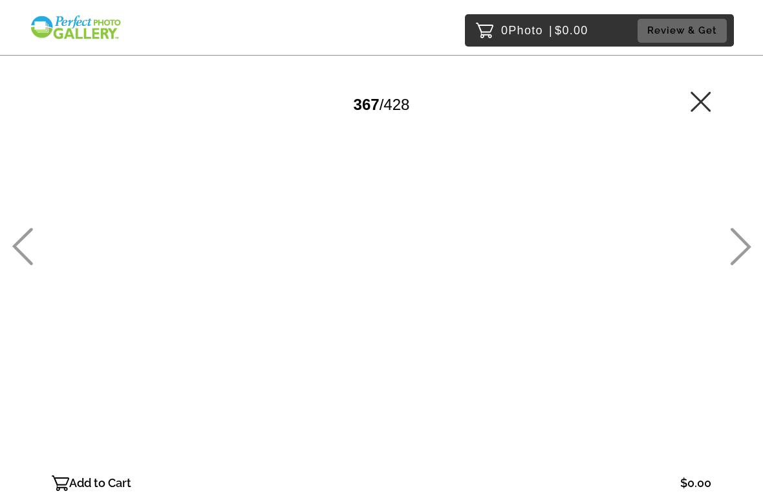
click at [735, 259] on icon at bounding box center [740, 247] width 21 height 38
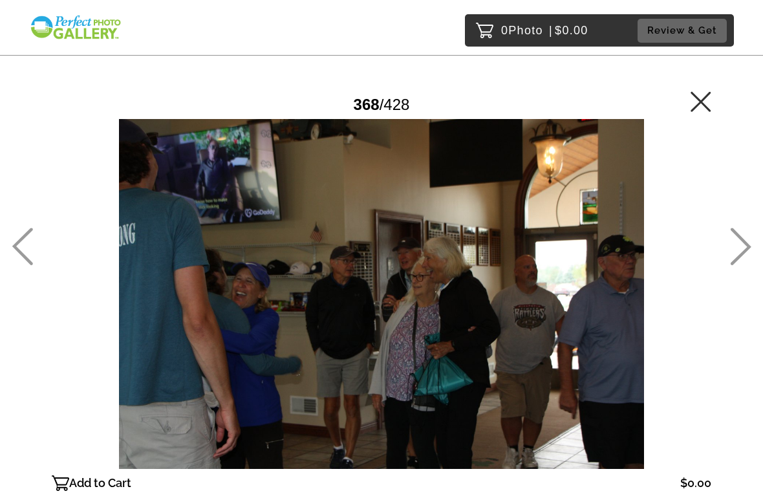
click at [732, 262] on icon at bounding box center [740, 247] width 21 height 38
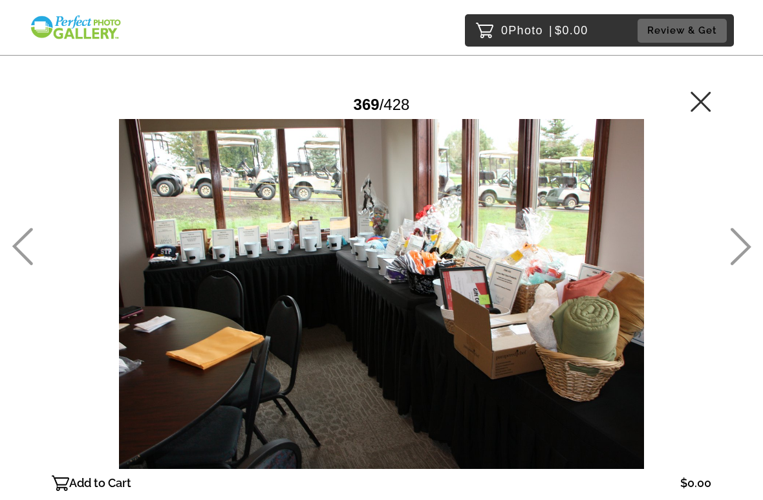
click at [745, 248] on icon at bounding box center [740, 247] width 21 height 38
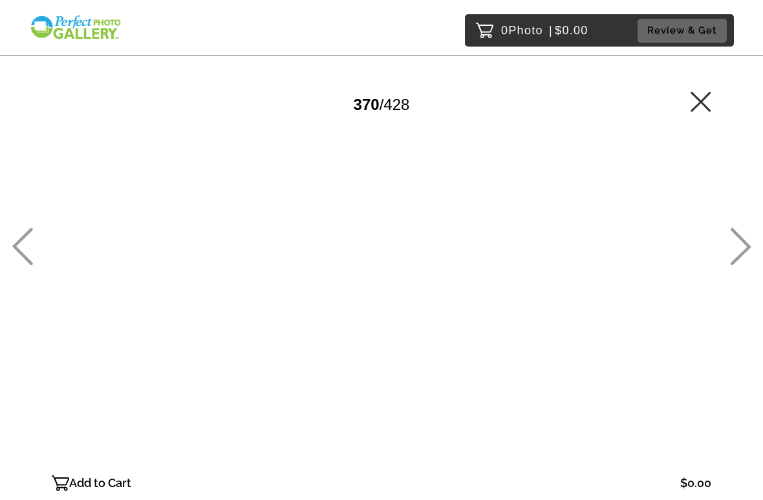
click at [737, 258] on icon at bounding box center [741, 247] width 21 height 38
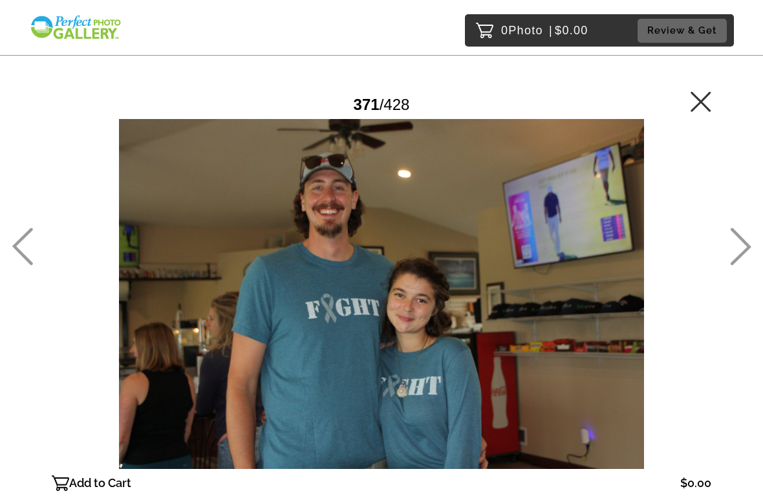
click at [736, 252] on icon at bounding box center [740, 247] width 21 height 38
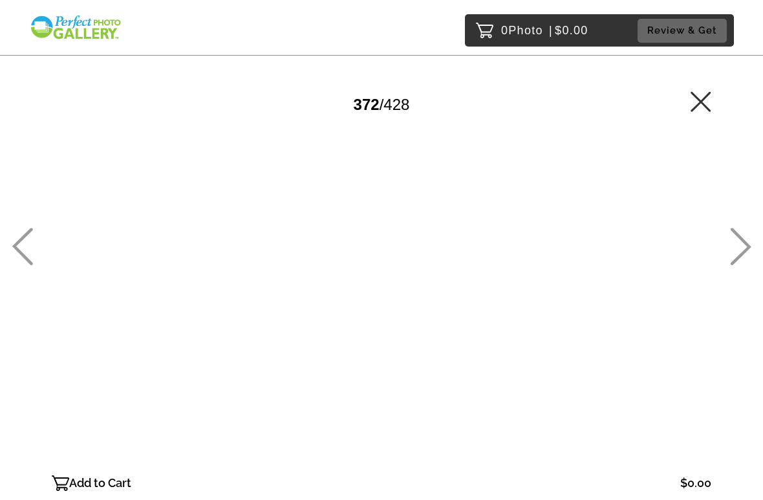
click at [730, 267] on link at bounding box center [740, 261] width 21 height 14
click at [746, 244] on icon at bounding box center [741, 247] width 21 height 38
click at [741, 256] on icon at bounding box center [741, 247] width 21 height 38
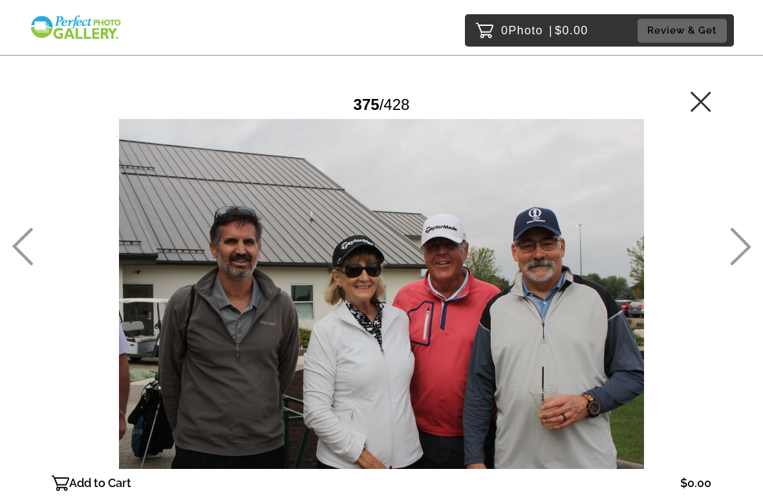
click at [741, 244] on icon at bounding box center [740, 247] width 21 height 38
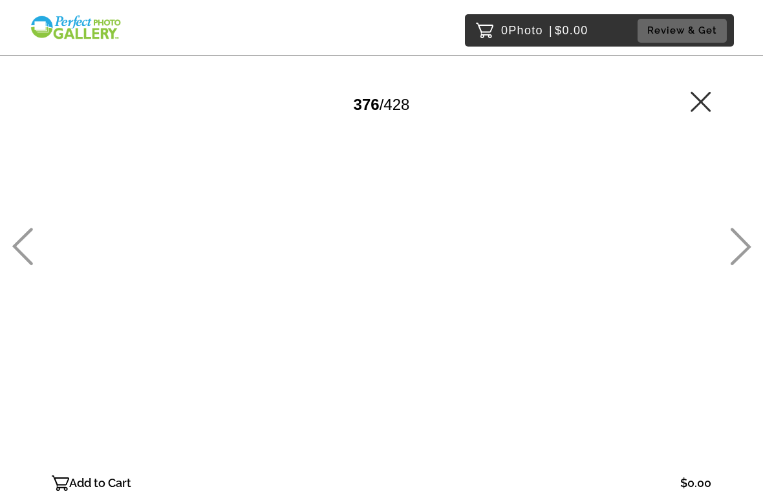
click at [746, 248] on icon at bounding box center [740, 247] width 21 height 38
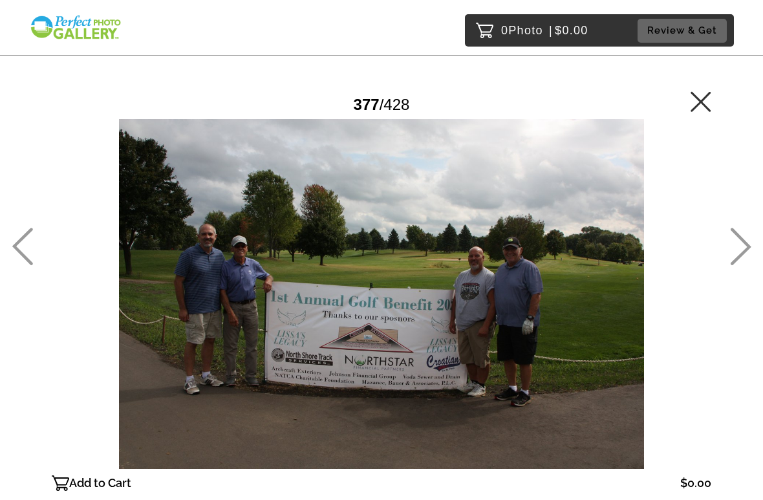
click at [736, 255] on icon at bounding box center [740, 247] width 21 height 38
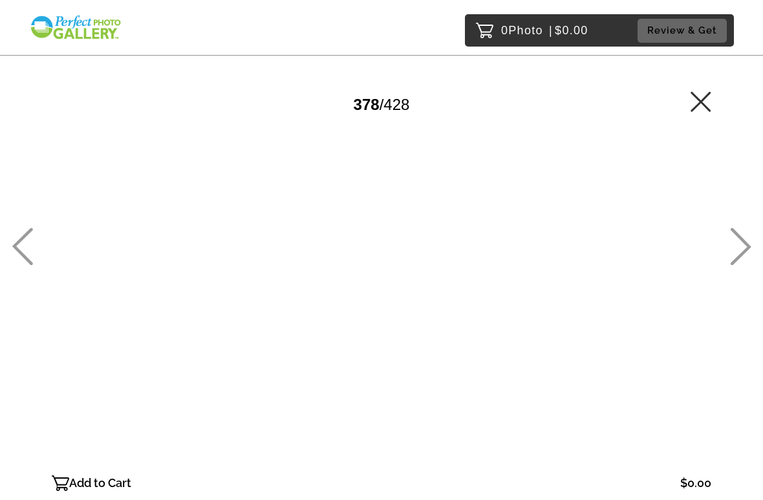
click at [738, 260] on icon at bounding box center [741, 247] width 21 height 38
click at [740, 255] on icon at bounding box center [741, 247] width 21 height 38
click at [745, 263] on icon at bounding box center [740, 247] width 21 height 38
click at [742, 268] on link at bounding box center [740, 261] width 21 height 14
click at [745, 246] on icon at bounding box center [740, 247] width 21 height 38
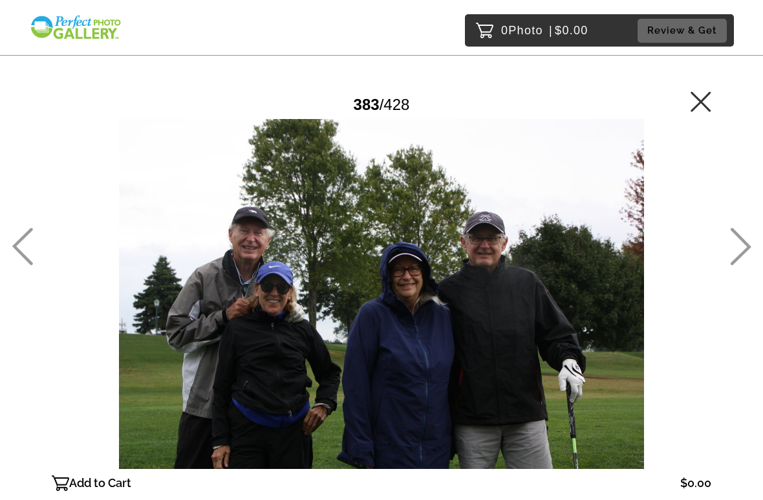
click at [743, 255] on icon at bounding box center [741, 247] width 21 height 38
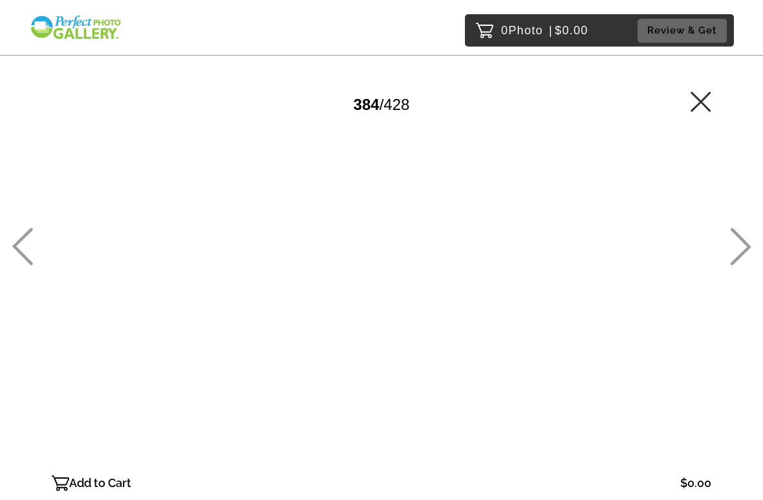
click at [746, 261] on icon at bounding box center [740, 247] width 21 height 38
click at [746, 265] on icon at bounding box center [740, 247] width 21 height 38
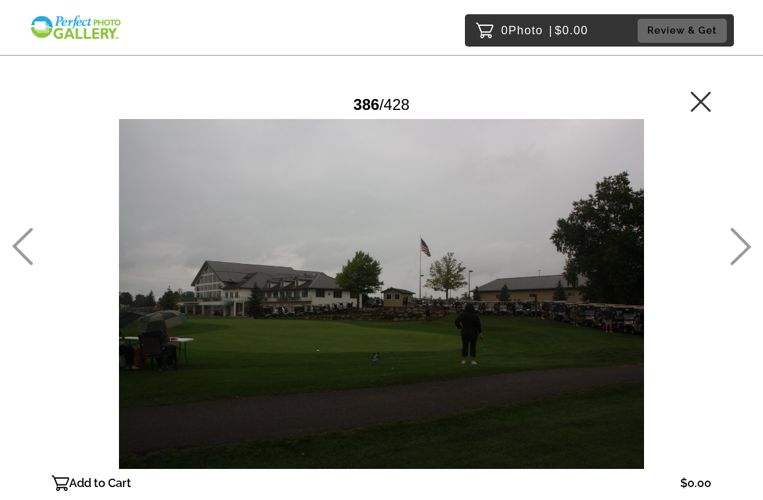
click at [742, 248] on icon at bounding box center [740, 247] width 21 height 38
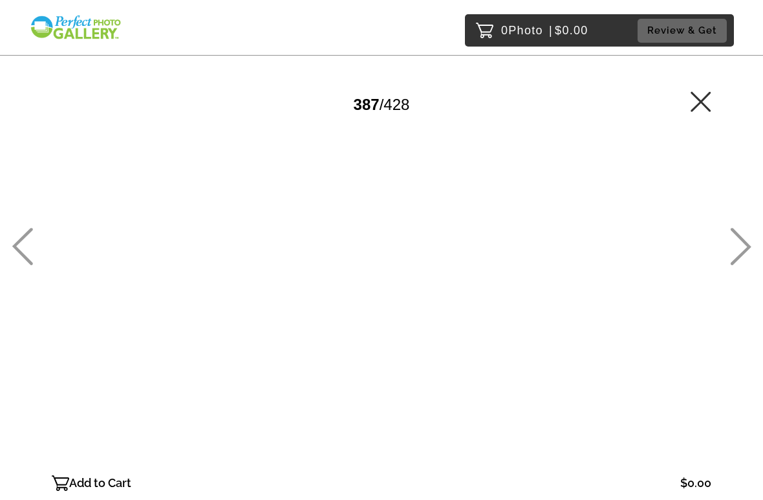
click at [745, 250] on icon at bounding box center [741, 247] width 21 height 38
click at [26, 245] on icon at bounding box center [22, 247] width 21 height 38
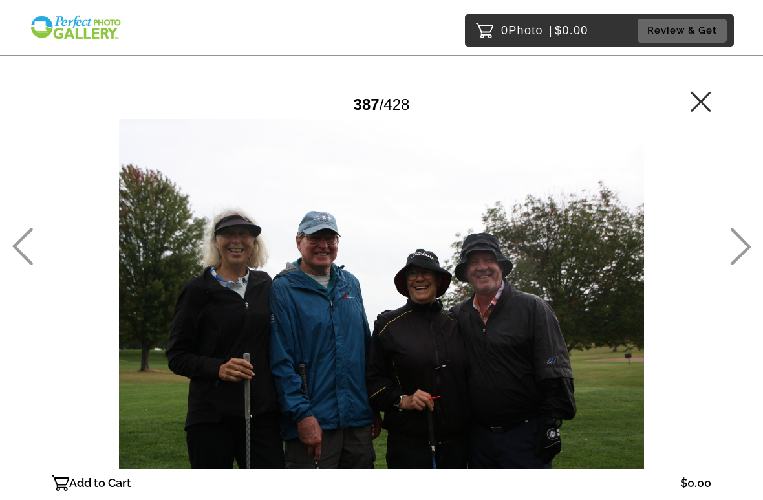
click at [748, 250] on icon at bounding box center [741, 247] width 21 height 38
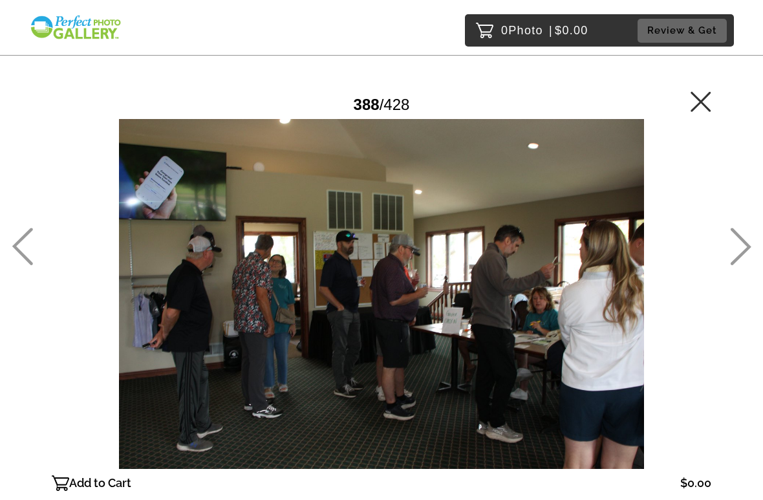
click at [744, 252] on icon at bounding box center [741, 247] width 21 height 38
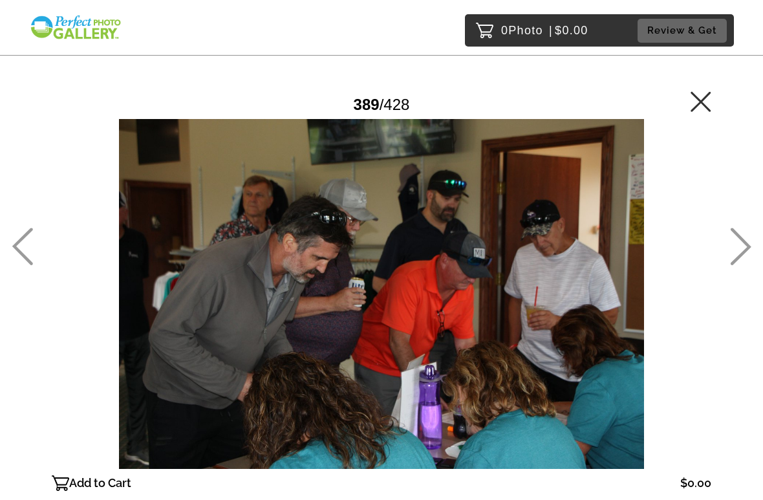
click at [735, 254] on icon at bounding box center [740, 247] width 21 height 38
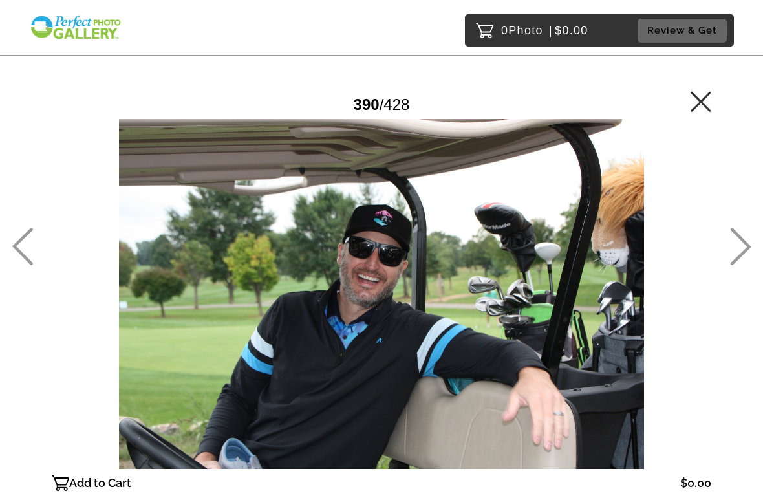
click at [743, 258] on icon at bounding box center [740, 247] width 21 height 38
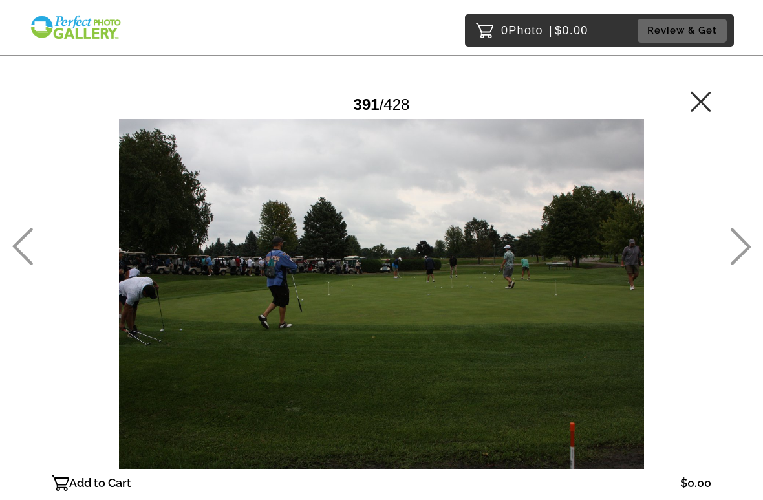
click at [737, 259] on icon at bounding box center [741, 247] width 21 height 38
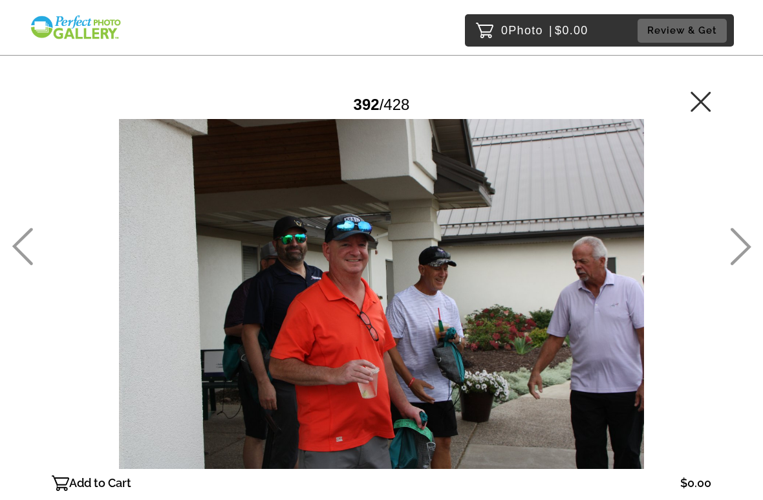
click at [737, 262] on icon at bounding box center [740, 247] width 21 height 38
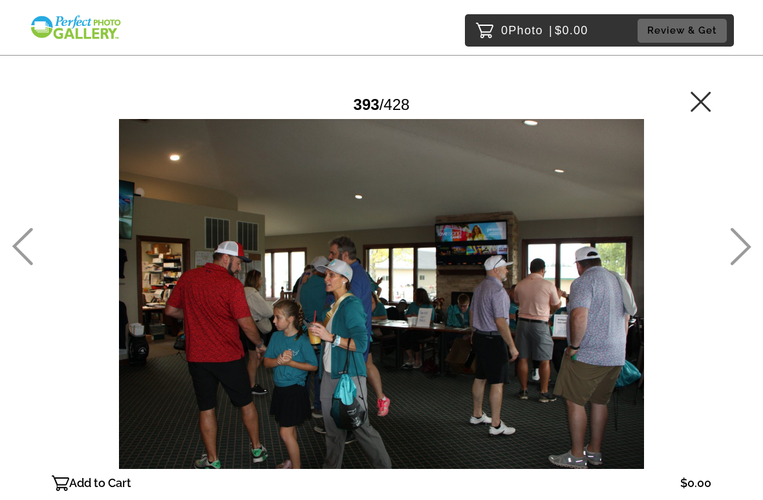
click at [745, 249] on icon at bounding box center [740, 247] width 21 height 38
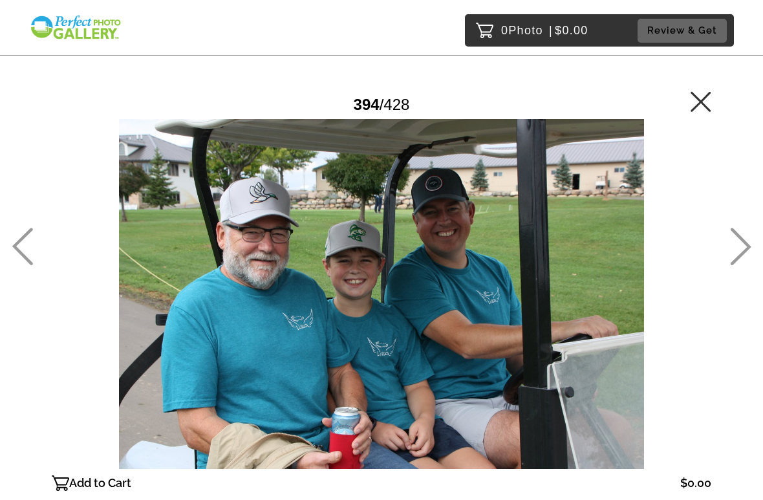
click at [738, 249] on icon at bounding box center [740, 247] width 21 height 38
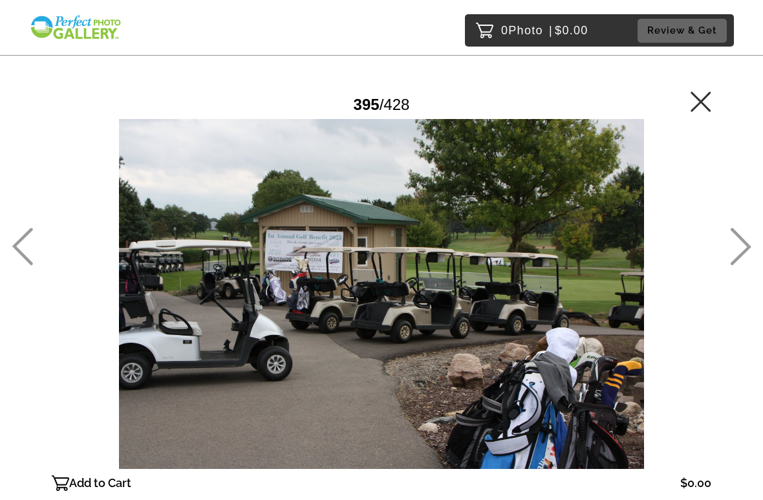
click at [744, 252] on icon at bounding box center [741, 247] width 21 height 38
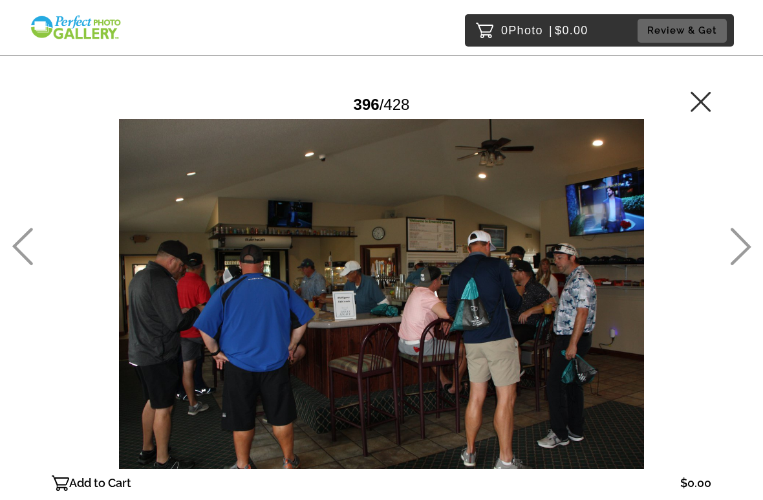
click at [738, 257] on icon at bounding box center [741, 247] width 21 height 38
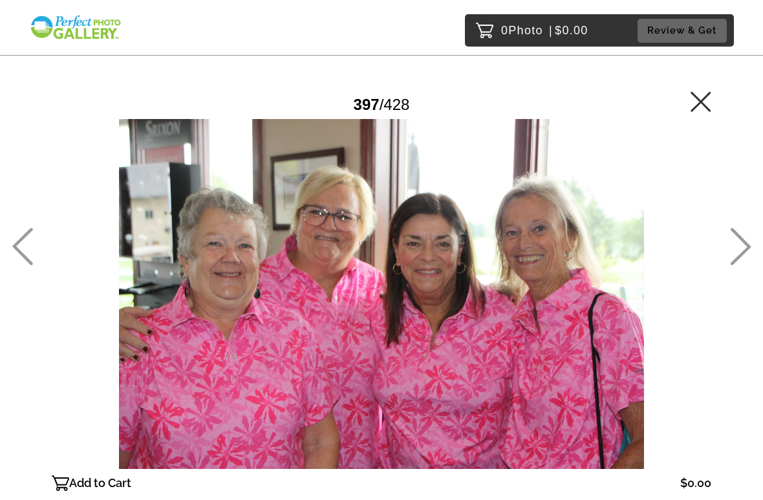
click at [737, 263] on icon at bounding box center [740, 247] width 21 height 38
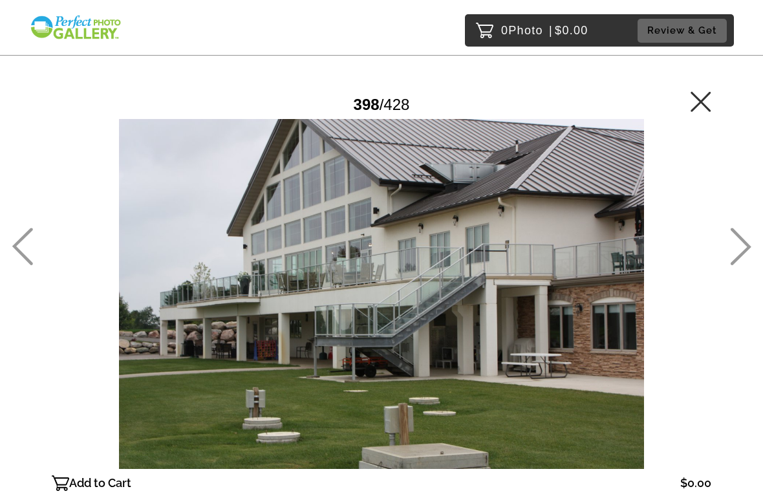
click at [744, 246] on icon at bounding box center [740, 247] width 21 height 38
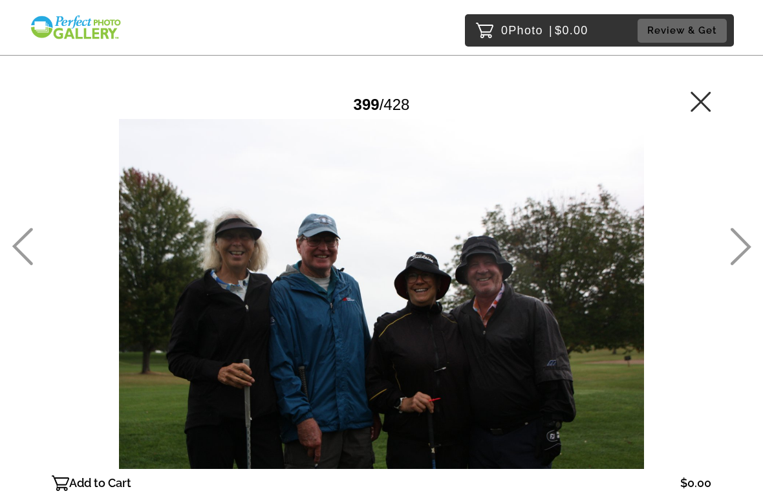
click at [743, 251] on icon at bounding box center [740, 247] width 21 height 38
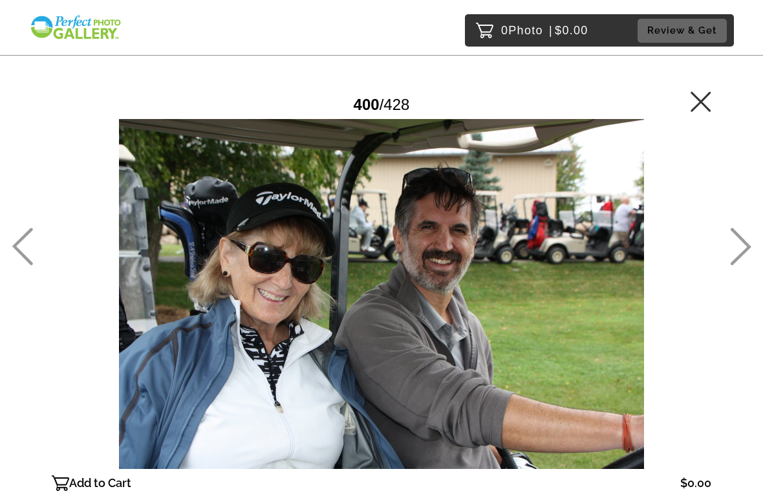
click at [736, 248] on icon at bounding box center [740, 247] width 21 height 38
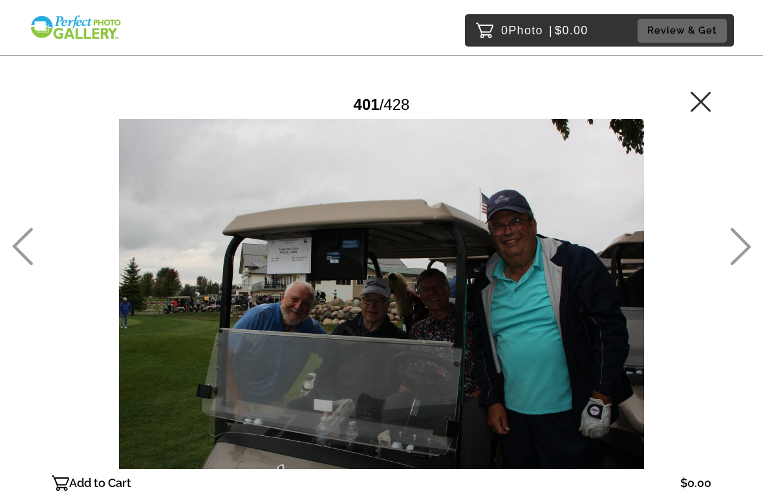
click at [737, 247] on icon at bounding box center [740, 247] width 21 height 38
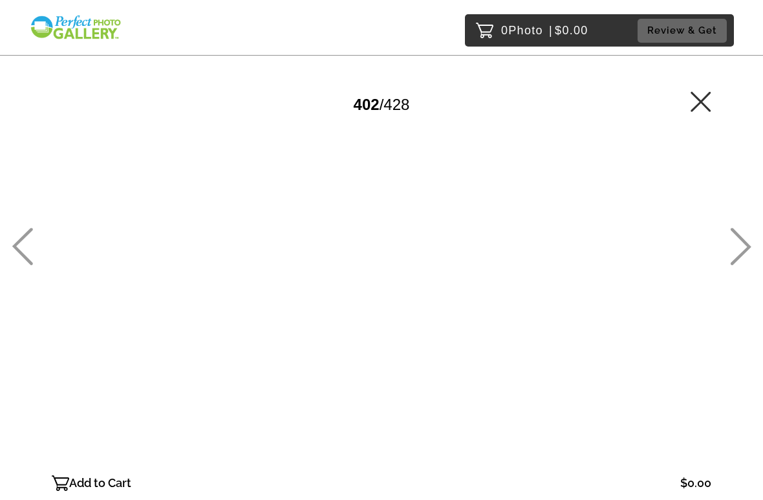
click at [736, 246] on icon at bounding box center [740, 247] width 21 height 38
click at [735, 244] on icon at bounding box center [740, 247] width 21 height 38
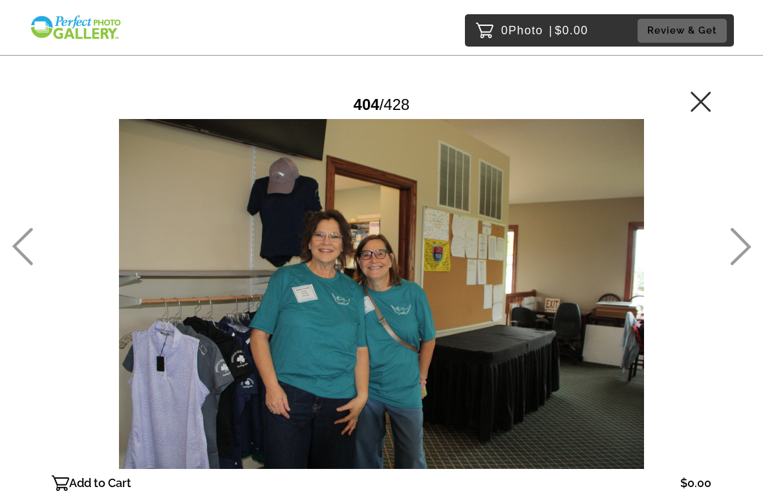
click at [737, 248] on icon at bounding box center [740, 247] width 21 height 38
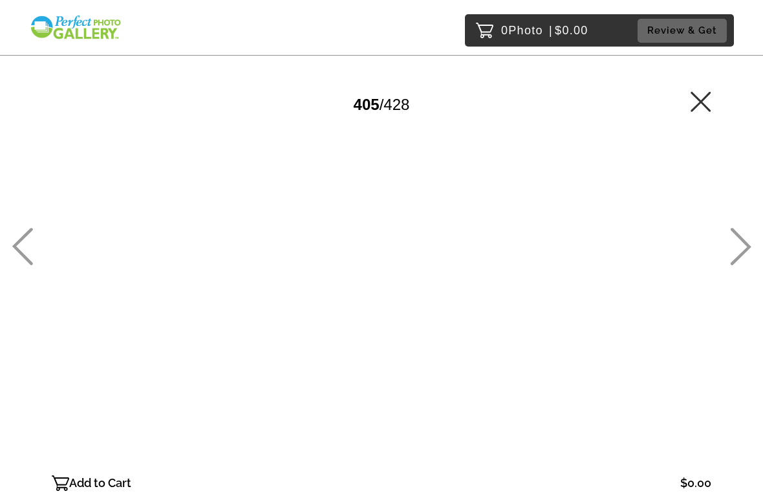
click at [735, 257] on icon at bounding box center [740, 247] width 21 height 38
click at [732, 252] on icon at bounding box center [740, 247] width 21 height 38
click at [734, 254] on icon at bounding box center [740, 247] width 21 height 38
click at [743, 254] on icon at bounding box center [741, 247] width 21 height 38
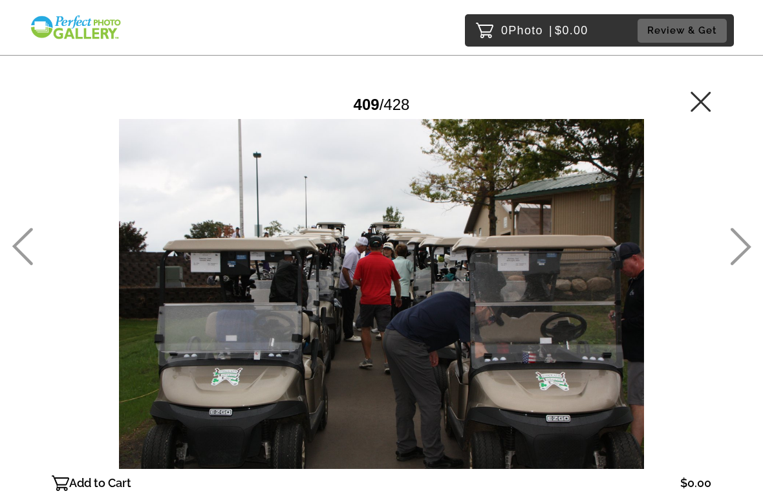
click at [735, 249] on icon at bounding box center [740, 247] width 21 height 38
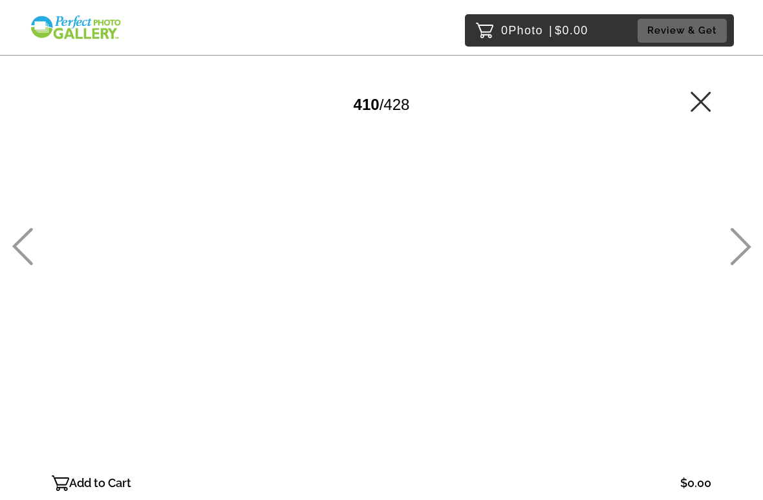
click at [746, 256] on icon at bounding box center [740, 247] width 21 height 38
click at [743, 240] on icon at bounding box center [741, 247] width 21 height 38
click at [733, 246] on icon at bounding box center [740, 247] width 21 height 38
click at [743, 250] on icon at bounding box center [740, 247] width 21 height 38
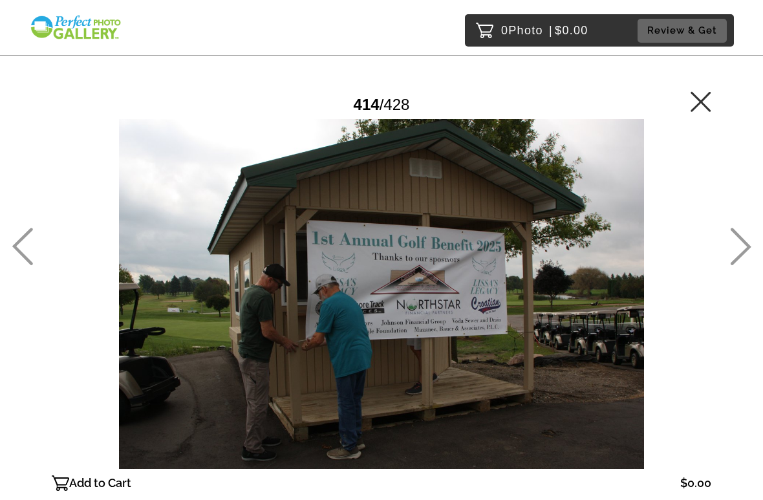
click at [735, 257] on icon at bounding box center [740, 247] width 21 height 38
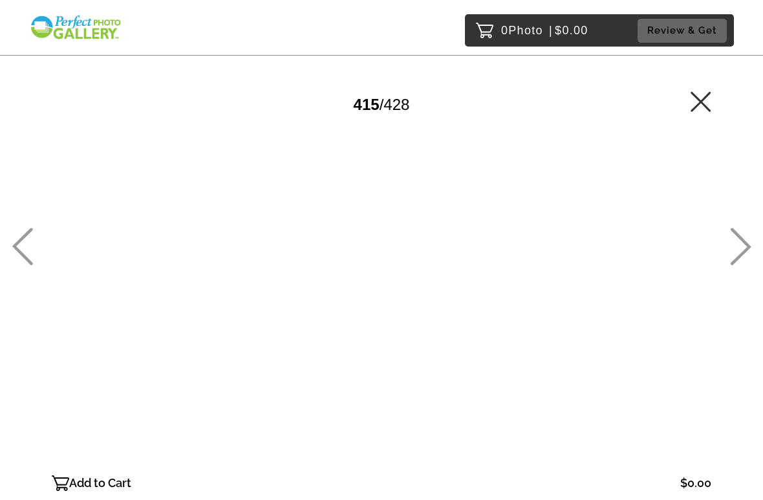
click at [732, 262] on icon at bounding box center [740, 247] width 21 height 38
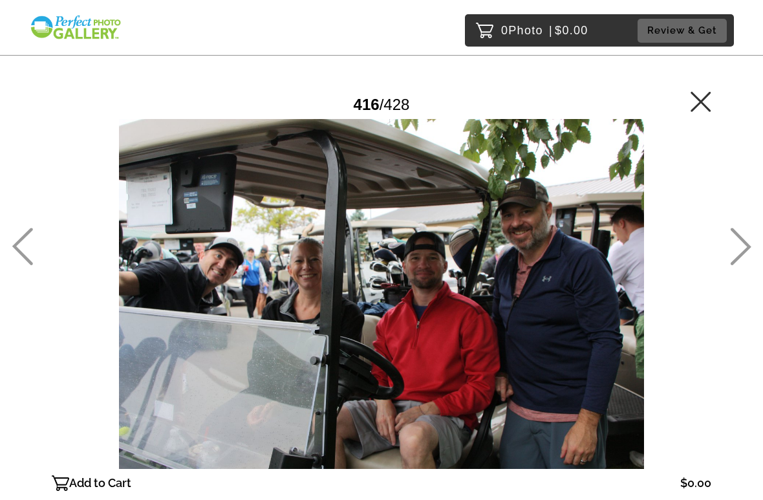
click at [732, 255] on icon at bounding box center [740, 247] width 21 height 38
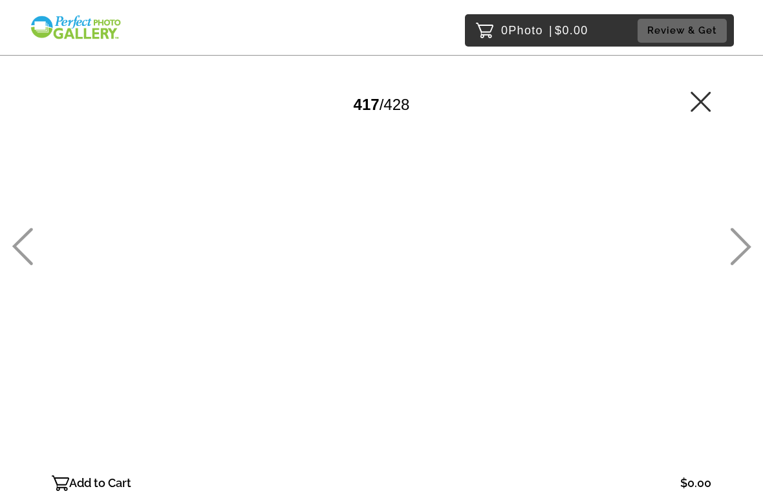
click at [744, 242] on icon at bounding box center [741, 247] width 21 height 38
click at [736, 254] on icon at bounding box center [740, 247] width 21 height 38
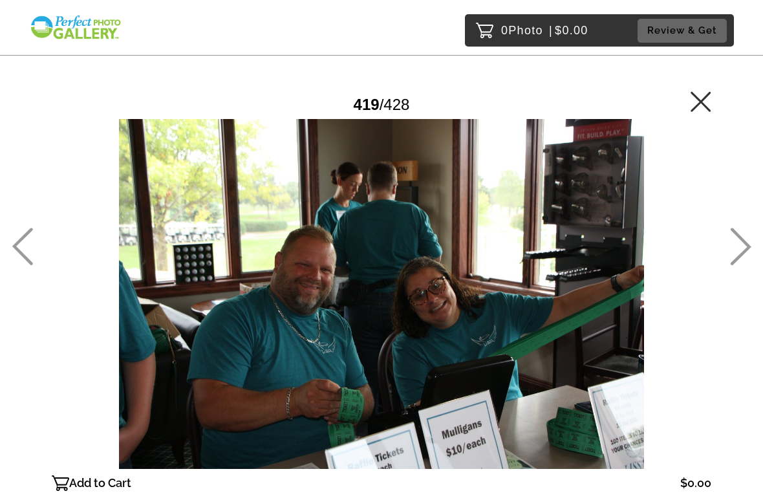
click at [746, 253] on icon at bounding box center [740, 247] width 21 height 38
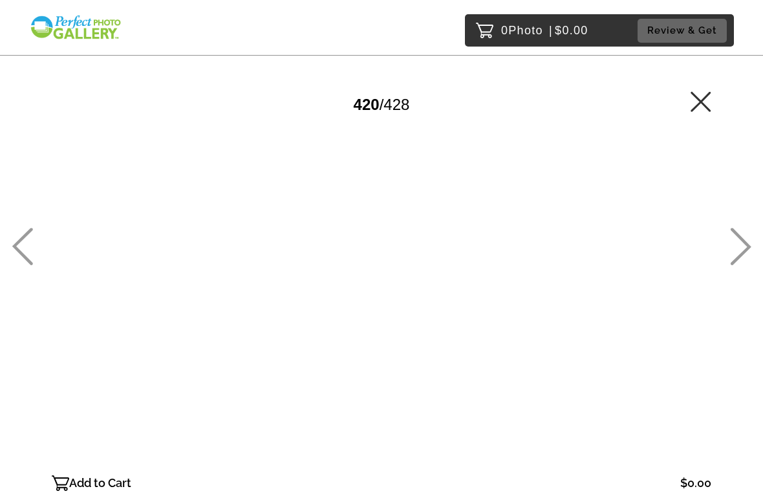
click at [743, 255] on icon at bounding box center [741, 247] width 21 height 38
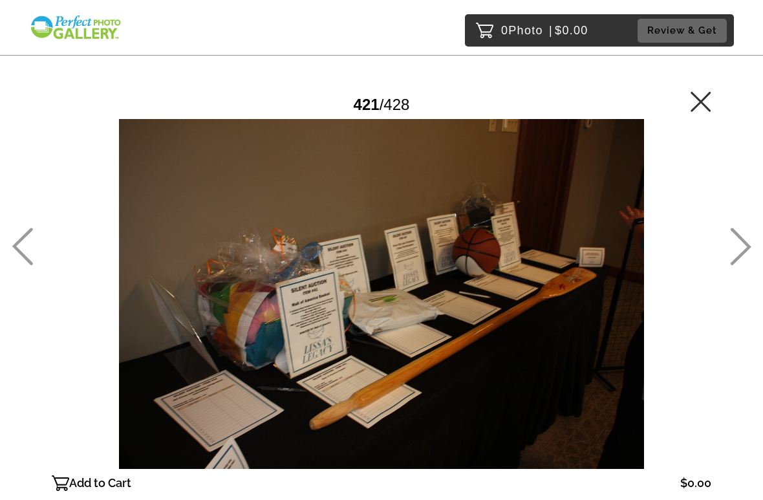
click at [742, 254] on icon at bounding box center [741, 247] width 21 height 38
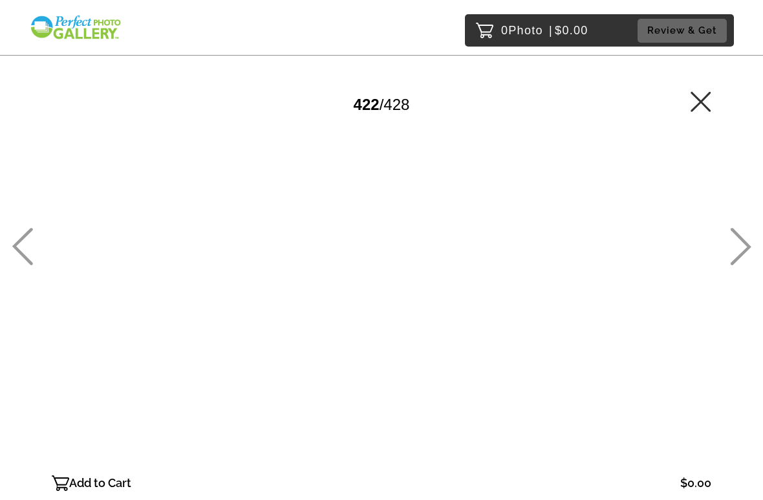
click at [734, 266] on link at bounding box center [740, 261] width 21 height 14
click at [746, 251] on icon at bounding box center [741, 247] width 21 height 38
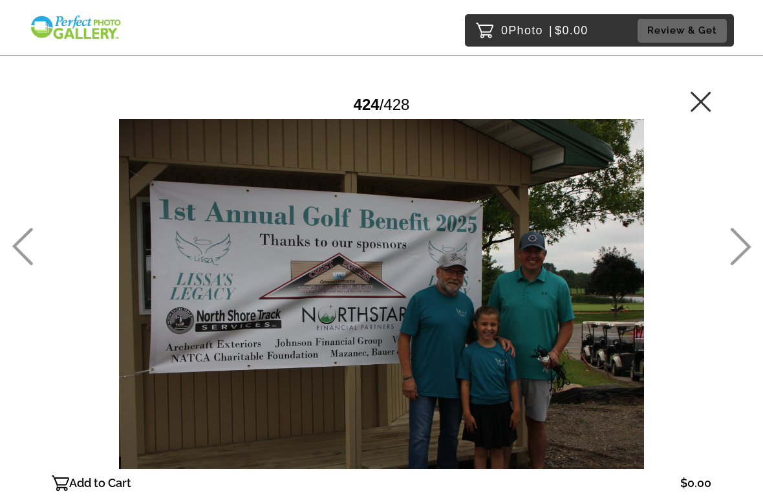
click at [748, 265] on icon at bounding box center [740, 247] width 21 height 38
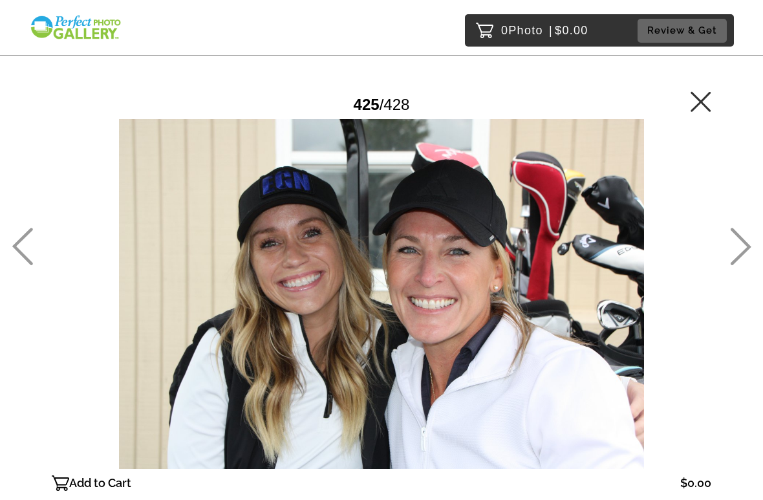
click at [746, 269] on div at bounding box center [740, 250] width 21 height 44
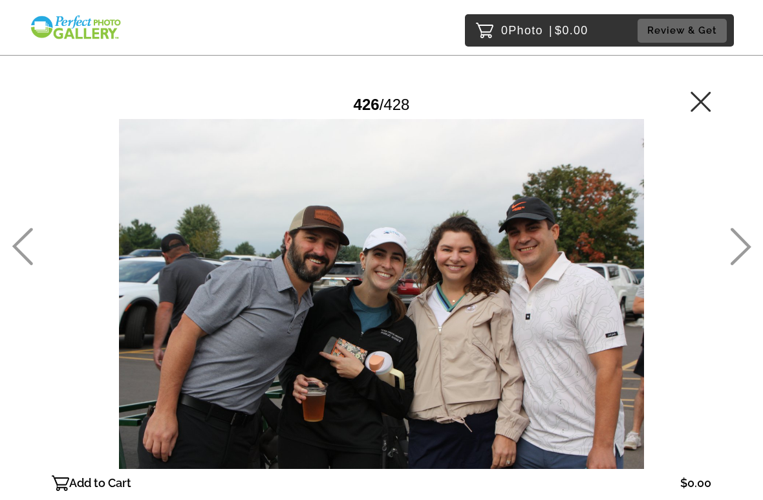
click at [738, 271] on div at bounding box center [740, 250] width 21 height 44
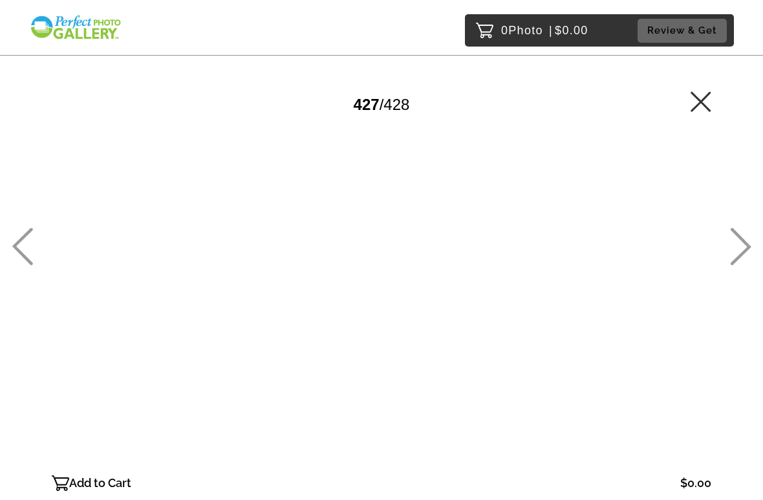
click at [741, 251] on icon at bounding box center [740, 247] width 21 height 38
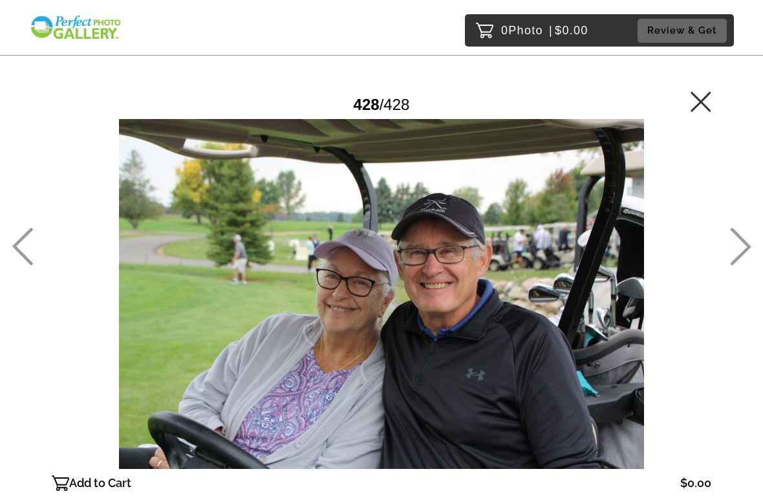
click at [707, 107] on icon at bounding box center [701, 101] width 20 height 20
